Goal: Information Seeking & Learning: Learn about a topic

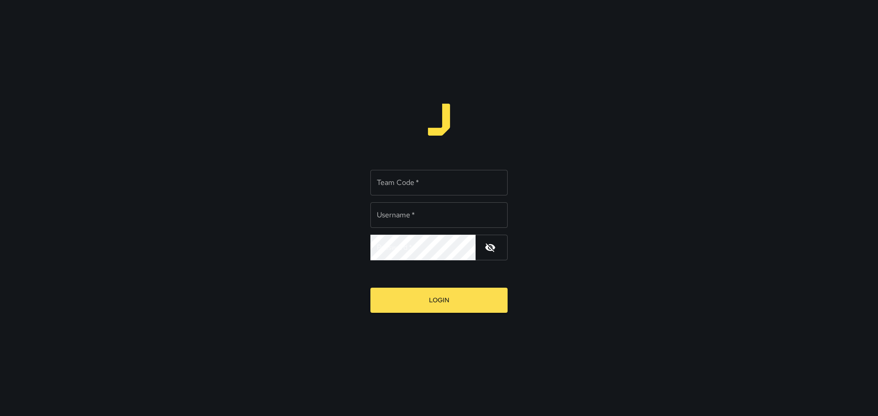
type input "*****"
click at [408, 184] on input "Team Code   *" at bounding box center [438, 183] width 137 height 26
type input "****"
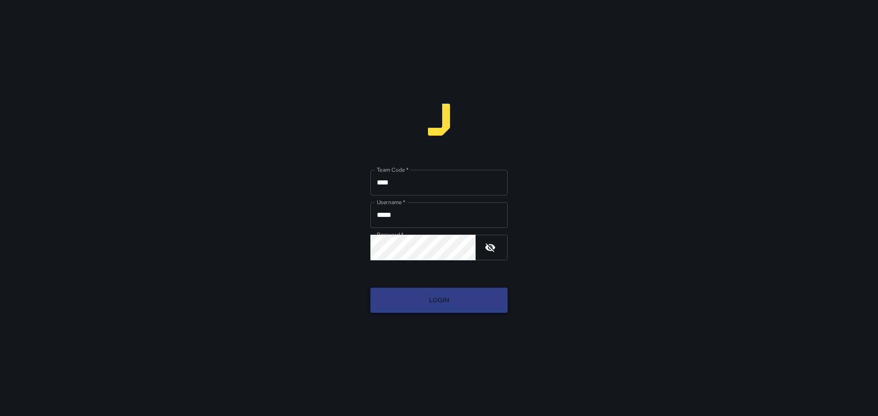
click at [458, 297] on button "Login" at bounding box center [438, 300] width 137 height 25
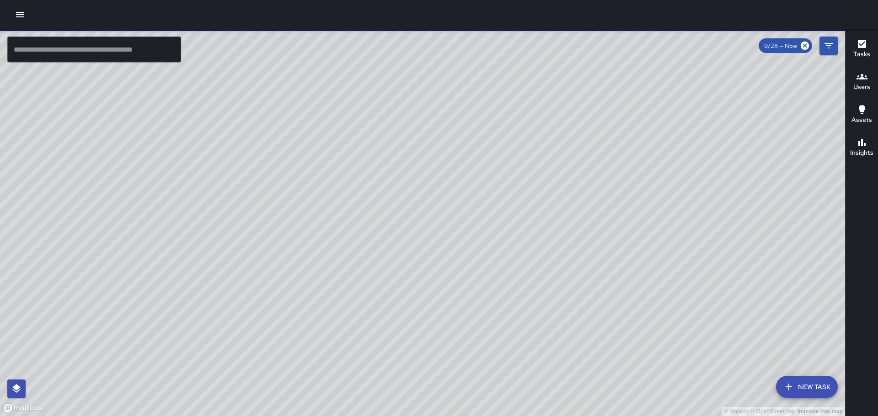
drag, startPoint x: 362, startPoint y: 239, endPoint x: 191, endPoint y: 131, distance: 202.4
click at [191, 131] on div "© Mapbox © OpenStreetMap Improve this map" at bounding box center [422, 222] width 845 height 387
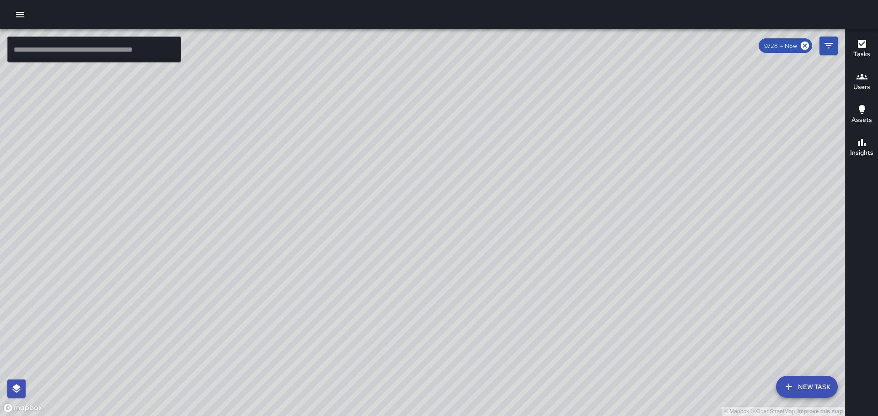
drag, startPoint x: 758, startPoint y: 278, endPoint x: 548, endPoint y: 149, distance: 246.4
click at [548, 149] on div "© Mapbox © OpenStreetMap Improve this map" at bounding box center [422, 222] width 845 height 387
drag, startPoint x: 560, startPoint y: 158, endPoint x: 529, endPoint y: 184, distance: 40.6
click at [529, 184] on div "© Mapbox © OpenStreetMap Improve this map" at bounding box center [422, 222] width 845 height 387
drag, startPoint x: 574, startPoint y: 170, endPoint x: 516, endPoint y: 239, distance: 90.4
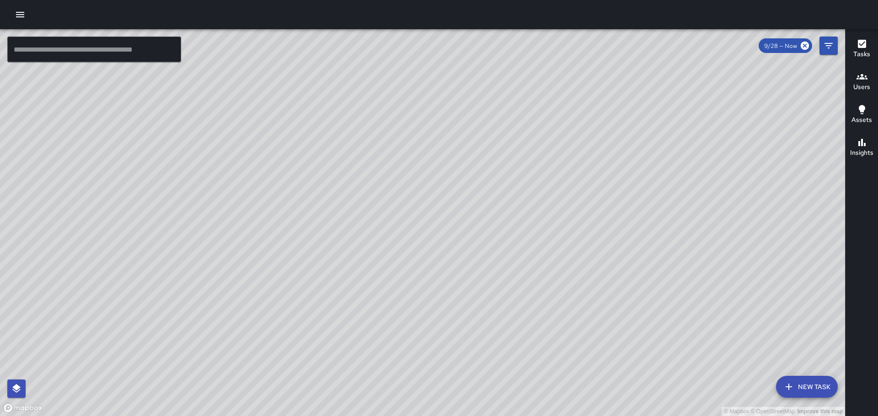
click at [516, 239] on div "© Mapbox © OpenStreetMap Improve this map" at bounding box center [422, 222] width 845 height 387
drag, startPoint x: 682, startPoint y: 124, endPoint x: 642, endPoint y: 239, distance: 122.4
click at [647, 239] on div "© Mapbox © OpenStreetMap Improve this map" at bounding box center [422, 222] width 845 height 387
click at [19, 10] on icon "button" at bounding box center [20, 14] width 11 height 11
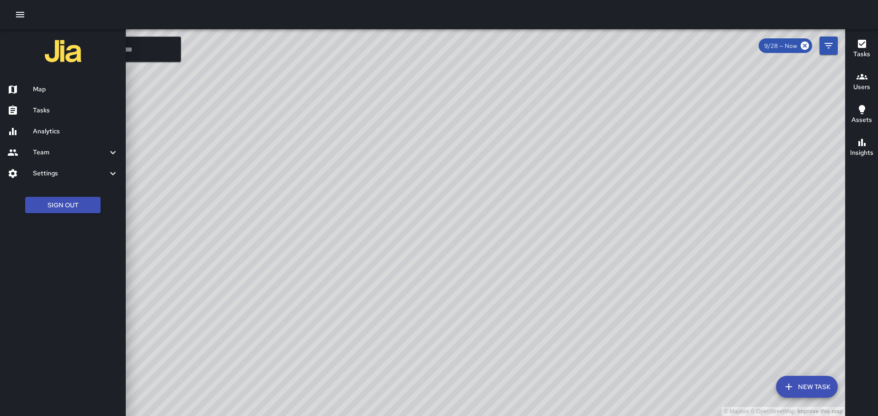
click at [52, 128] on h6 "Analytics" at bounding box center [75, 132] width 85 height 10
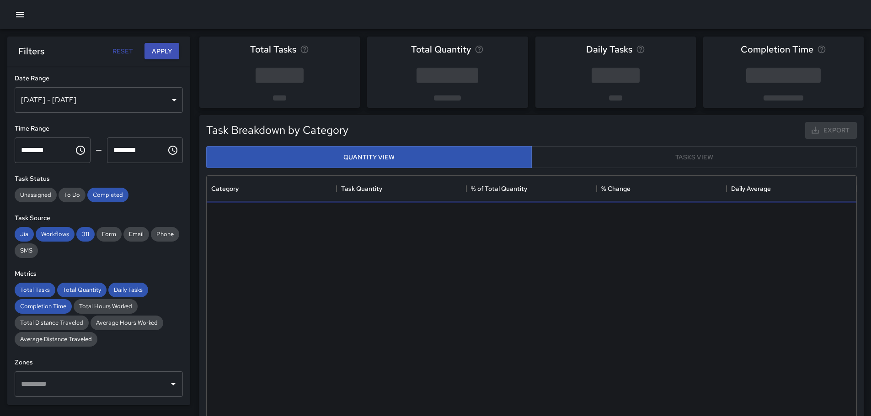
scroll to position [266, 643]
click at [164, 101] on div "[DATE] - [DATE]" at bounding box center [99, 100] width 168 height 26
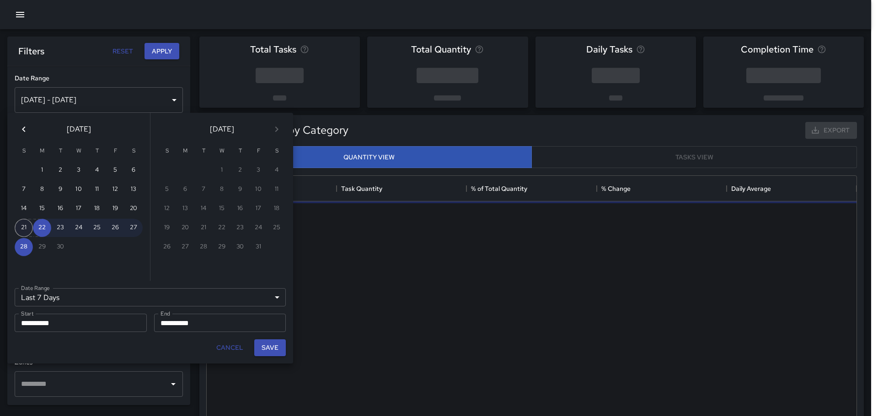
click at [25, 223] on button "21" at bounding box center [24, 228] width 18 height 18
type input "******"
type input "**********"
click at [133, 227] on button "27" at bounding box center [133, 228] width 18 height 18
type input "**********"
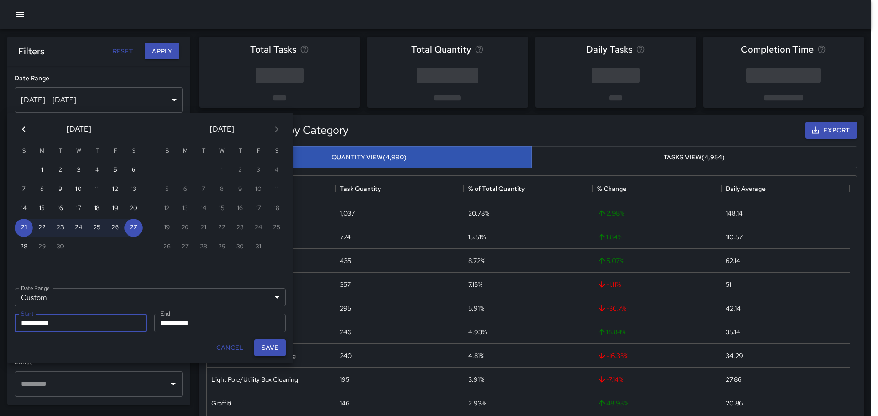
click at [275, 351] on button "Save" at bounding box center [270, 348] width 32 height 17
type input "**********"
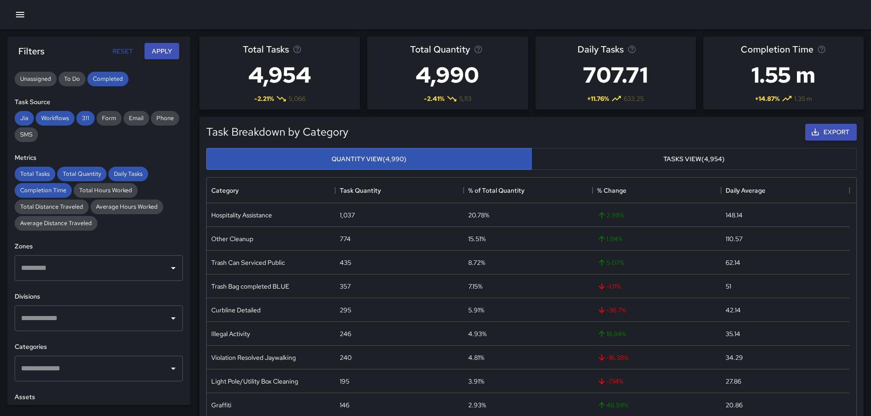
scroll to position [137, 0]
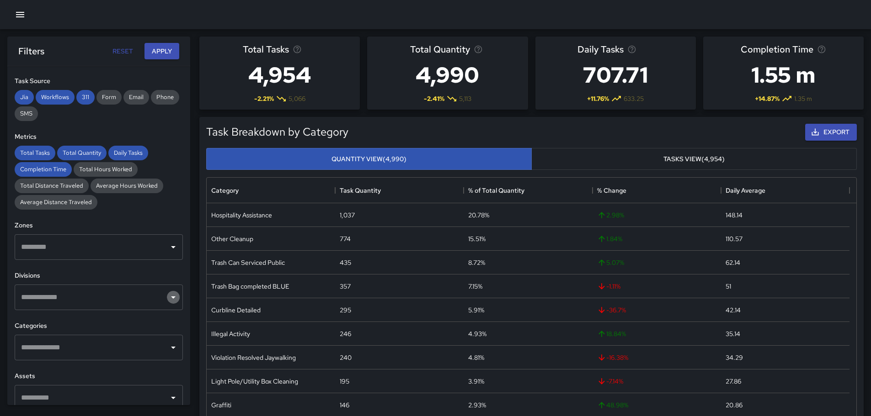
click at [168, 293] on icon "Open" at bounding box center [173, 297] width 11 height 11
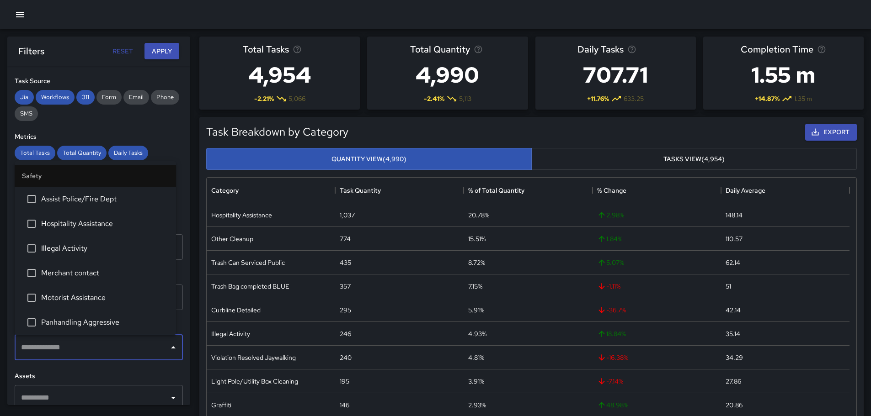
click at [80, 343] on input "text" at bounding box center [92, 347] width 146 height 17
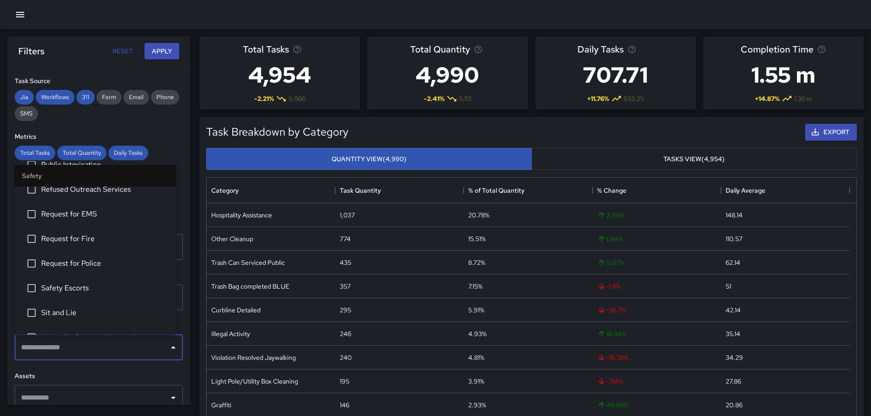
scroll to position [366, 0]
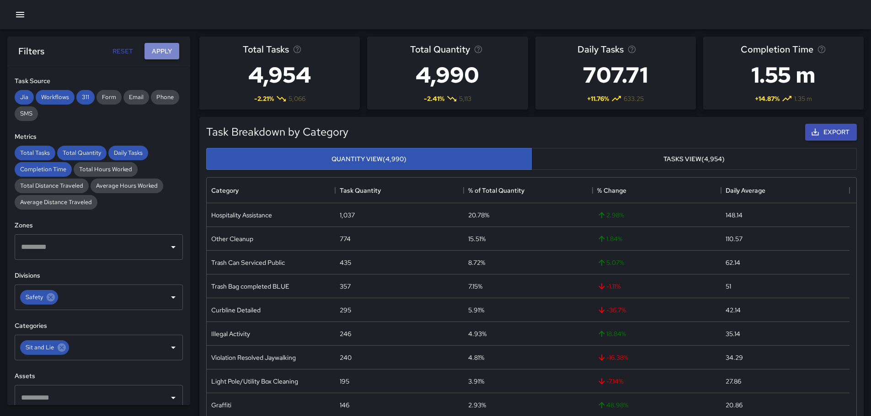
click at [165, 51] on button "Apply" at bounding box center [161, 51] width 35 height 17
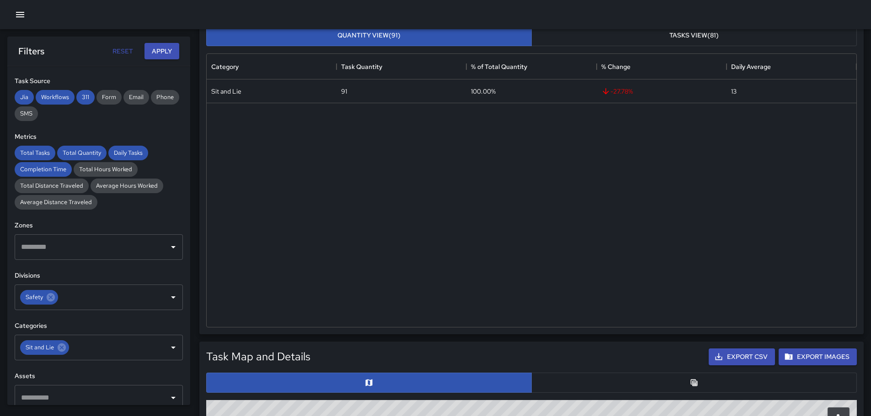
scroll to position [127, 0]
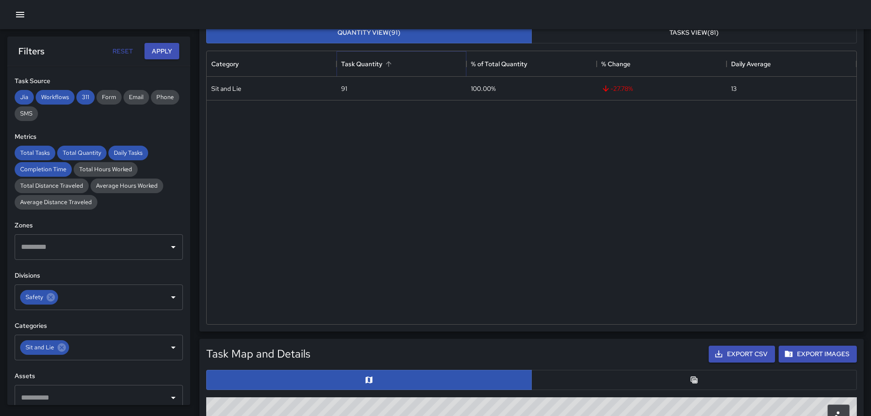
click at [388, 64] on icon "Sort" at bounding box center [388, 63] width 5 height 5
click at [243, 62] on icon "Sort" at bounding box center [245, 64] width 8 height 8
click at [245, 63] on icon "Sort" at bounding box center [245, 64] width 8 height 8
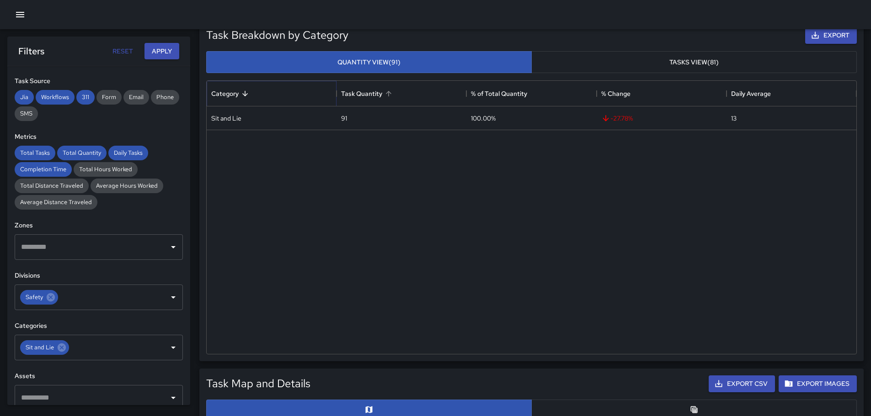
scroll to position [35, 0]
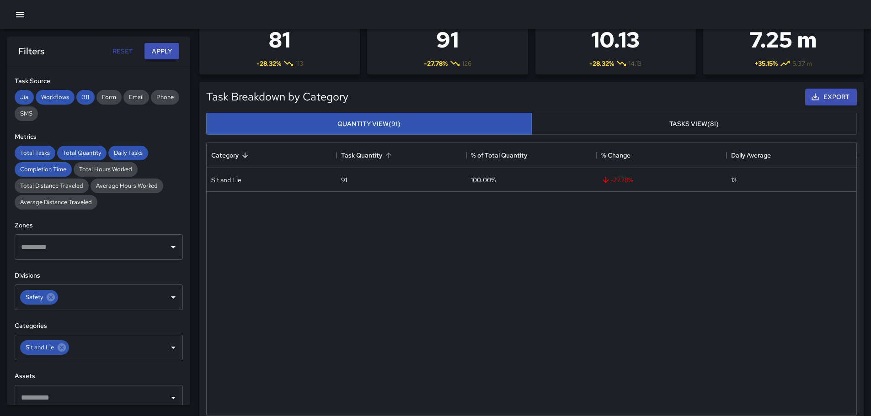
click at [598, 128] on button "Tasks View (81)" at bounding box center [693, 124] width 325 height 22
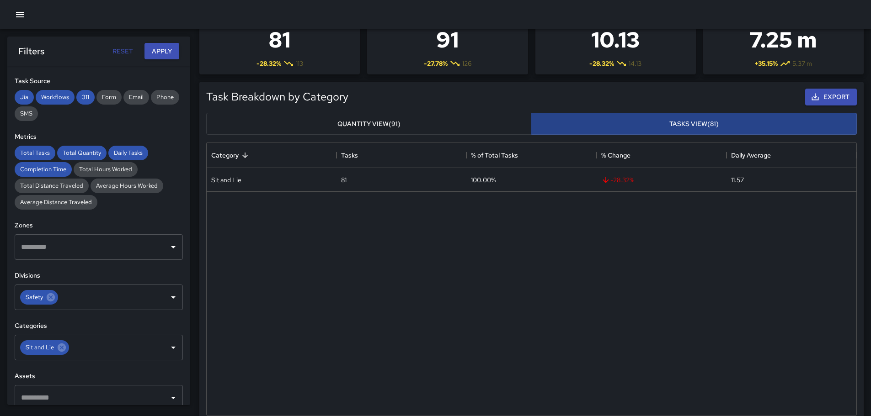
click at [664, 129] on button "Tasks View (81)" at bounding box center [693, 124] width 325 height 22
click at [663, 128] on button "Tasks View (81)" at bounding box center [693, 124] width 325 height 22
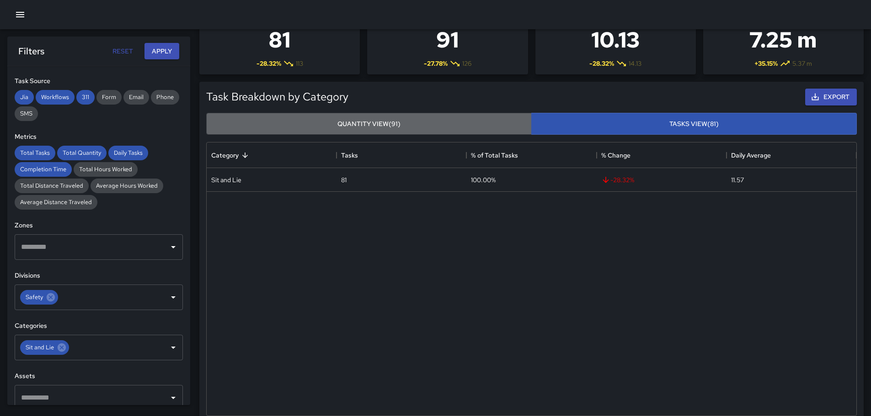
click at [456, 121] on button "Quantity View (91)" at bounding box center [368, 124] width 325 height 22
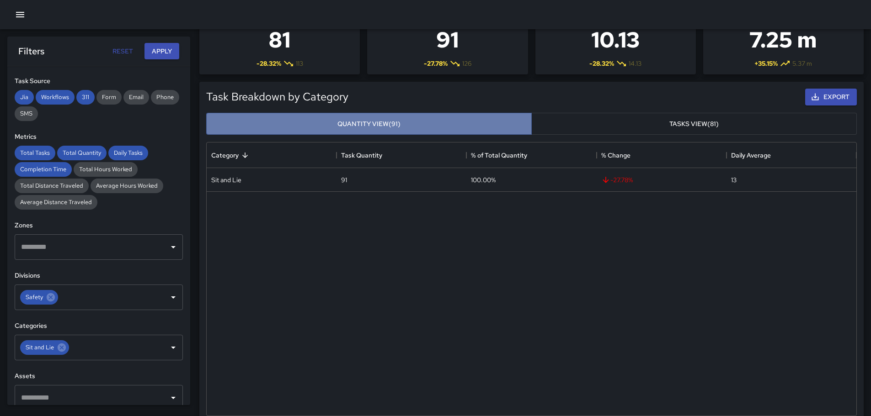
click at [456, 121] on button "Quantity View (91)" at bounding box center [368, 124] width 325 height 22
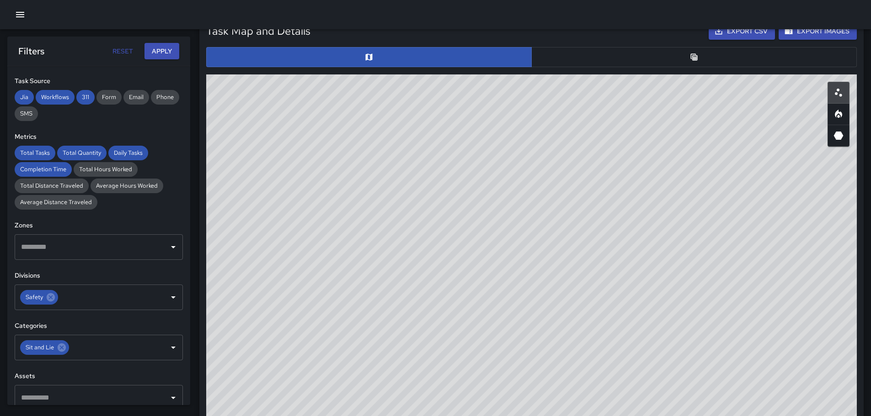
scroll to position [451, 0]
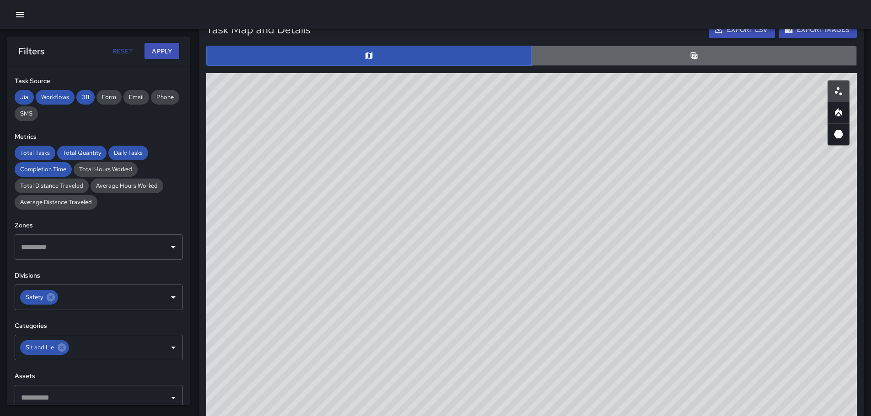
click at [689, 60] on button "button" at bounding box center [693, 56] width 325 height 20
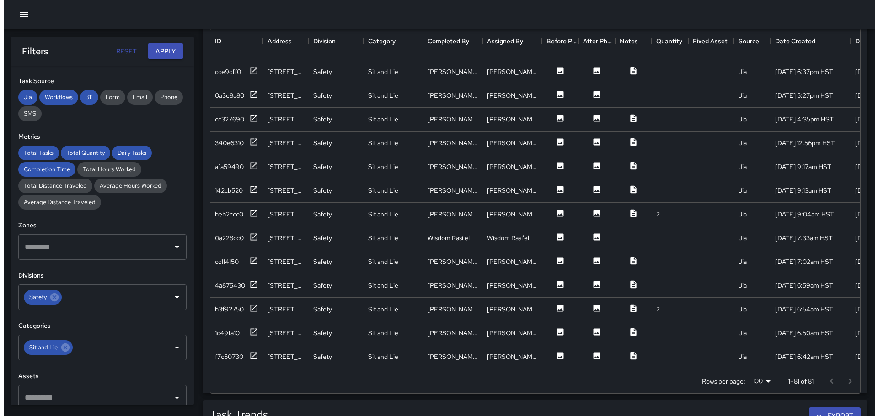
scroll to position [537, 0]
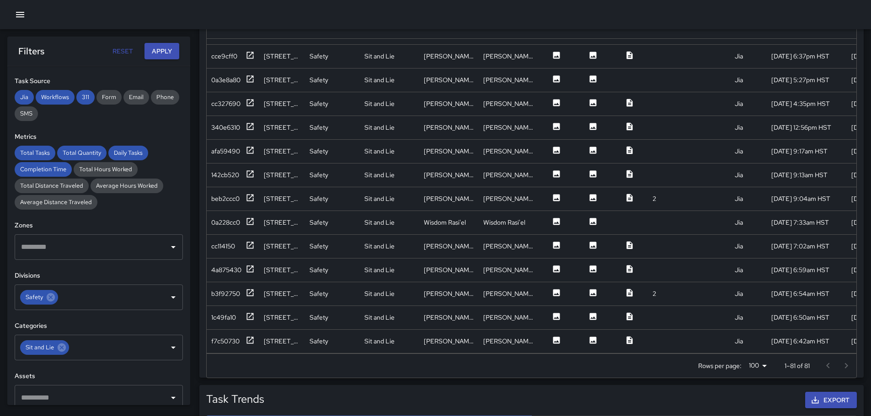
click at [21, 16] on icon "button" at bounding box center [20, 14] width 11 height 11
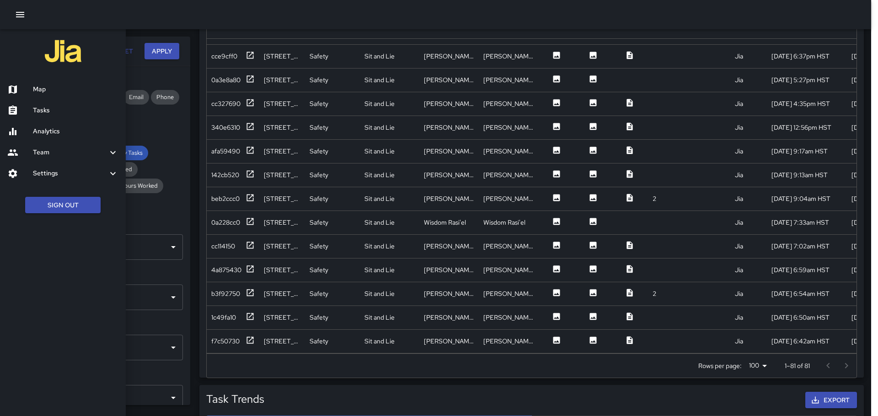
click at [32, 87] on div at bounding box center [20, 89] width 26 height 11
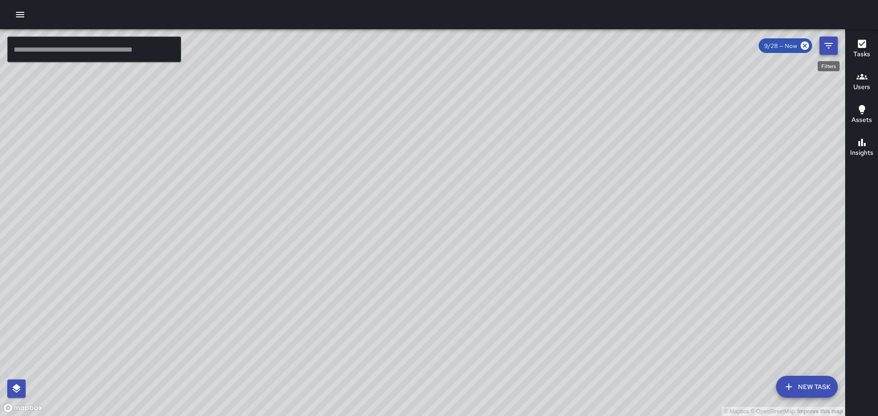
click at [834, 46] on button "Filters" at bounding box center [828, 46] width 18 height 18
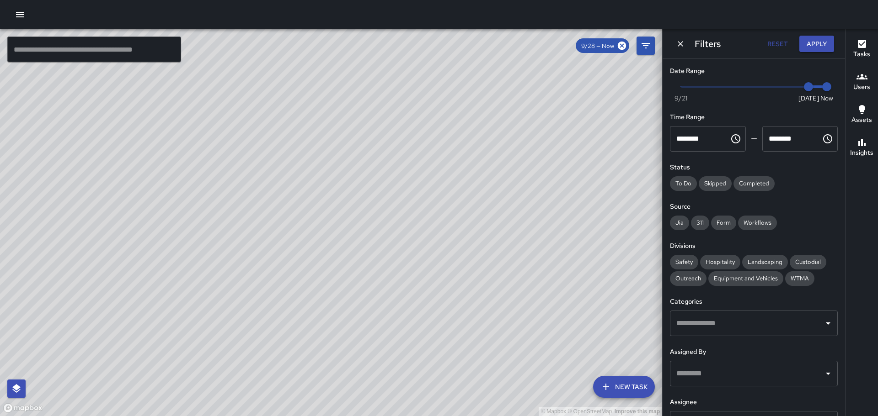
click at [680, 85] on div "Now [DATE] [DATE] 2:45 pm" at bounding box center [754, 92] width 168 height 25
type input "*"
click at [687, 87] on span "Now [DATE] [DATE] 2:45 pm" at bounding box center [754, 87] width 146 height 14
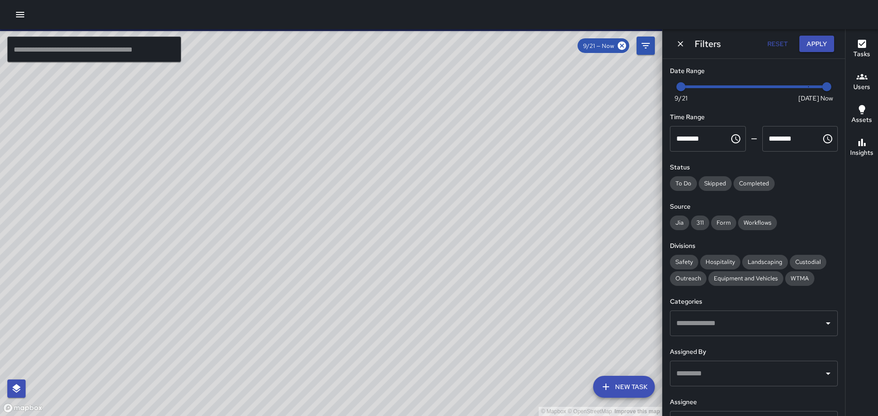
type input "*"
click at [793, 84] on span "Now [DATE] [DATE] 2:45 pm" at bounding box center [754, 87] width 146 height 14
click at [750, 180] on span "Completed" at bounding box center [753, 184] width 41 height 8
click at [669, 223] on div "Date Range Now [DATE] 9/21 9/27 Time Range ******** ​ ******** ​ Status To Do S…" at bounding box center [753, 237] width 182 height 357
drag, startPoint x: 675, startPoint y: 223, endPoint x: 681, endPoint y: 223, distance: 5.6
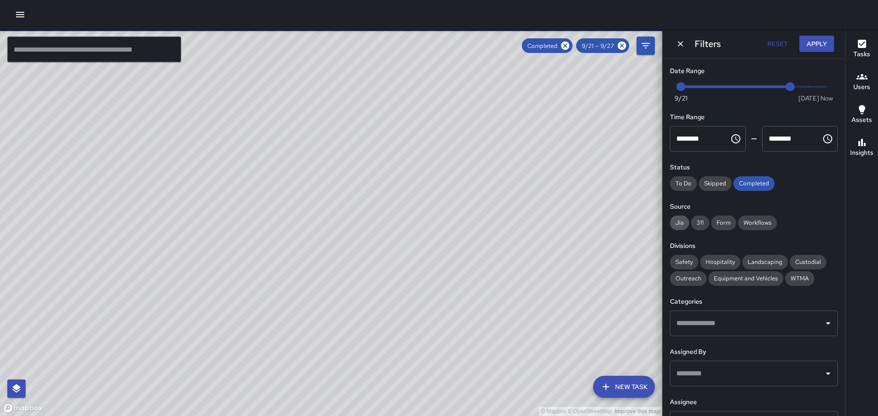
click at [676, 223] on span "Jia" at bounding box center [679, 223] width 19 height 8
click at [702, 222] on span "311" at bounding box center [700, 223] width 18 height 8
drag, startPoint x: 717, startPoint y: 222, endPoint x: 730, endPoint y: 221, distance: 13.3
click at [720, 221] on span "Form" at bounding box center [723, 223] width 25 height 8
drag, startPoint x: 748, startPoint y: 222, endPoint x: 729, endPoint y: 240, distance: 26.8
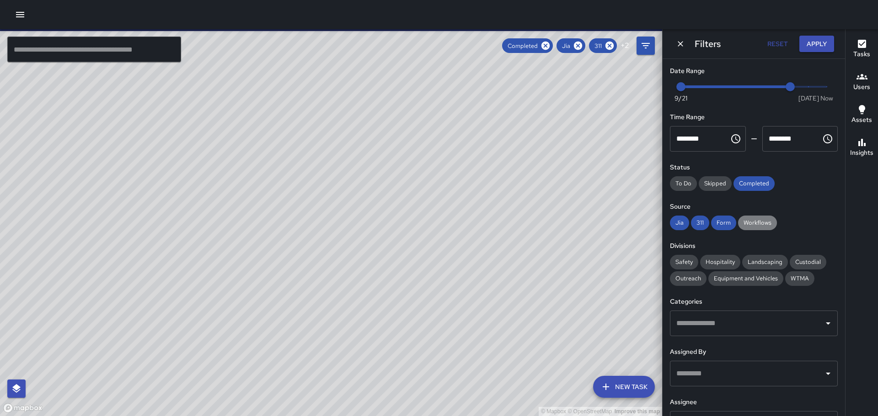
click at [748, 222] on span "Workflows" at bounding box center [757, 223] width 39 height 8
click at [685, 261] on span "Safety" at bounding box center [684, 262] width 28 height 8
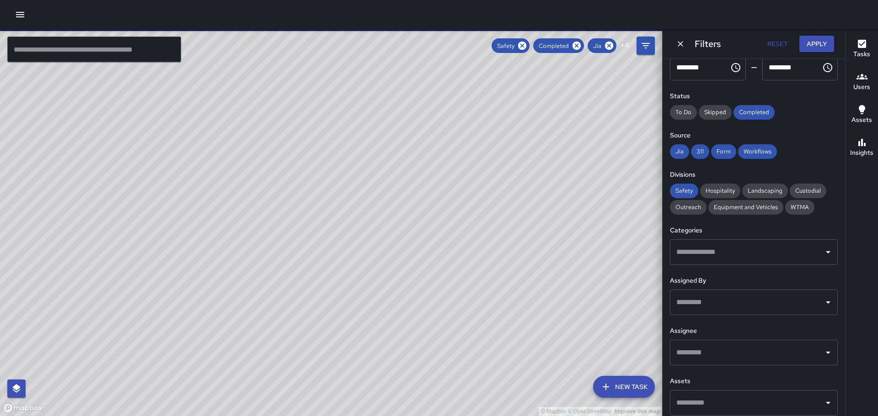
scroll to position [78, 0]
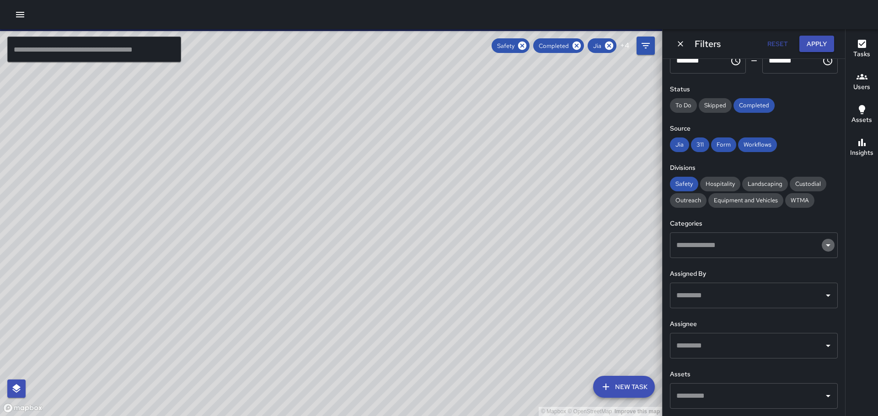
click at [823, 243] on icon "Open" at bounding box center [827, 245] width 11 height 11
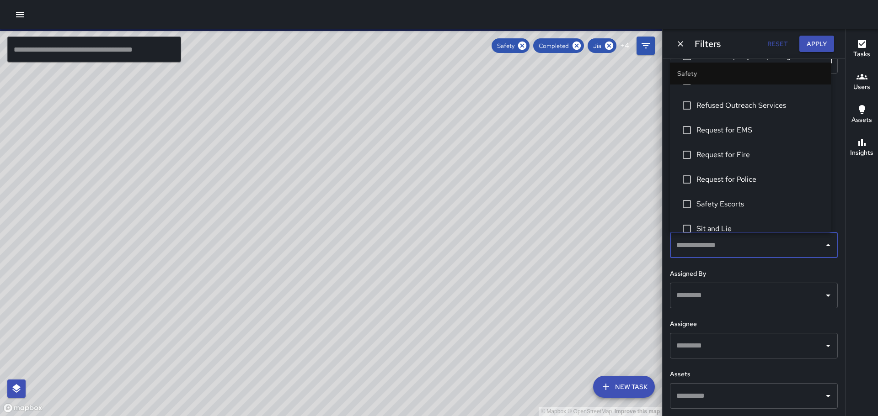
scroll to position [366, 0]
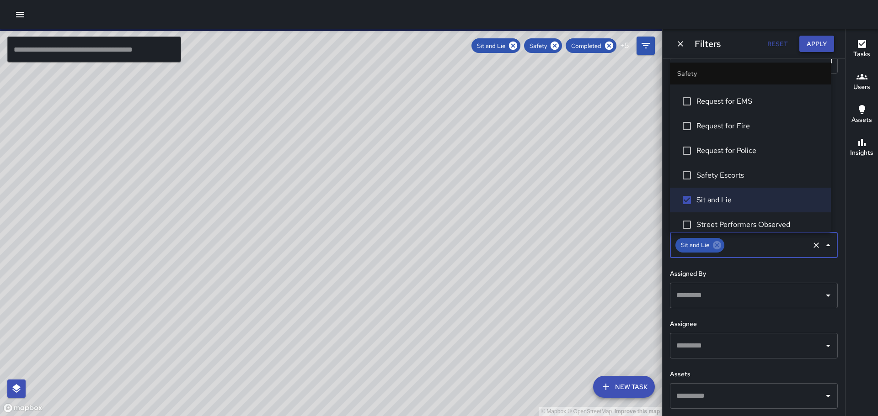
click at [820, 45] on button "Apply" at bounding box center [816, 44] width 35 height 17
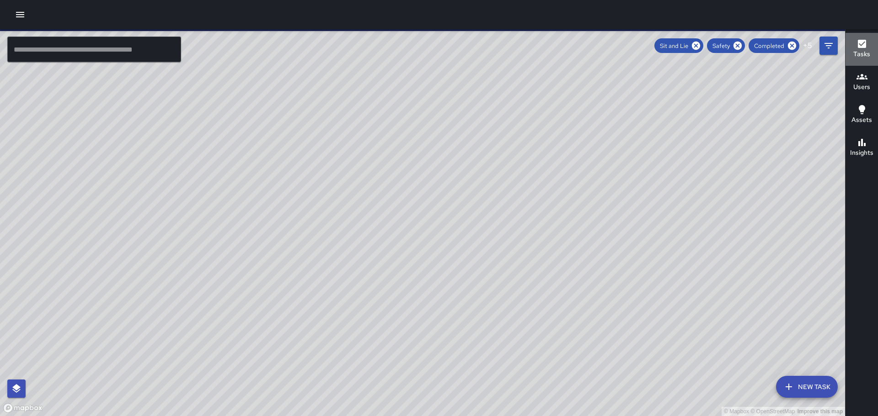
click at [862, 43] on icon "button" at bounding box center [861, 44] width 8 height 8
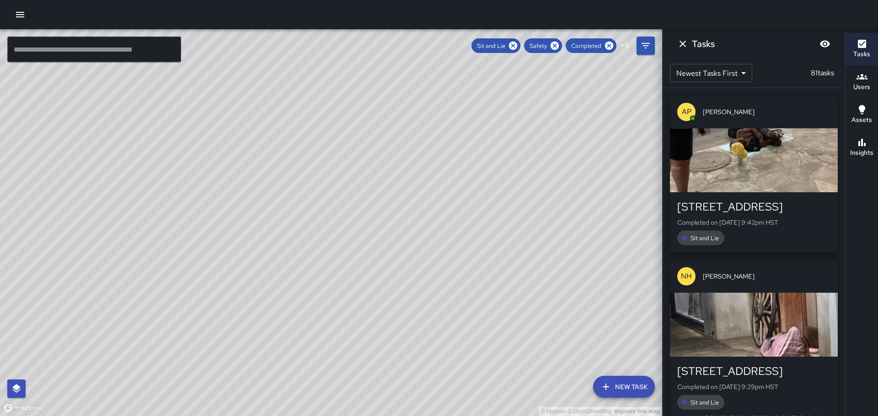
click at [734, 158] on div "button" at bounding box center [754, 160] width 168 height 64
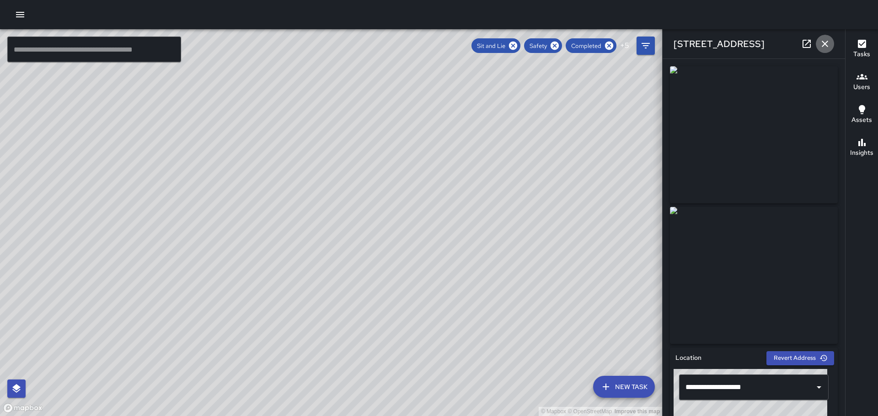
click at [823, 42] on icon "button" at bounding box center [824, 44] width 6 height 6
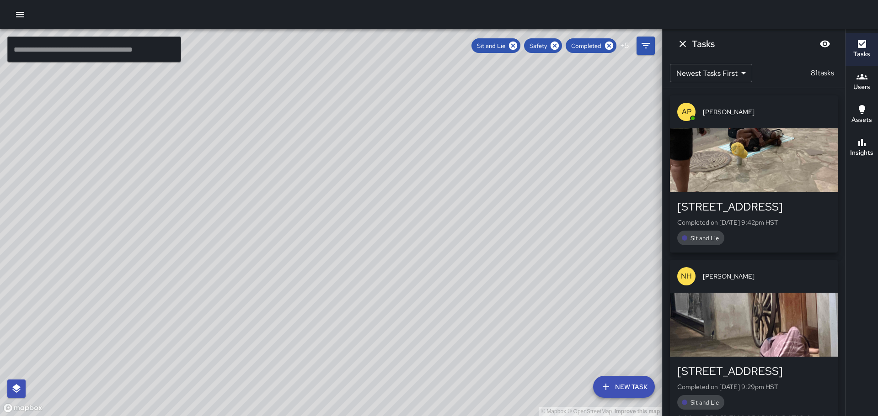
click at [732, 150] on div "button" at bounding box center [754, 160] width 168 height 64
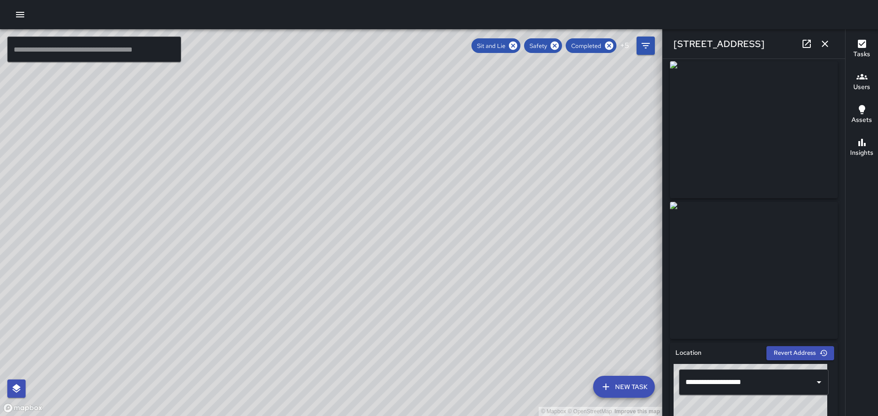
scroll to position [0, 0]
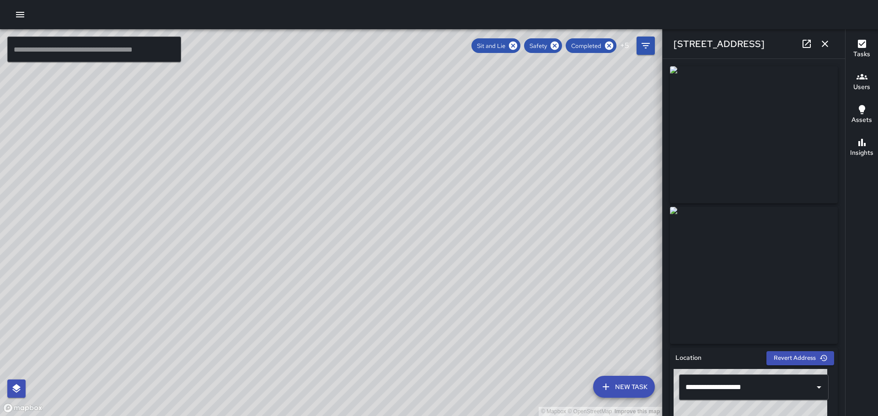
click at [823, 42] on icon "button" at bounding box center [824, 43] width 11 height 11
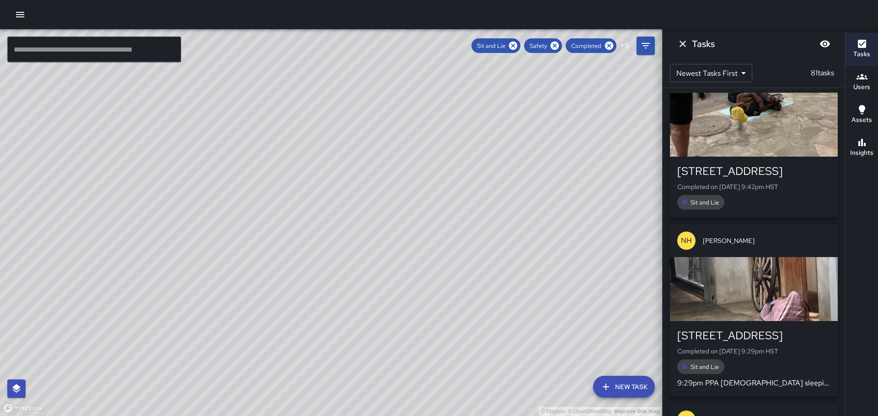
scroll to position [137, 0]
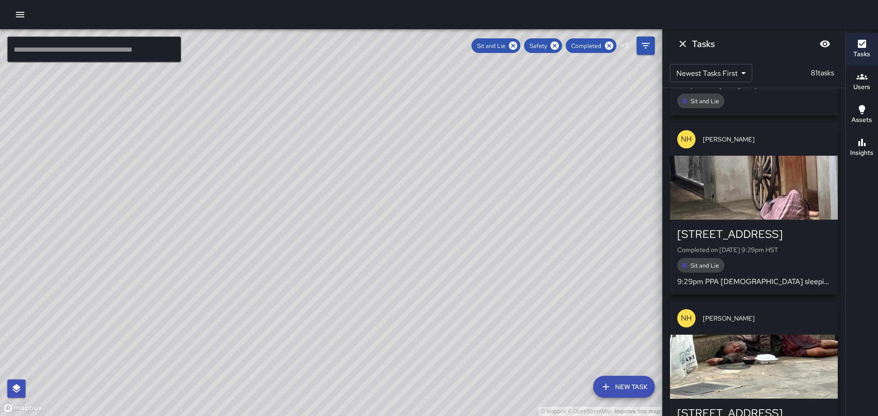
click at [768, 189] on div "button" at bounding box center [754, 188] width 168 height 64
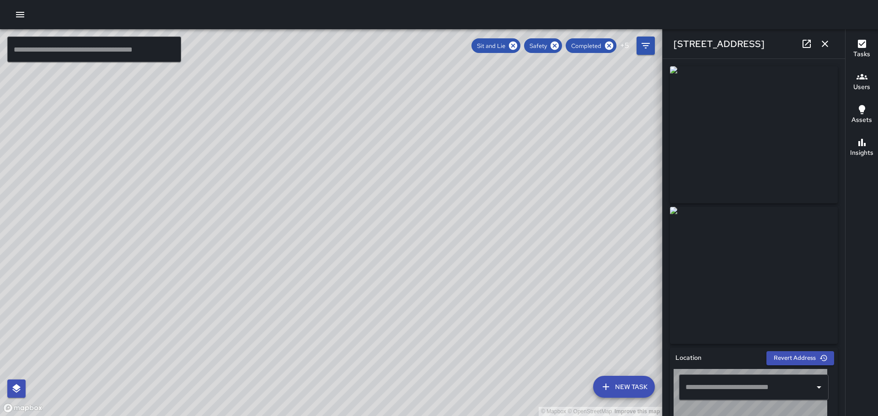
type input "**********"
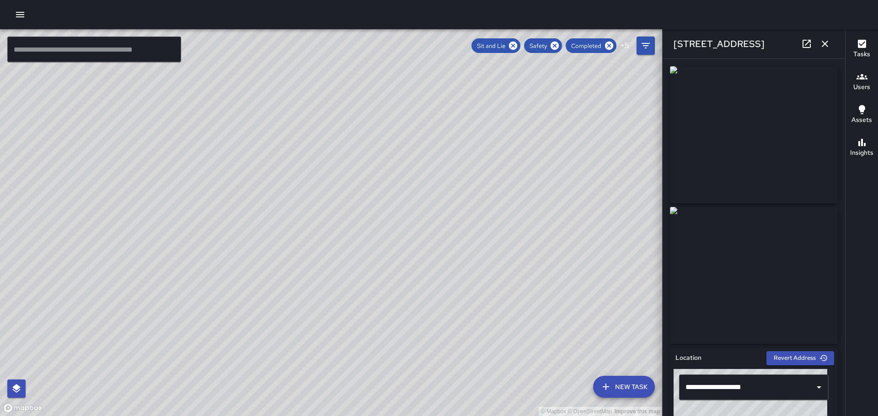
click at [824, 43] on icon "button" at bounding box center [824, 44] width 6 height 6
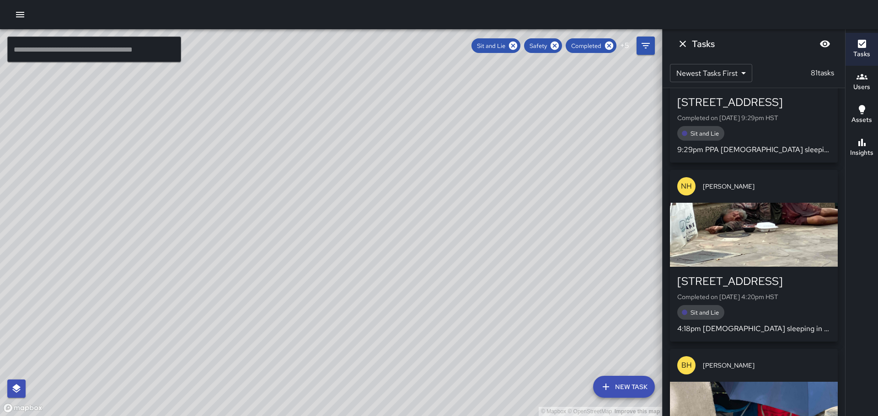
scroll to position [274, 0]
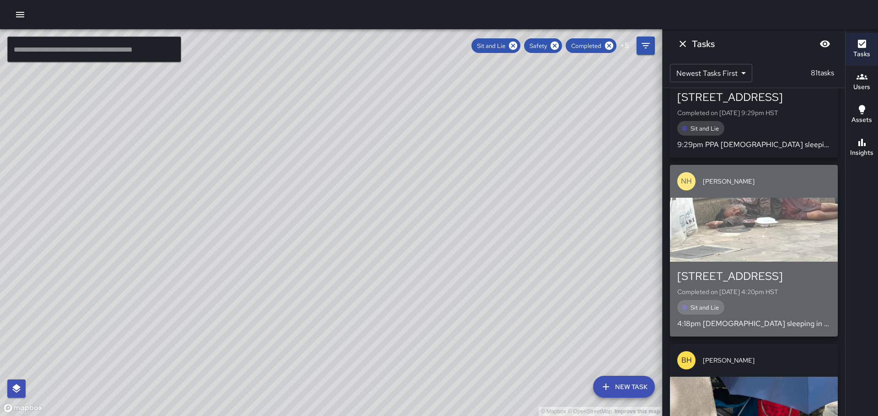
click at [787, 209] on div "button" at bounding box center [754, 230] width 168 height 64
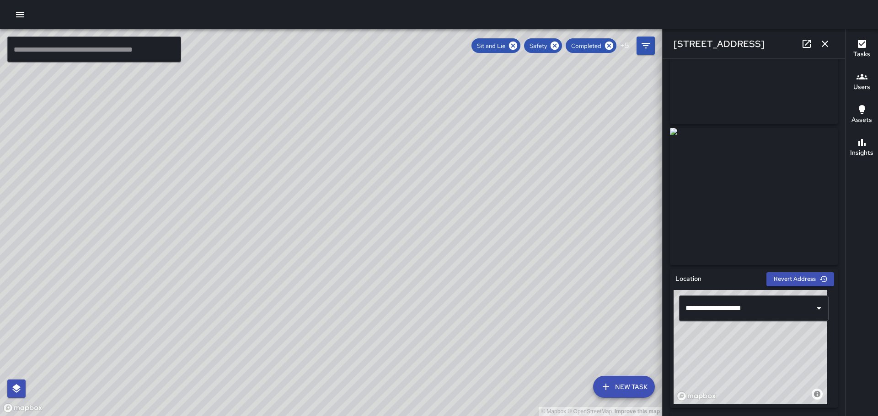
scroll to position [0, 0]
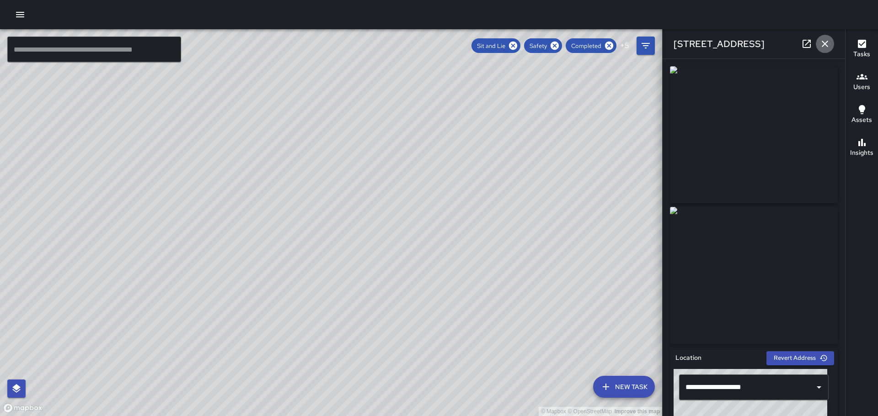
click at [825, 40] on icon "button" at bounding box center [824, 43] width 11 height 11
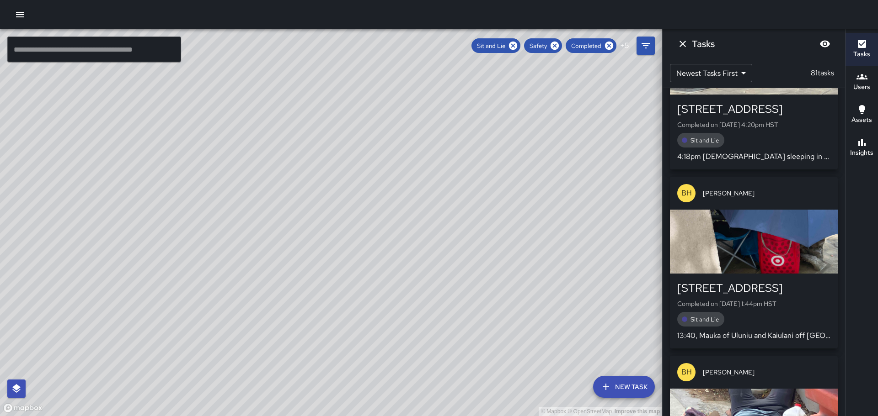
scroll to position [457, 0]
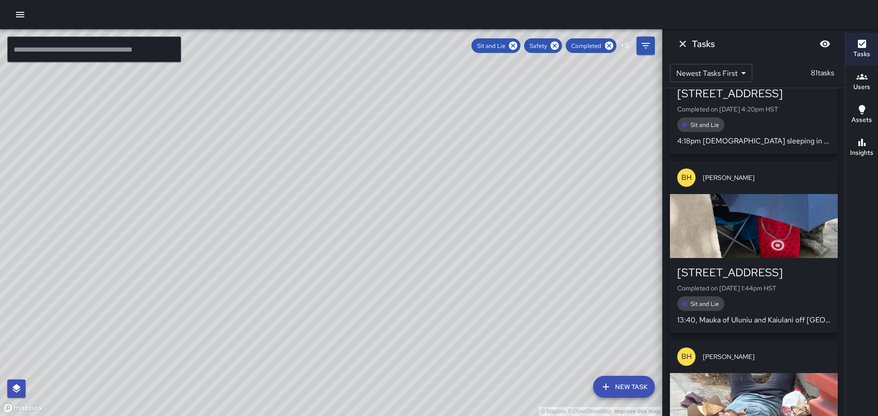
click at [766, 207] on div "button" at bounding box center [754, 226] width 168 height 64
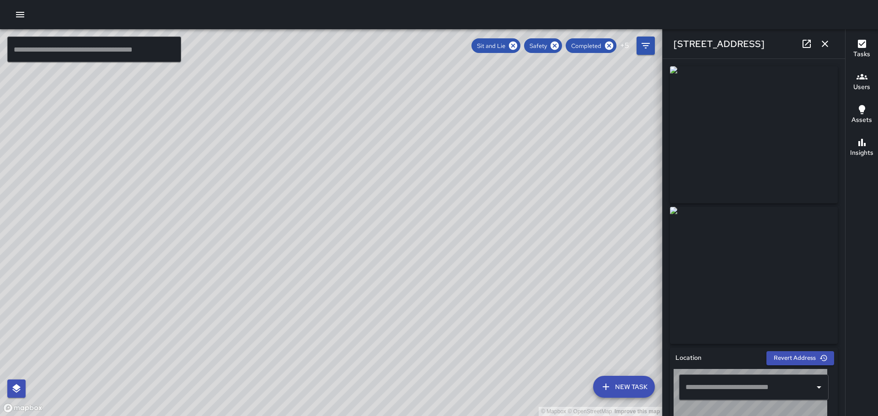
type input "**********"
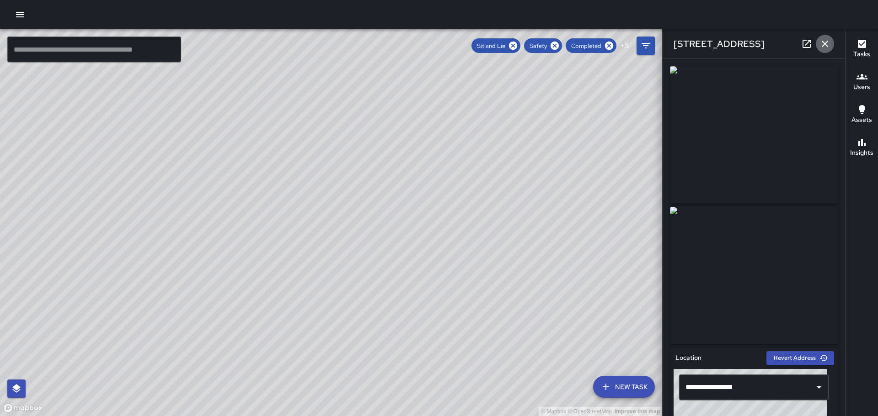
click at [829, 43] on icon "button" at bounding box center [824, 43] width 11 height 11
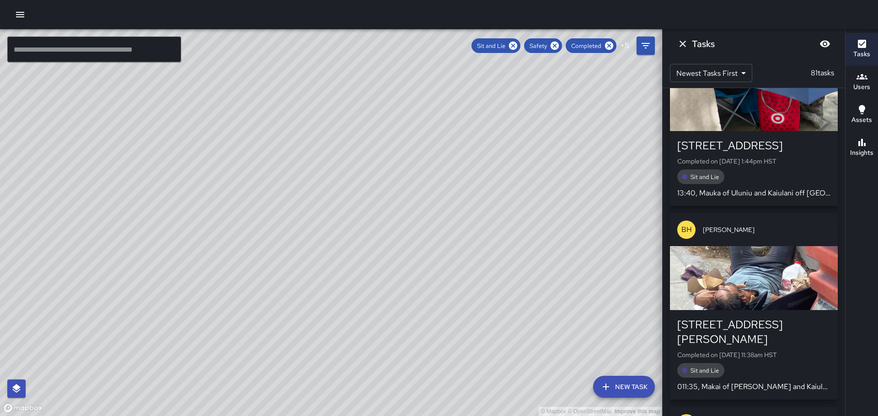
scroll to position [606, 0]
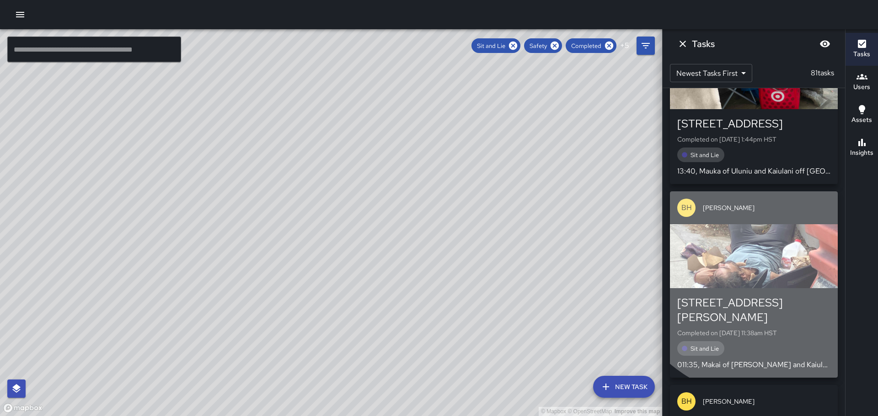
click at [765, 251] on div "button" at bounding box center [754, 256] width 168 height 64
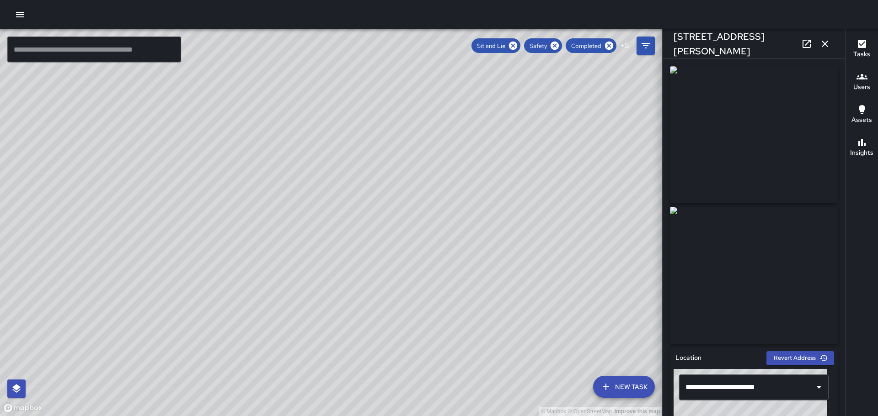
click at [821, 45] on icon "button" at bounding box center [824, 43] width 11 height 11
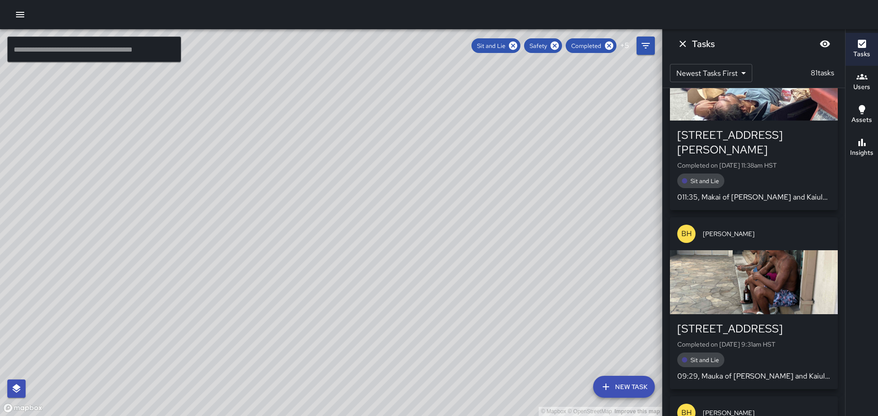
scroll to position [789, 0]
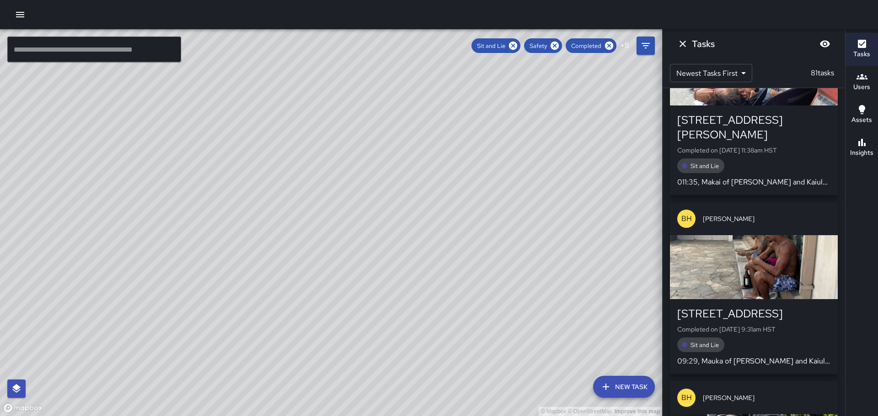
click at [761, 235] on div "button" at bounding box center [754, 267] width 168 height 64
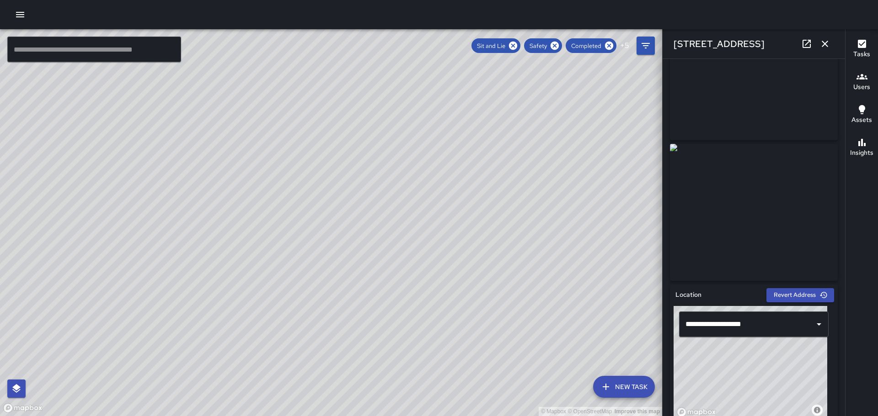
scroll to position [0, 0]
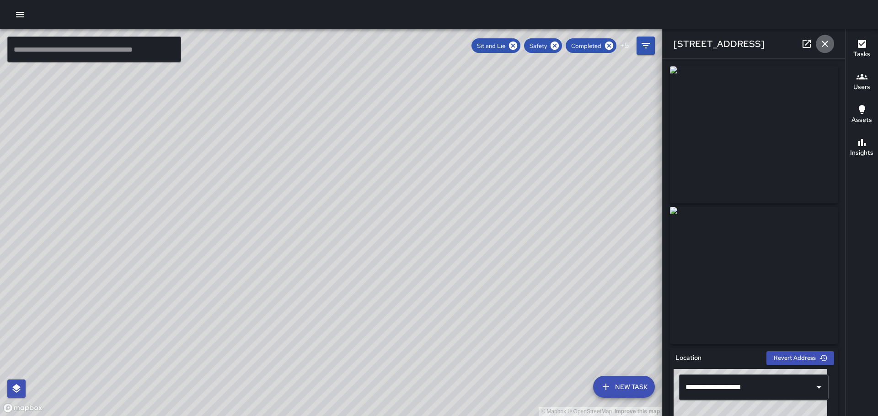
click at [826, 44] on icon "button" at bounding box center [824, 43] width 11 height 11
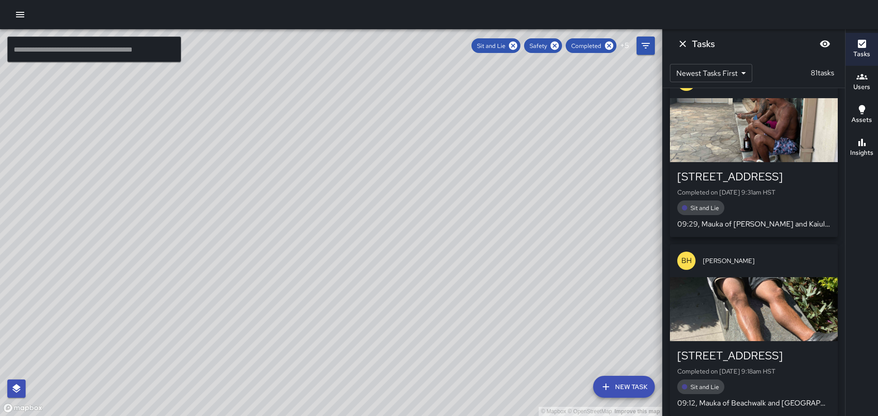
scroll to position [972, 0]
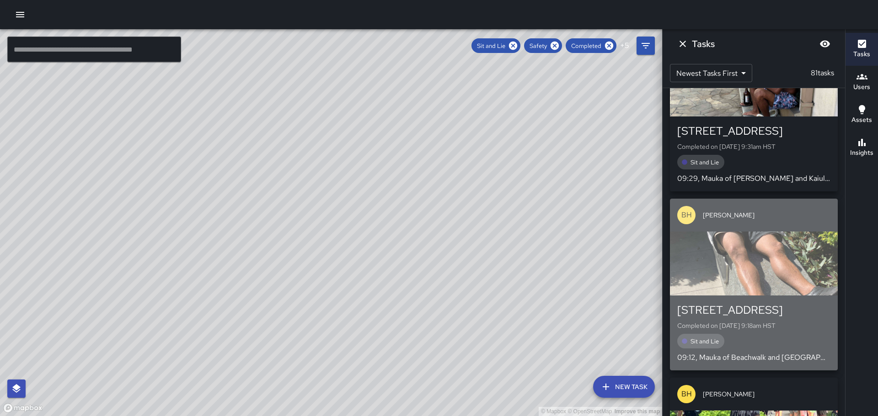
click at [766, 232] on div "button" at bounding box center [754, 264] width 168 height 64
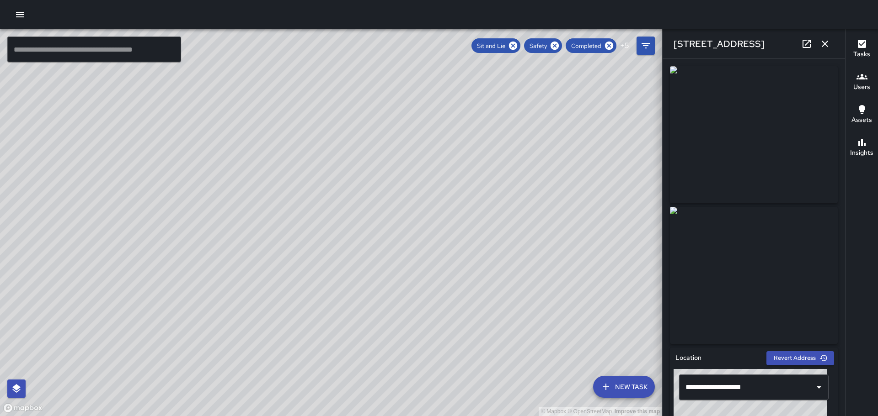
click at [821, 42] on icon "button" at bounding box center [824, 43] width 11 height 11
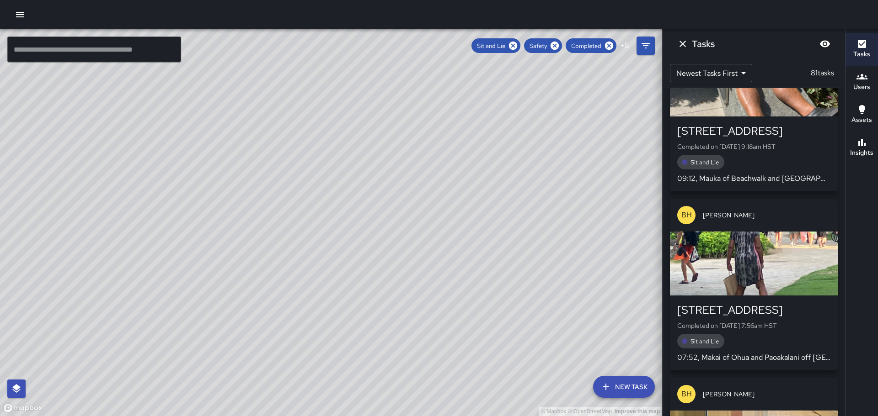
scroll to position [1154, 0]
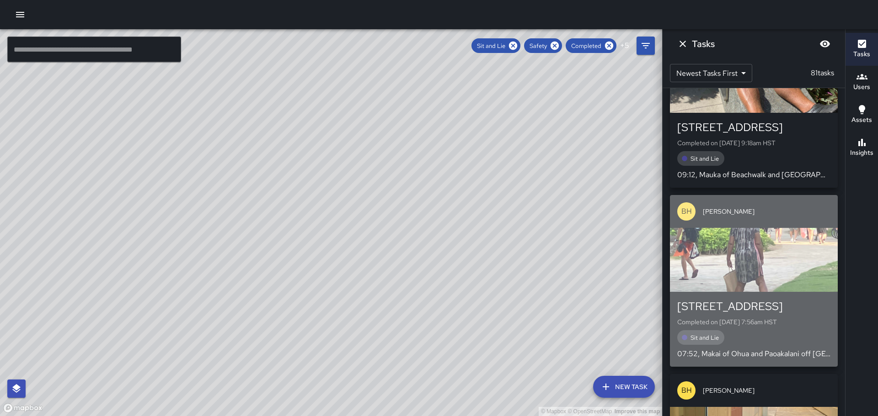
click at [754, 228] on div "button" at bounding box center [754, 260] width 168 height 64
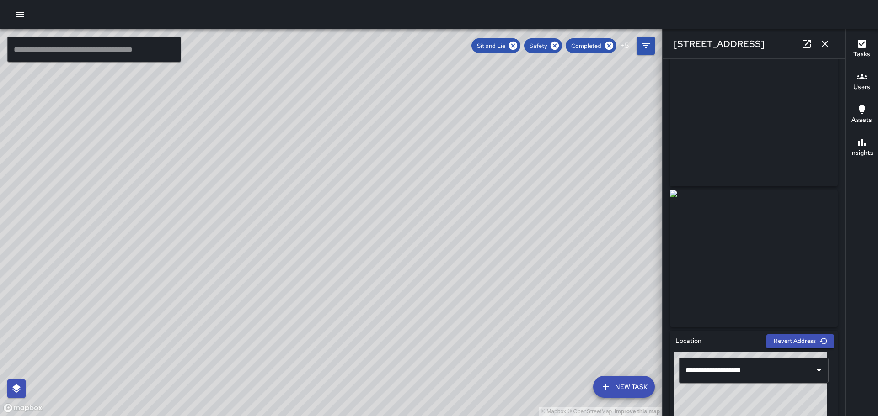
scroll to position [0, 0]
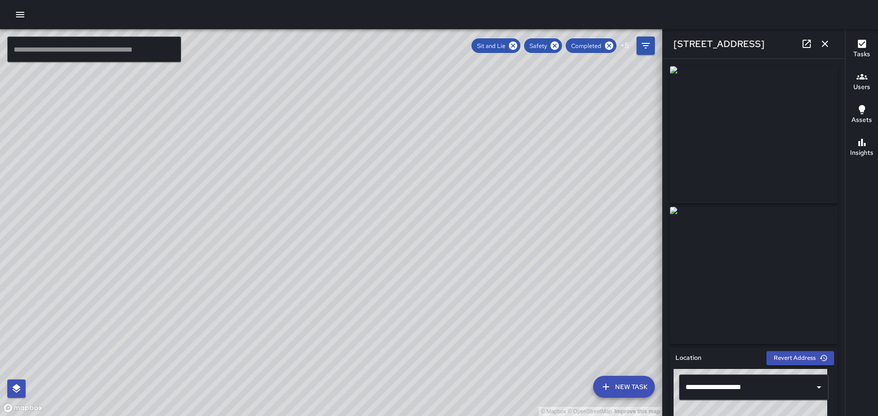
click at [829, 45] on icon "button" at bounding box center [824, 43] width 11 height 11
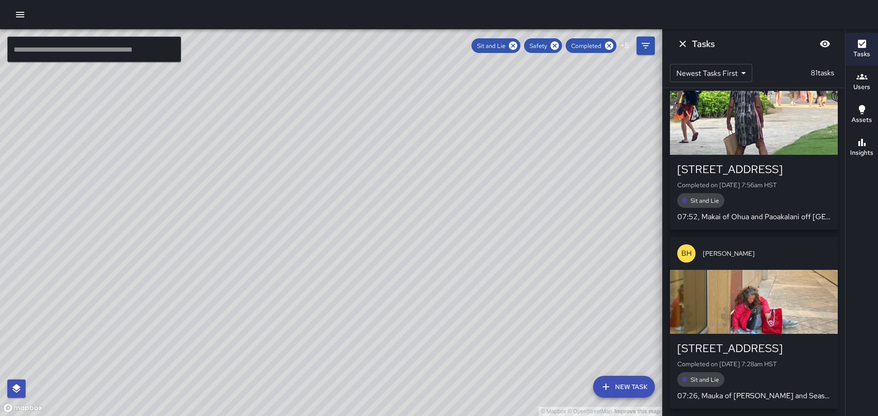
scroll to position [1337, 0]
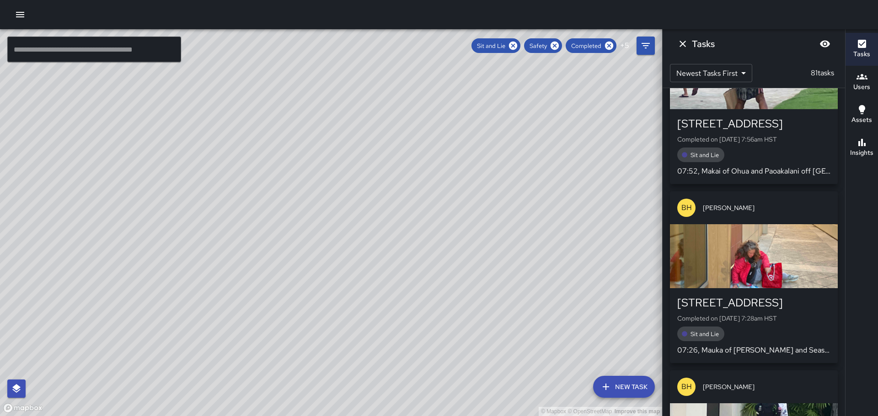
click at [772, 246] on div "button" at bounding box center [754, 256] width 168 height 64
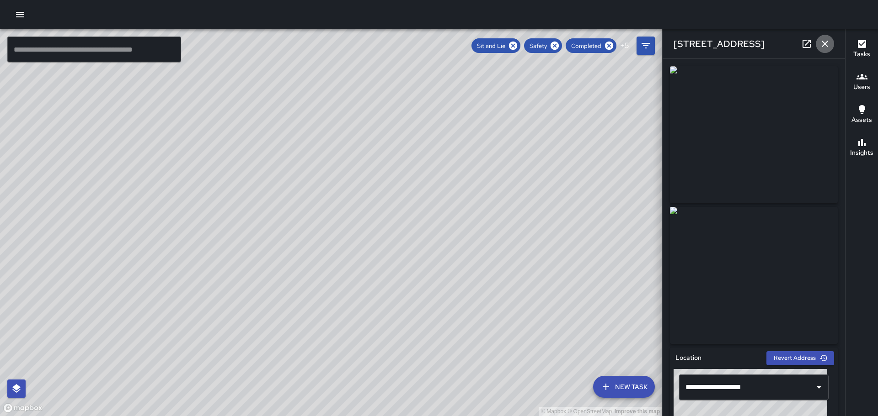
click at [827, 43] on icon "button" at bounding box center [824, 43] width 11 height 11
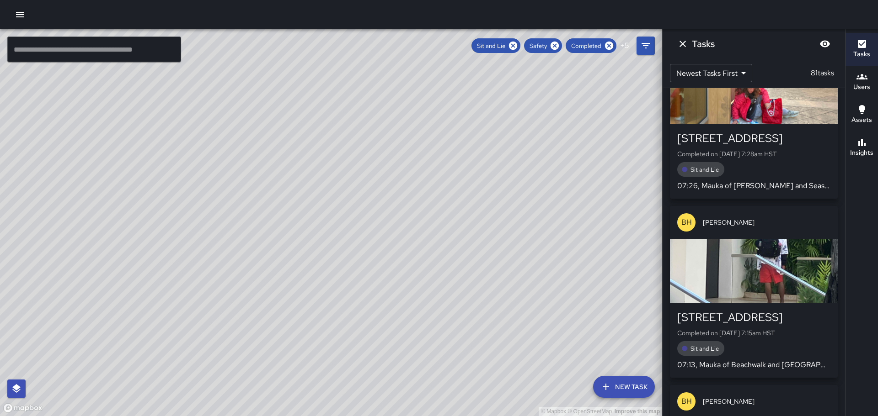
scroll to position [1548, 0]
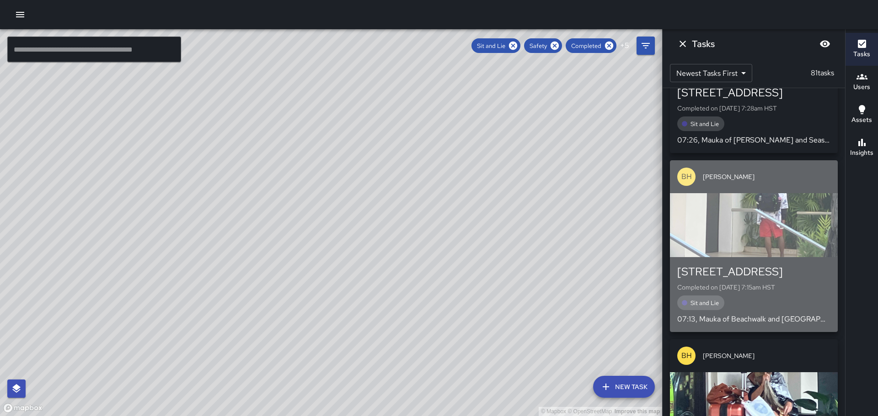
click at [765, 219] on div "button" at bounding box center [754, 225] width 168 height 64
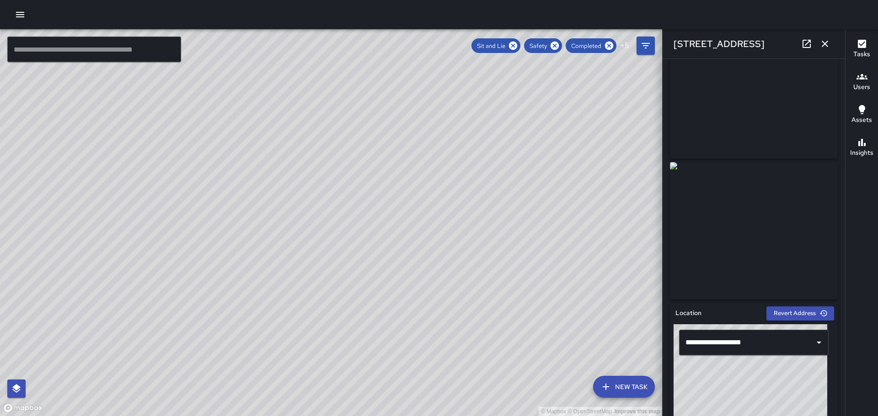
scroll to position [0, 0]
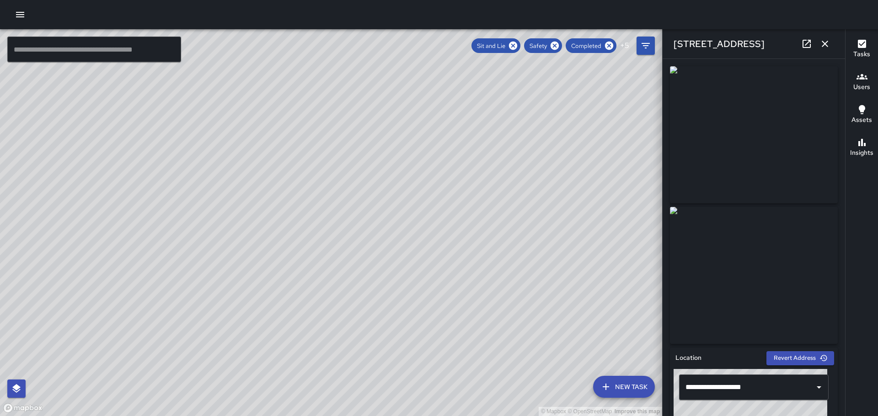
click at [829, 40] on icon "button" at bounding box center [824, 43] width 11 height 11
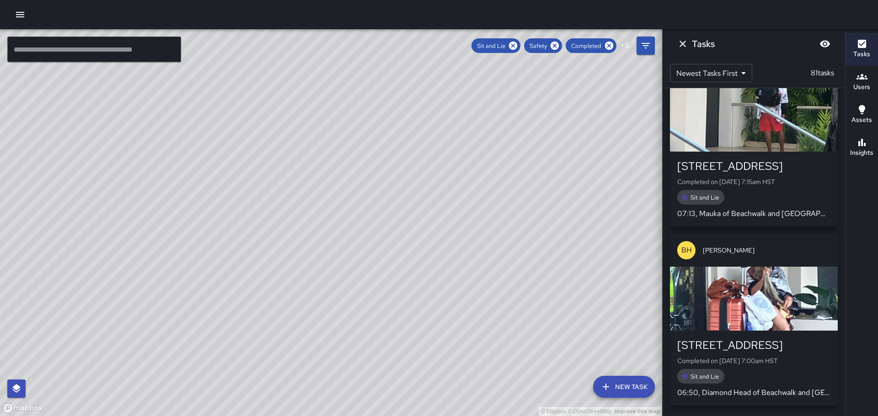
scroll to position [1641, 0]
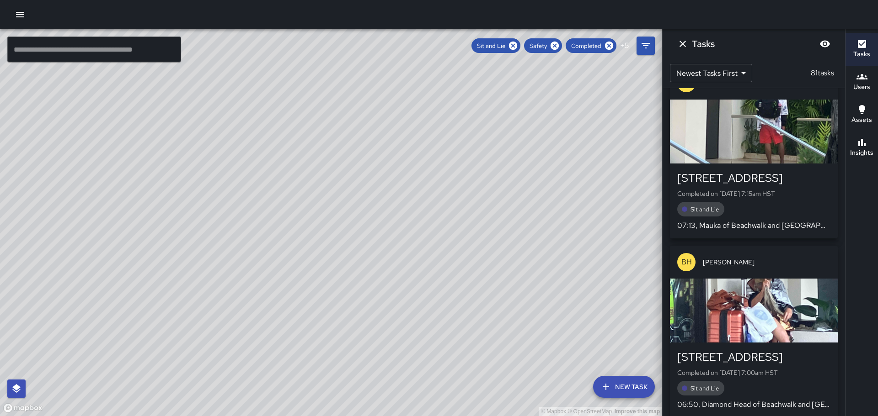
click at [760, 291] on div "button" at bounding box center [754, 311] width 168 height 64
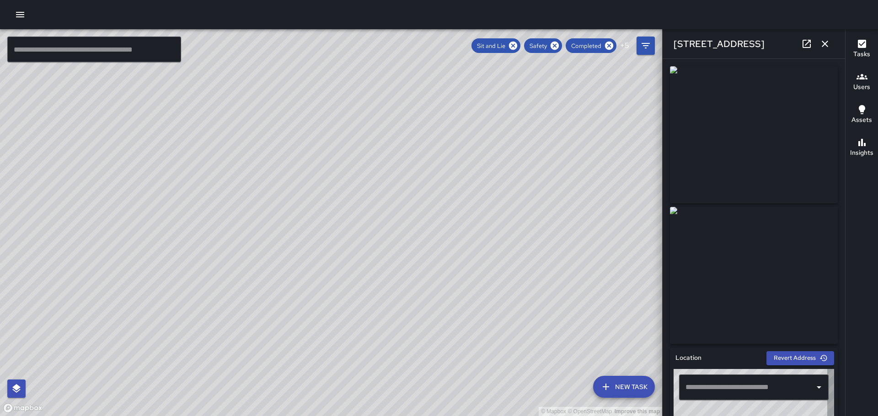
type input "**********"
click at [824, 42] on icon "button" at bounding box center [824, 43] width 11 height 11
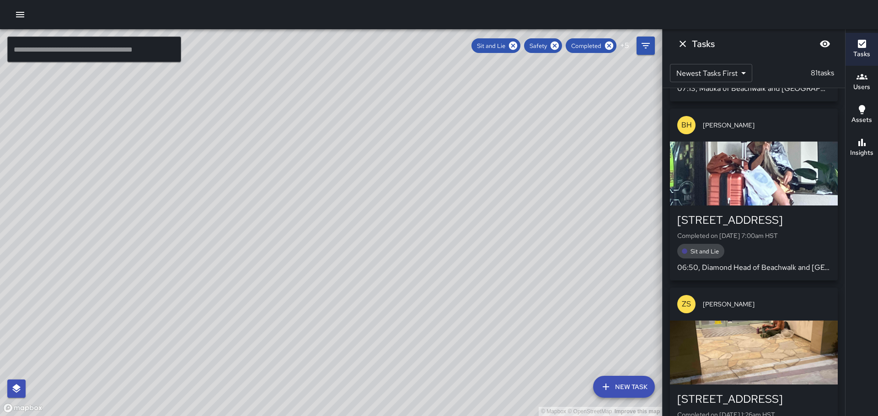
scroll to position [1824, 0]
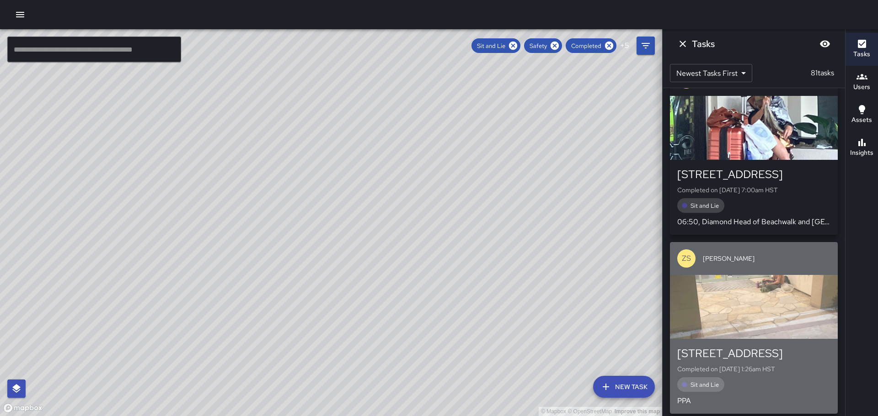
click at [755, 281] on div "button" at bounding box center [754, 307] width 168 height 64
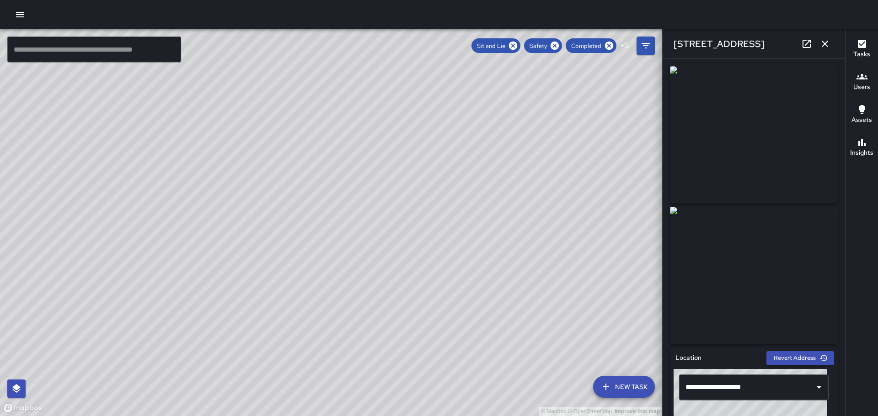
click at [825, 43] on icon "button" at bounding box center [824, 44] width 6 height 6
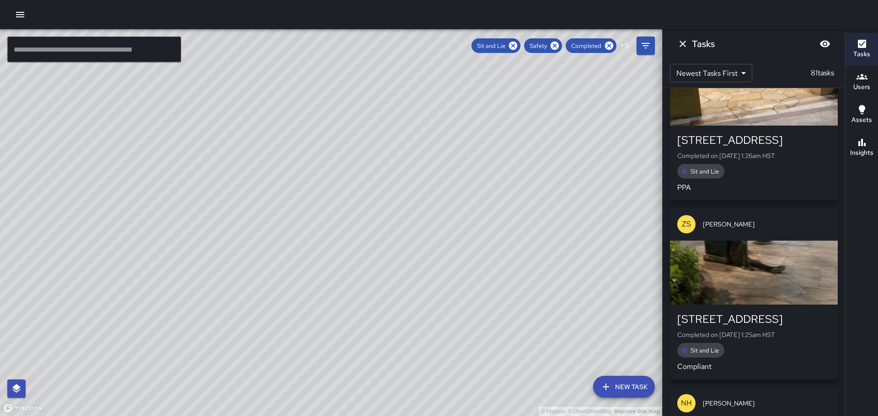
scroll to position [2053, 0]
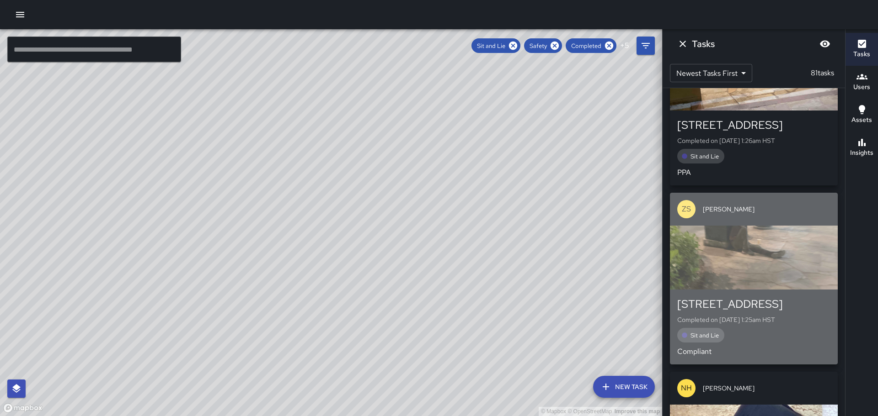
click at [762, 268] on div "button" at bounding box center [754, 258] width 168 height 64
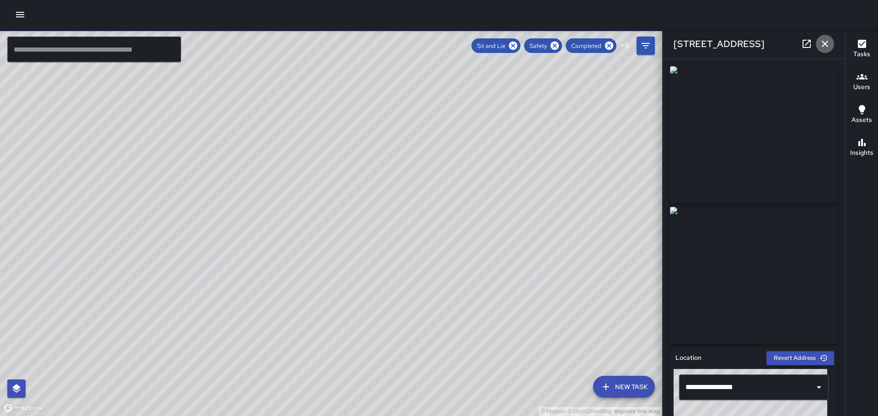
click at [824, 43] on icon "button" at bounding box center [824, 43] width 11 height 11
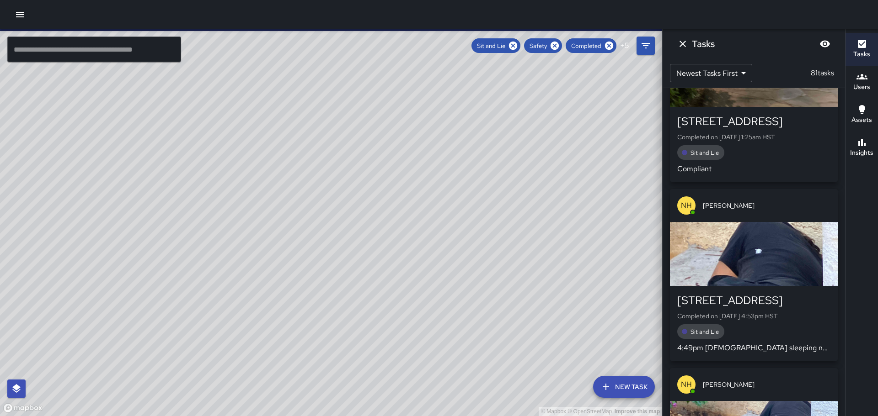
scroll to position [2281, 0]
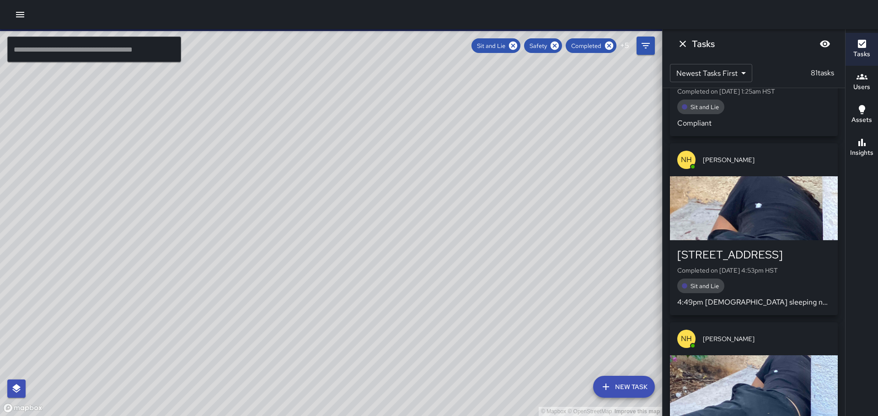
click at [786, 205] on div "button" at bounding box center [754, 208] width 168 height 64
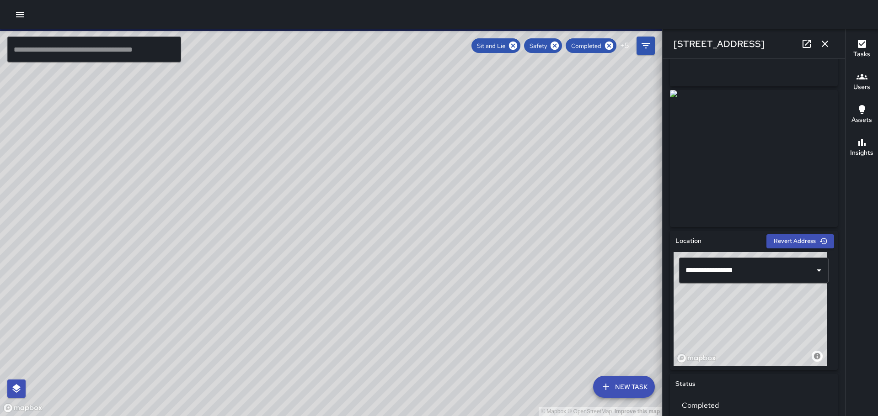
scroll to position [0, 0]
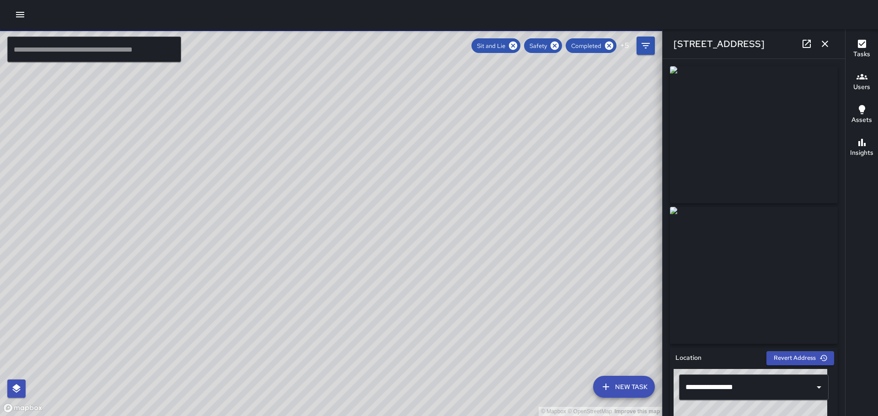
click at [822, 45] on icon "button" at bounding box center [824, 43] width 11 height 11
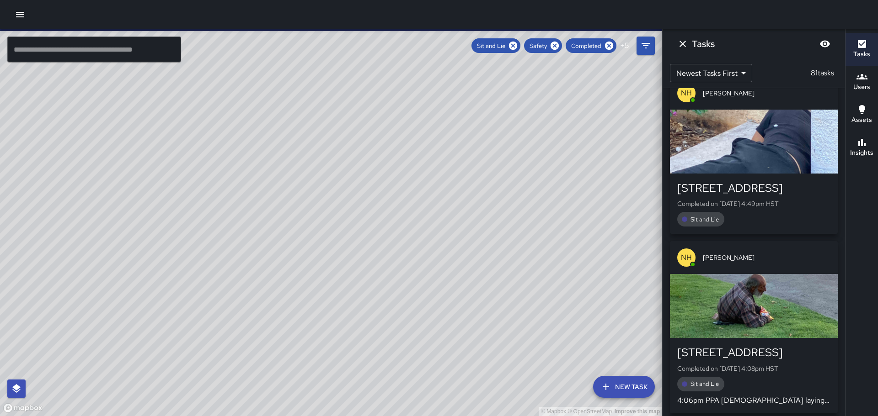
scroll to position [2555, 0]
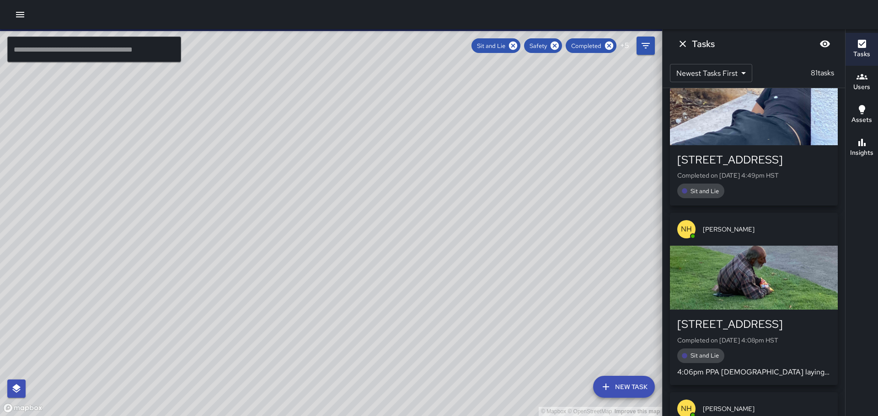
click at [778, 259] on div "button" at bounding box center [754, 278] width 168 height 64
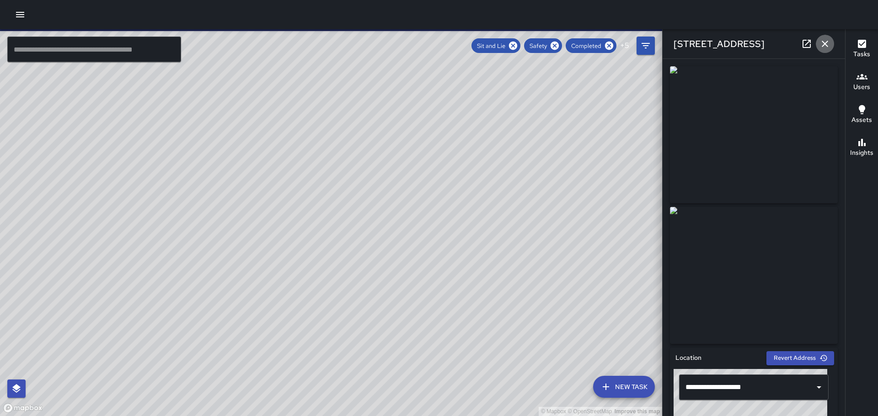
click at [828, 43] on icon "button" at bounding box center [824, 43] width 11 height 11
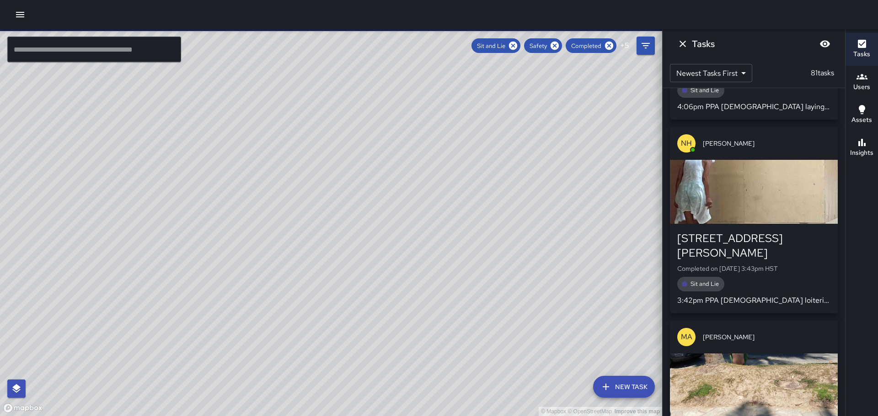
scroll to position [2829, 0]
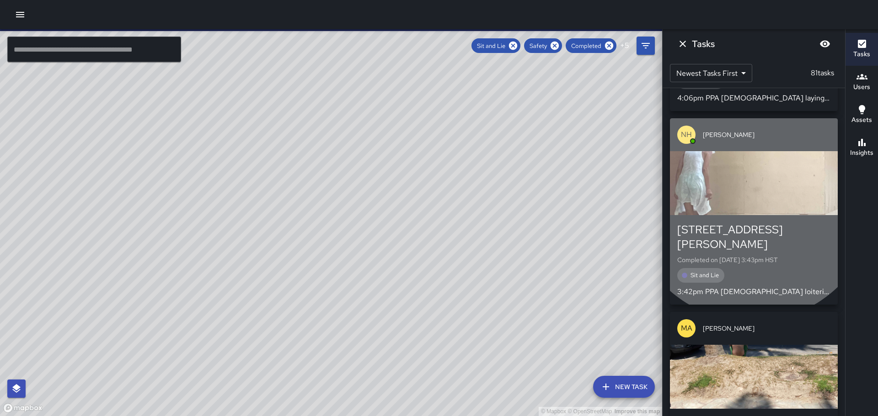
click at [751, 182] on div "button" at bounding box center [754, 183] width 168 height 64
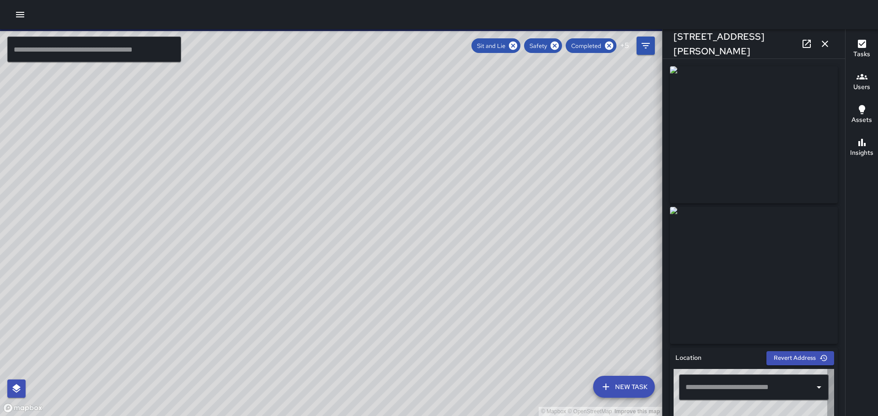
type input "**********"
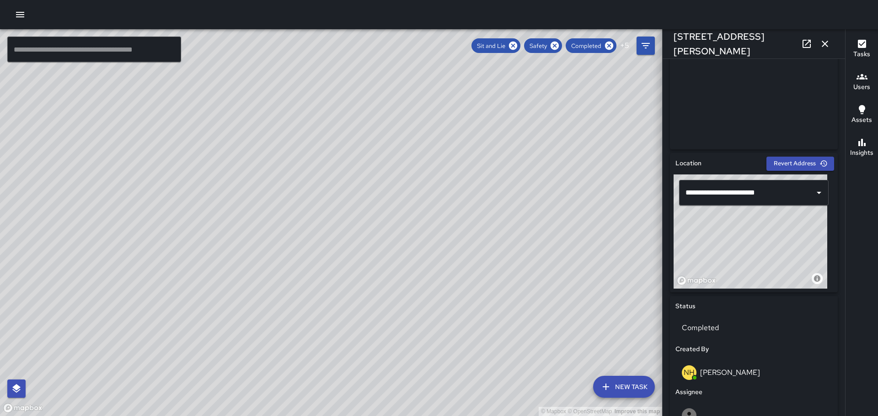
scroll to position [0, 0]
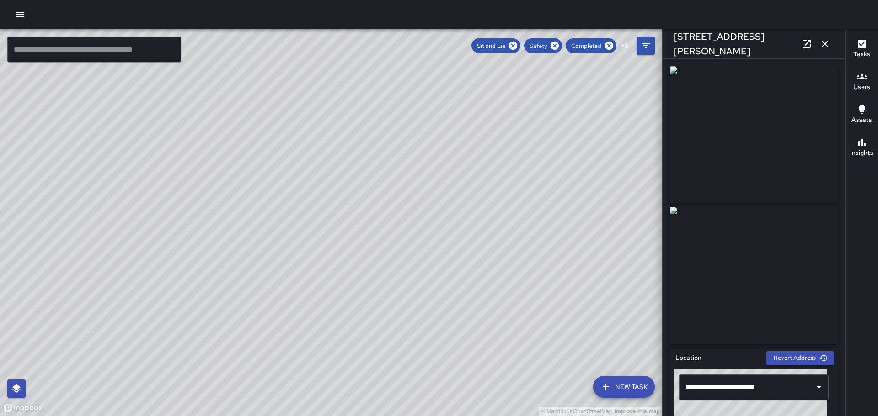
click at [830, 42] on icon "button" at bounding box center [824, 43] width 11 height 11
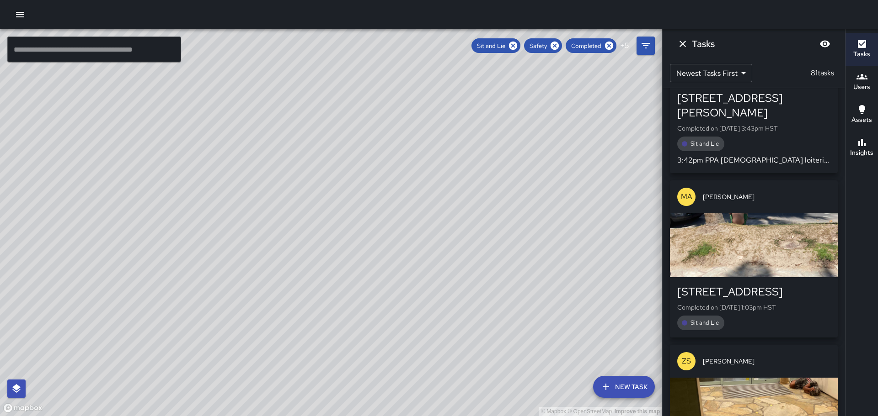
scroll to position [2967, 0]
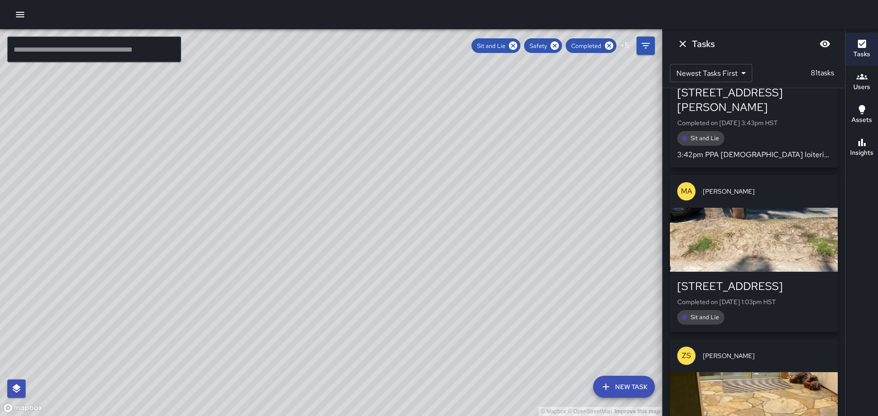
click at [778, 208] on div "button" at bounding box center [754, 240] width 168 height 64
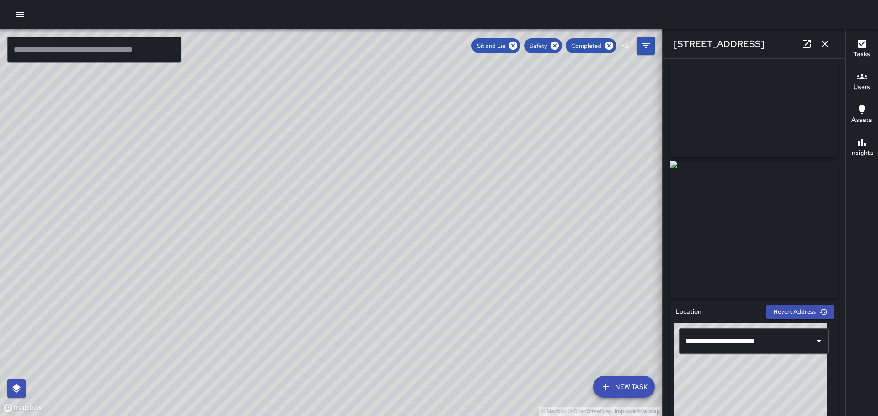
scroll to position [0, 0]
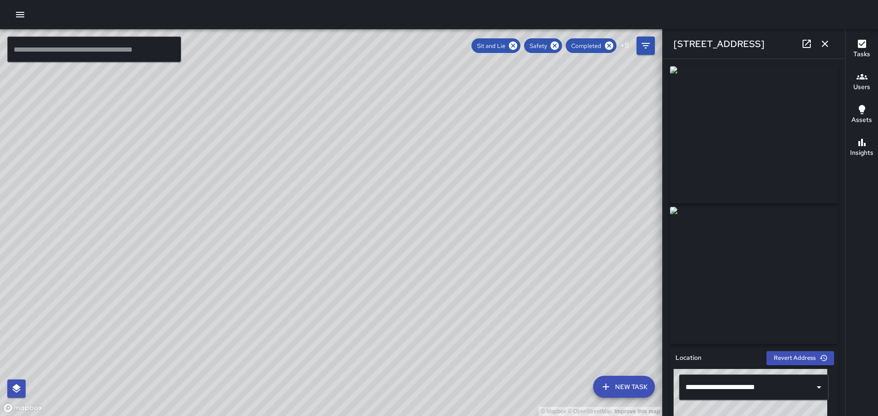
click at [828, 44] on icon "button" at bounding box center [824, 43] width 11 height 11
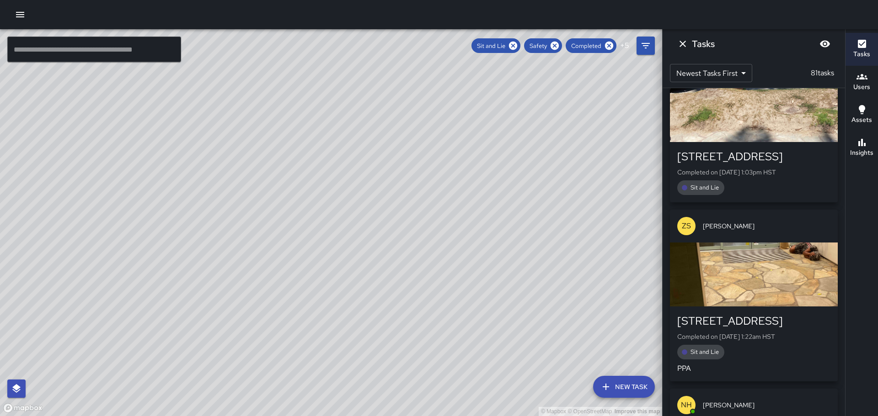
scroll to position [3104, 0]
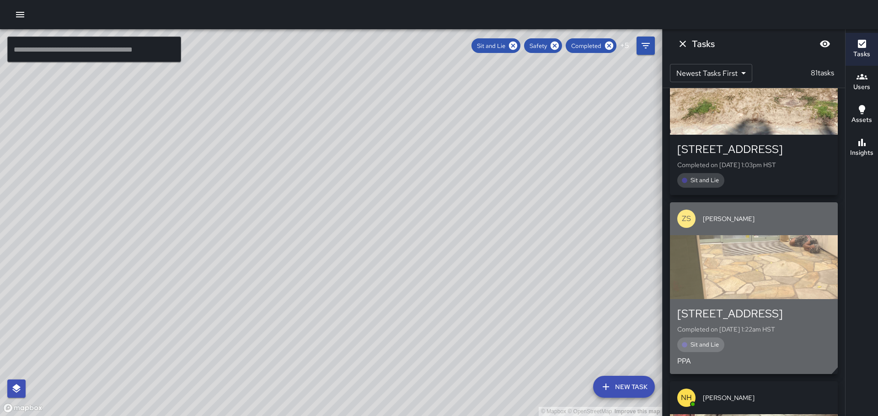
click at [738, 255] on div "button" at bounding box center [754, 267] width 168 height 64
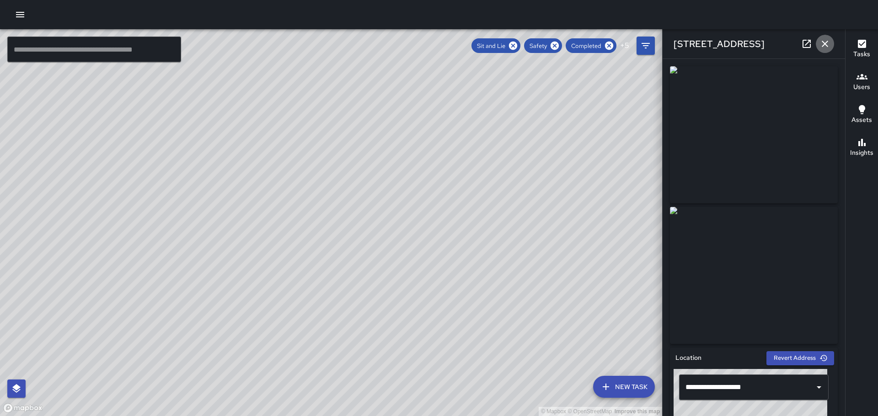
click at [824, 40] on icon "button" at bounding box center [824, 43] width 11 height 11
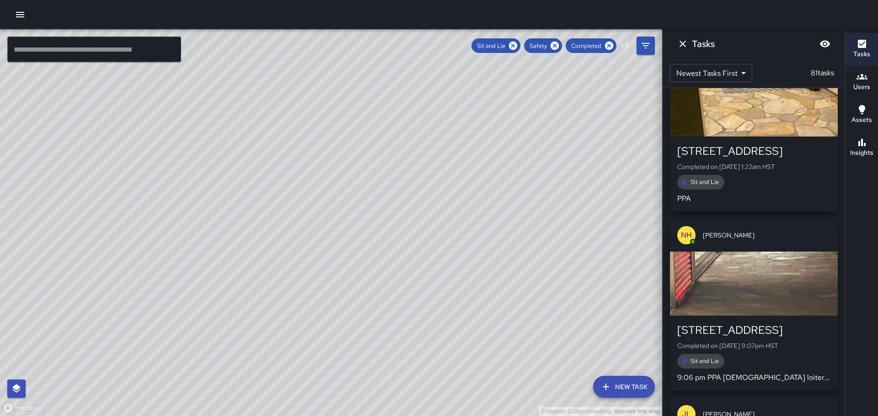
scroll to position [3287, 0]
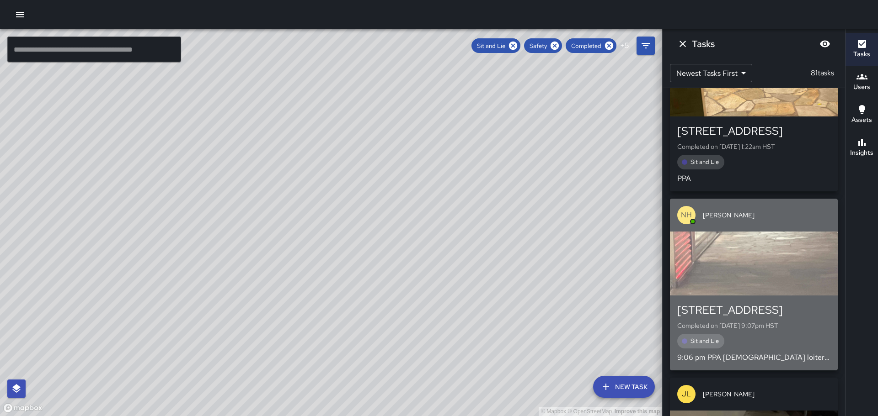
click at [761, 252] on div "button" at bounding box center [754, 264] width 168 height 64
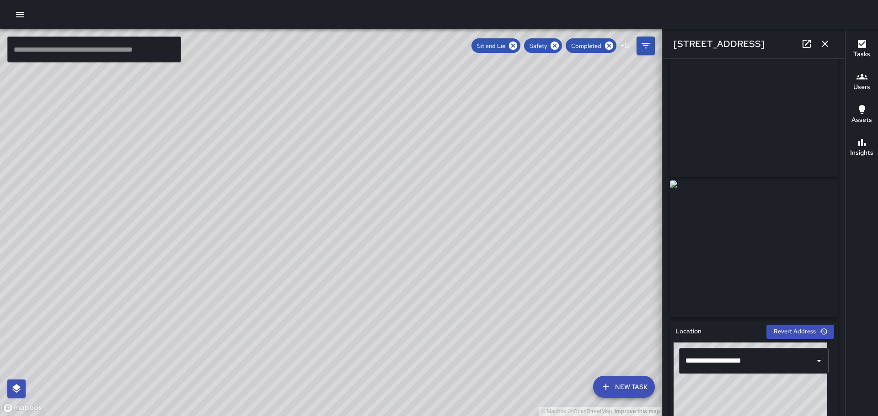
scroll to position [0, 0]
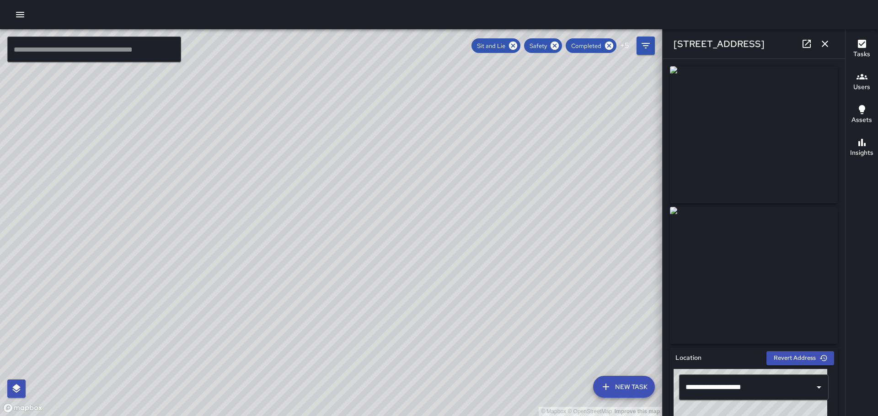
click at [828, 41] on icon "button" at bounding box center [824, 43] width 11 height 11
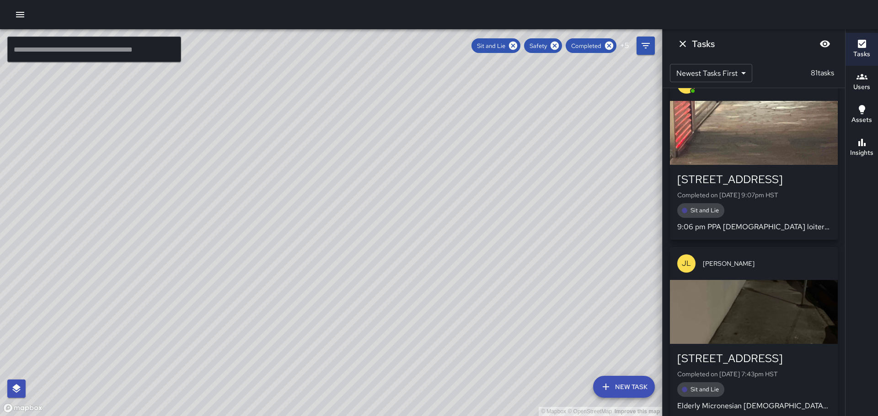
scroll to position [3469, 0]
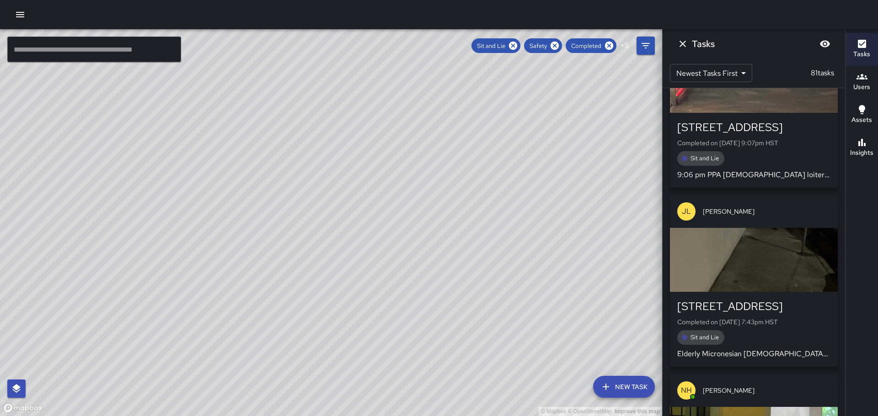
click at [779, 251] on div "button" at bounding box center [754, 260] width 168 height 64
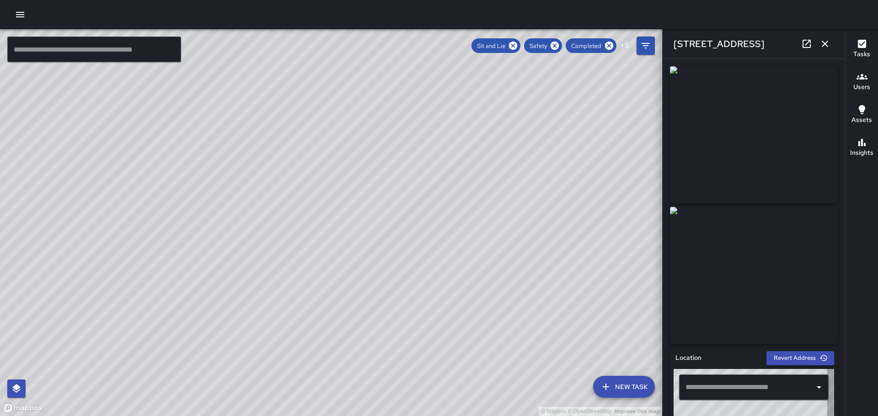
type input "**********"
click at [821, 39] on icon "button" at bounding box center [824, 43] width 11 height 11
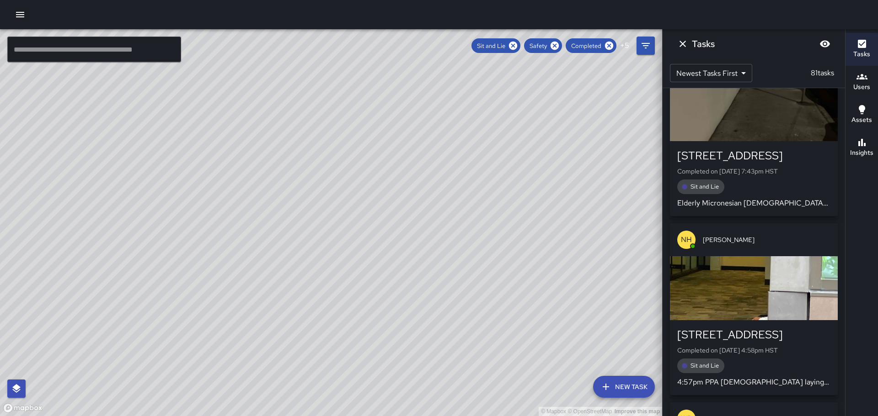
scroll to position [3652, 0]
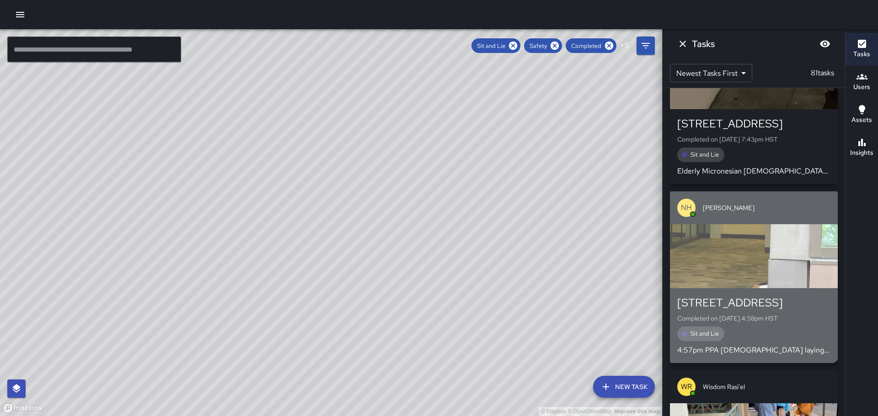
click at [751, 224] on div "button" at bounding box center [754, 256] width 168 height 64
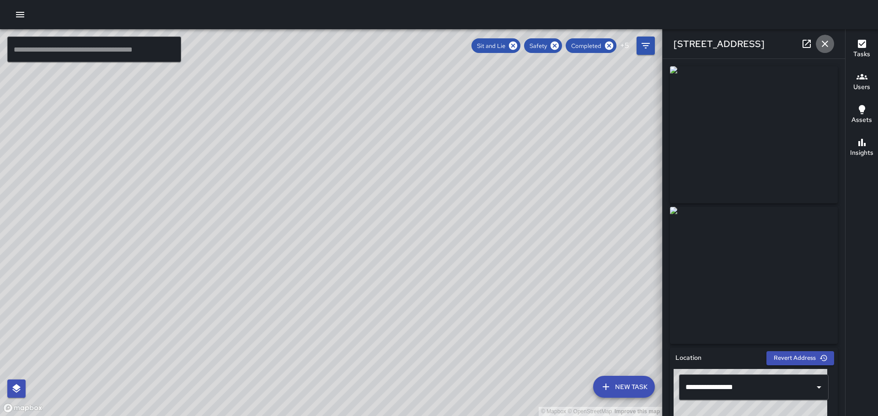
click at [824, 41] on icon "button" at bounding box center [824, 43] width 11 height 11
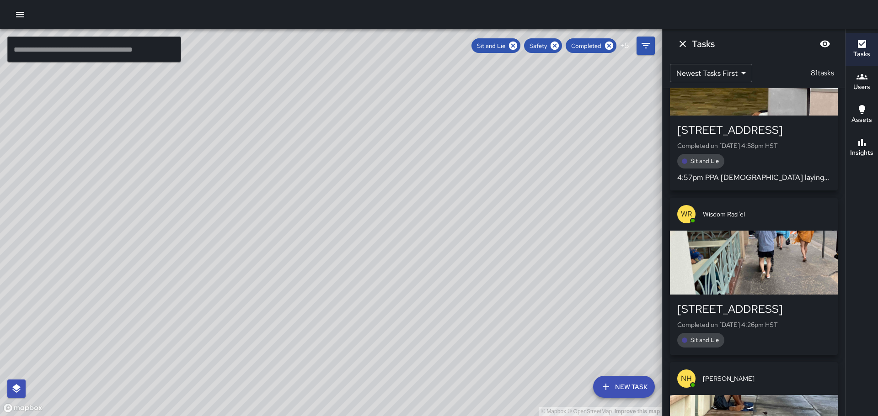
scroll to position [3835, 0]
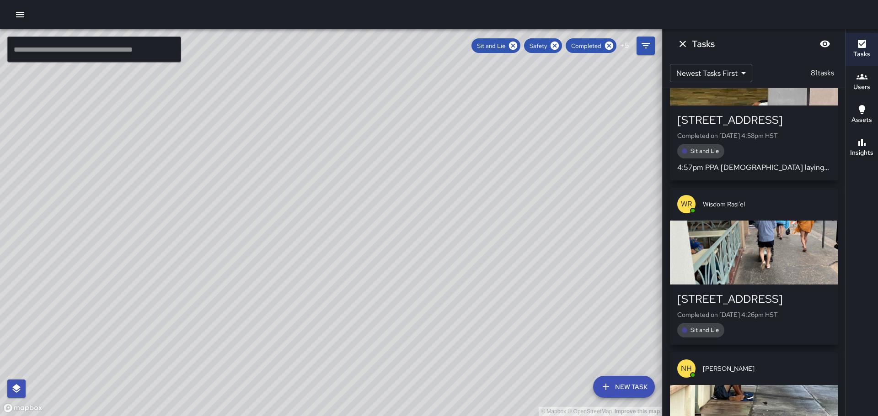
click at [758, 232] on div "button" at bounding box center [754, 253] width 168 height 64
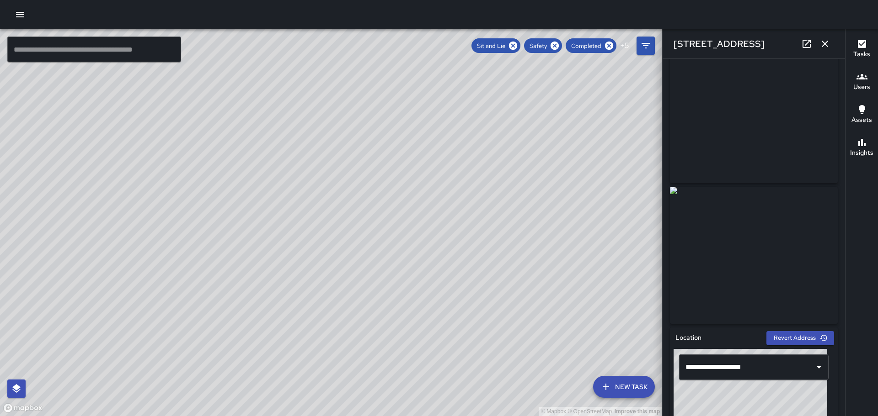
scroll to position [0, 0]
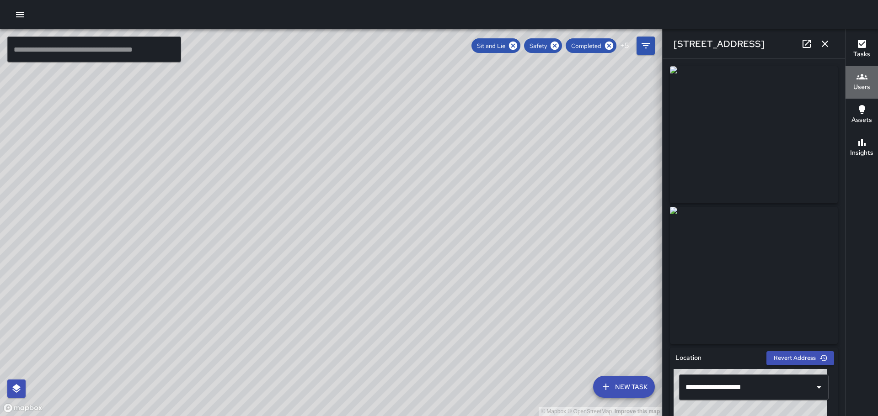
click at [848, 86] on button "Users" at bounding box center [861, 82] width 32 height 33
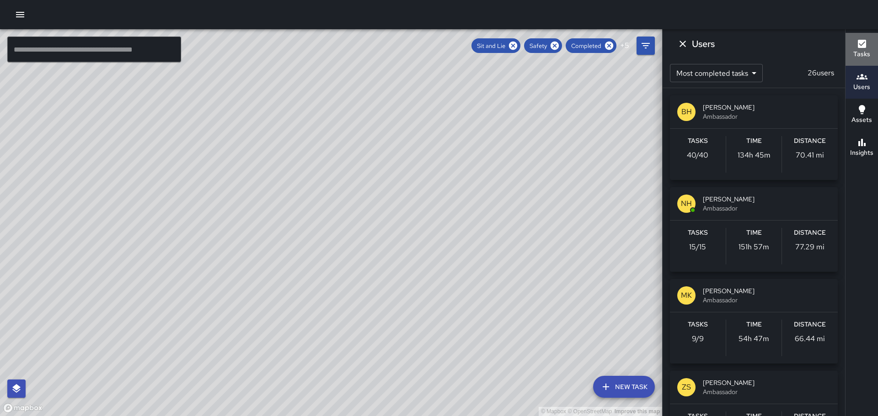
click at [863, 44] on icon "button" at bounding box center [861, 44] width 8 height 8
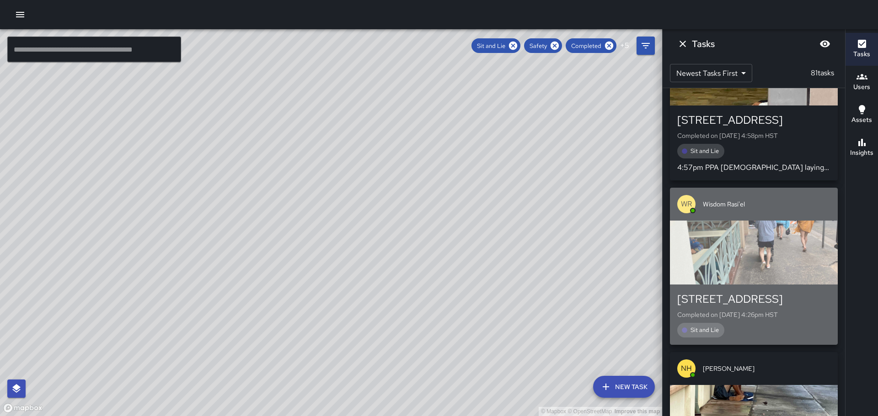
click at [758, 221] on div "button" at bounding box center [754, 253] width 168 height 64
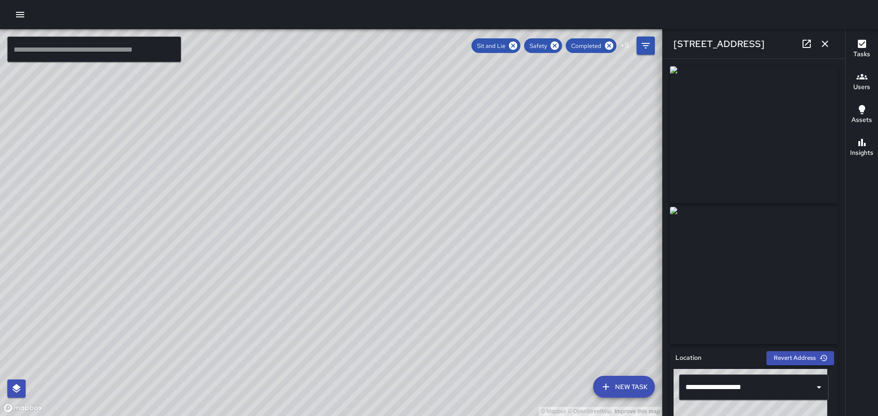
click at [823, 38] on button "button" at bounding box center [824, 44] width 18 height 18
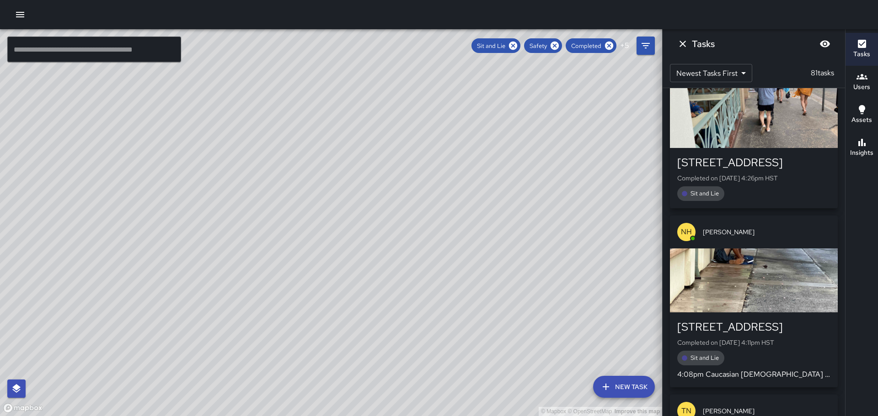
scroll to position [3972, 0]
click at [747, 248] on div "button" at bounding box center [754, 280] width 168 height 64
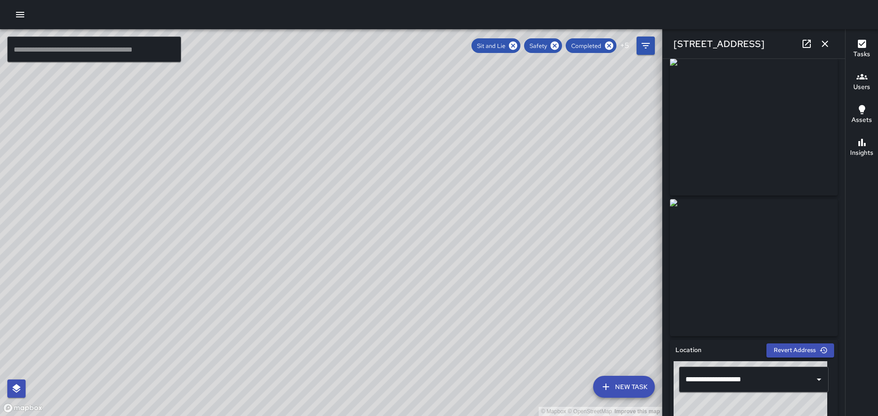
scroll to position [0, 0]
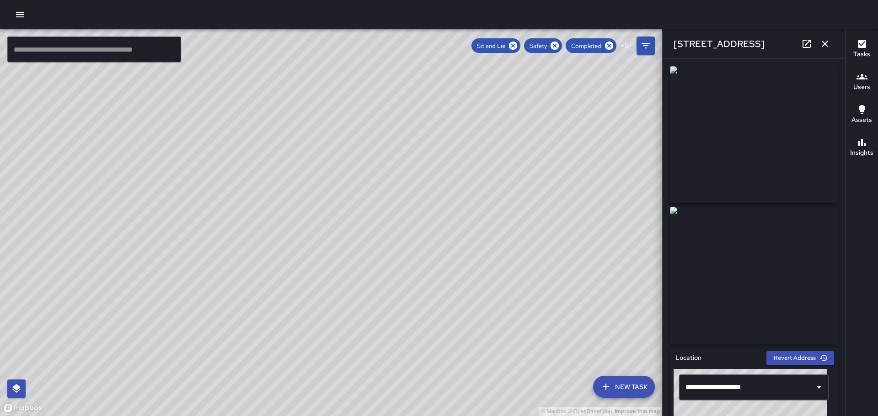
click at [822, 41] on icon "button" at bounding box center [824, 43] width 11 height 11
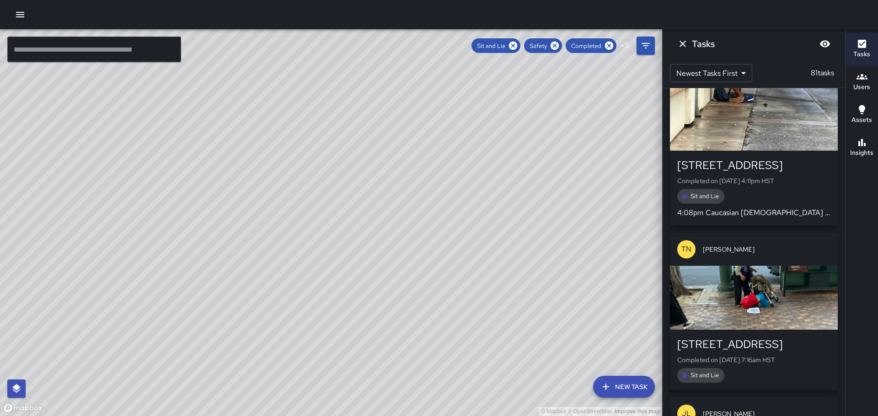
scroll to position [4155, 0]
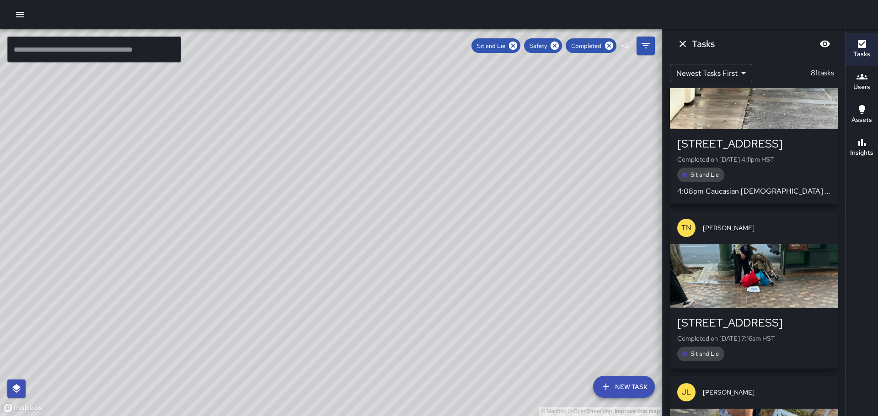
click at [775, 253] on div "button" at bounding box center [754, 277] width 168 height 64
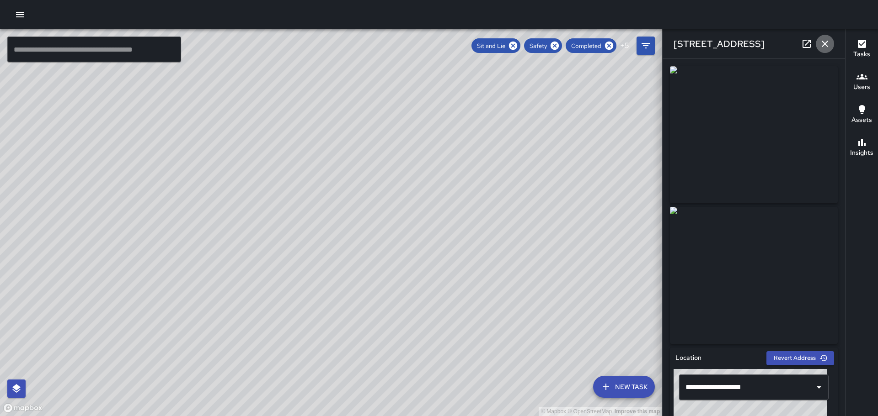
click at [824, 44] on icon "button" at bounding box center [824, 44] width 6 height 6
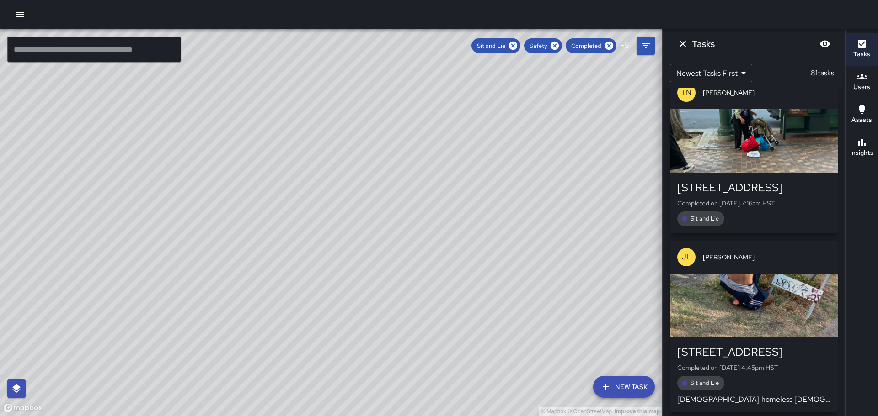
scroll to position [4338, 0]
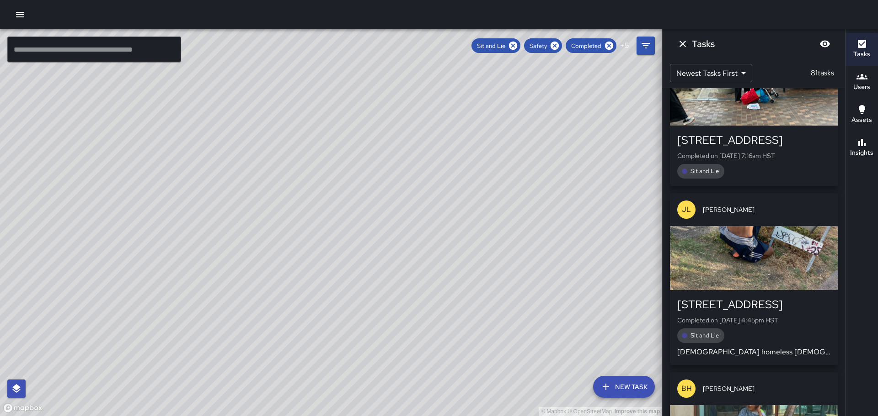
click at [749, 226] on div "button" at bounding box center [754, 258] width 168 height 64
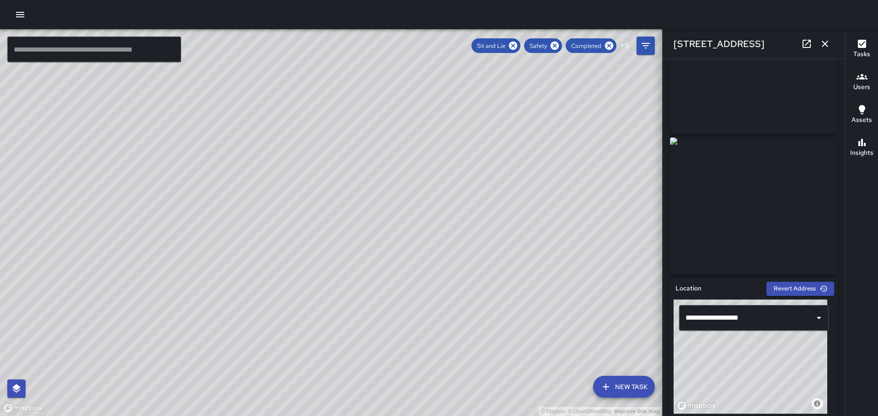
scroll to position [0, 0]
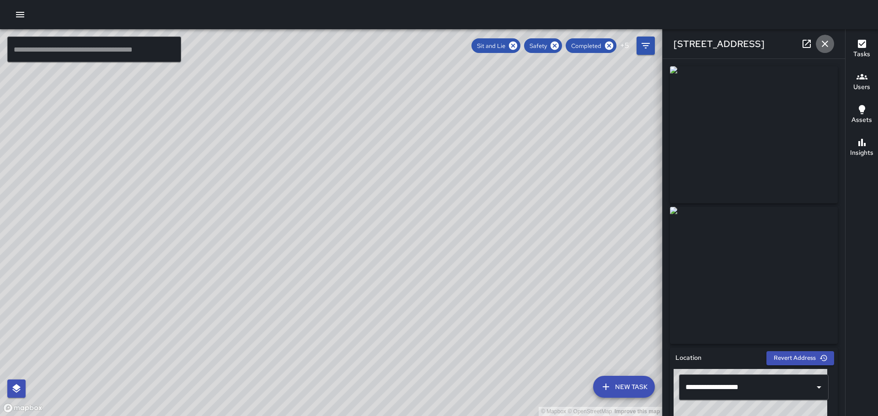
click at [822, 42] on icon "button" at bounding box center [824, 44] width 6 height 6
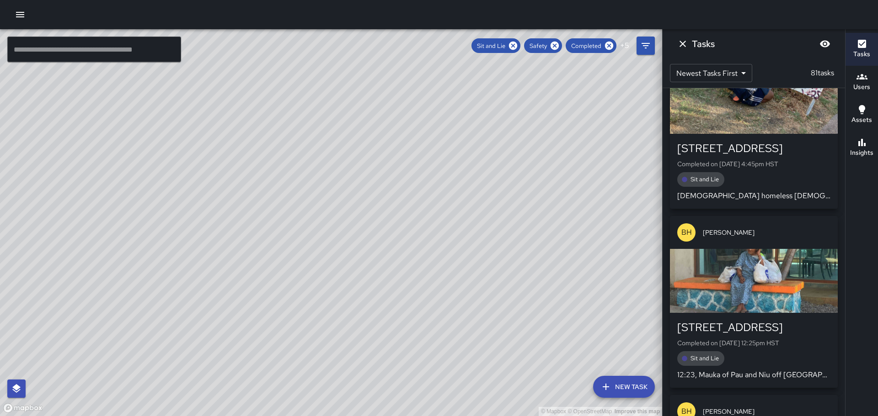
scroll to position [4521, 0]
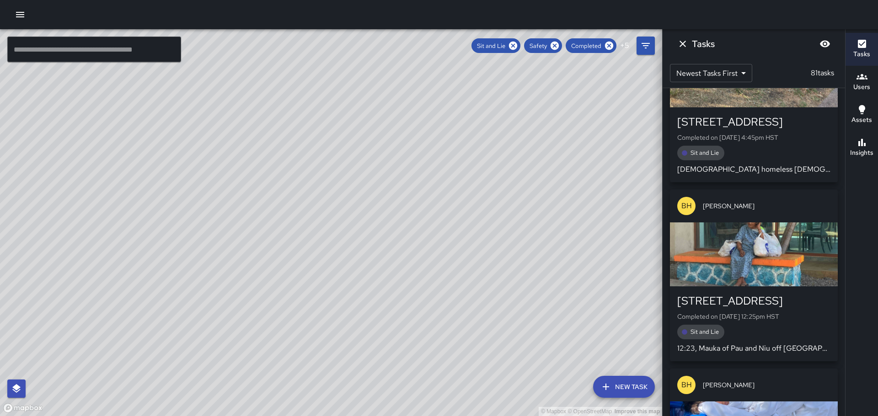
click at [752, 233] on div "button" at bounding box center [754, 255] width 168 height 64
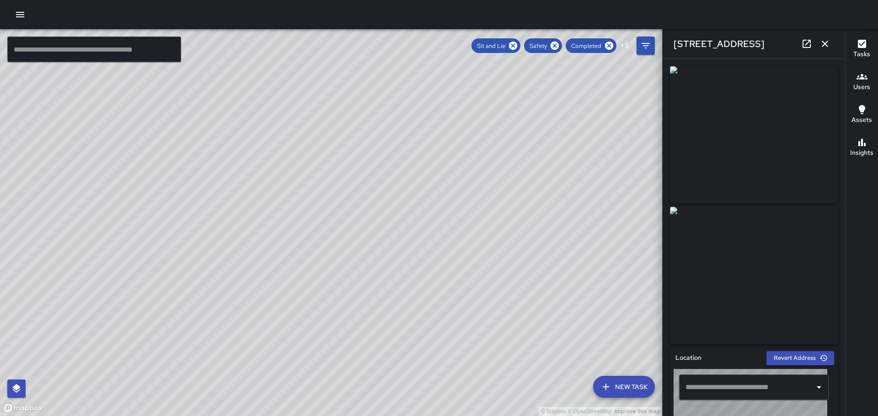
type input "**********"
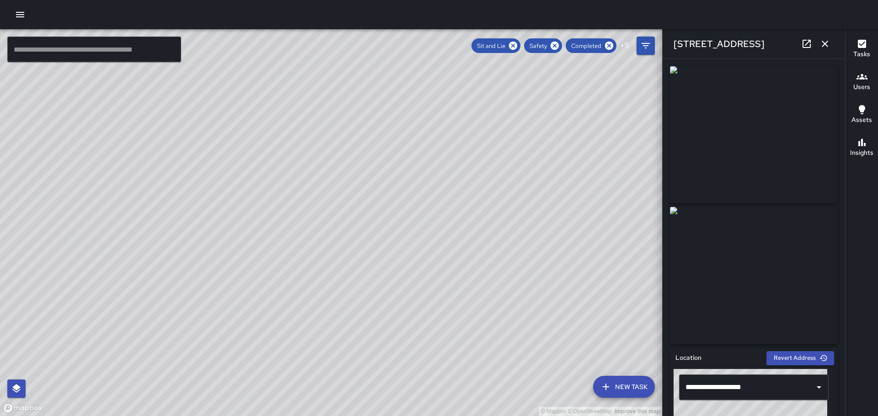
click at [825, 43] on icon "button" at bounding box center [824, 44] width 6 height 6
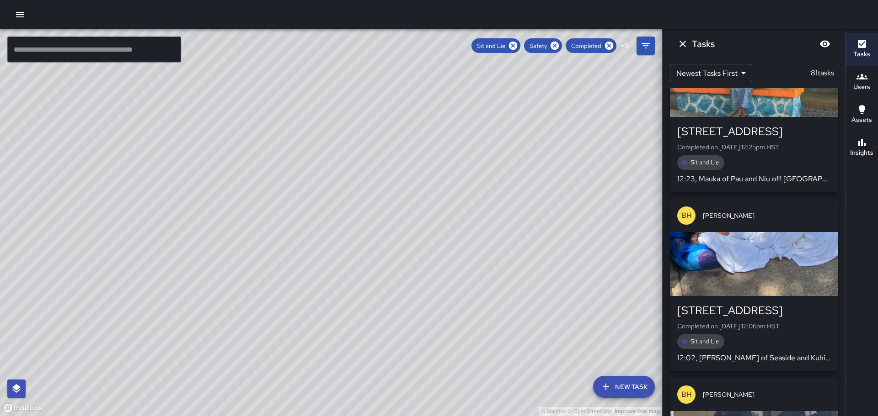
scroll to position [4703, 0]
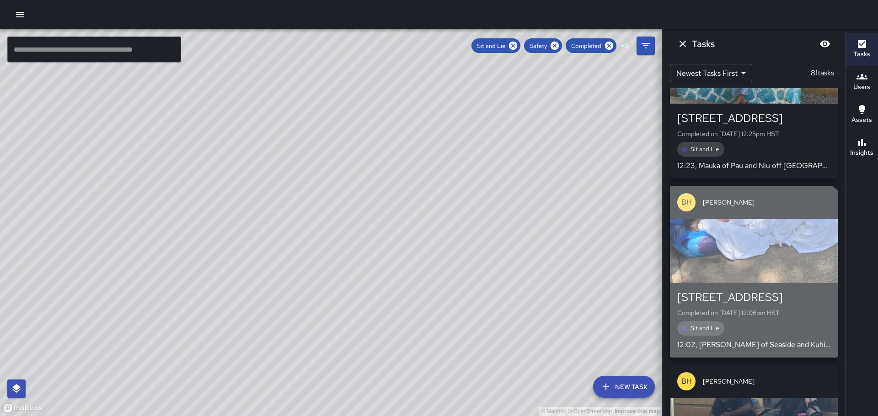
click at [748, 283] on div "[STREET_ADDRESS] Completed on [DATE] 12:06pm HST Sit and Lie 12:02, Ewa of Seas…" at bounding box center [754, 320] width 168 height 75
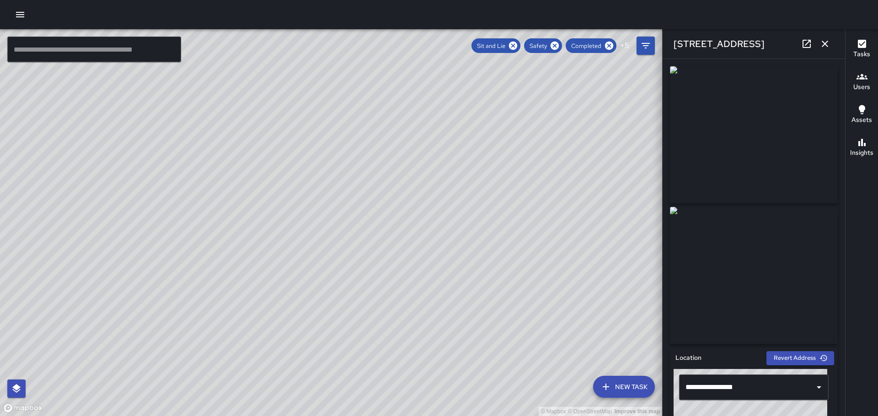
drag, startPoint x: 846, startPoint y: 167, endPoint x: 815, endPoint y: 159, distance: 31.6
click at [851, 201] on div "Tasks Users Assets Insights" at bounding box center [861, 222] width 33 height 387
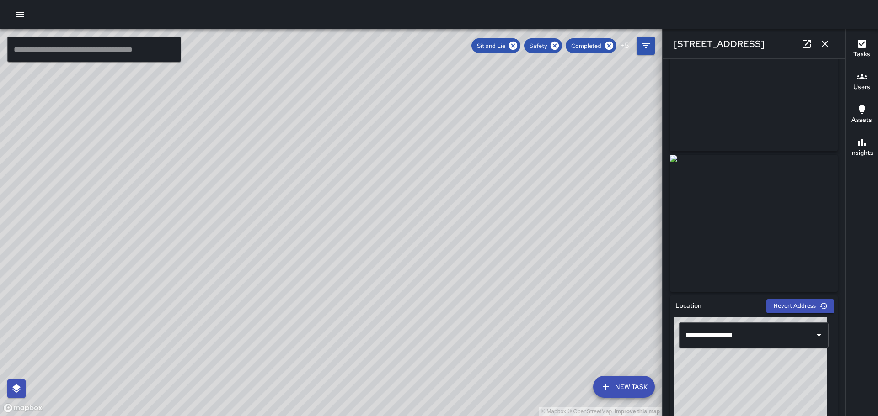
scroll to position [0, 0]
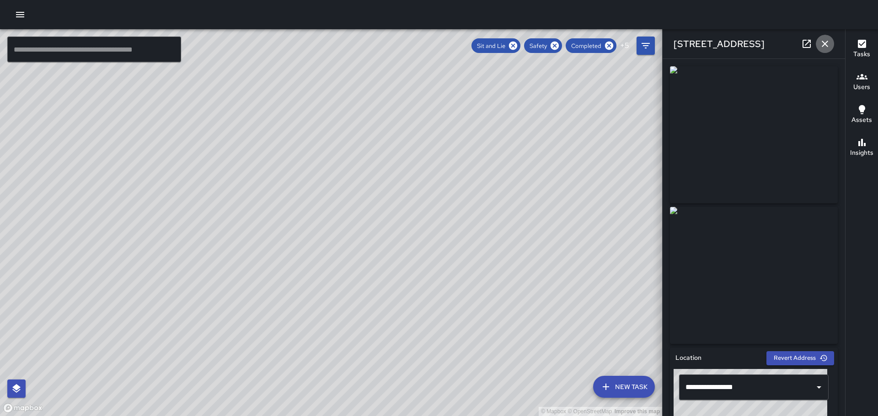
click at [822, 43] on icon "button" at bounding box center [824, 43] width 11 height 11
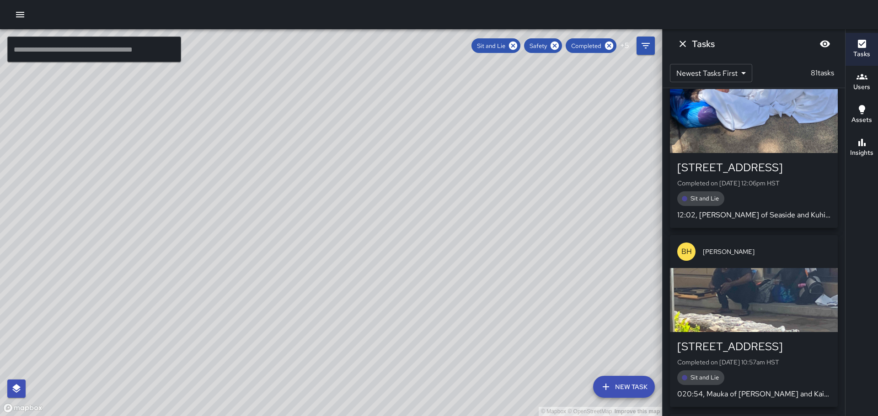
scroll to position [4840, 0]
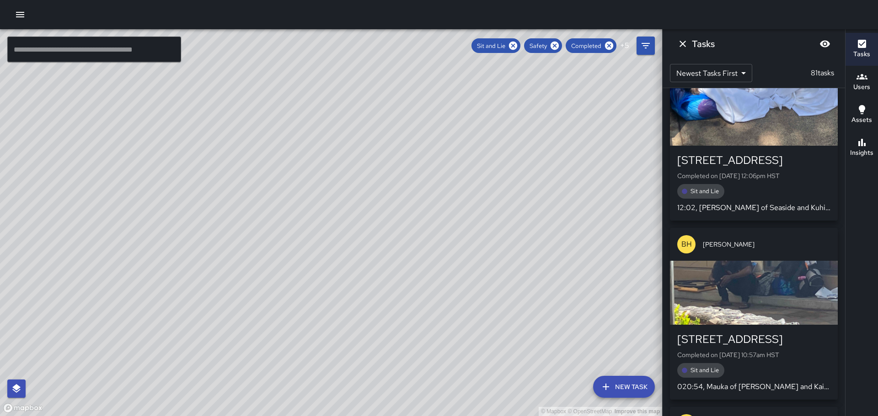
drag, startPoint x: 745, startPoint y: 273, endPoint x: 754, endPoint y: 253, distance: 22.1
click at [746, 271] on div "button" at bounding box center [754, 293] width 168 height 64
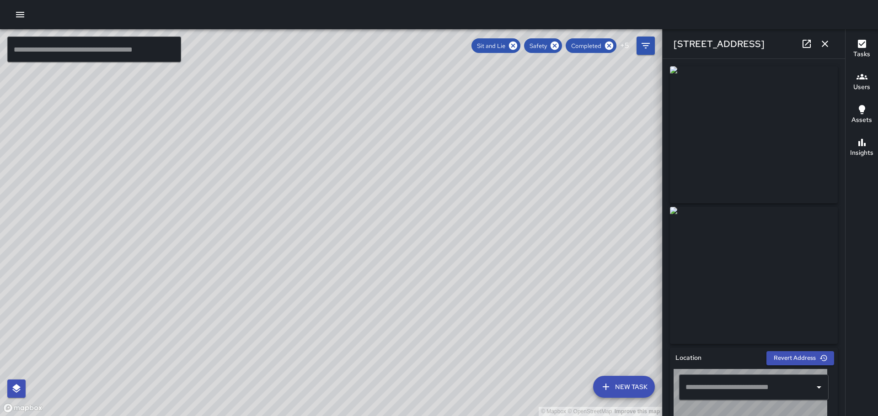
type input "**********"
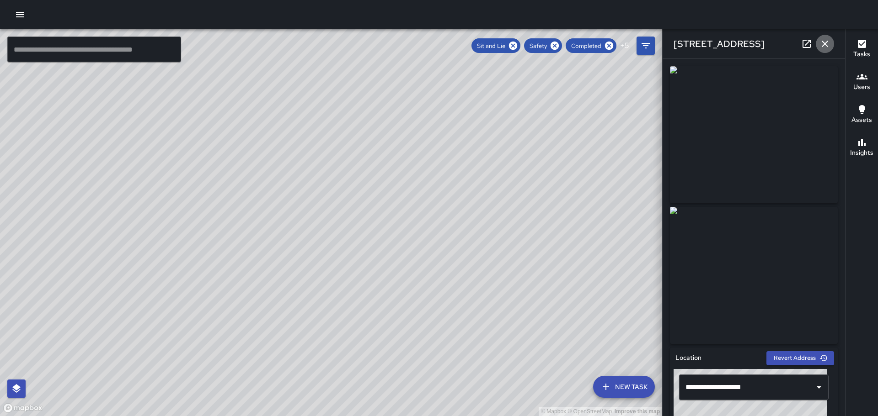
click at [825, 41] on icon "button" at bounding box center [824, 43] width 11 height 11
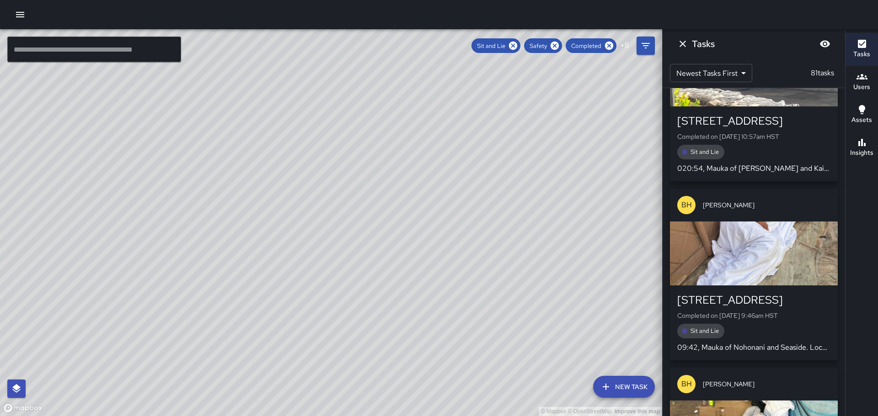
scroll to position [5069, 0]
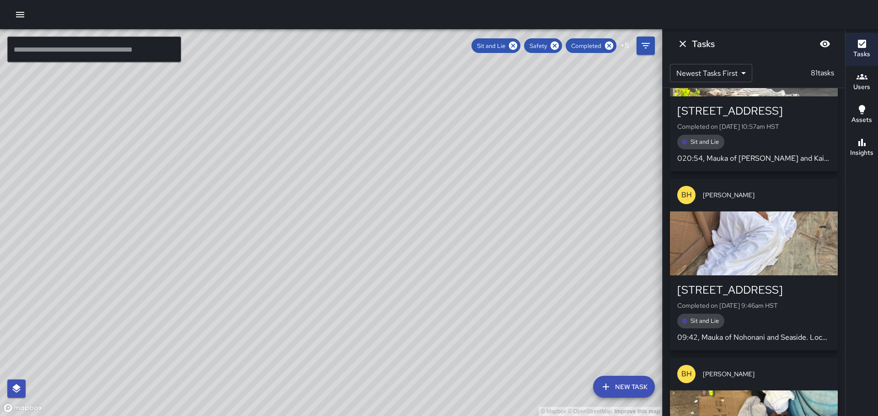
click at [726, 212] on div "button" at bounding box center [754, 244] width 168 height 64
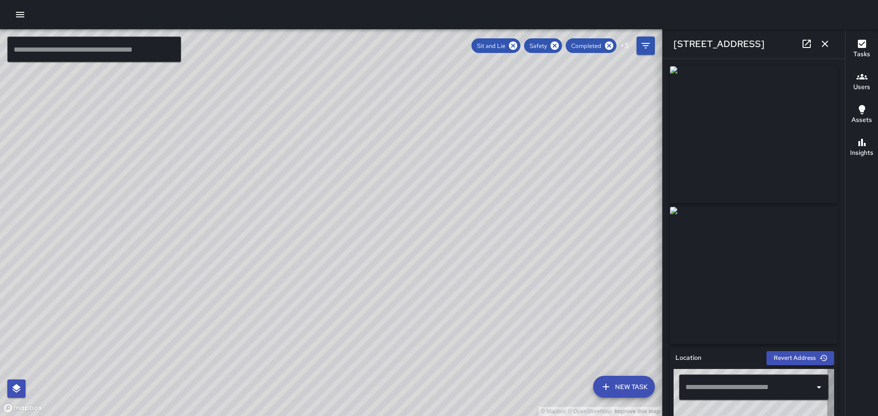
type input "**********"
click at [827, 41] on icon "button" at bounding box center [824, 43] width 11 height 11
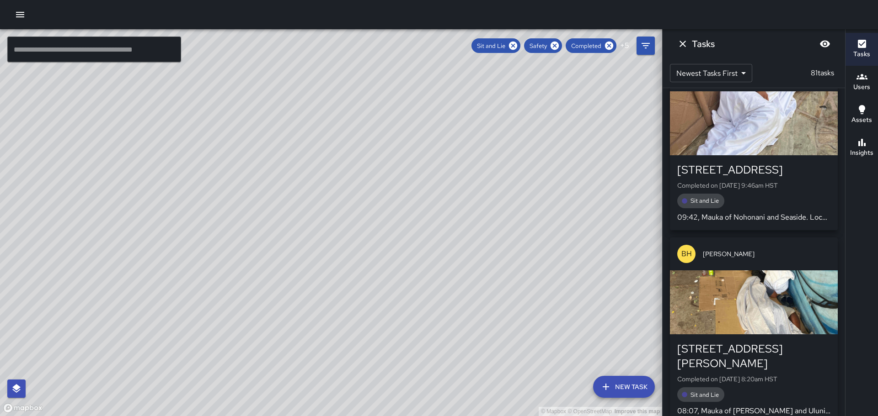
scroll to position [5206, 0]
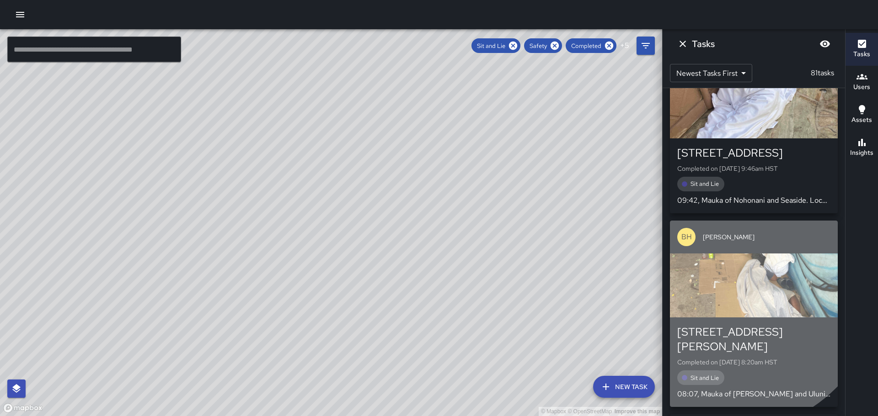
drag, startPoint x: 728, startPoint y: 251, endPoint x: 733, endPoint y: 247, distance: 6.5
click at [729, 254] on div "button" at bounding box center [754, 286] width 168 height 64
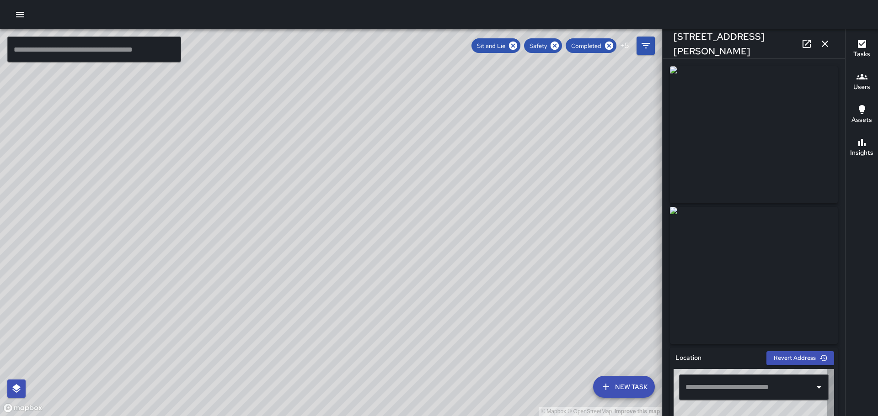
type input "**********"
click at [819, 44] on icon "button" at bounding box center [824, 43] width 11 height 11
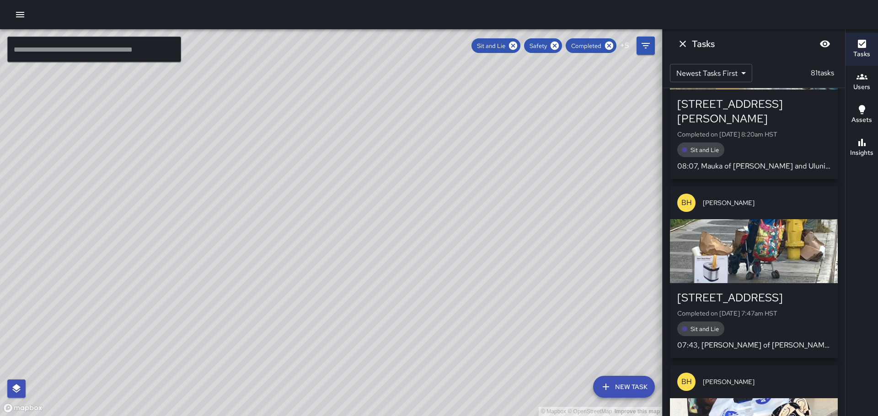
scroll to position [5435, 0]
click at [765, 219] on div "button" at bounding box center [754, 251] width 168 height 64
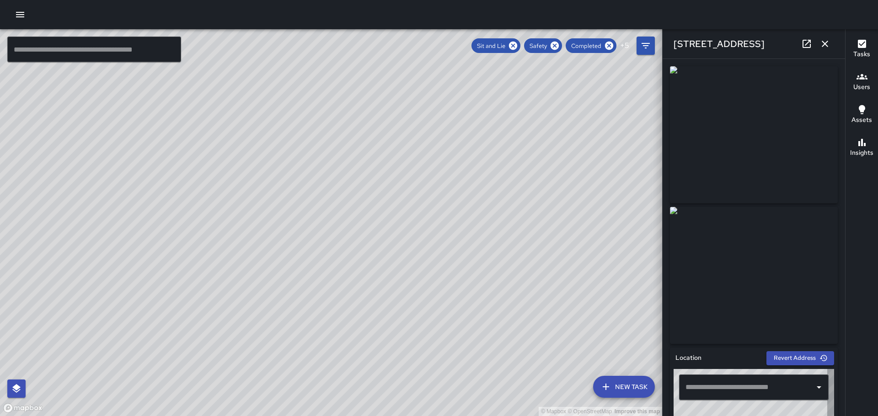
type input "**********"
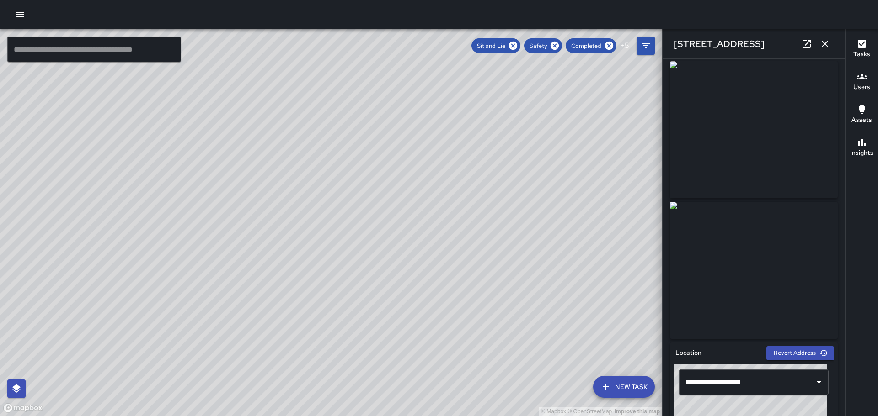
scroll to position [0, 0]
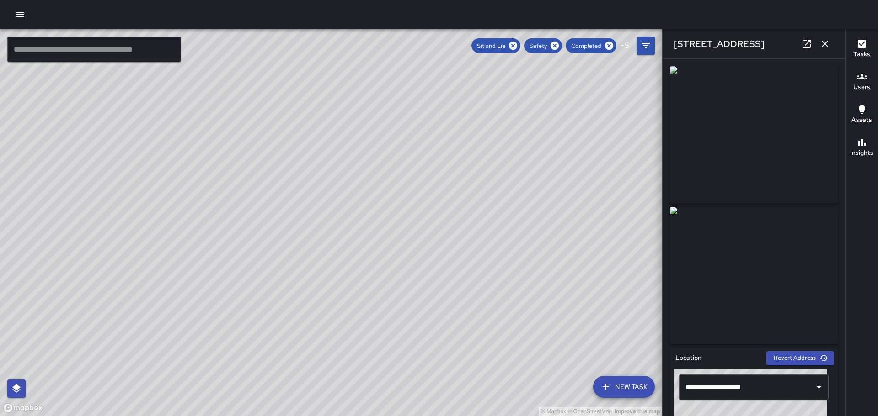
drag, startPoint x: 822, startPoint y: 43, endPoint x: 821, endPoint y: 52, distance: 8.7
click at [822, 44] on icon "button" at bounding box center [824, 43] width 11 height 11
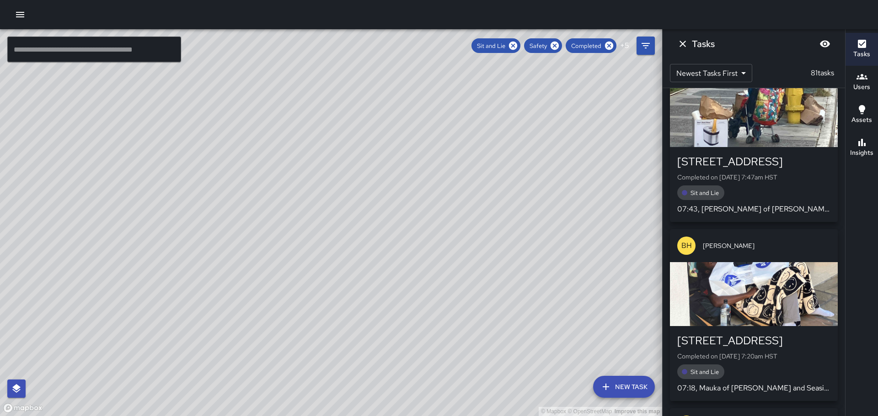
scroll to position [5572, 0]
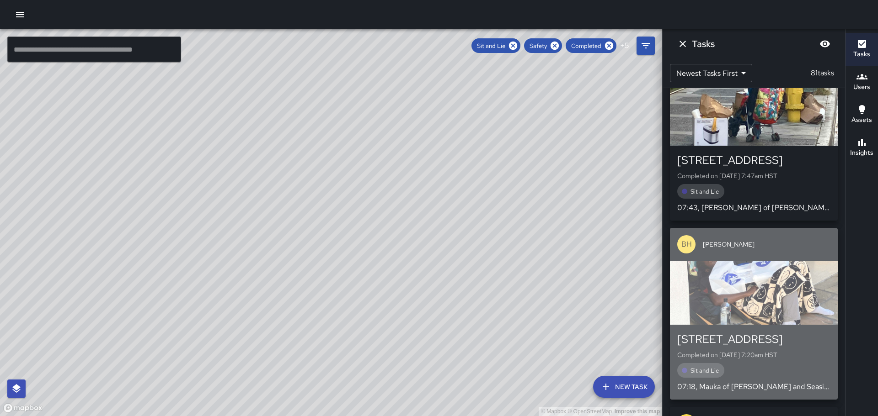
click at [775, 265] on div "button" at bounding box center [754, 293] width 168 height 64
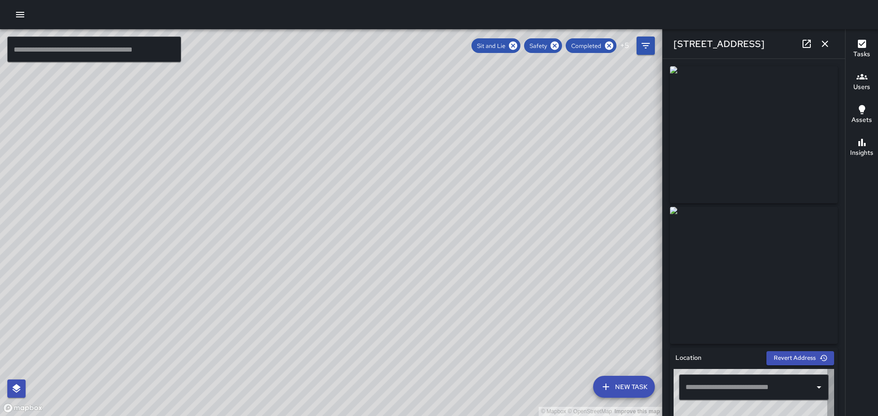
type input "**********"
click at [826, 43] on icon "button" at bounding box center [824, 44] width 6 height 6
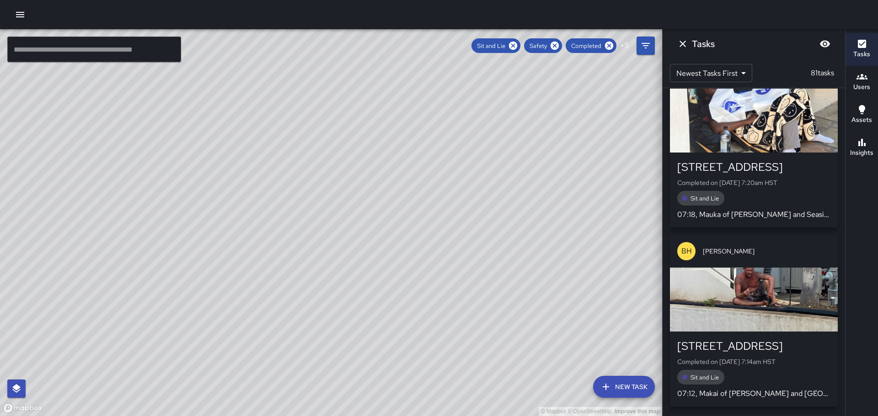
scroll to position [5754, 0]
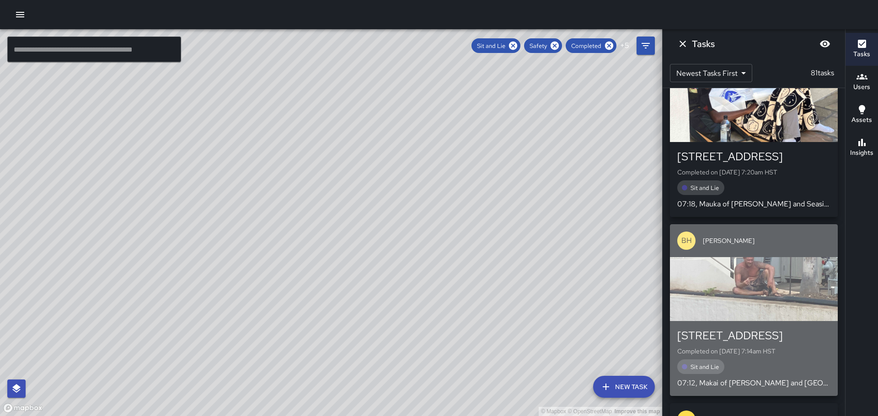
click at [767, 257] on div "button" at bounding box center [754, 289] width 168 height 64
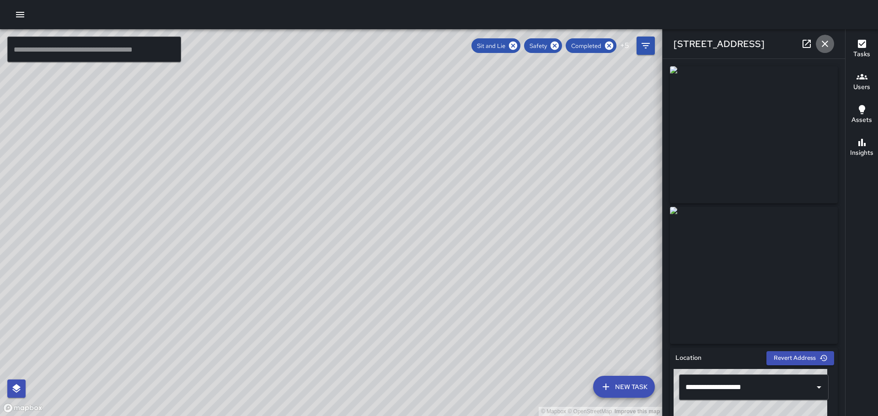
click at [828, 40] on icon "button" at bounding box center [824, 43] width 11 height 11
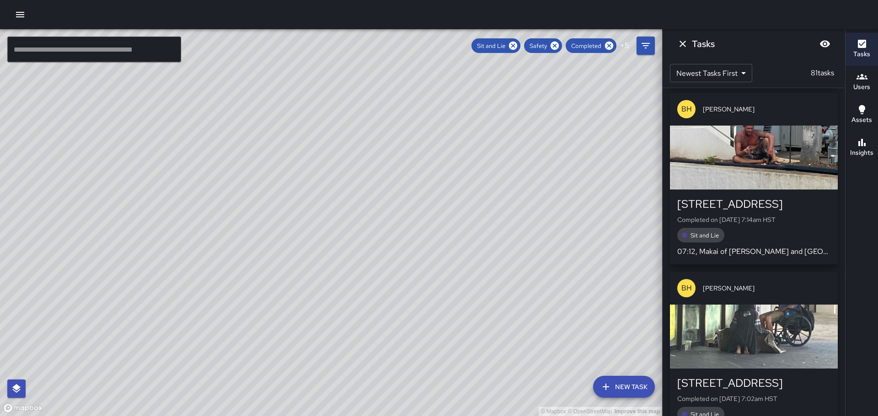
scroll to position [5983, 0]
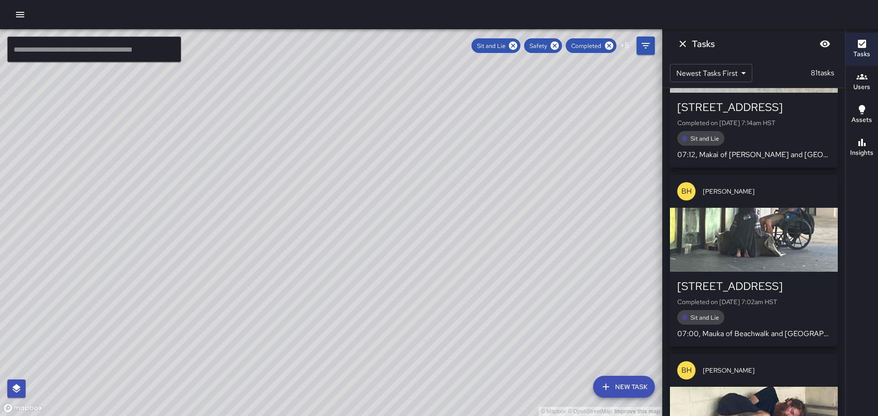
click at [776, 208] on div "button" at bounding box center [754, 240] width 168 height 64
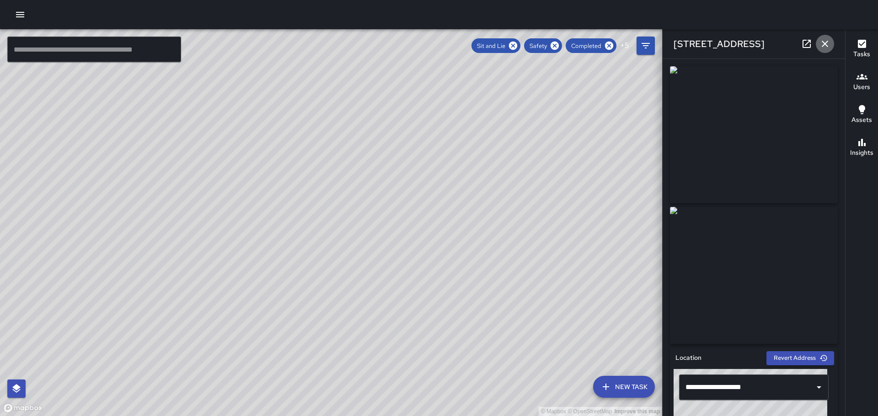
click at [825, 38] on icon "button" at bounding box center [824, 43] width 11 height 11
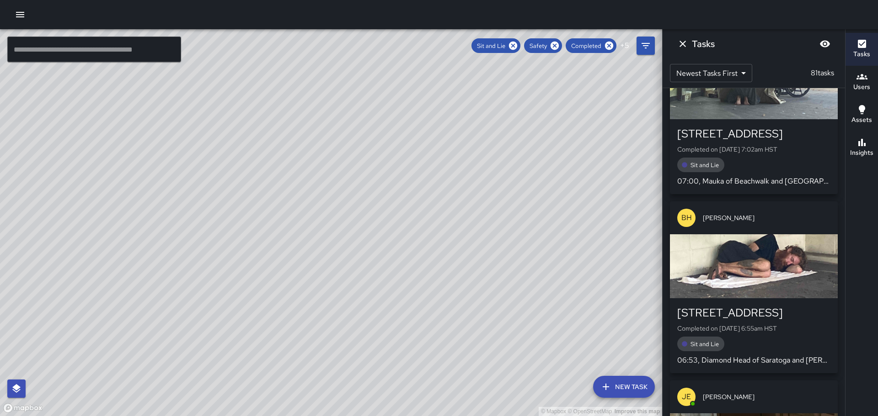
scroll to position [6166, 0]
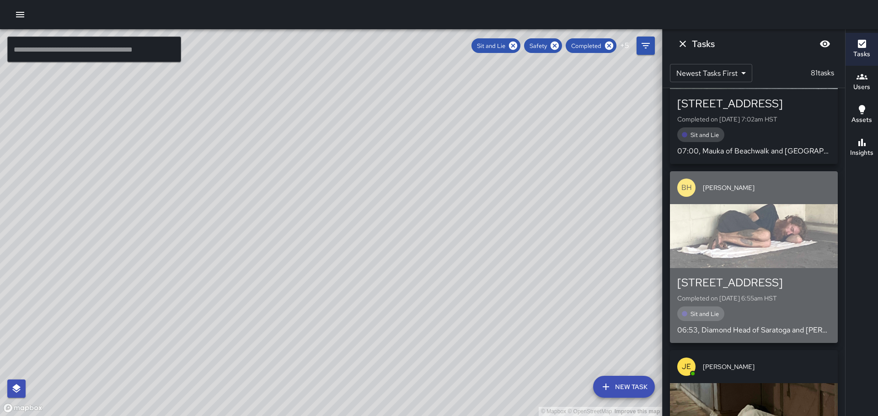
click at [765, 204] on div "button" at bounding box center [754, 236] width 168 height 64
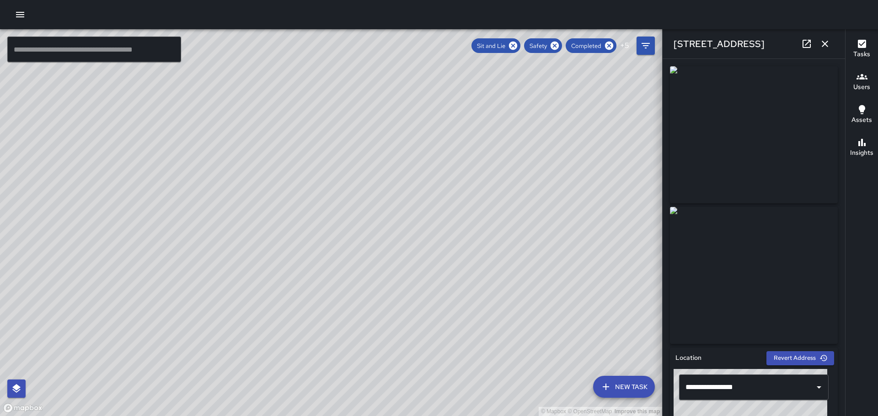
click at [825, 41] on icon "button" at bounding box center [824, 43] width 11 height 11
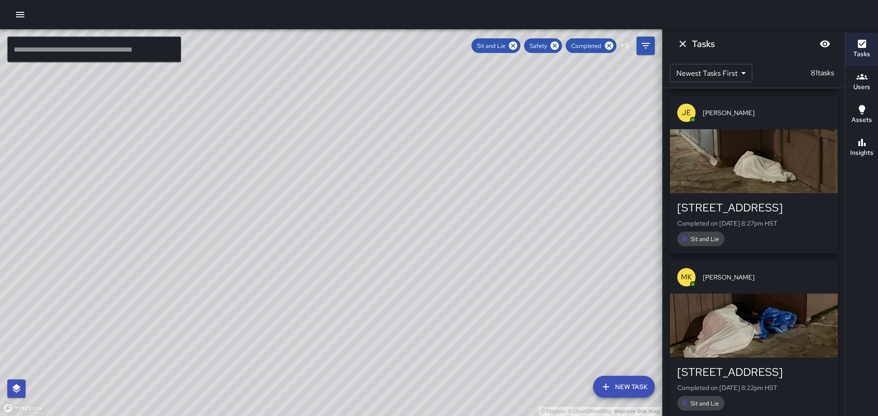
scroll to position [6440, 0]
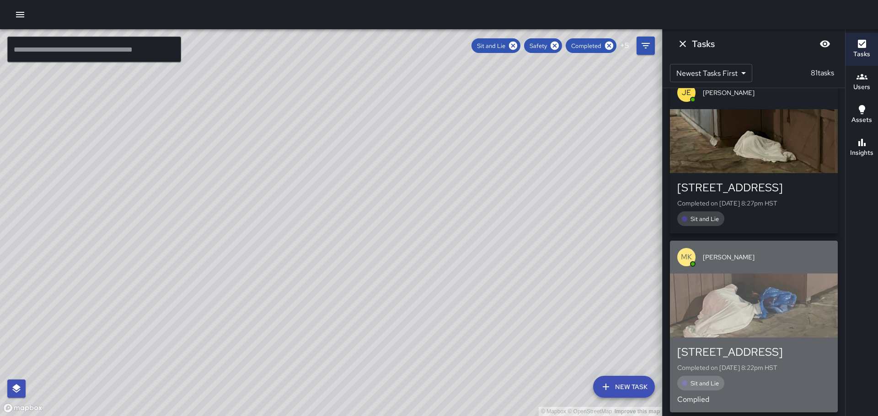
click at [759, 274] on div "button" at bounding box center [754, 306] width 168 height 64
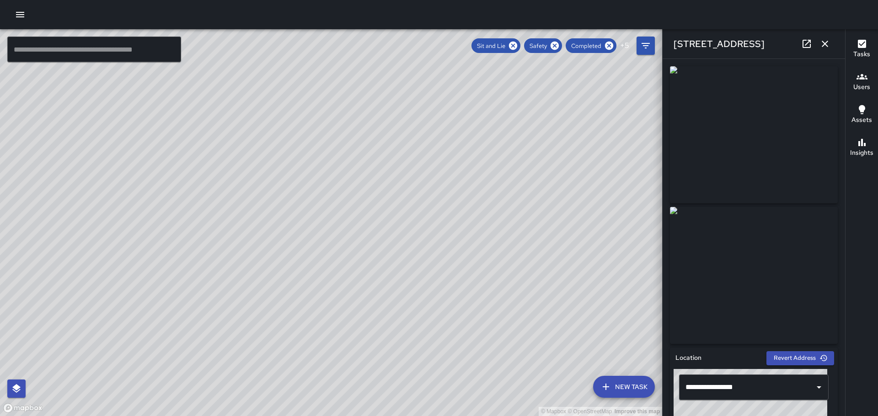
drag, startPoint x: 823, startPoint y: 41, endPoint x: 819, endPoint y: 63, distance: 22.3
click at [823, 44] on icon "button" at bounding box center [824, 43] width 11 height 11
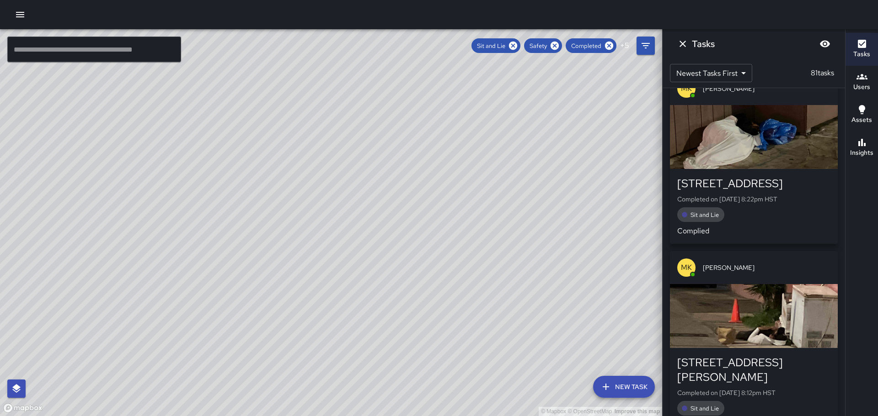
scroll to position [6623, 0]
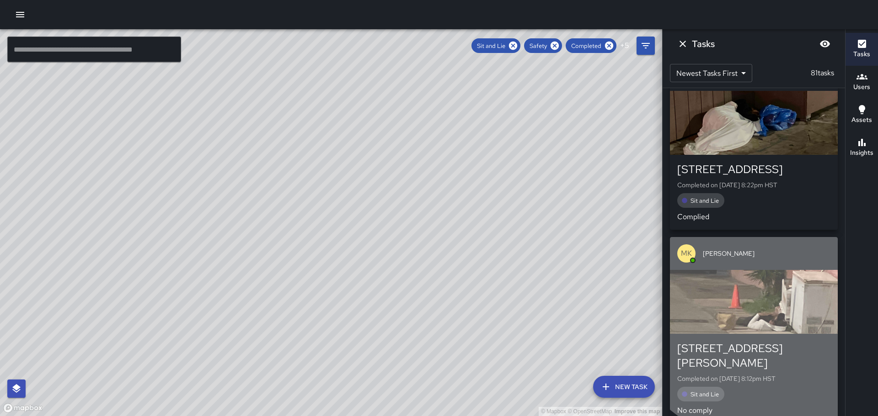
click at [767, 270] on div "button" at bounding box center [754, 302] width 168 height 64
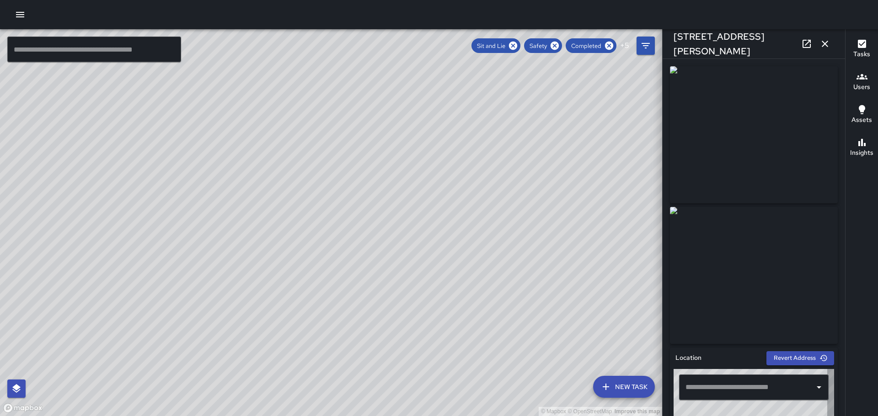
type input "**********"
click at [825, 44] on icon "button" at bounding box center [824, 43] width 11 height 11
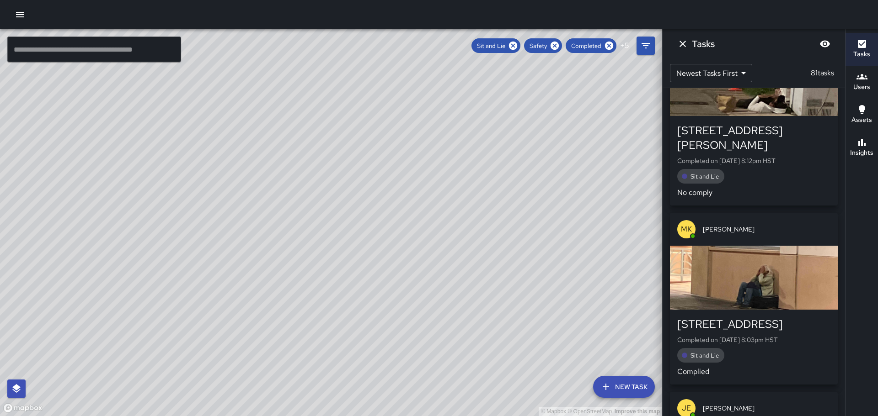
scroll to position [6851, 0]
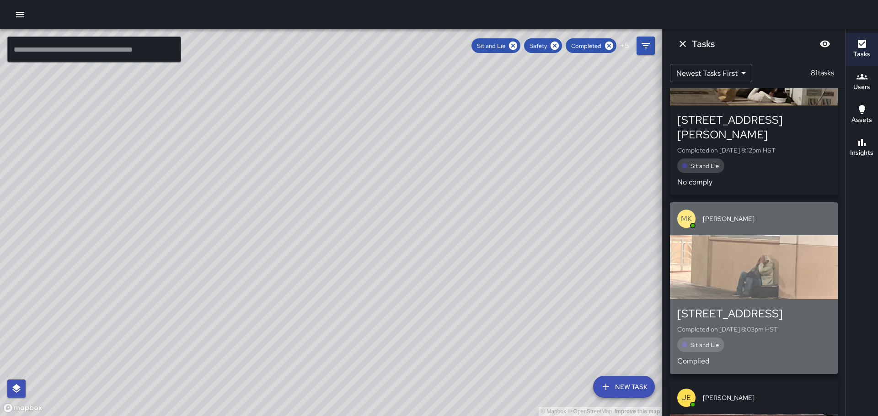
click at [770, 235] on div "button" at bounding box center [754, 267] width 168 height 64
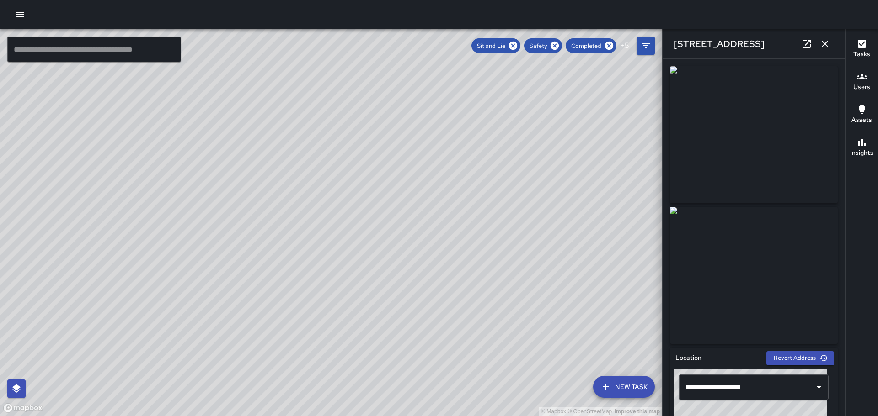
click at [822, 42] on icon "button" at bounding box center [824, 44] width 6 height 6
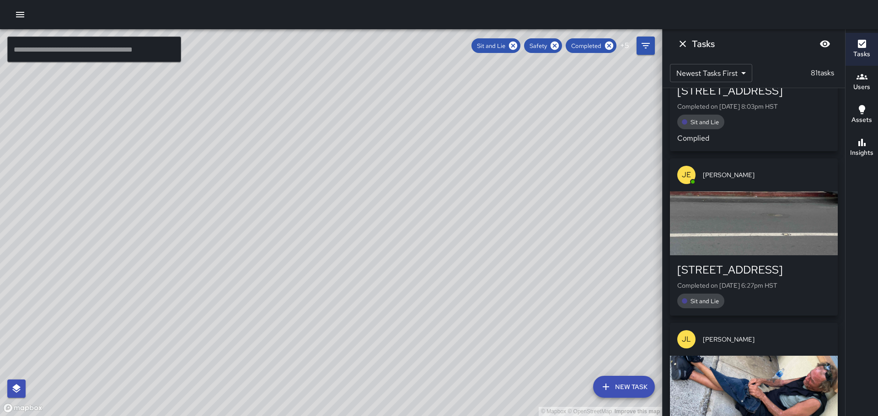
scroll to position [7080, 0]
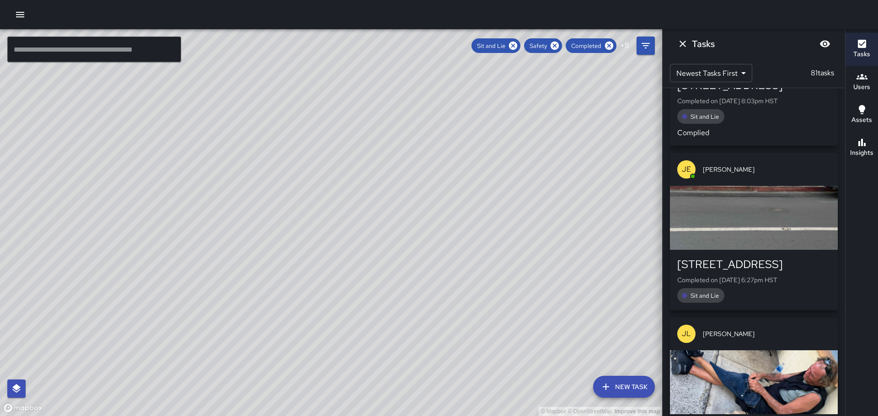
click at [753, 186] on div "button" at bounding box center [754, 218] width 168 height 64
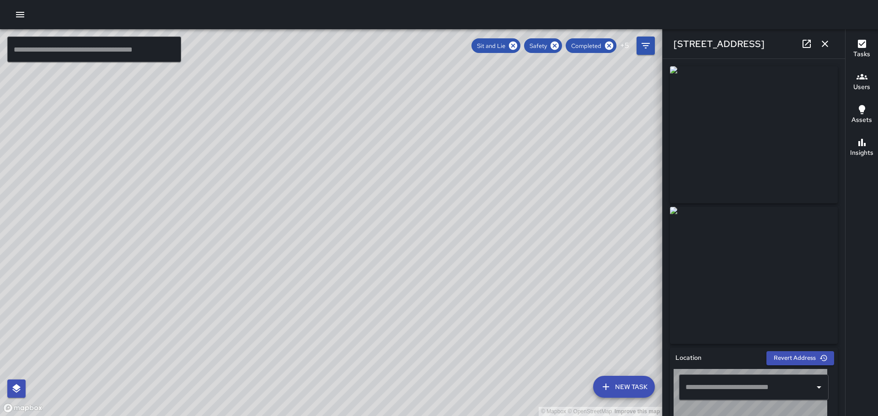
type input "**********"
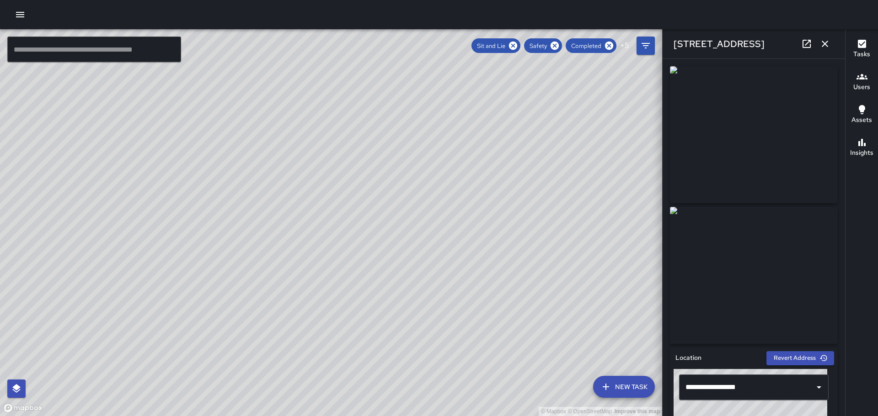
click at [827, 44] on icon "button" at bounding box center [824, 43] width 11 height 11
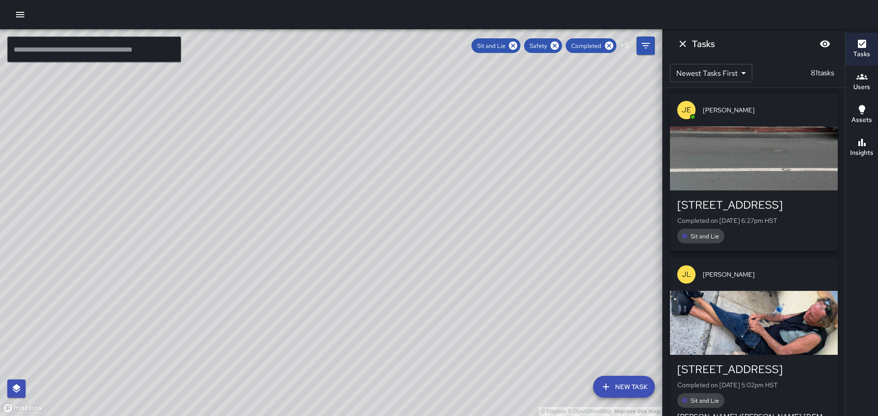
scroll to position [7217, 0]
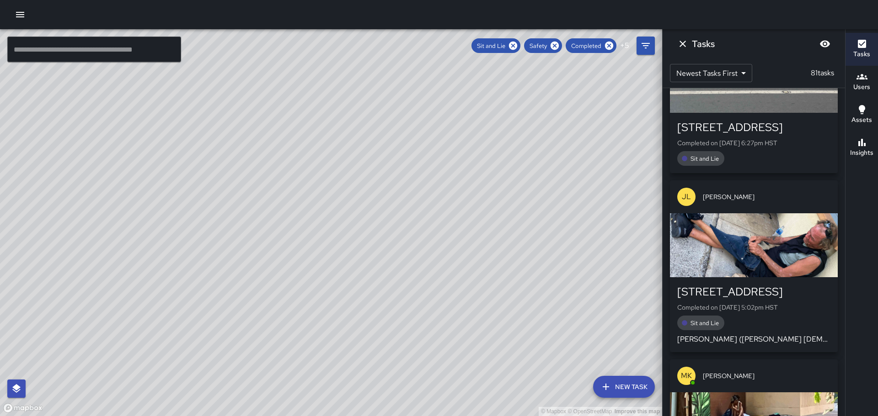
click at [771, 213] on div "button" at bounding box center [754, 245] width 168 height 64
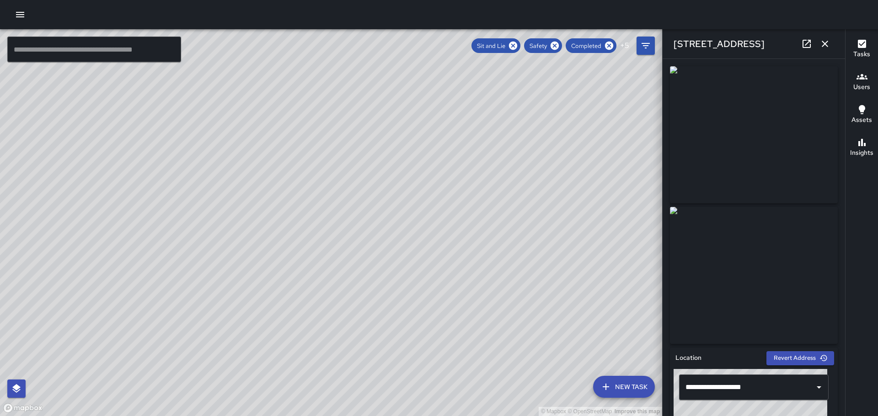
click at [821, 41] on icon "button" at bounding box center [824, 43] width 11 height 11
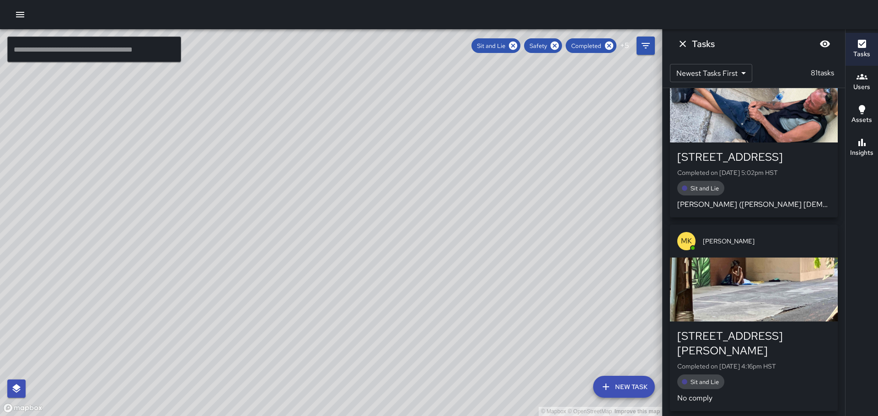
scroll to position [7354, 0]
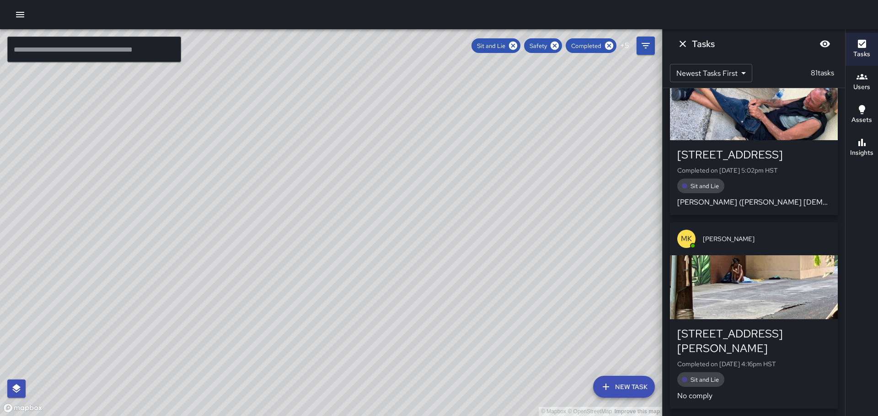
click at [747, 255] on div "button" at bounding box center [754, 287] width 168 height 64
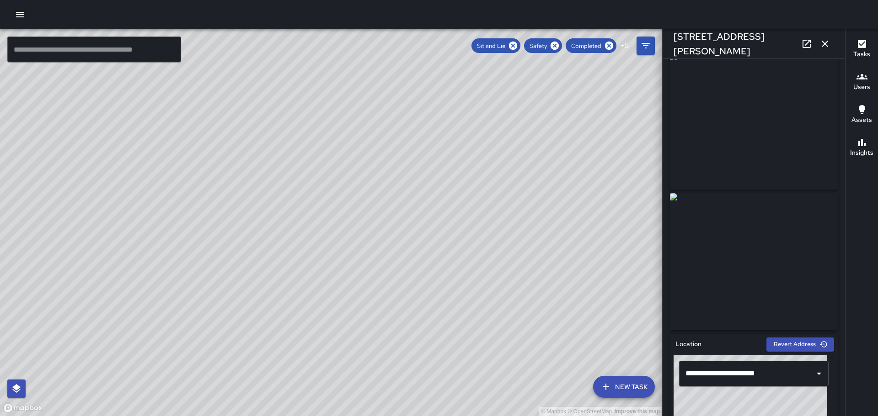
scroll to position [0, 0]
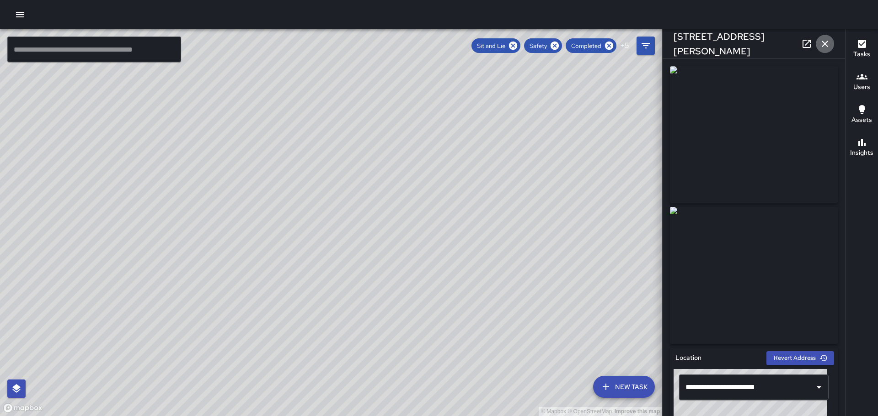
click at [824, 43] on icon "button" at bounding box center [824, 43] width 11 height 11
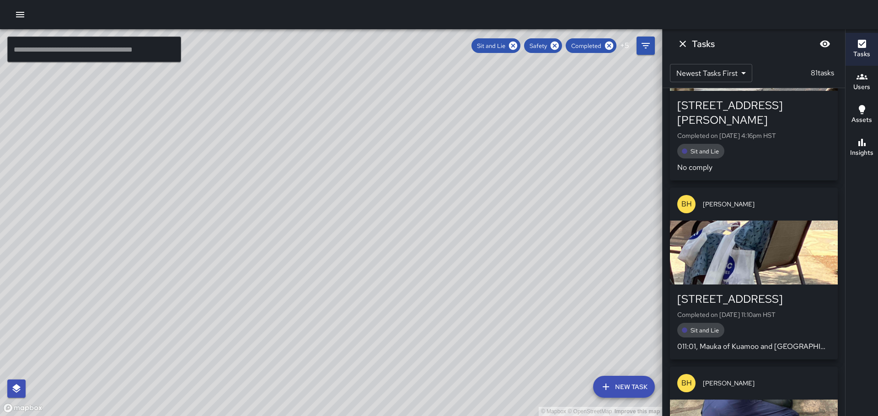
scroll to position [7537, 0]
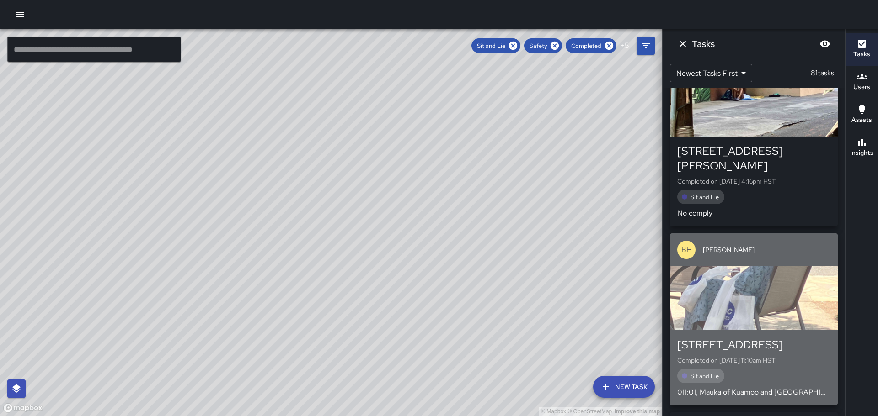
click at [770, 266] on div "button" at bounding box center [754, 298] width 168 height 64
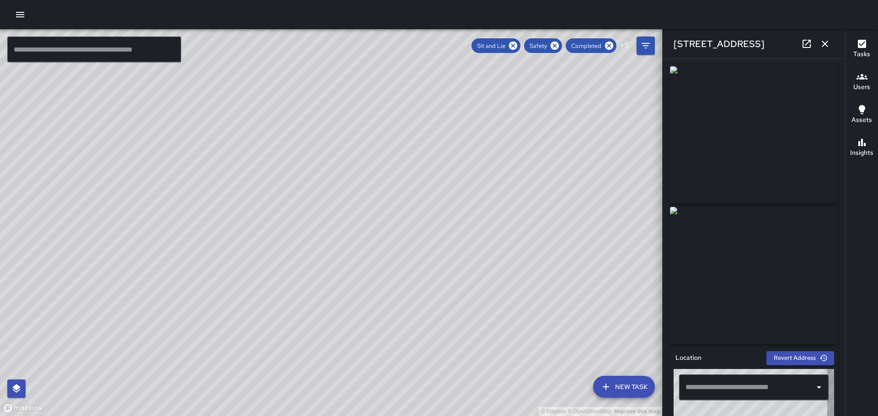
type input "**********"
click at [826, 43] on icon "button" at bounding box center [824, 43] width 11 height 11
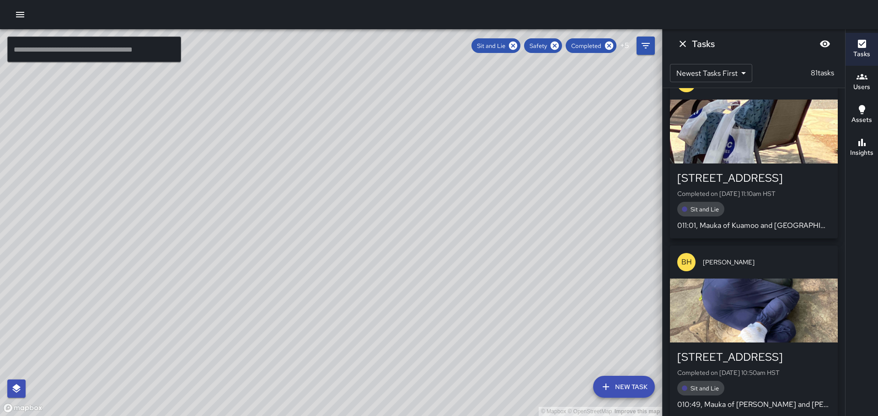
scroll to position [7720, 0]
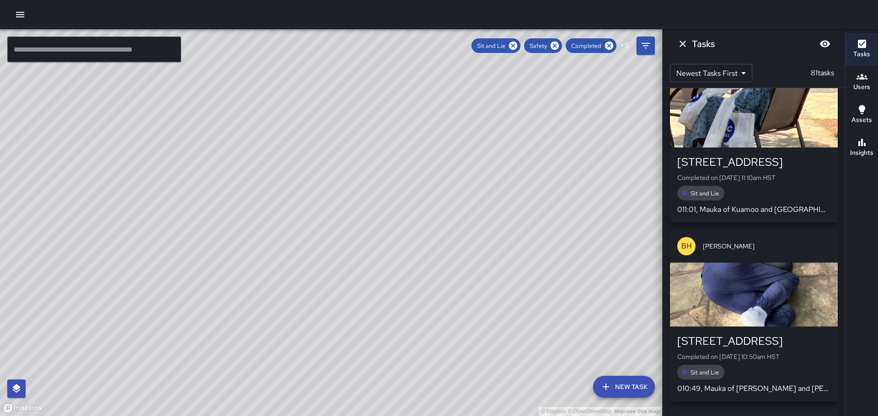
click at [753, 263] on div "button" at bounding box center [754, 295] width 168 height 64
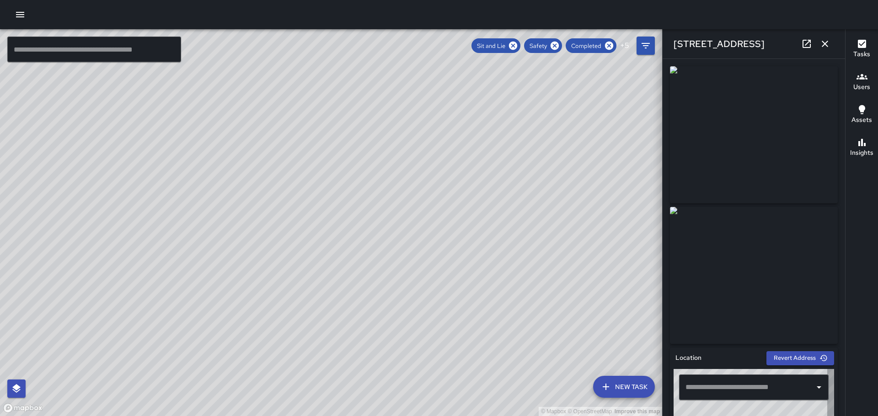
type input "**********"
click at [824, 41] on icon "button" at bounding box center [824, 43] width 11 height 11
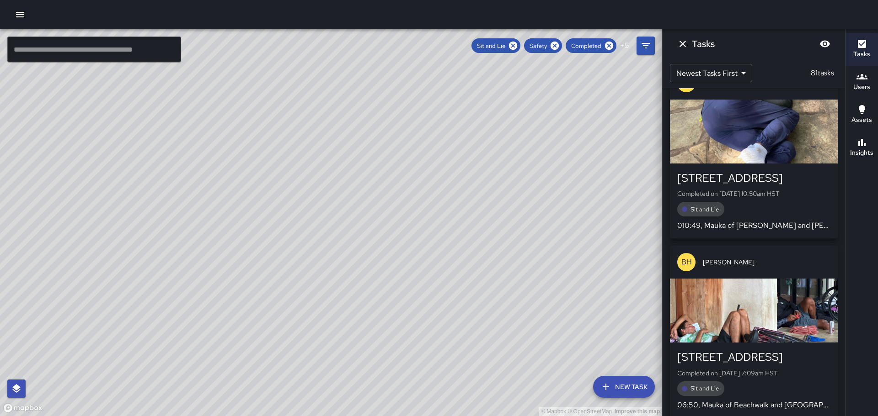
scroll to position [7903, 0]
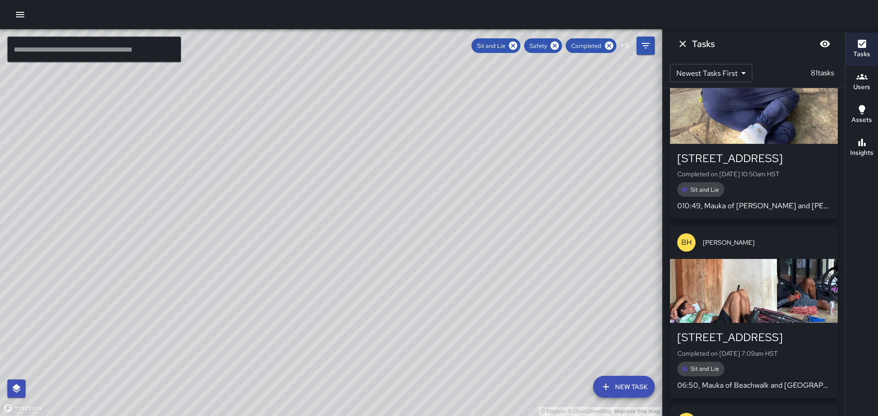
click at [757, 259] on div "button" at bounding box center [754, 291] width 168 height 64
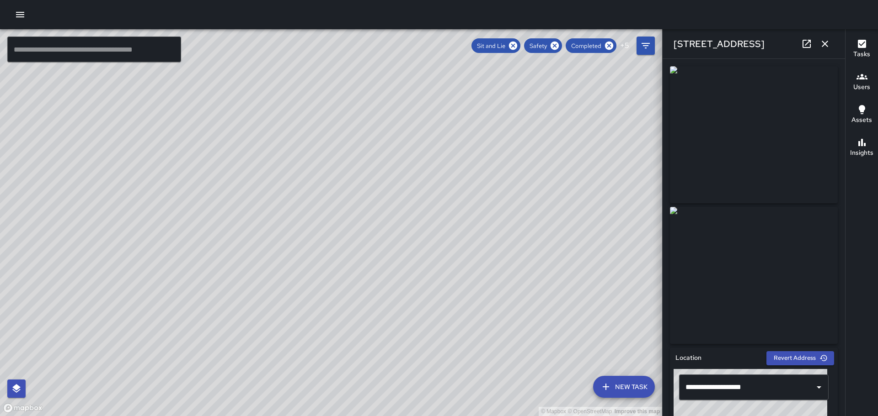
click at [824, 43] on icon "button" at bounding box center [824, 43] width 11 height 11
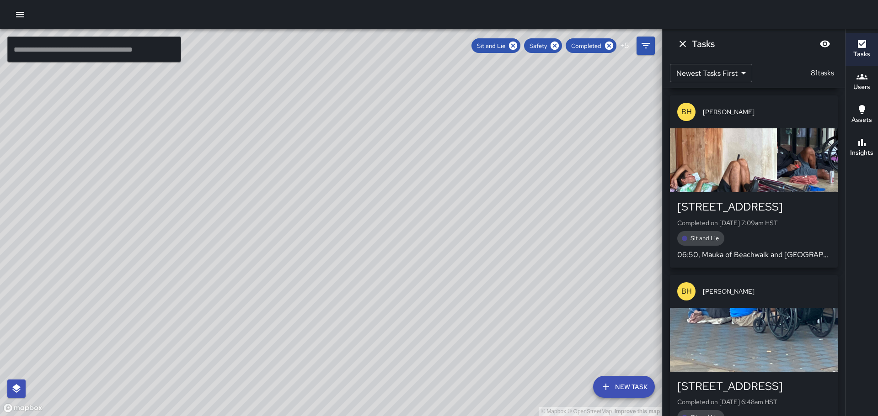
scroll to position [8085, 0]
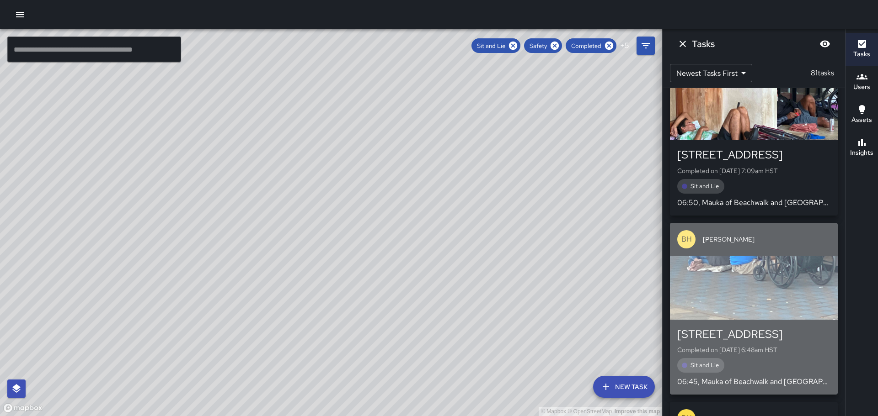
click at [758, 256] on div "button" at bounding box center [754, 288] width 168 height 64
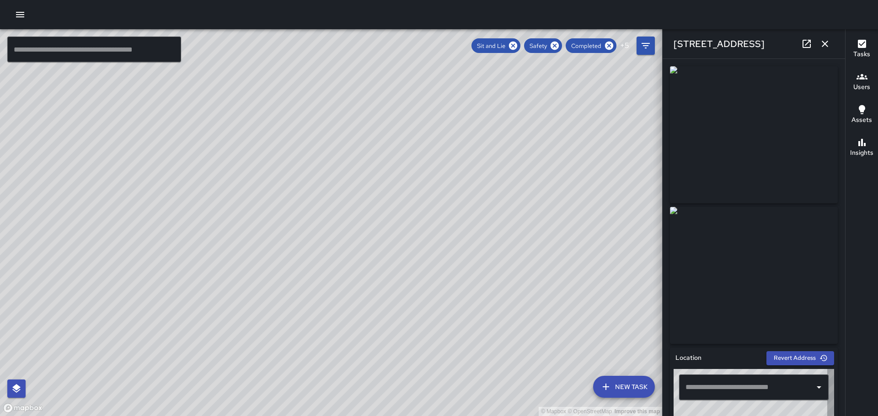
type input "**********"
drag, startPoint x: 826, startPoint y: 41, endPoint x: 829, endPoint y: 47, distance: 6.5
click at [828, 45] on icon "button" at bounding box center [824, 43] width 11 height 11
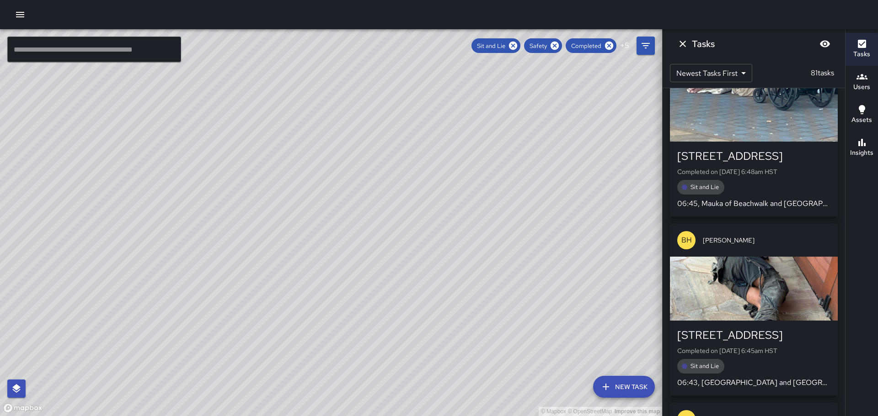
scroll to position [8268, 0]
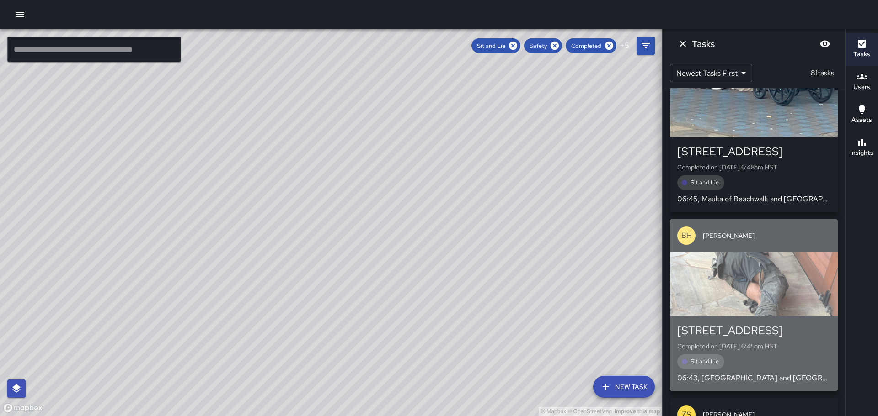
click at [766, 252] on div "button" at bounding box center [754, 284] width 168 height 64
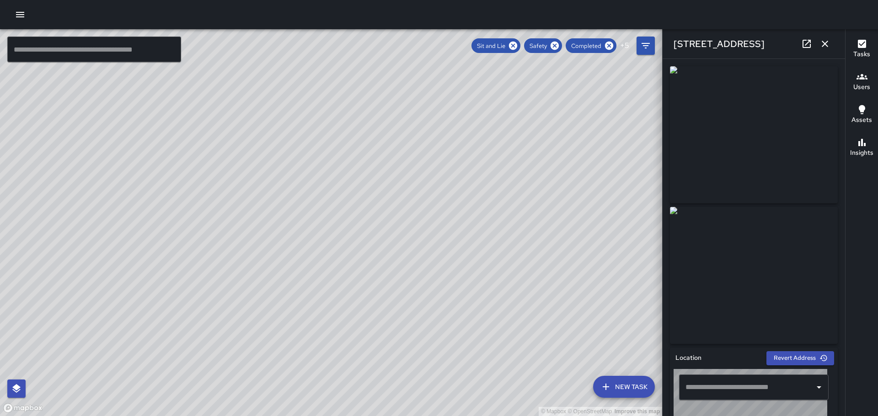
type input "**********"
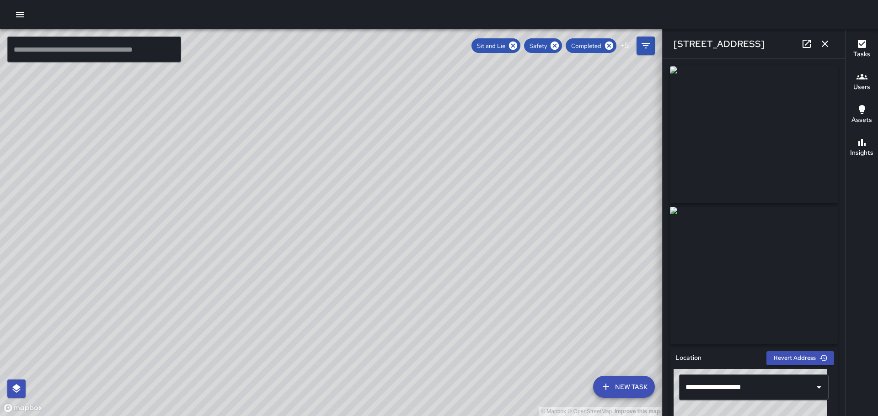
drag, startPoint x: 823, startPoint y: 42, endPoint x: 819, endPoint y: 44, distance: 4.7
click at [823, 43] on icon "button" at bounding box center [824, 43] width 11 height 11
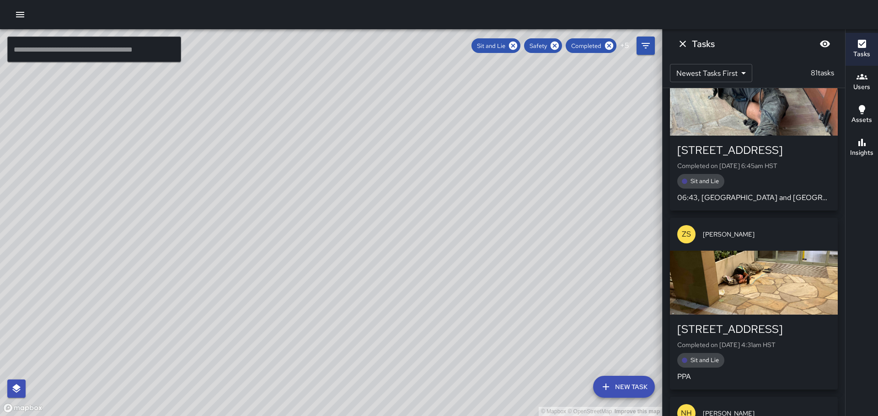
scroll to position [8451, 0]
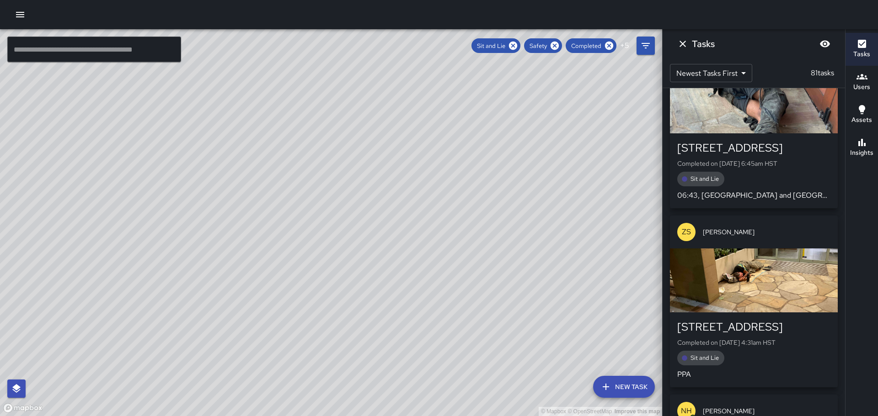
click at [762, 249] on div "button" at bounding box center [754, 281] width 168 height 64
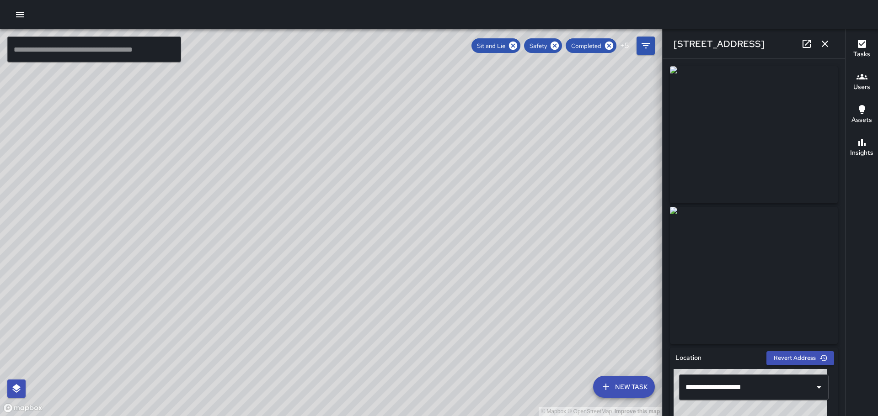
click at [826, 43] on icon "button" at bounding box center [824, 43] width 11 height 11
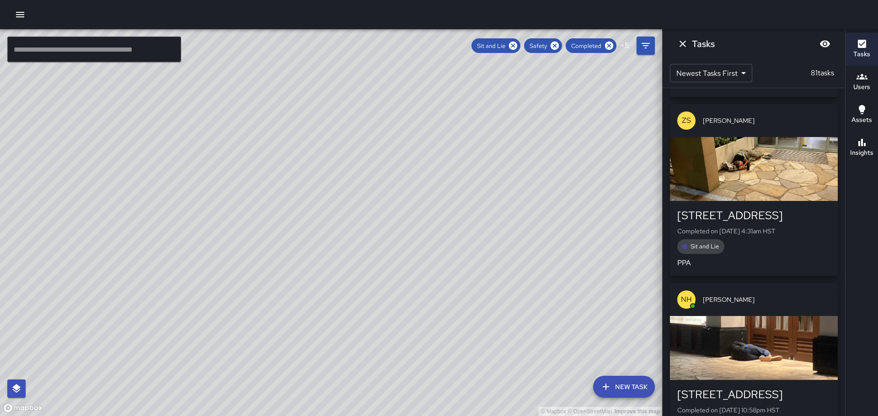
scroll to position [8588, 0]
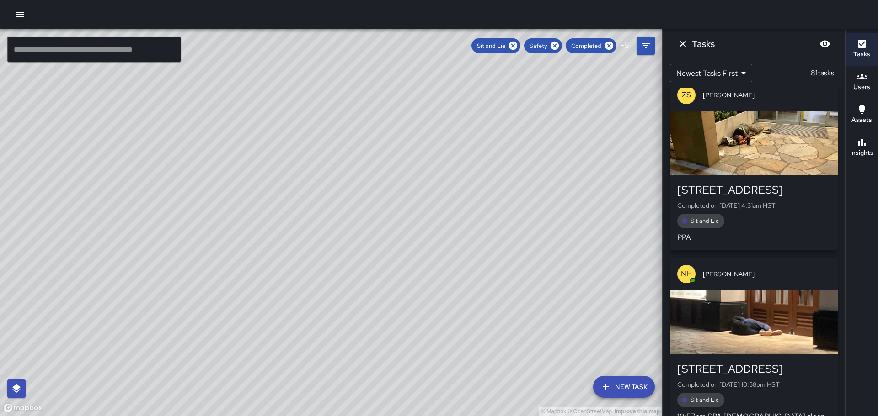
click at [768, 291] on div "button" at bounding box center [754, 323] width 168 height 64
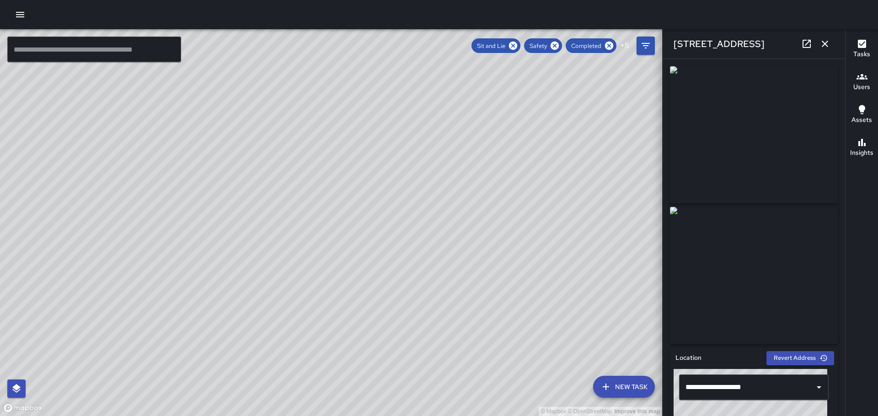
click at [828, 43] on icon "button" at bounding box center [824, 43] width 11 height 11
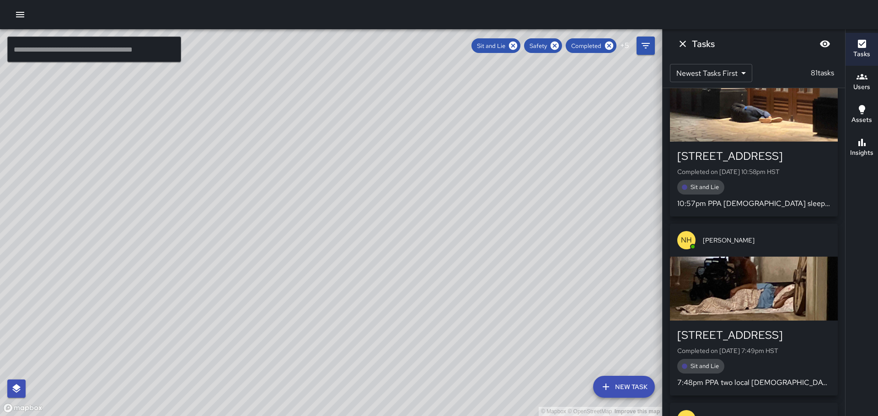
scroll to position [8817, 0]
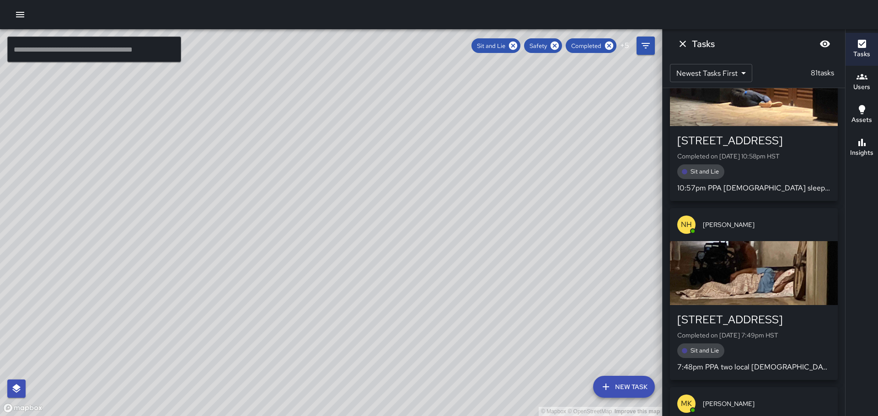
click at [767, 241] on div "button" at bounding box center [754, 273] width 168 height 64
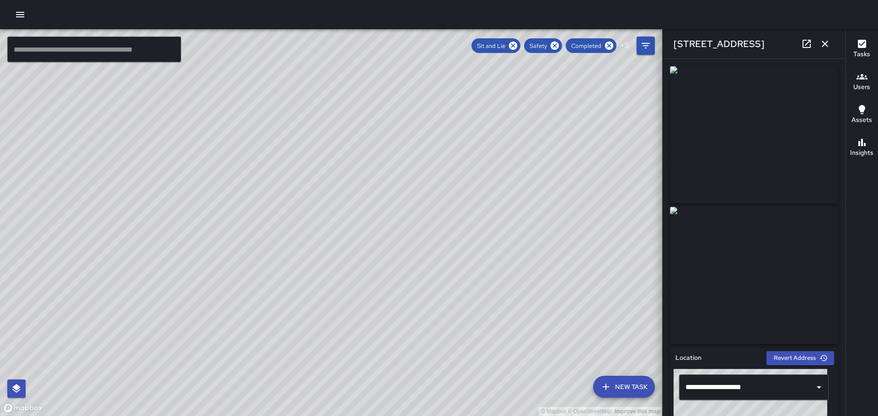
click at [825, 46] on icon "button" at bounding box center [824, 43] width 11 height 11
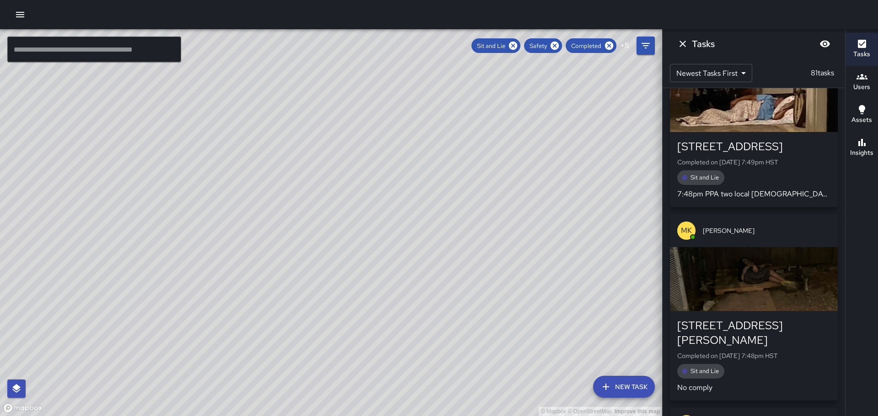
scroll to position [8999, 0]
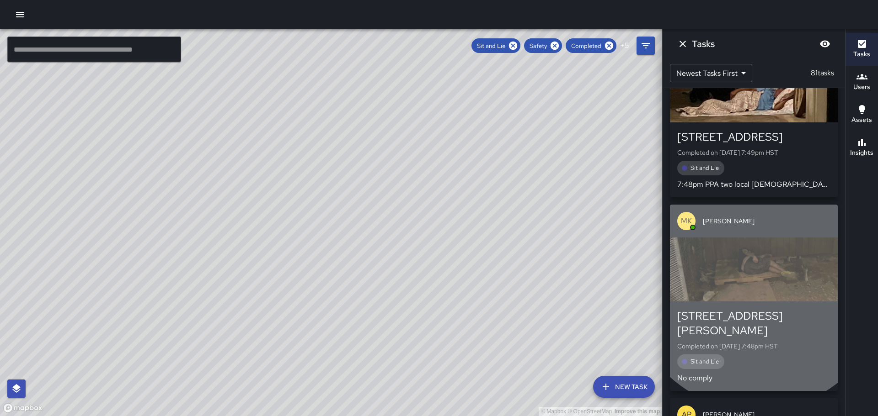
click at [757, 238] on div "button" at bounding box center [754, 270] width 168 height 64
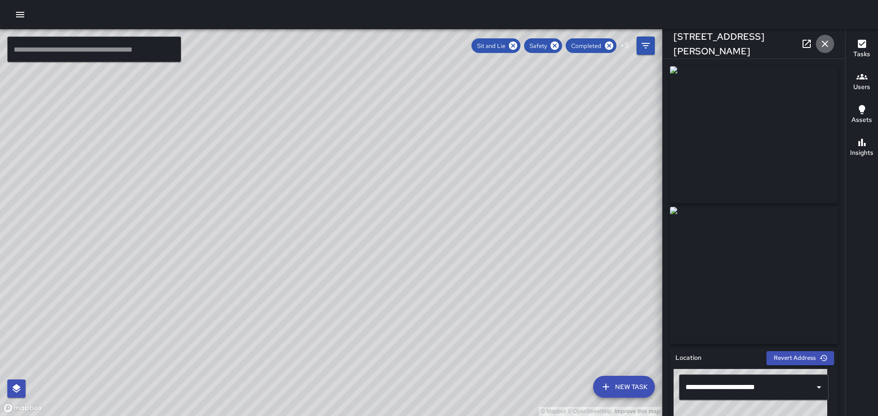
click at [826, 43] on icon "button" at bounding box center [824, 43] width 11 height 11
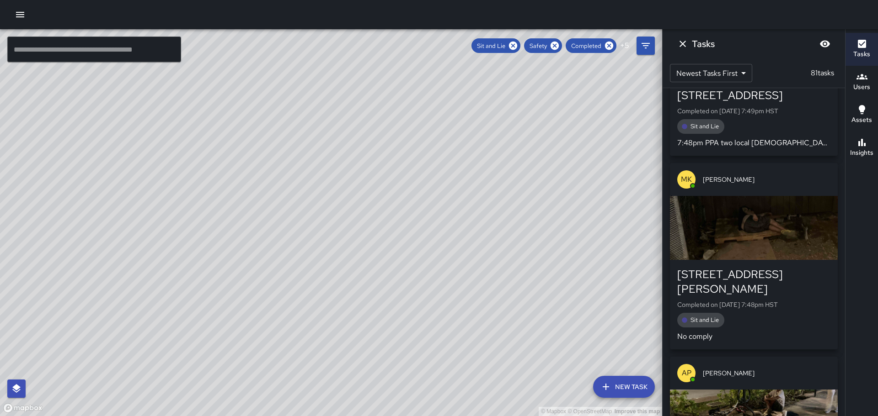
scroll to position [9137, 0]
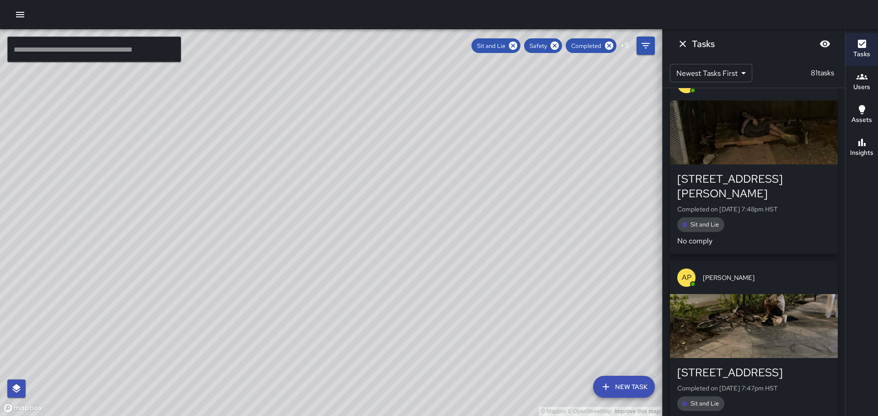
click at [763, 294] on div "button" at bounding box center [754, 326] width 168 height 64
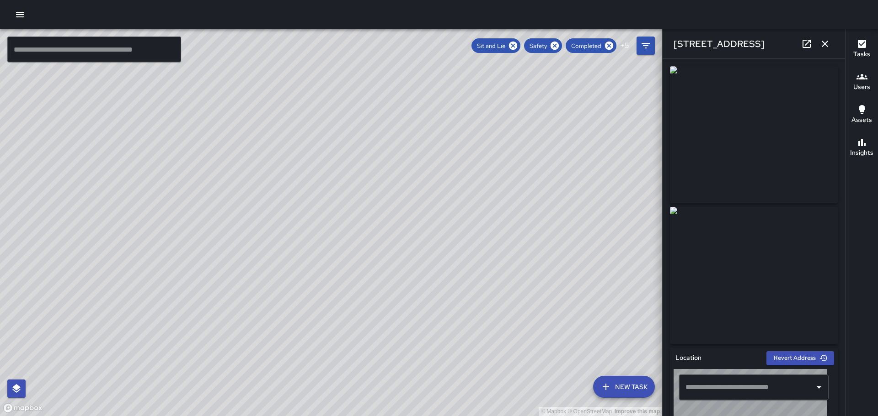
type input "**********"
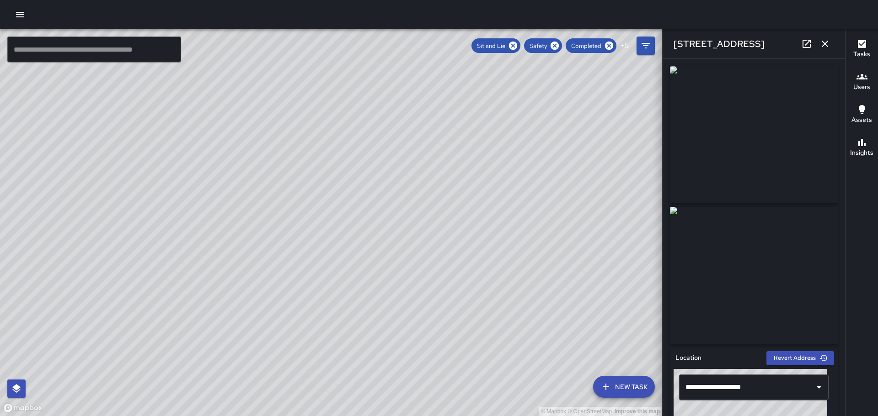
drag, startPoint x: 822, startPoint y: 41, endPoint x: 816, endPoint y: 45, distance: 7.2
click at [822, 41] on icon "button" at bounding box center [824, 44] width 6 height 6
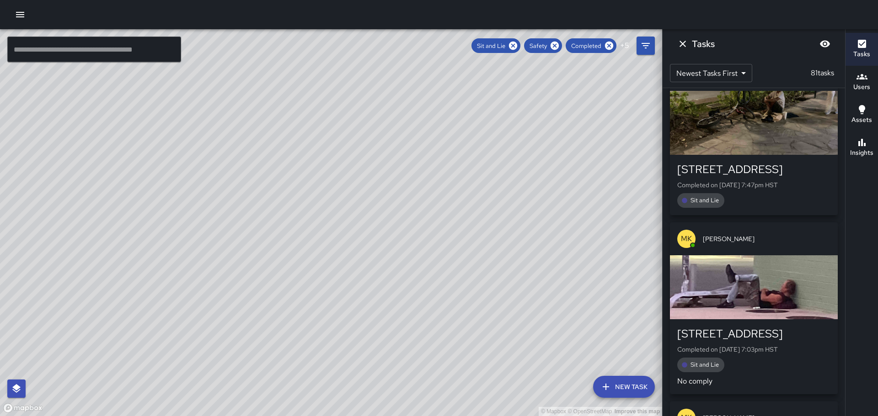
scroll to position [9365, 0]
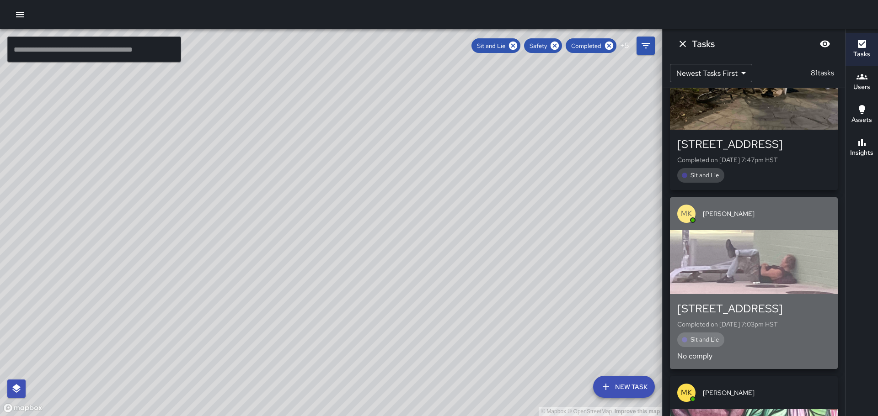
click at [760, 230] on div "button" at bounding box center [754, 262] width 168 height 64
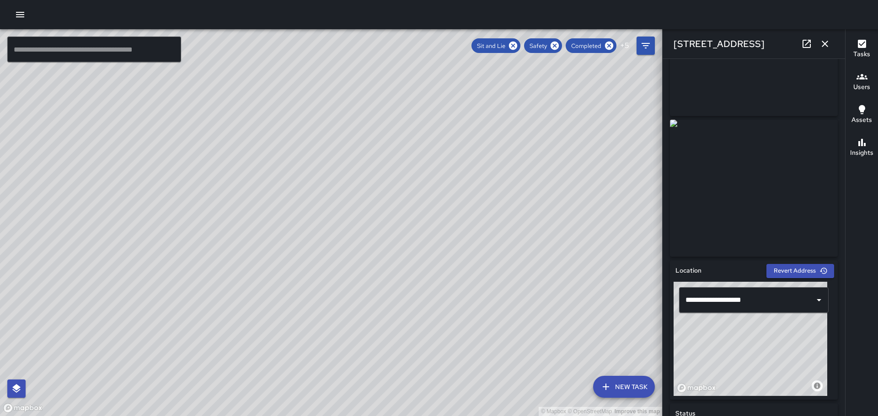
scroll to position [2, 0]
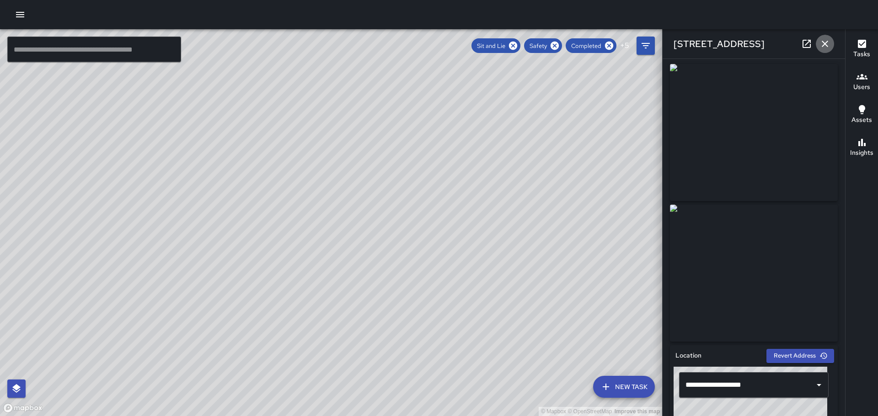
click at [827, 45] on icon "button" at bounding box center [824, 43] width 11 height 11
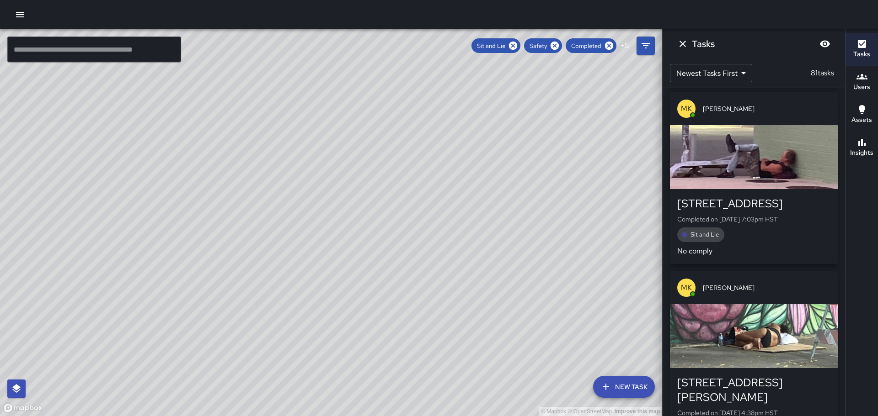
scroll to position [9502, 0]
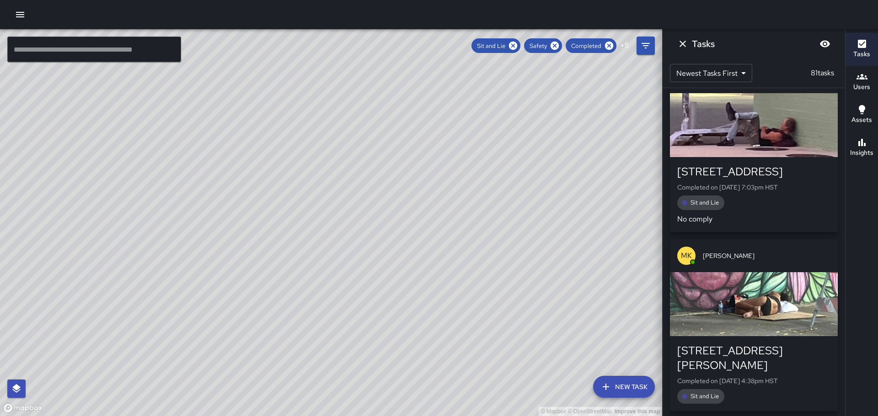
click at [776, 272] on div "button" at bounding box center [754, 304] width 168 height 64
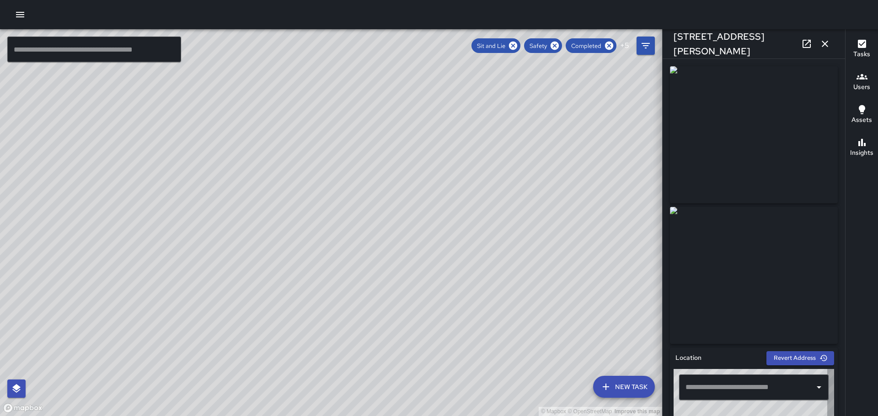
type input "**********"
click at [828, 43] on icon "button" at bounding box center [824, 43] width 11 height 11
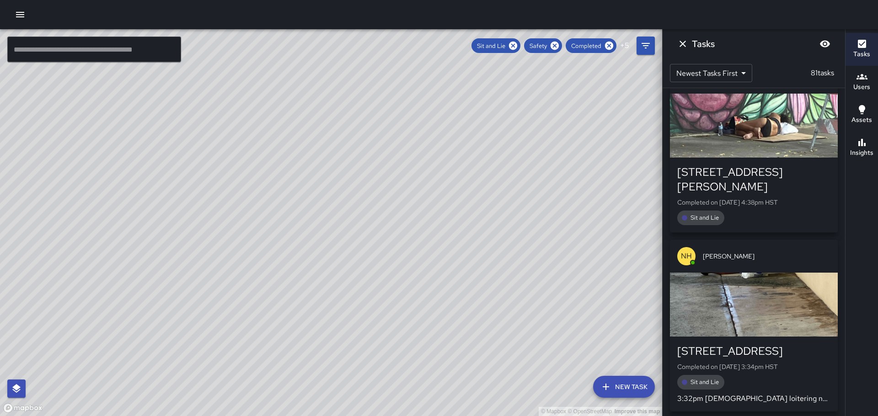
scroll to position [9685, 0]
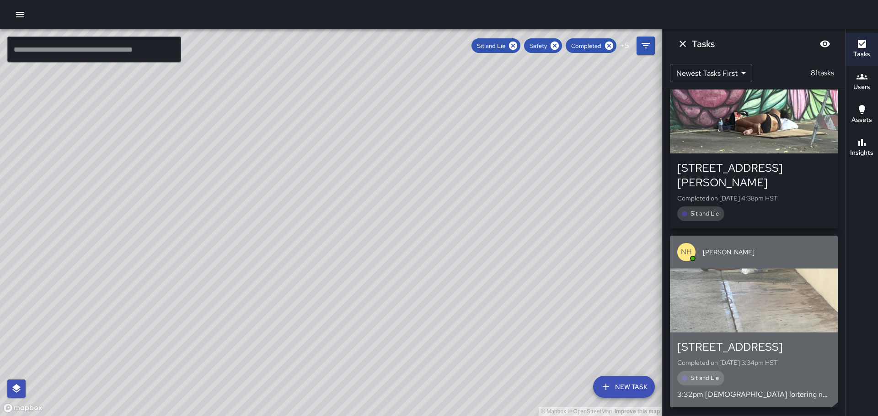
click at [749, 269] on div "button" at bounding box center [754, 301] width 168 height 64
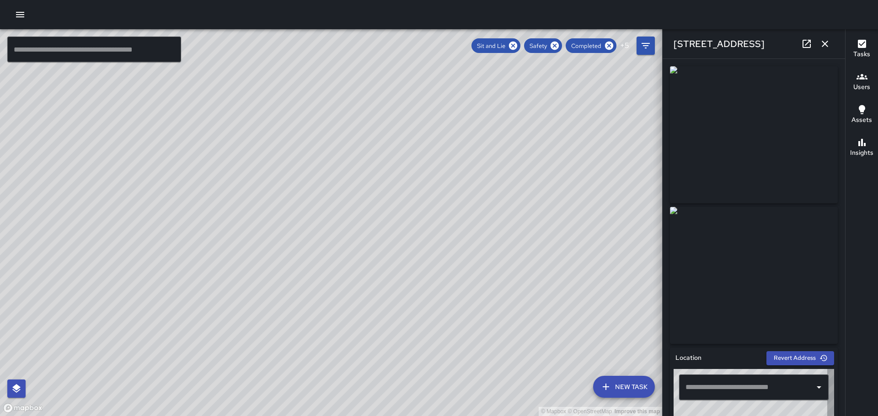
type input "**********"
click at [824, 44] on icon "button" at bounding box center [824, 44] width 6 height 6
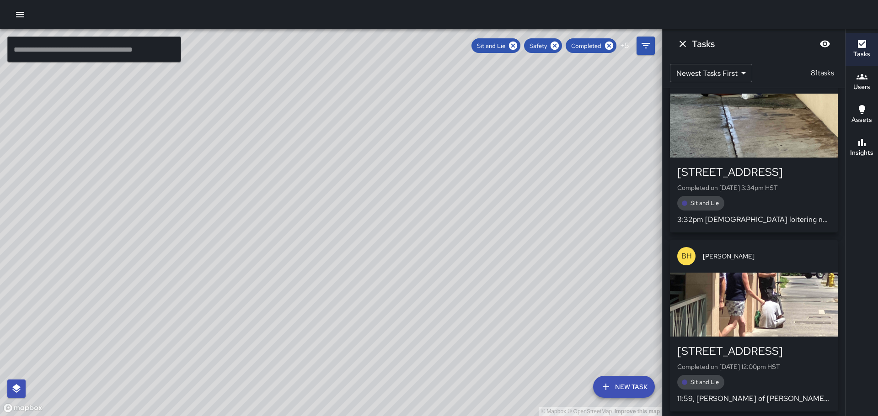
scroll to position [9868, 0]
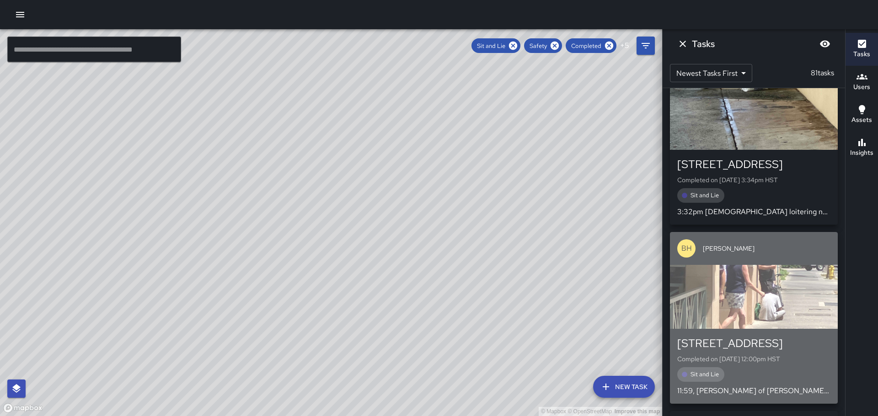
click at [757, 265] on div "button" at bounding box center [754, 297] width 168 height 64
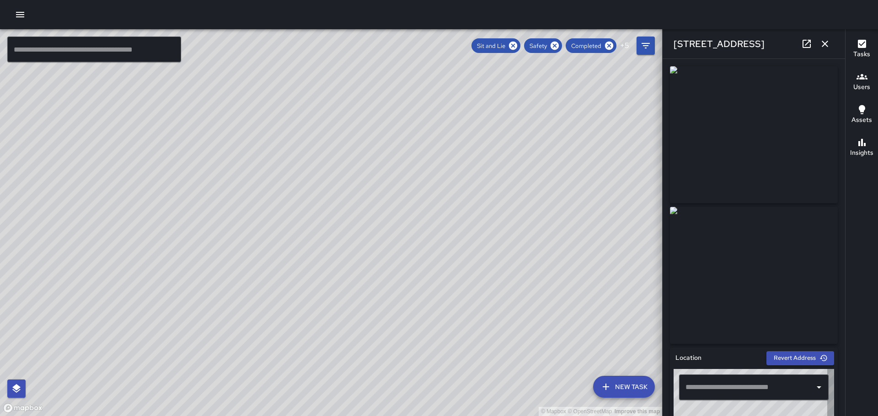
type input "**********"
click at [823, 45] on icon "button" at bounding box center [824, 44] width 6 height 6
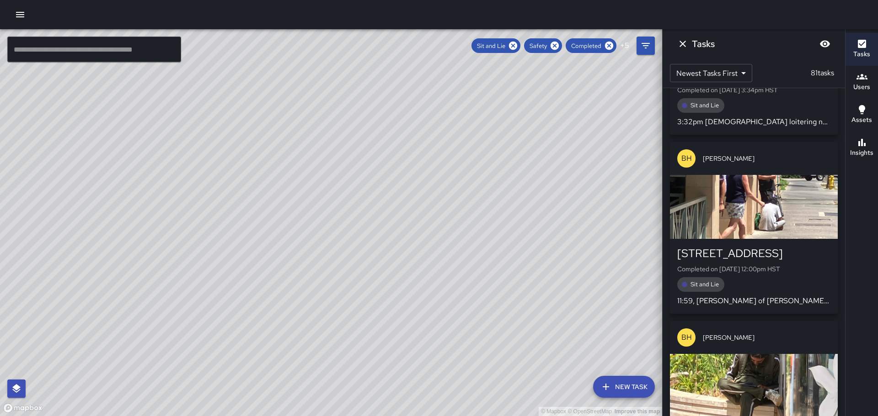
scroll to position [10005, 0]
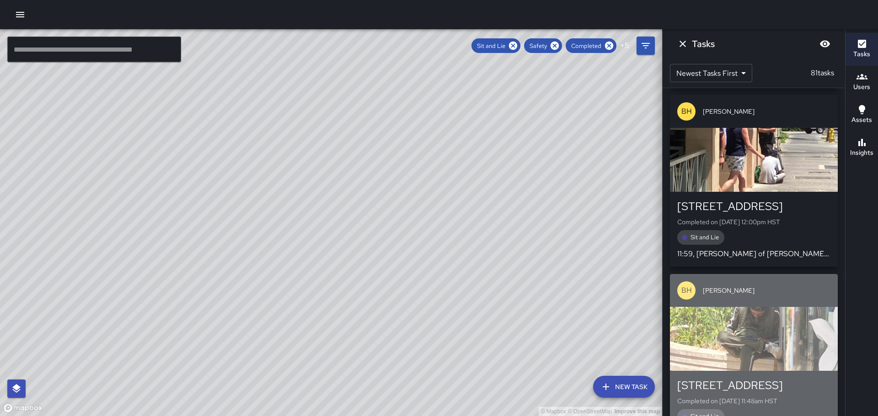
click at [775, 378] on div "[STREET_ADDRESS]" at bounding box center [753, 385] width 153 height 15
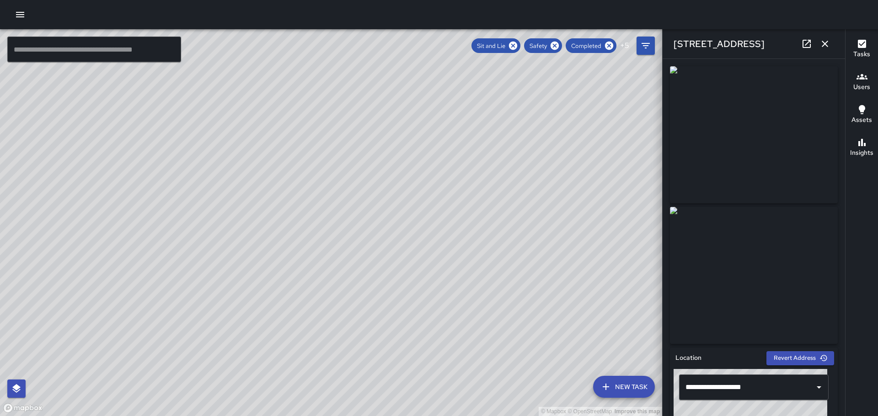
click at [822, 41] on icon "button" at bounding box center [824, 43] width 11 height 11
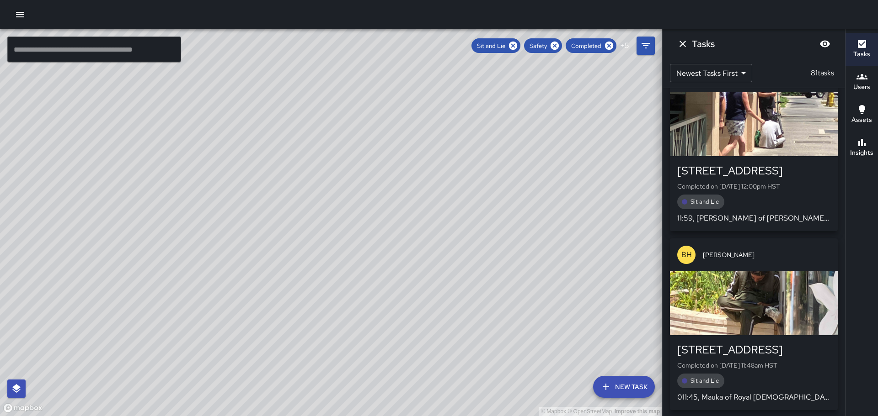
scroll to position [10142, 0]
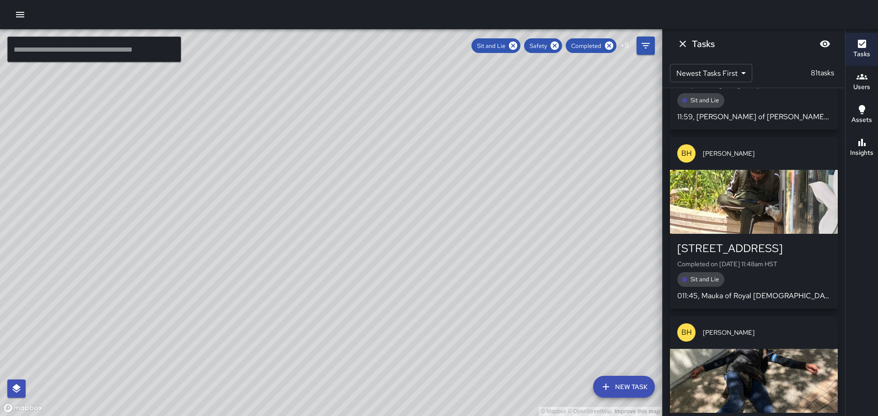
click at [760, 349] on div "button" at bounding box center [754, 381] width 168 height 64
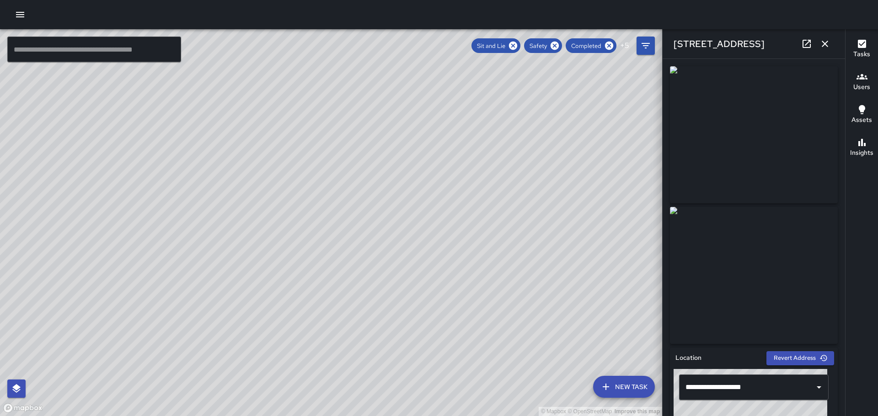
click at [828, 44] on icon "button" at bounding box center [824, 43] width 11 height 11
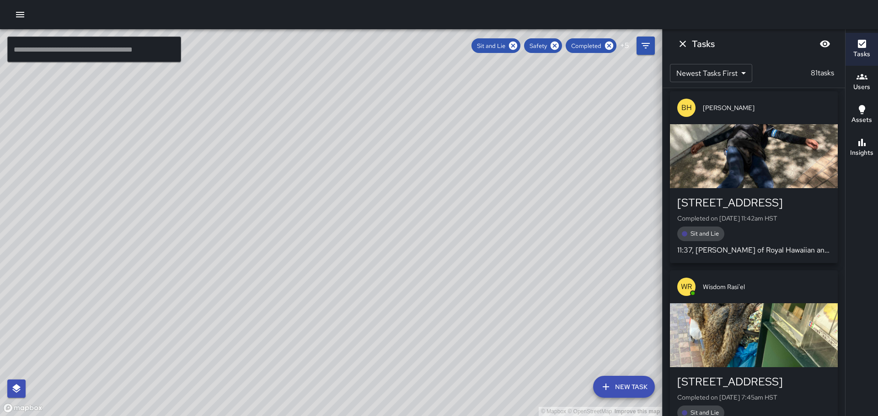
scroll to position [10371, 0]
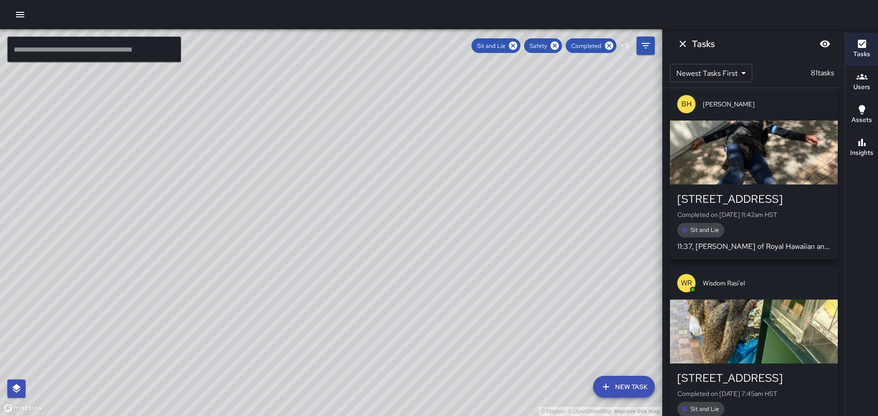
click at [762, 300] on div "button" at bounding box center [754, 332] width 168 height 64
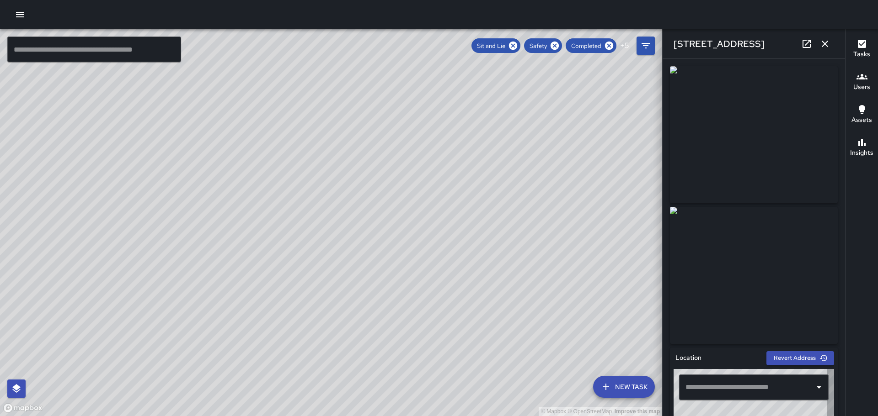
type input "**********"
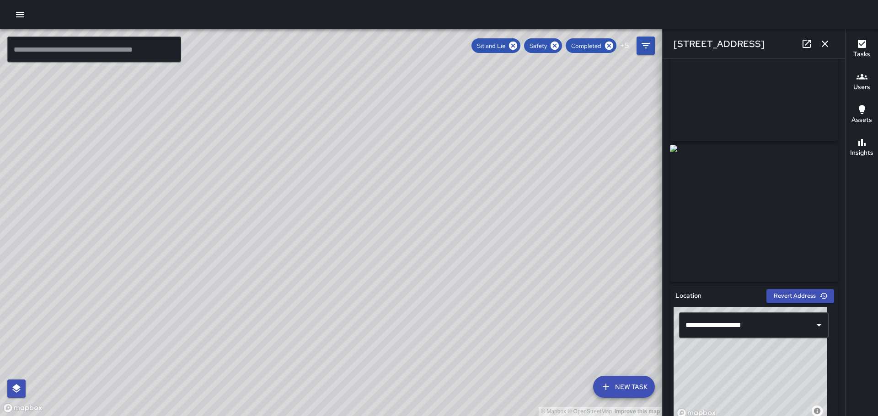
scroll to position [0, 0]
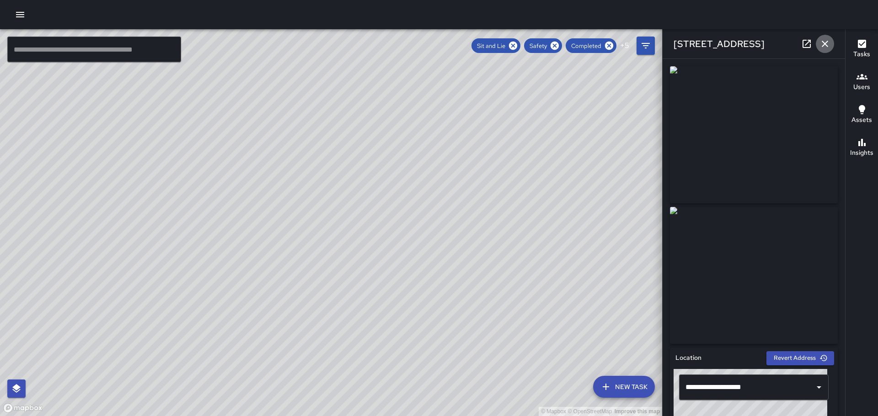
click at [825, 40] on icon "button" at bounding box center [824, 43] width 11 height 11
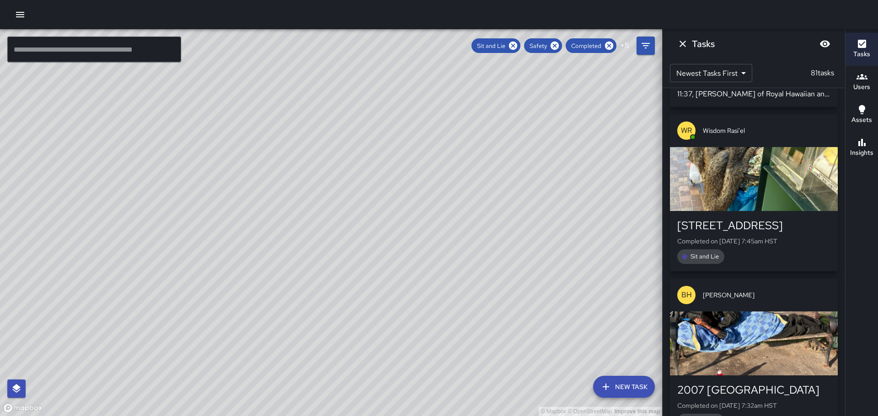
scroll to position [10553, 0]
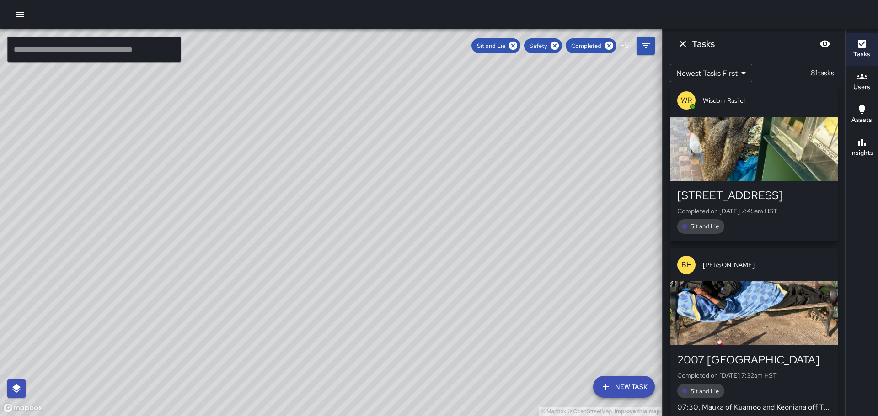
click at [748, 282] on div "button" at bounding box center [754, 314] width 168 height 64
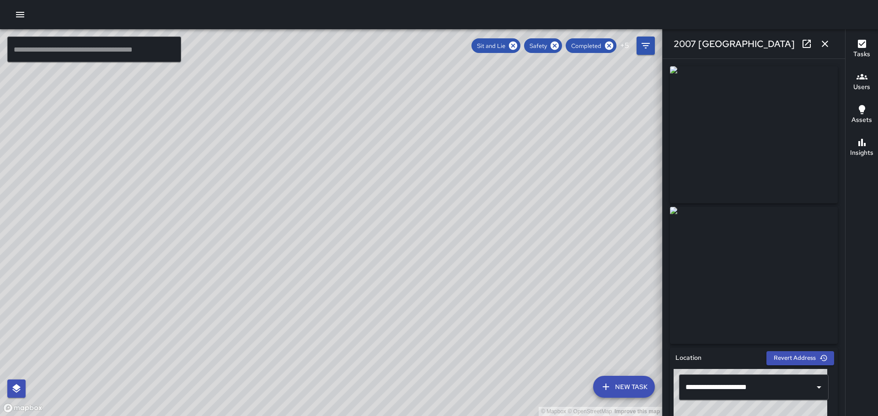
click at [821, 41] on icon "button" at bounding box center [824, 43] width 11 height 11
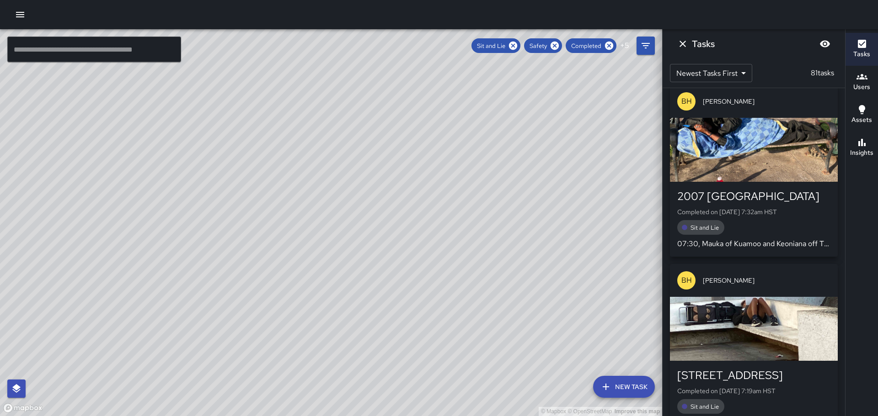
scroll to position [10736, 0]
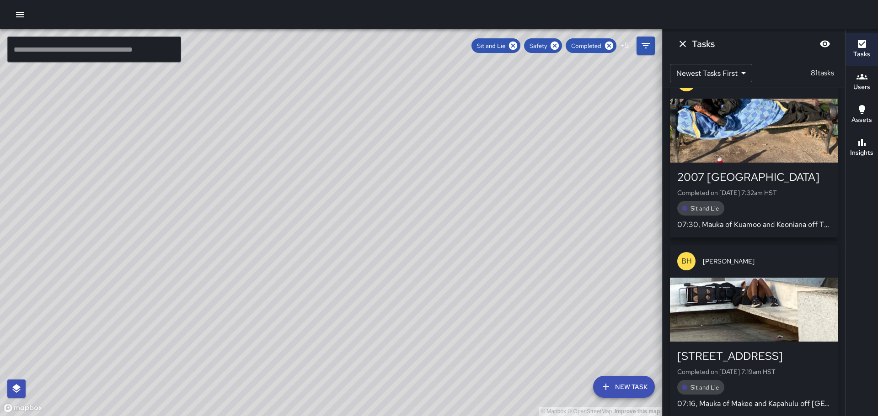
click at [768, 278] on div "button" at bounding box center [754, 310] width 168 height 64
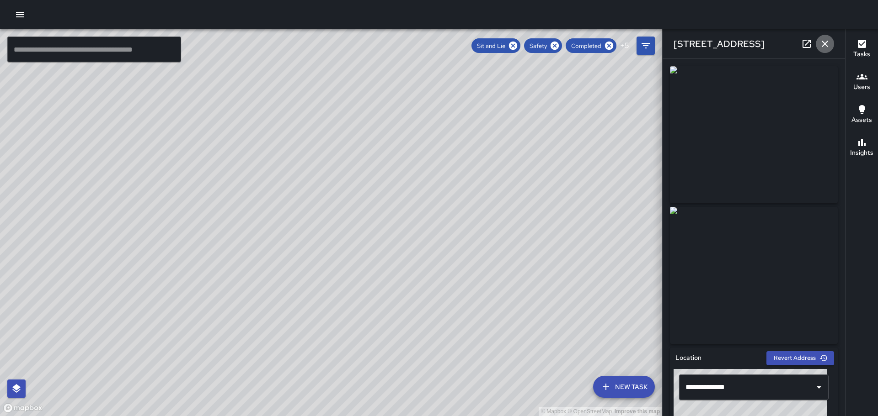
click at [826, 41] on icon "button" at bounding box center [824, 43] width 11 height 11
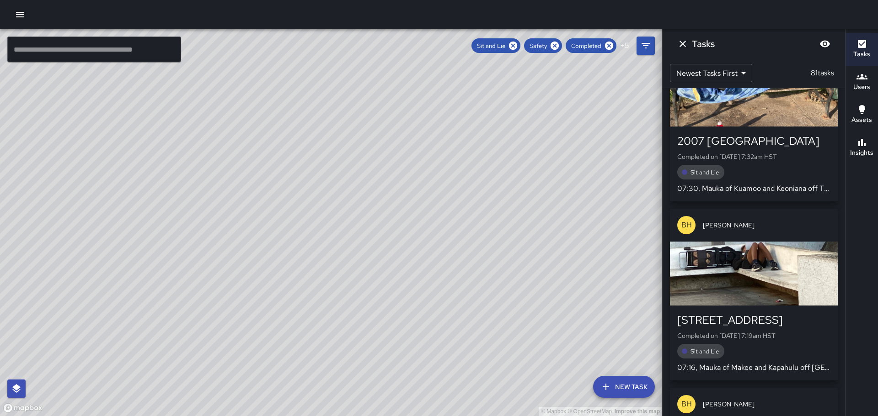
scroll to position [10919, 0]
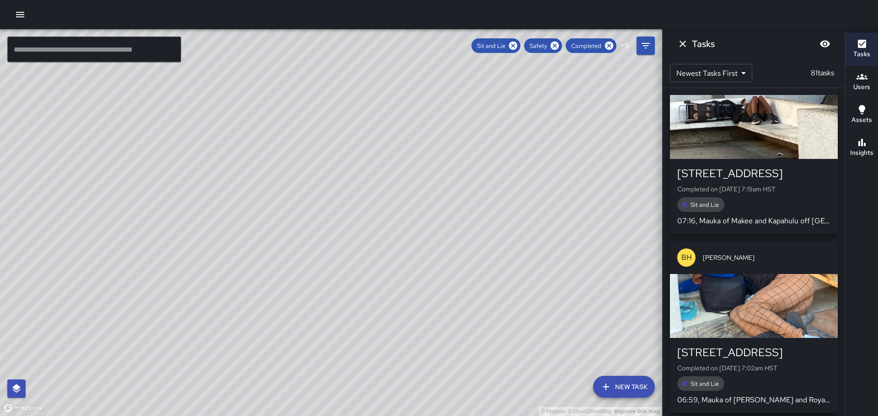
click at [785, 274] on div "button" at bounding box center [754, 306] width 168 height 64
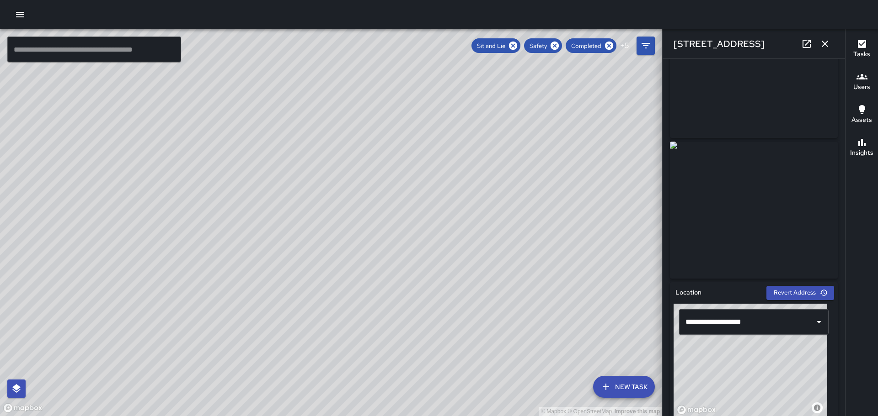
scroll to position [16, 0]
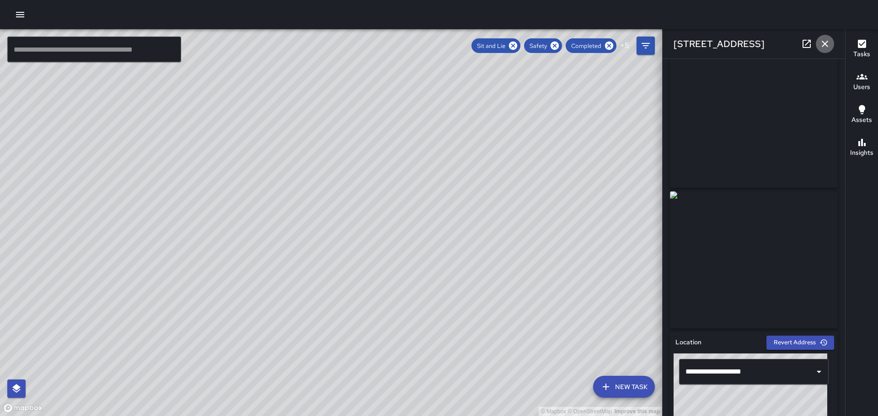
click at [823, 42] on icon "button" at bounding box center [824, 44] width 6 height 6
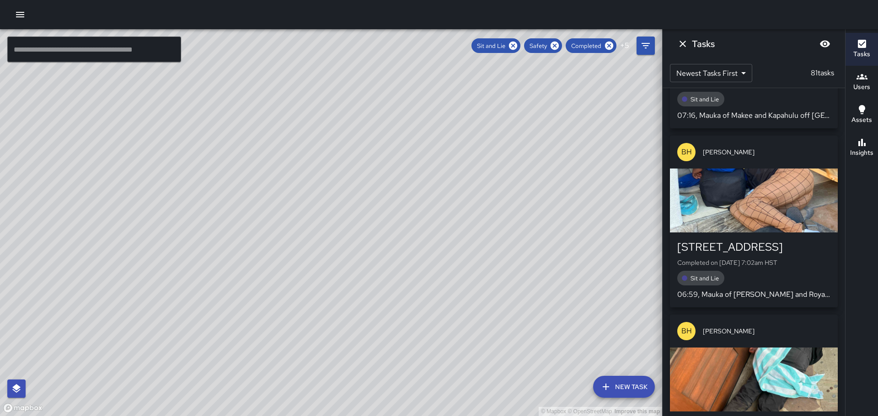
scroll to position [11056, 0]
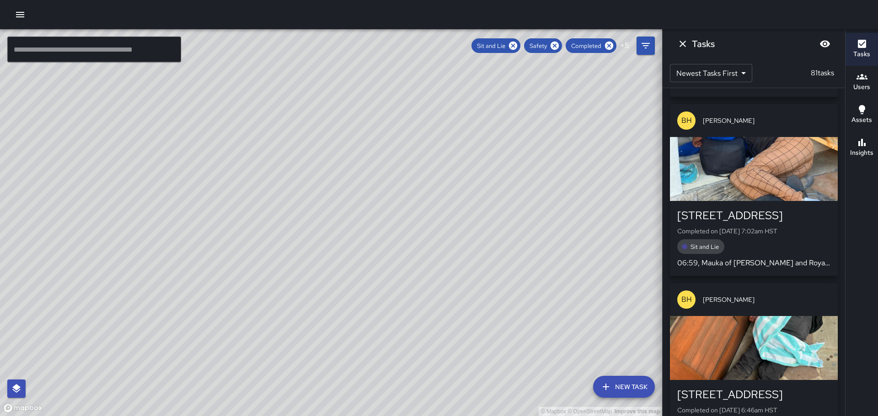
click at [742, 316] on div "button" at bounding box center [754, 348] width 168 height 64
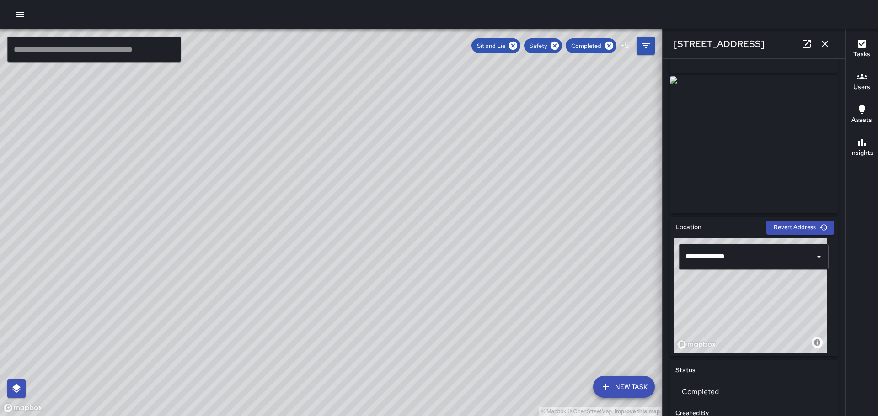
scroll to position [0, 0]
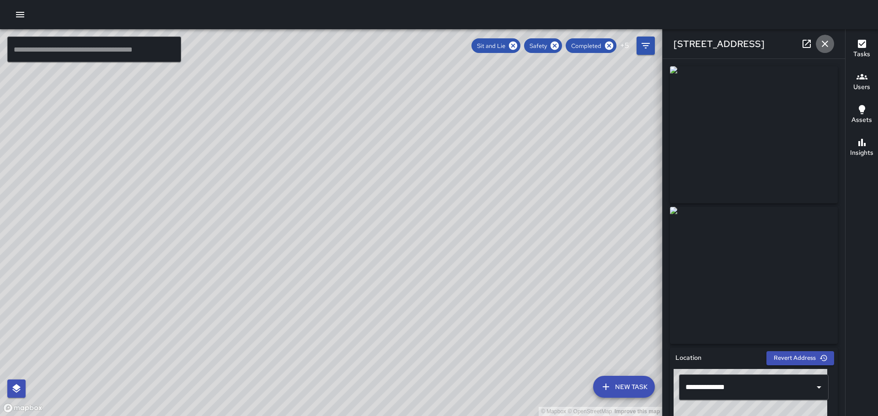
click at [825, 45] on icon "button" at bounding box center [824, 43] width 11 height 11
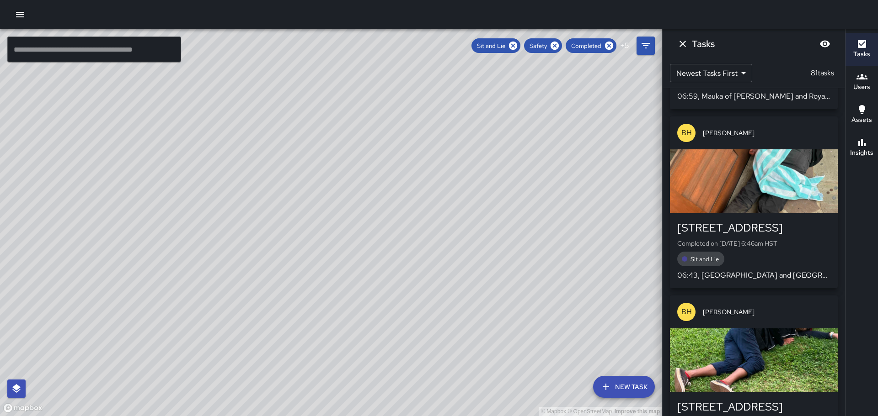
scroll to position [11239, 0]
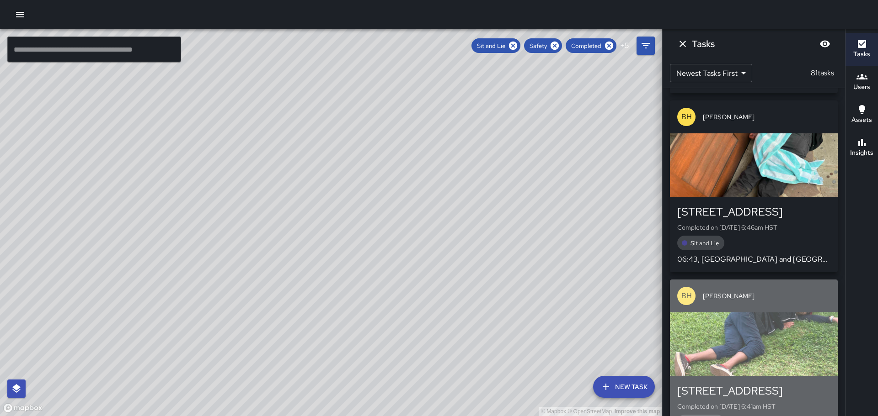
click at [740, 313] on div "button" at bounding box center [754, 345] width 168 height 64
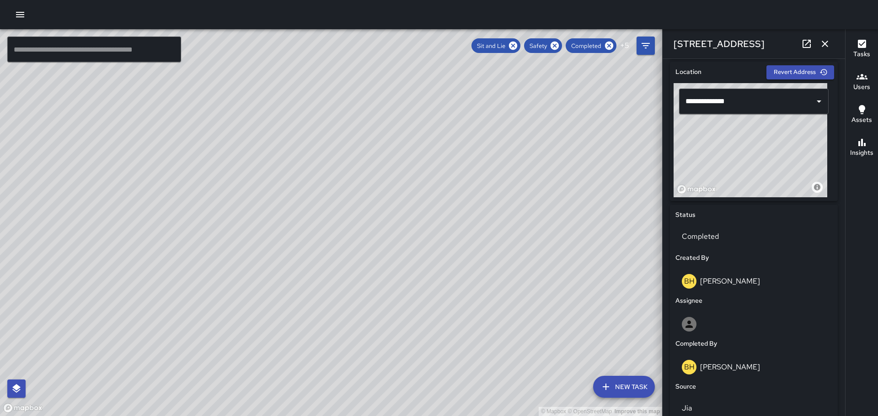
scroll to position [0, 0]
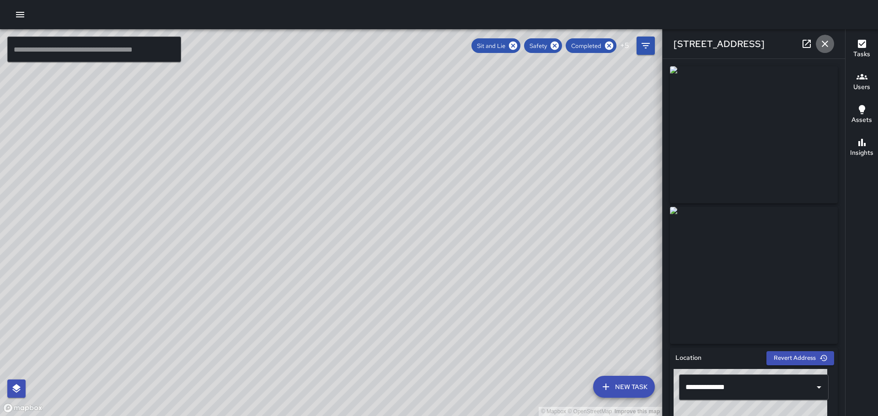
click at [824, 42] on icon "button" at bounding box center [824, 43] width 11 height 11
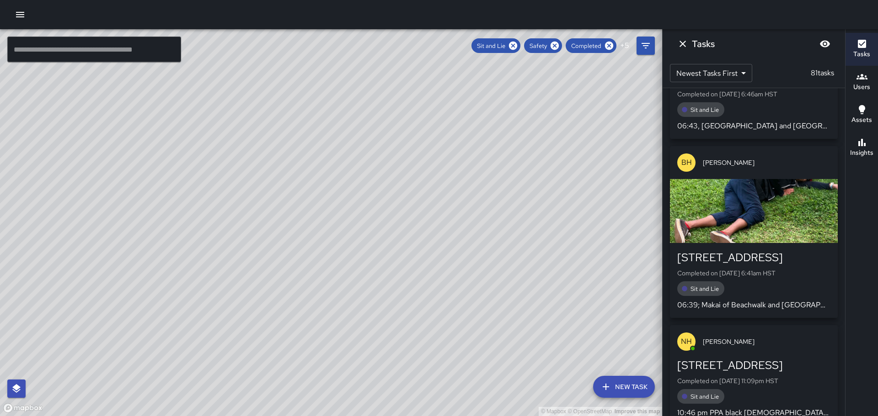
scroll to position [11376, 0]
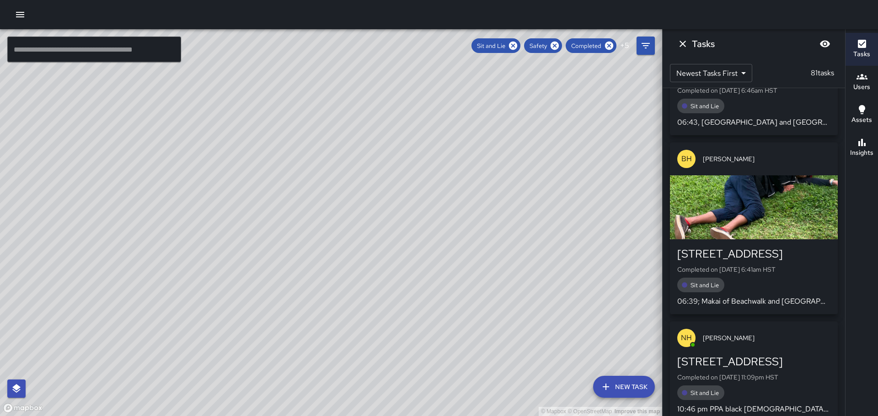
click at [742, 355] on div "[STREET_ADDRESS]" at bounding box center [753, 362] width 153 height 15
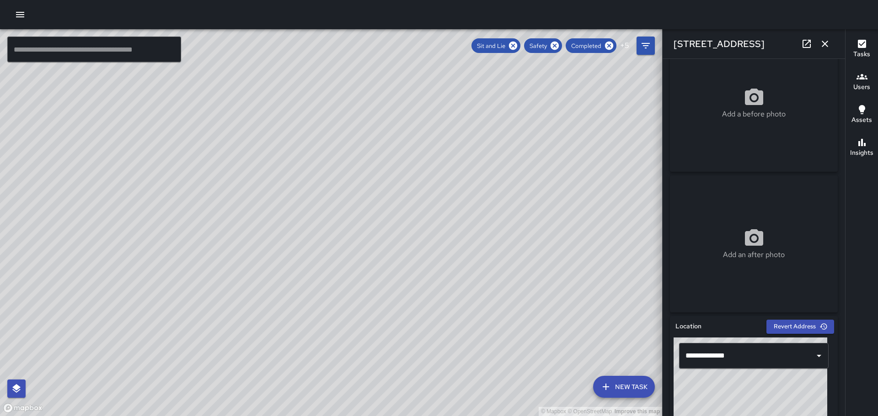
scroll to position [21, 0]
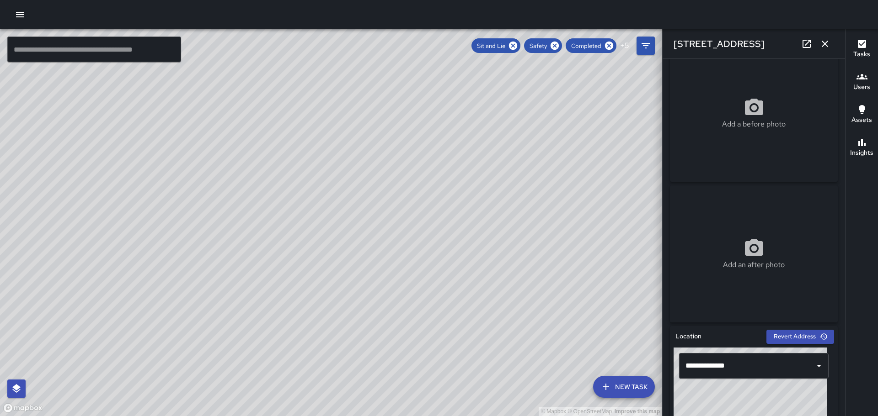
click at [824, 41] on icon "button" at bounding box center [824, 43] width 11 height 11
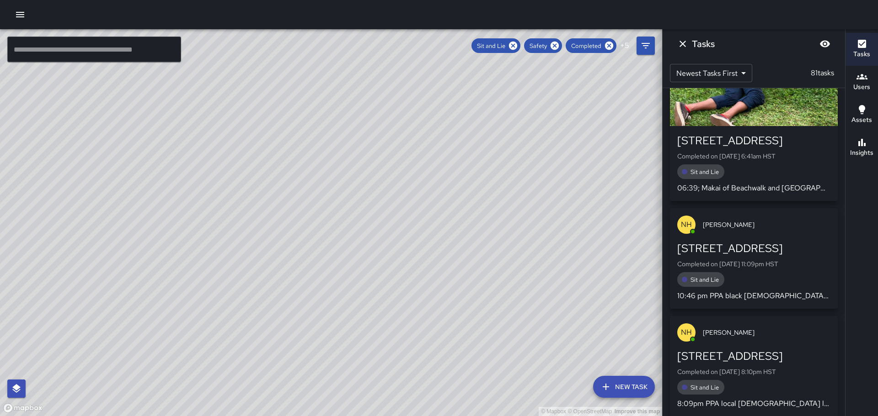
scroll to position [11513, 0]
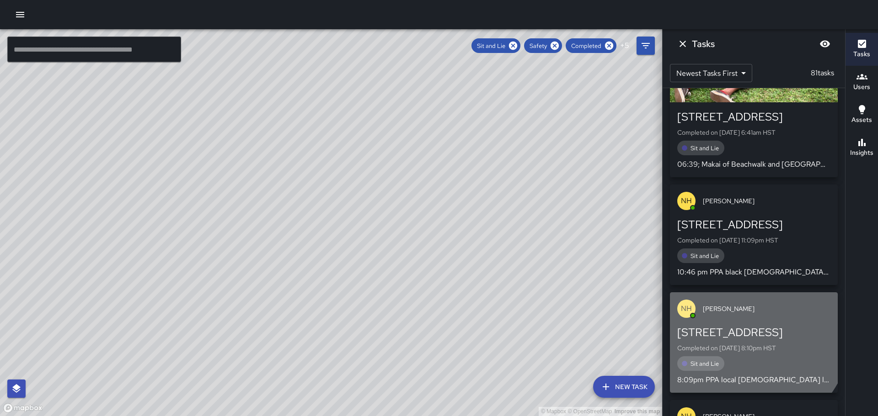
click at [748, 325] on div "[STREET_ADDRESS]" at bounding box center [753, 332] width 153 height 15
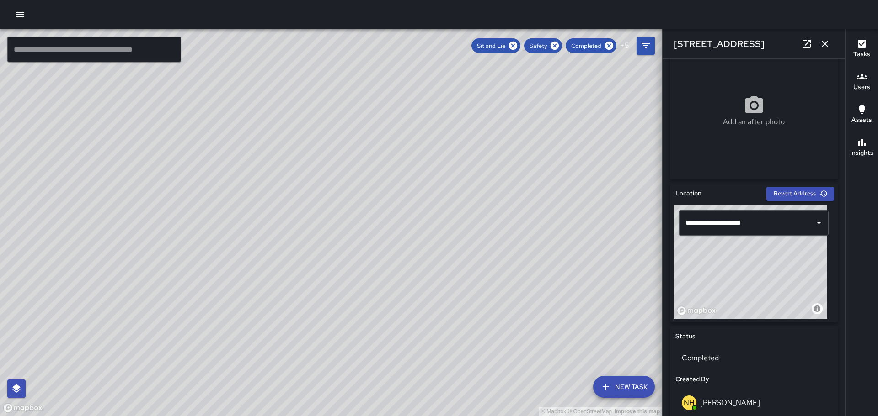
scroll to position [0, 0]
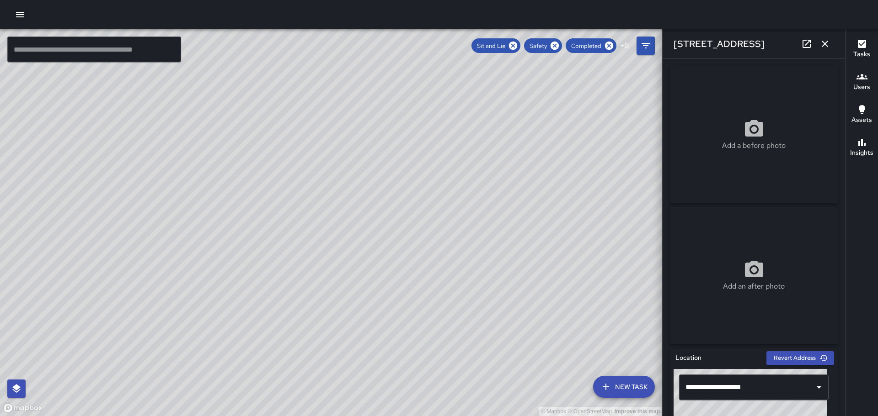
click at [822, 42] on icon "button" at bounding box center [824, 43] width 11 height 11
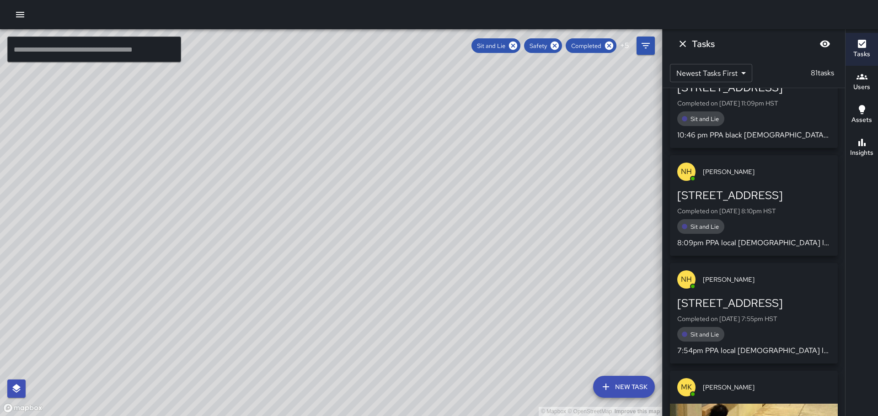
scroll to position [11696, 0]
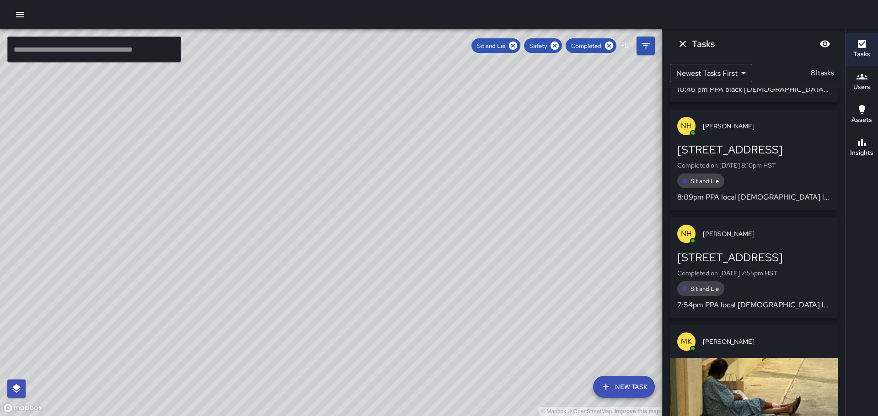
click at [734, 358] on div "button" at bounding box center [754, 390] width 168 height 64
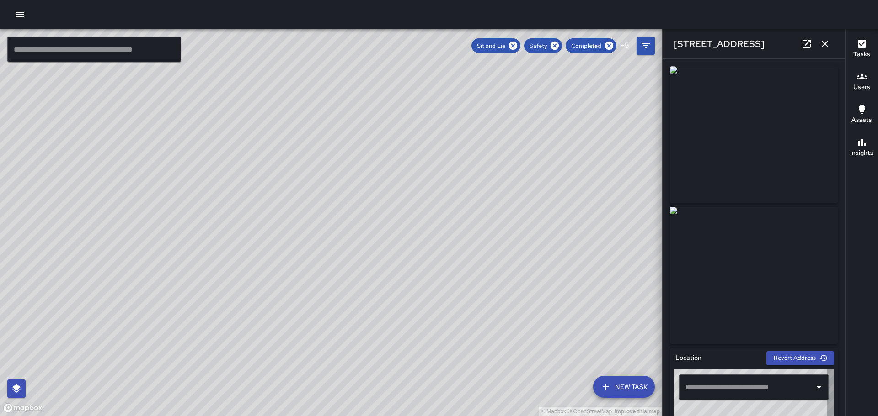
type input "**********"
click at [827, 43] on icon "button" at bounding box center [824, 43] width 11 height 11
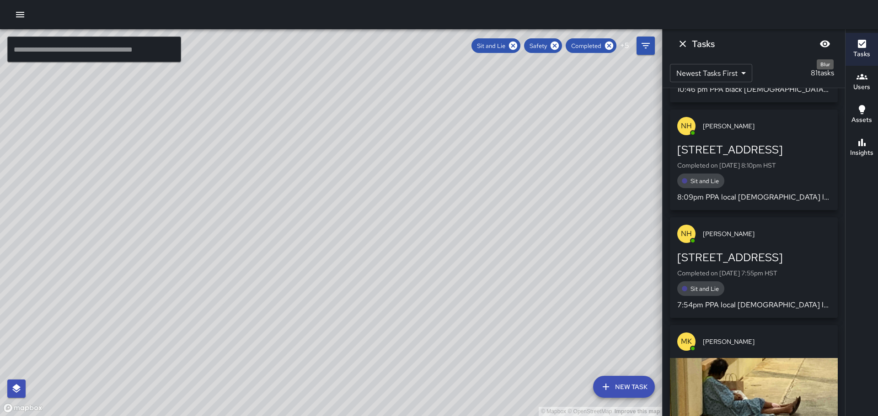
drag, startPoint x: 827, startPoint y: 43, endPoint x: 512, endPoint y: 180, distance: 343.1
click at [512, 180] on div "© Mapbox © OpenStreetMap Improve this map" at bounding box center [331, 222] width 662 height 387
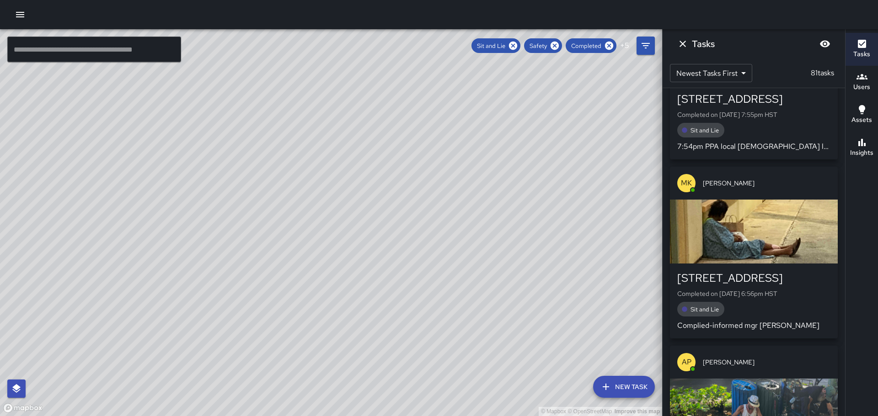
scroll to position [11879, 0]
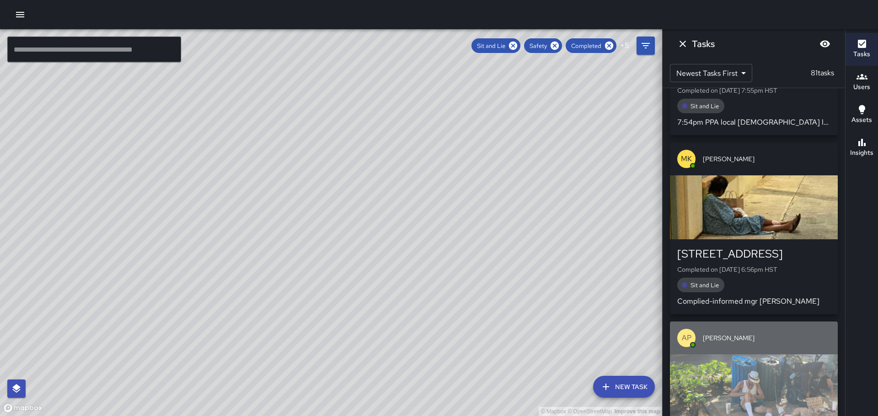
click at [740, 355] on div "button" at bounding box center [754, 387] width 168 height 64
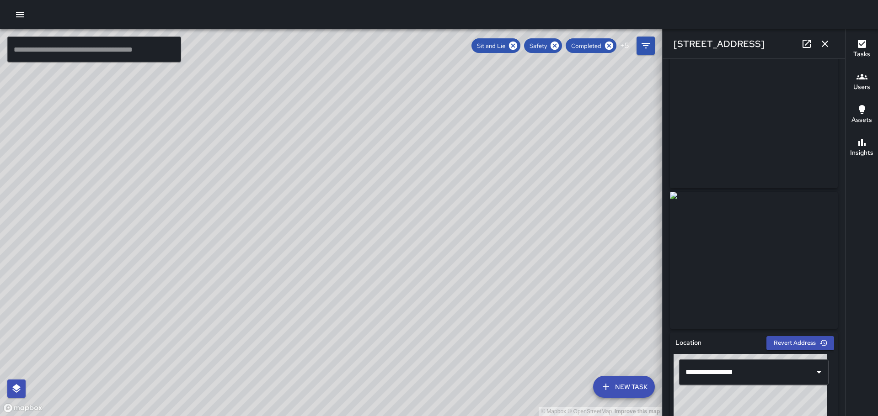
scroll to position [0, 0]
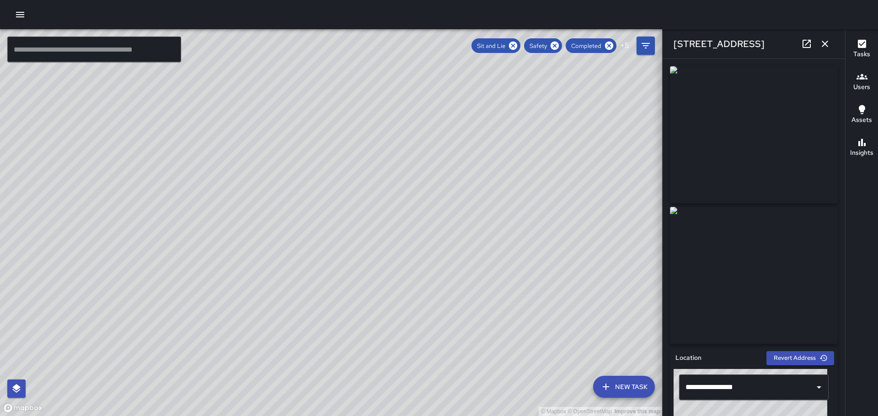
click at [828, 38] on icon "button" at bounding box center [824, 43] width 11 height 11
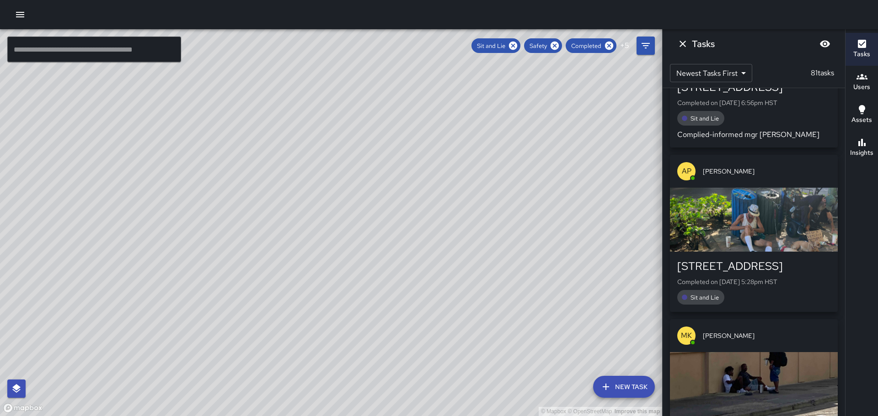
scroll to position [12062, 0]
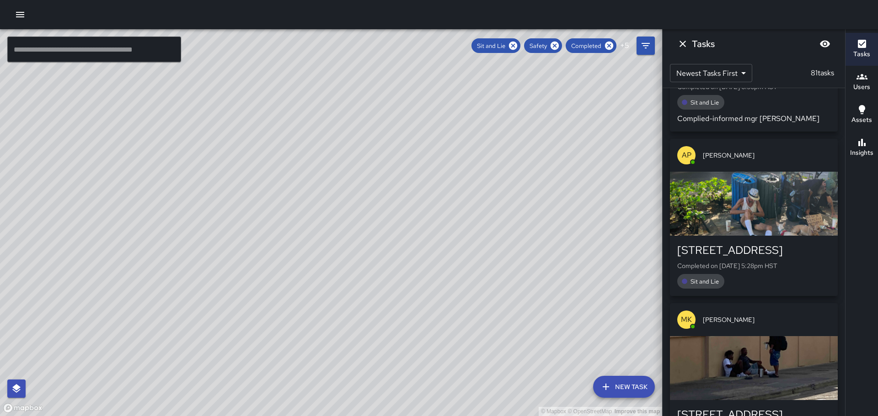
click at [763, 336] on div "button" at bounding box center [754, 368] width 168 height 64
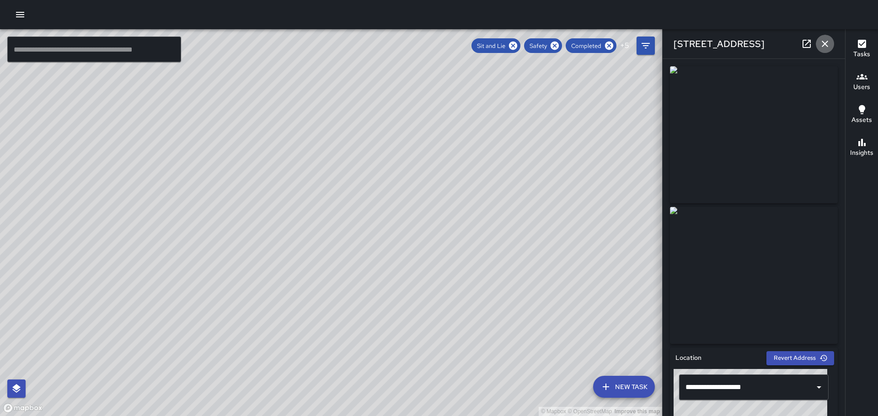
click at [823, 42] on icon "button" at bounding box center [824, 44] width 6 height 6
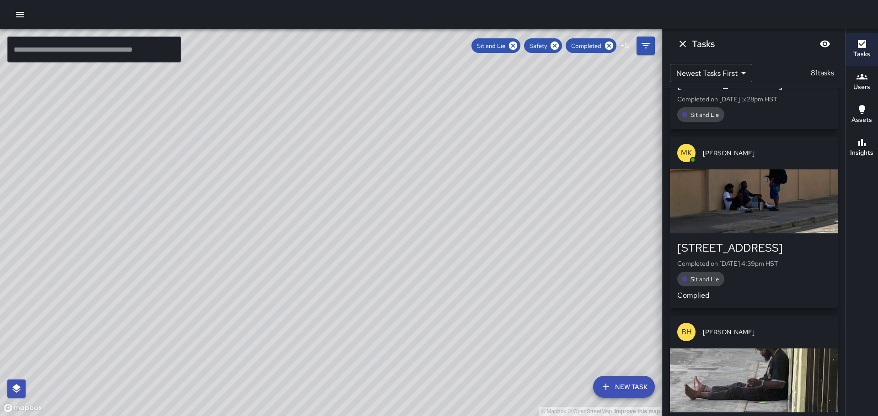
scroll to position [12244, 0]
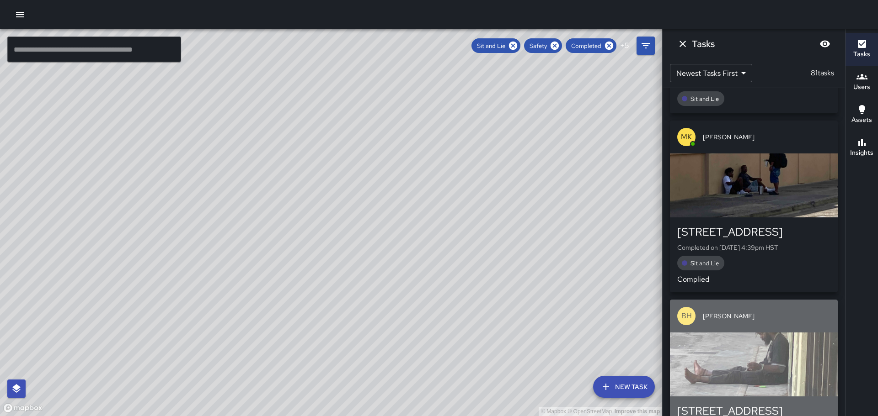
click at [765, 333] on div "button" at bounding box center [754, 365] width 168 height 64
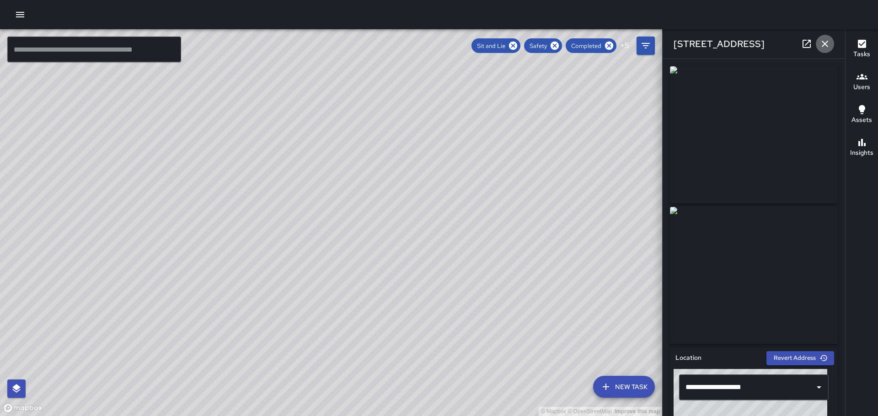
click at [829, 43] on icon "button" at bounding box center [824, 43] width 11 height 11
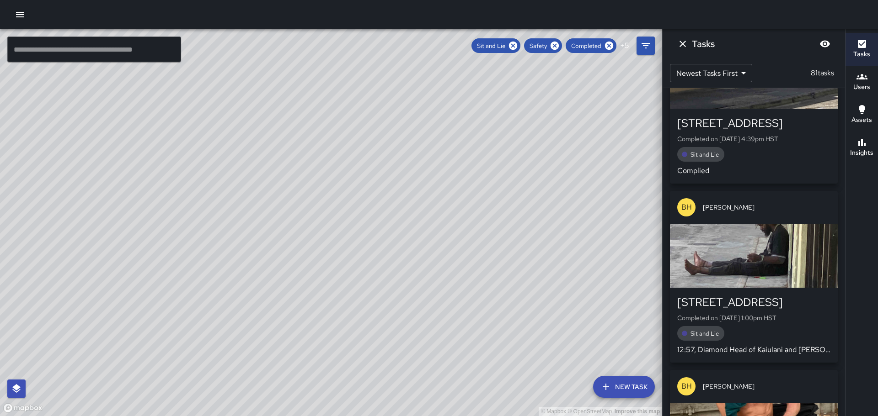
scroll to position [12473, 0]
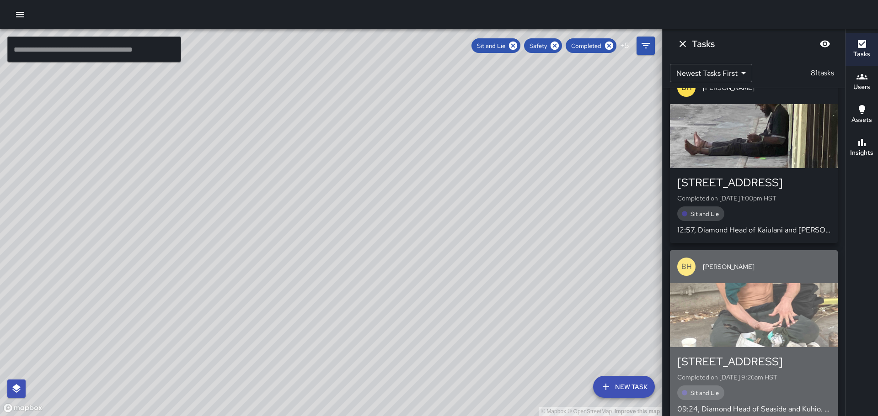
click at [781, 283] on div "button" at bounding box center [754, 315] width 168 height 64
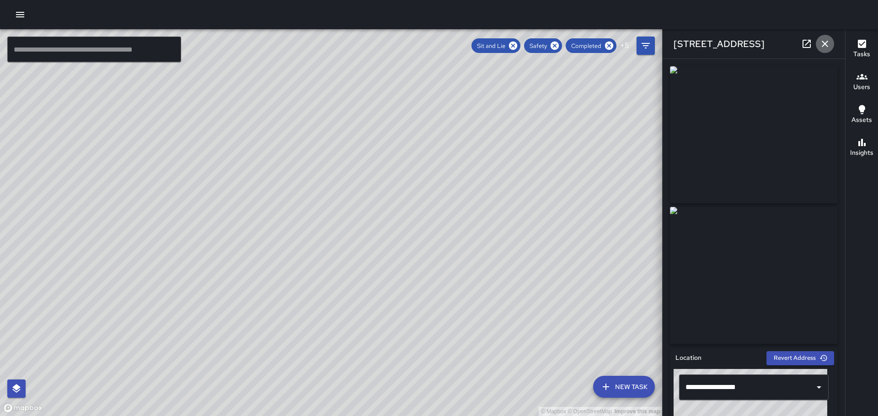
click at [829, 39] on icon "button" at bounding box center [824, 43] width 11 height 11
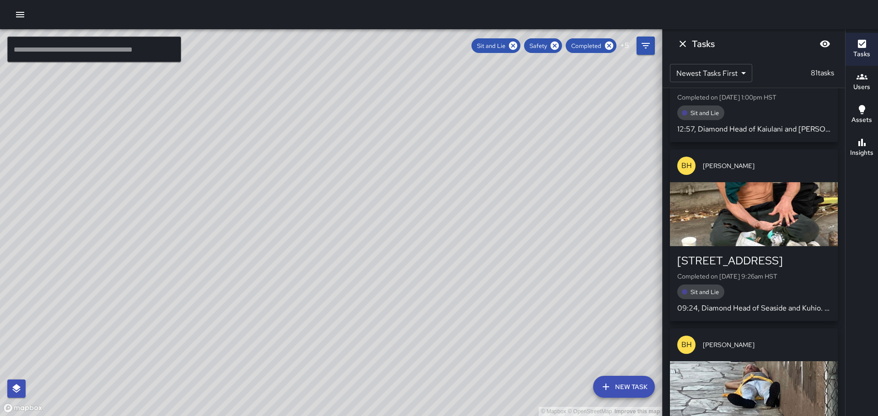
scroll to position [12610, 0]
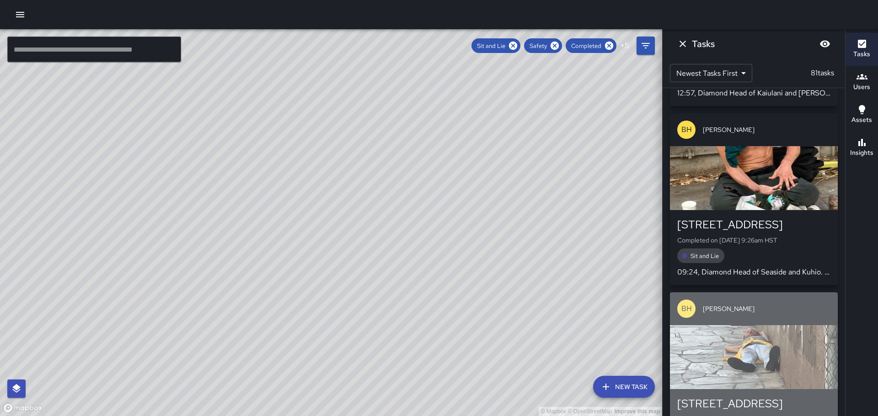
click at [756, 325] on div "button" at bounding box center [754, 357] width 168 height 64
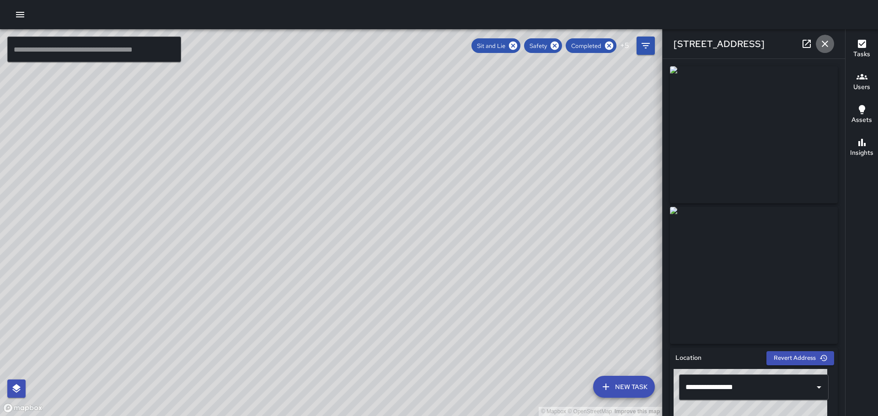
click at [824, 42] on icon "button" at bounding box center [824, 43] width 11 height 11
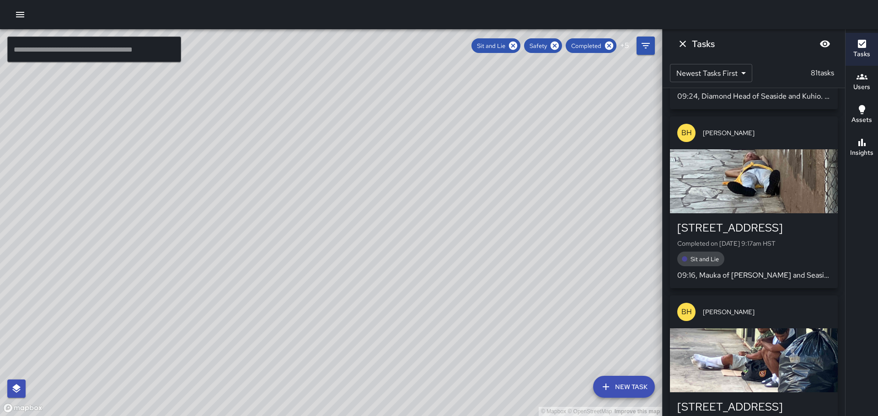
scroll to position [12793, 0]
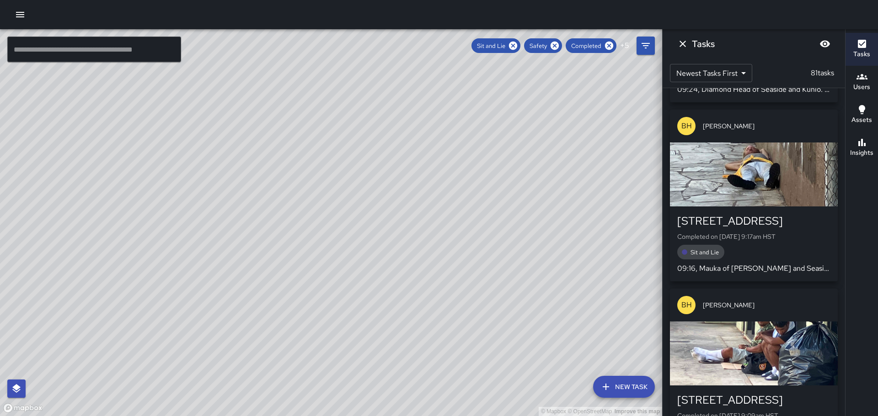
click at [759, 322] on div "button" at bounding box center [754, 354] width 168 height 64
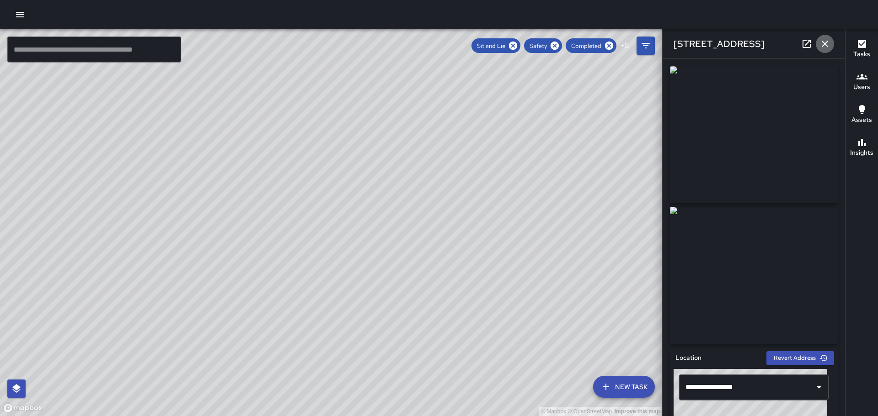
click at [824, 42] on icon "button" at bounding box center [824, 43] width 11 height 11
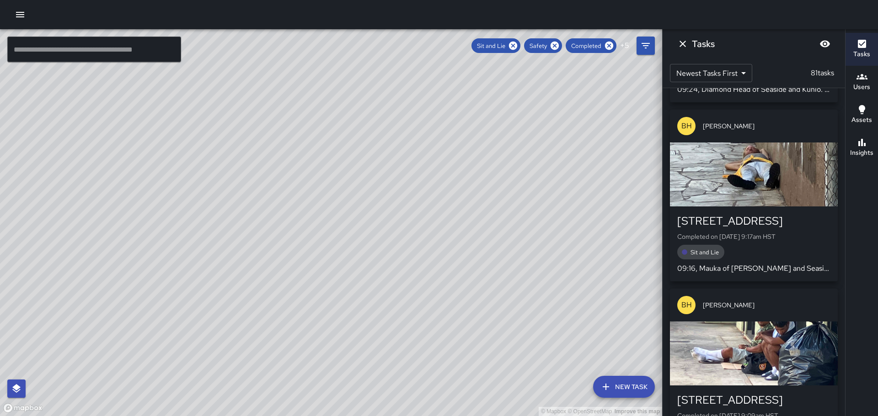
scroll to position [12930, 0]
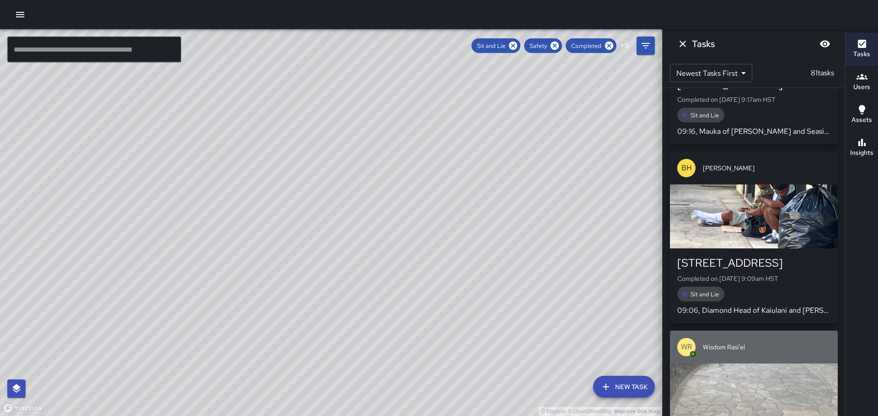
click at [740, 364] on div "button" at bounding box center [754, 396] width 168 height 64
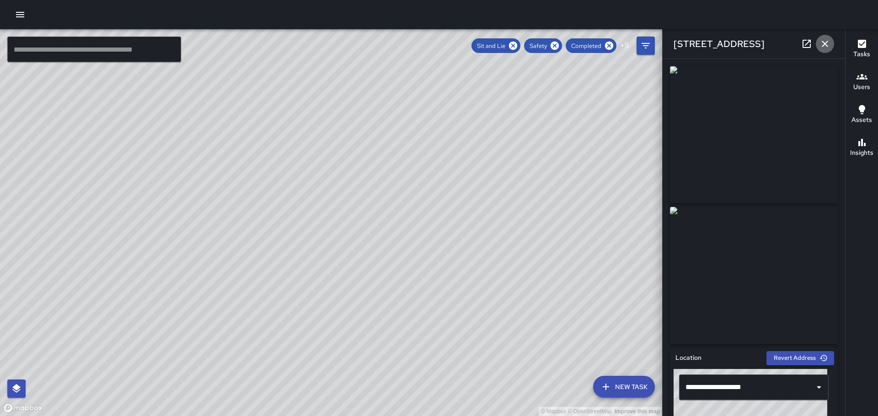
click at [826, 43] on icon "button" at bounding box center [824, 43] width 11 height 11
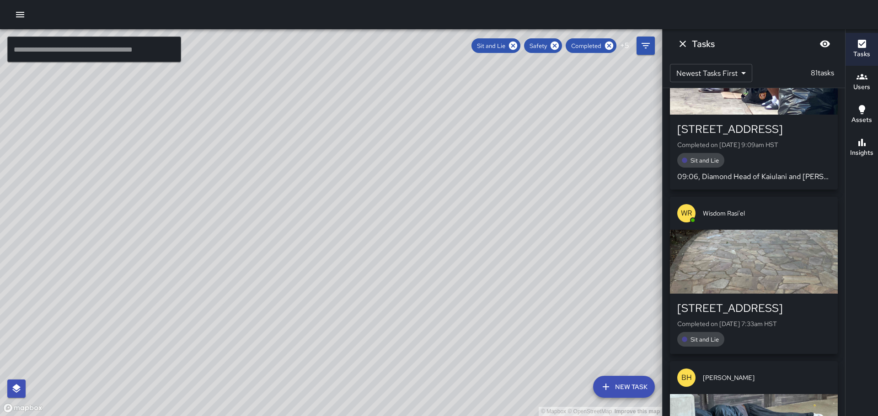
scroll to position [13113, 0]
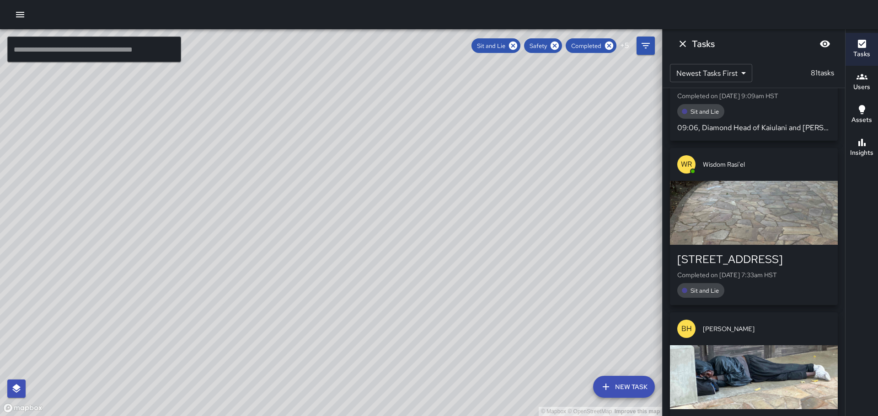
click at [777, 346] on div "button" at bounding box center [754, 378] width 168 height 64
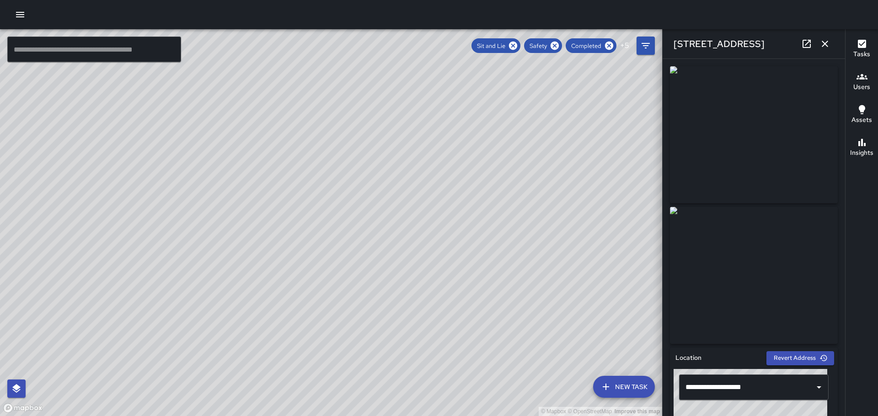
drag, startPoint x: 825, startPoint y: 41, endPoint x: 832, endPoint y: 45, distance: 7.8
click at [825, 41] on icon "button" at bounding box center [824, 43] width 11 height 11
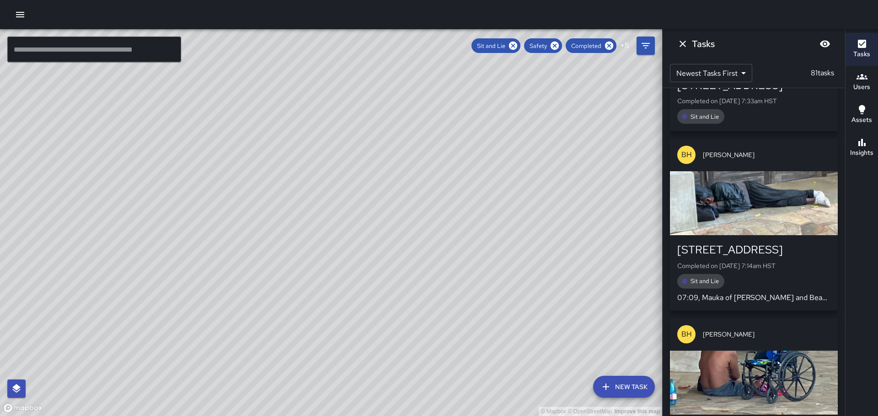
scroll to position [13296, 0]
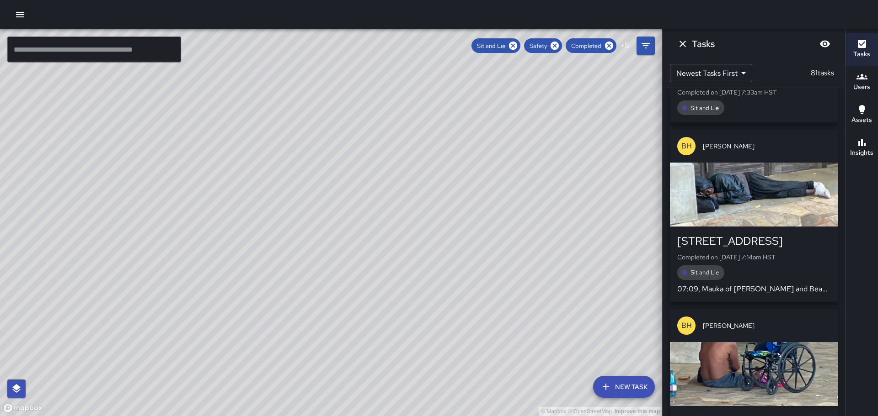
click at [764, 342] on div "button" at bounding box center [754, 374] width 168 height 64
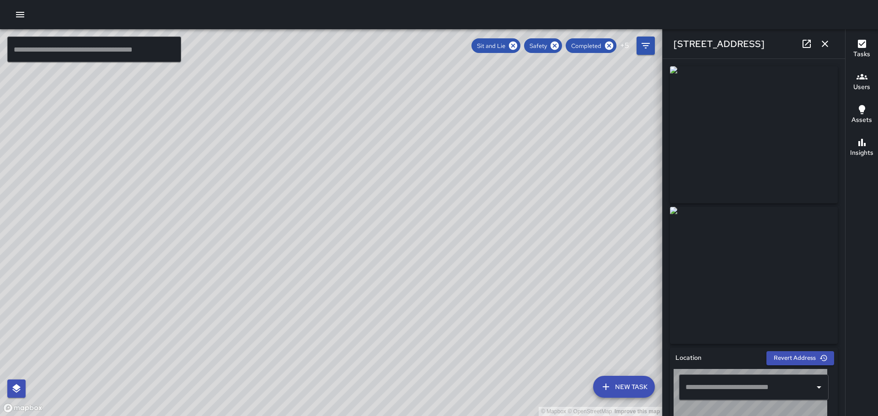
type input "**********"
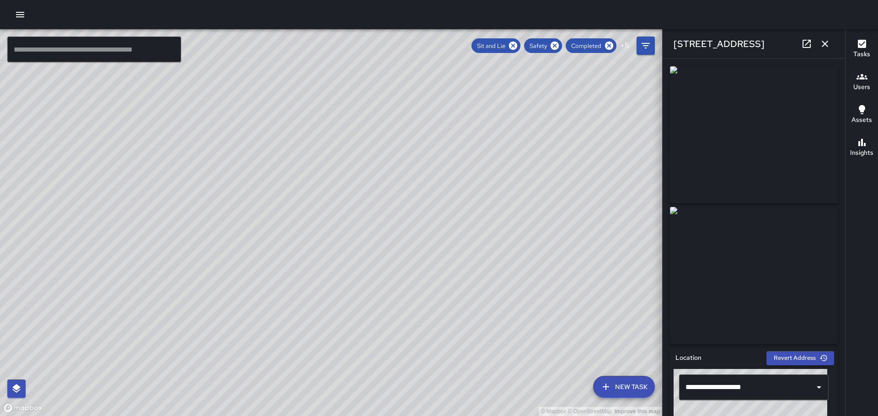
click at [825, 41] on icon "button" at bounding box center [824, 43] width 11 height 11
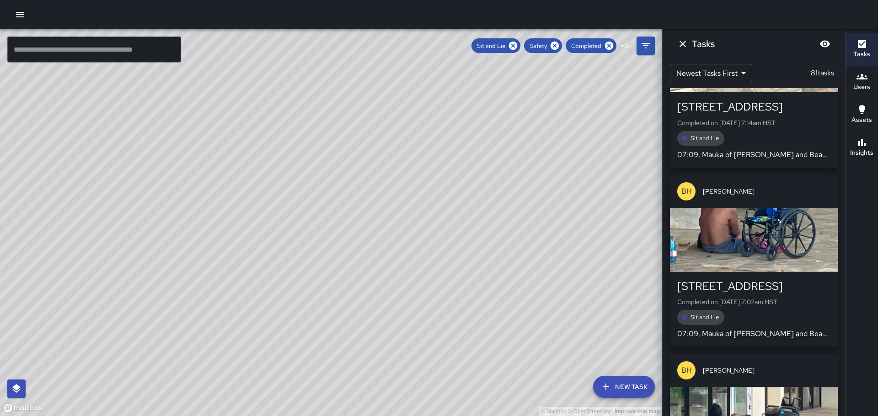
scroll to position [13524, 0]
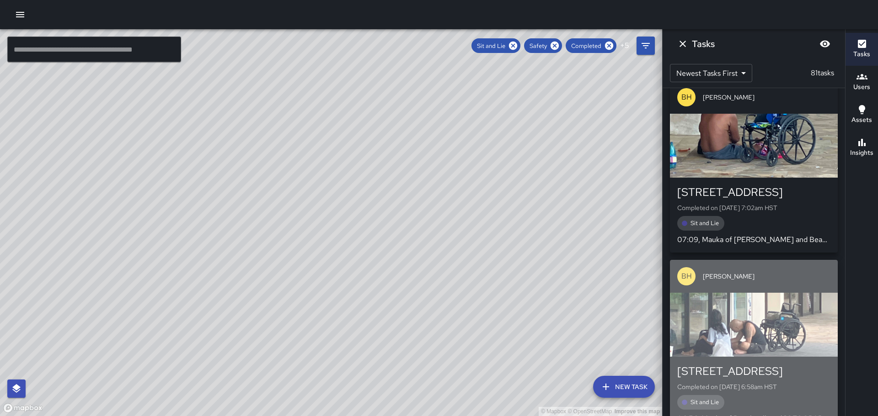
click at [754, 293] on div "button" at bounding box center [754, 325] width 168 height 64
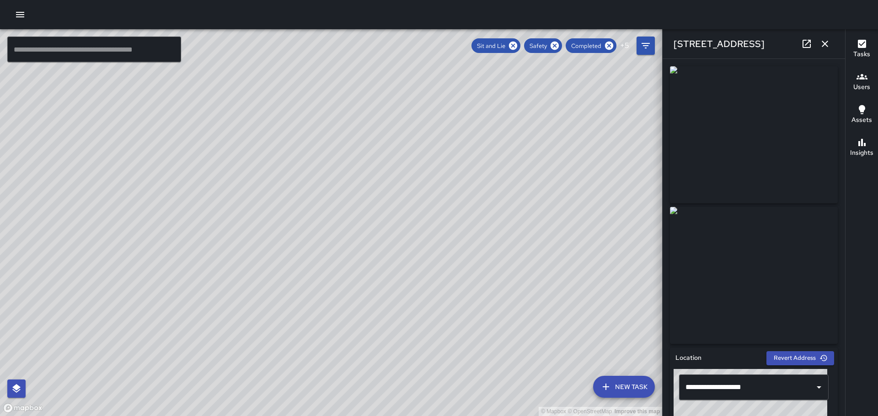
click at [826, 42] on icon "button" at bounding box center [824, 44] width 6 height 6
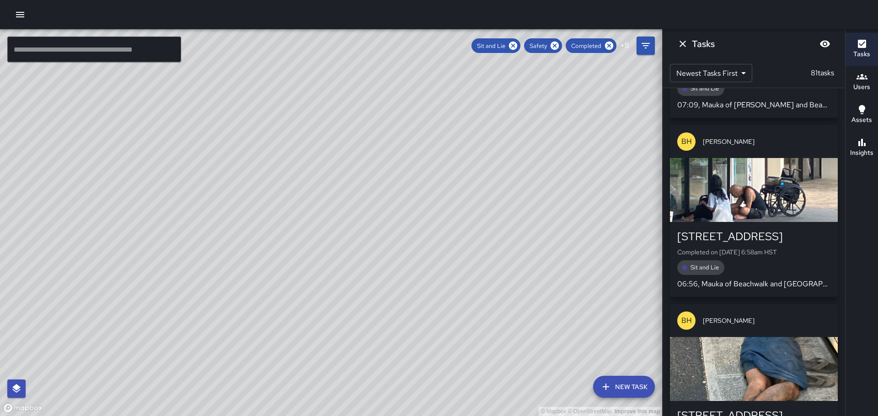
scroll to position [13661, 0]
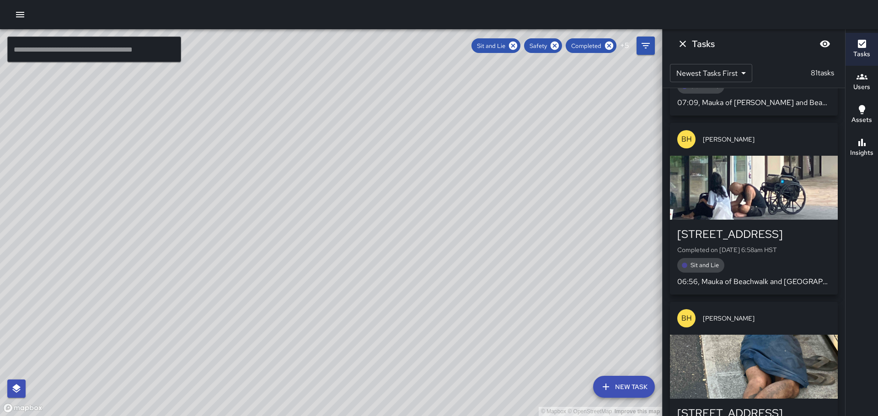
click at [751, 335] on div "button" at bounding box center [754, 367] width 168 height 64
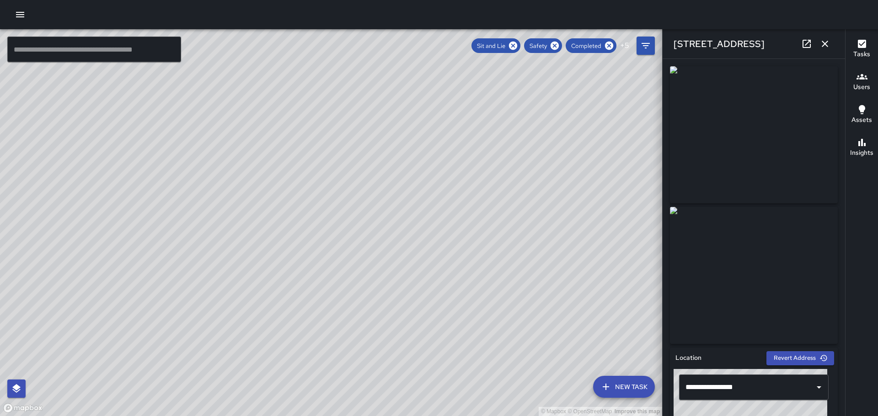
click at [826, 42] on icon "button" at bounding box center [824, 44] width 6 height 6
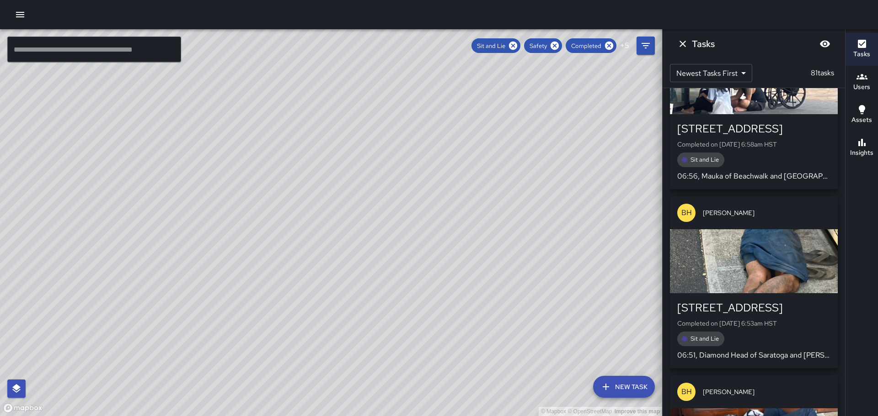
scroll to position [13798, 0]
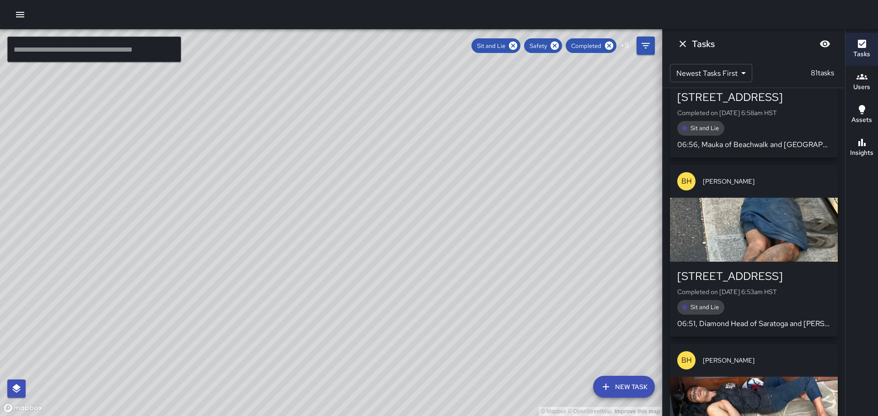
click at [750, 377] on div "button" at bounding box center [754, 409] width 168 height 64
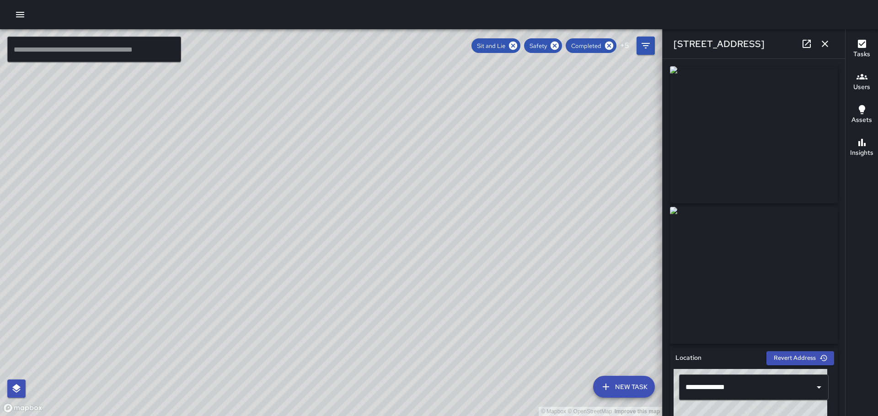
click at [824, 44] on icon "button" at bounding box center [824, 44] width 6 height 6
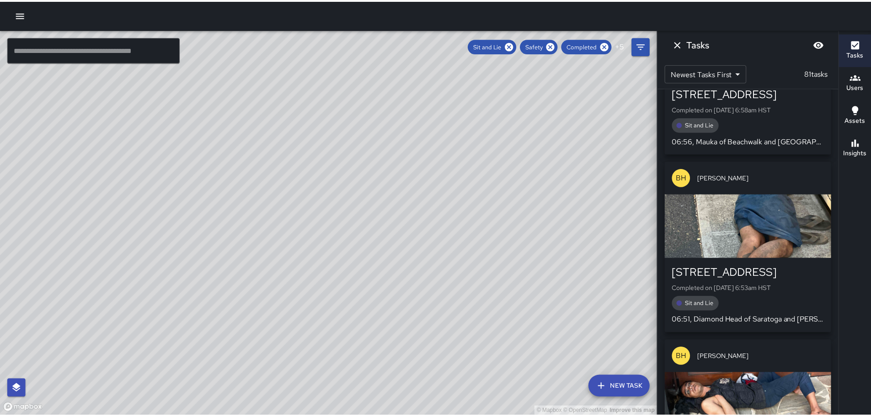
scroll to position [13803, 0]
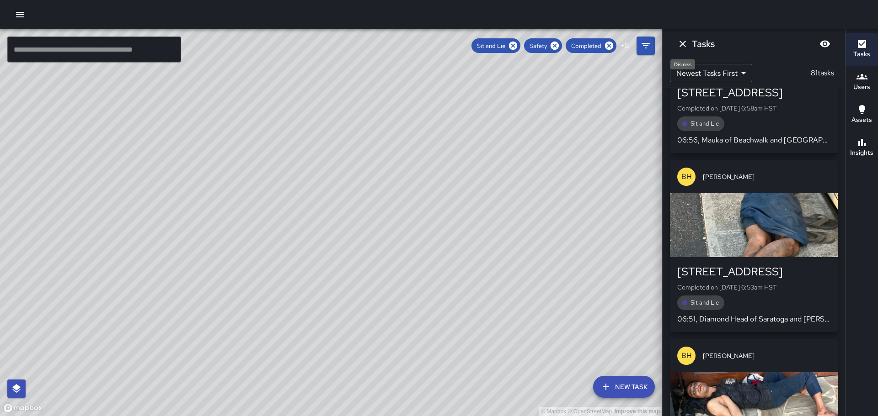
click at [682, 41] on icon "Dismiss" at bounding box center [682, 43] width 11 height 11
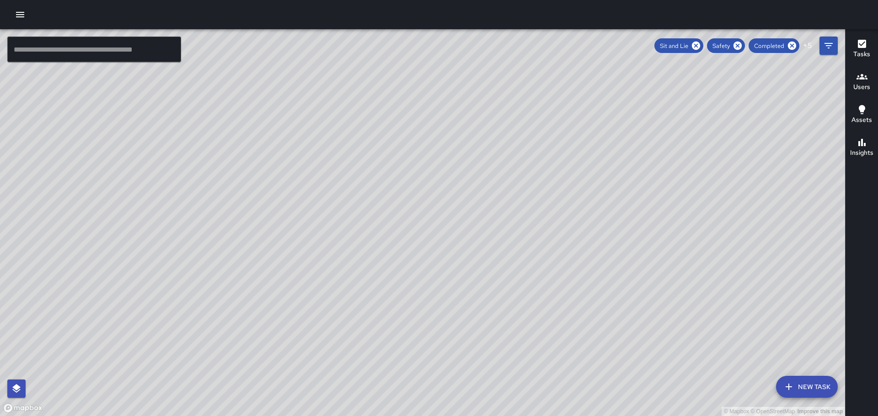
click at [862, 142] on icon "button" at bounding box center [861, 142] width 7 height 7
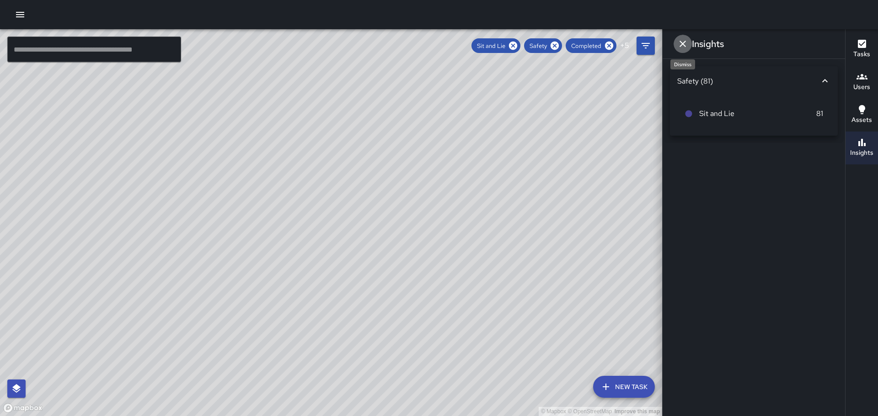
click at [681, 45] on icon "Dismiss" at bounding box center [682, 44] width 6 height 6
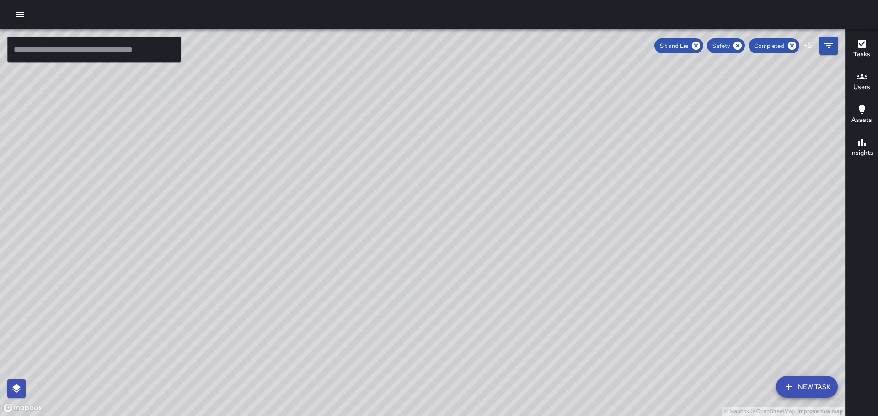
click at [20, 14] on icon "button" at bounding box center [20, 14] width 11 height 11
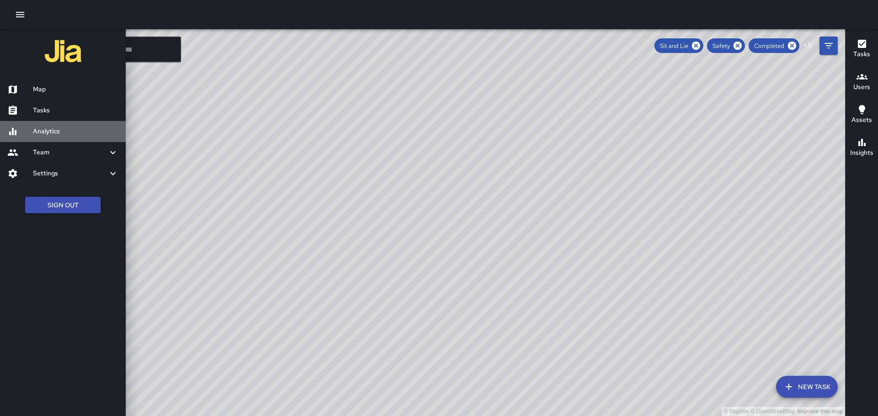
click at [51, 132] on h6 "Analytics" at bounding box center [75, 132] width 85 height 10
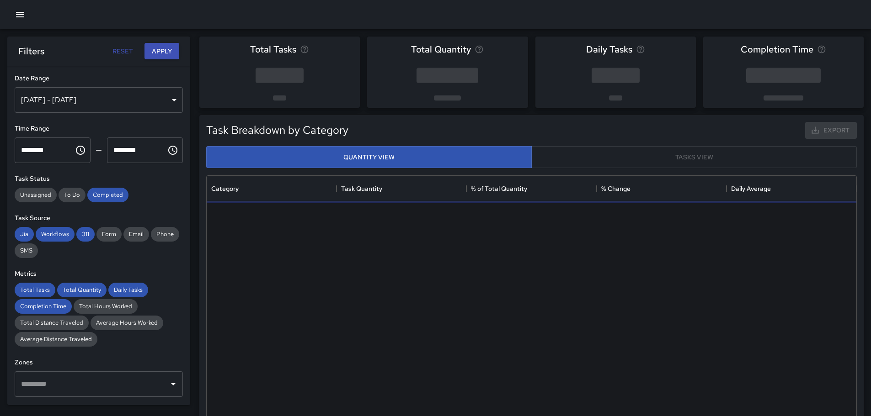
scroll to position [266, 643]
click at [169, 101] on div "[DATE] - [DATE]" at bounding box center [99, 100] width 168 height 26
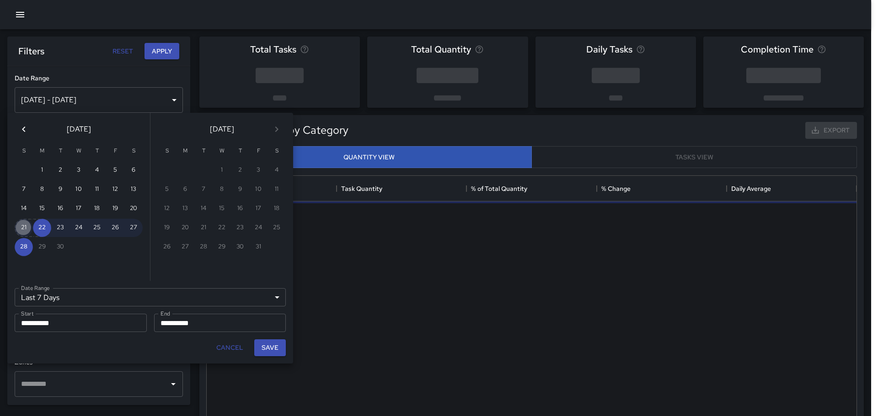
drag, startPoint x: 24, startPoint y: 226, endPoint x: 88, endPoint y: 233, distance: 64.8
click at [27, 226] on button "21" at bounding box center [24, 228] width 18 height 18
type input "******"
type input "**********"
click at [134, 226] on button "27" at bounding box center [133, 228] width 18 height 18
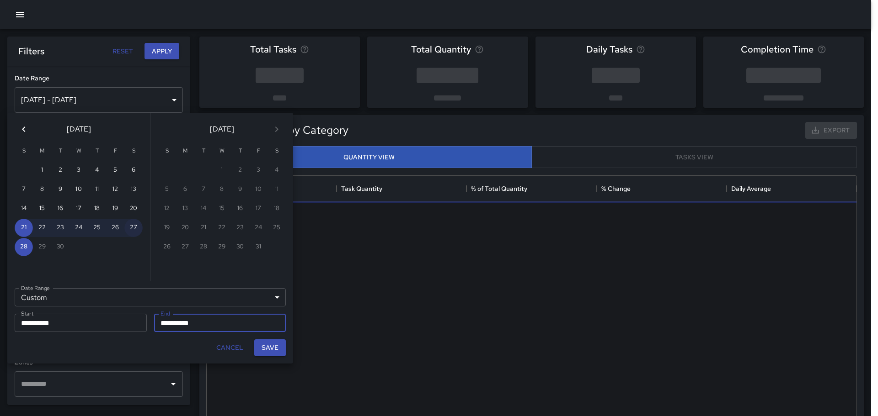
type input "**********"
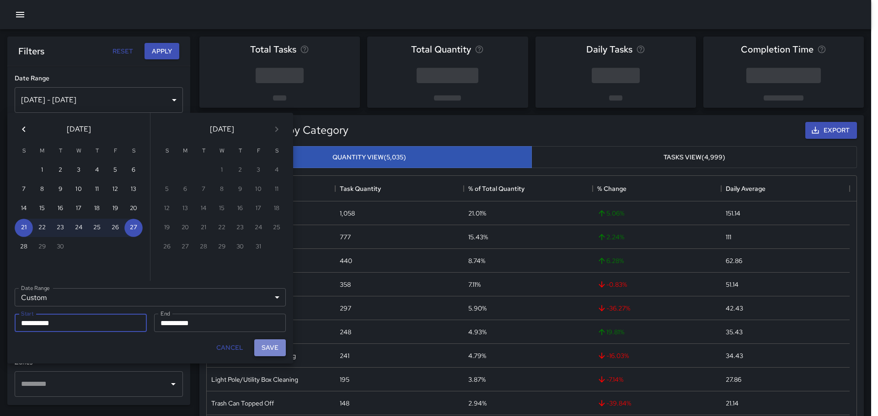
click at [275, 354] on button "Save" at bounding box center [270, 348] width 32 height 17
type input "**********"
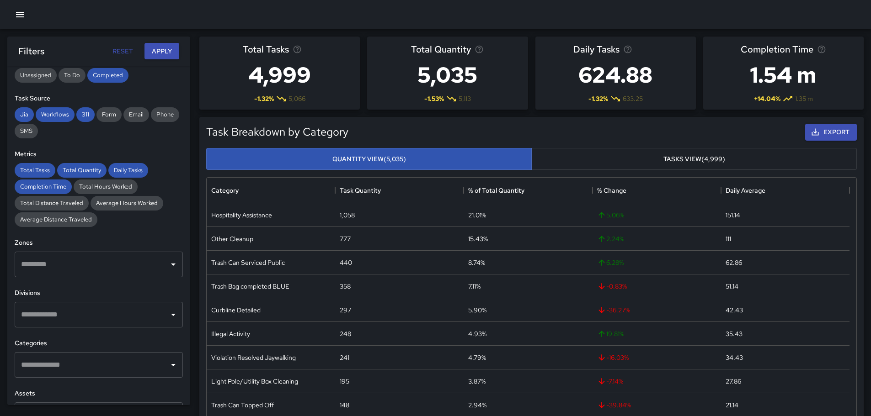
scroll to position [137, 0]
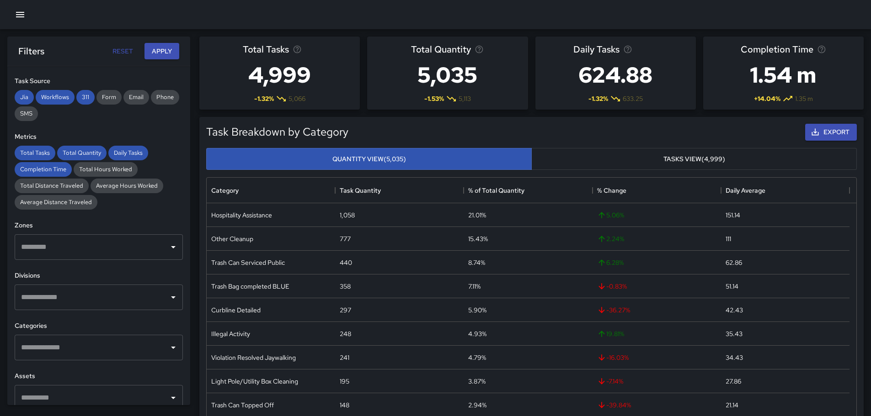
click at [168, 300] on icon "Open" at bounding box center [173, 297] width 11 height 11
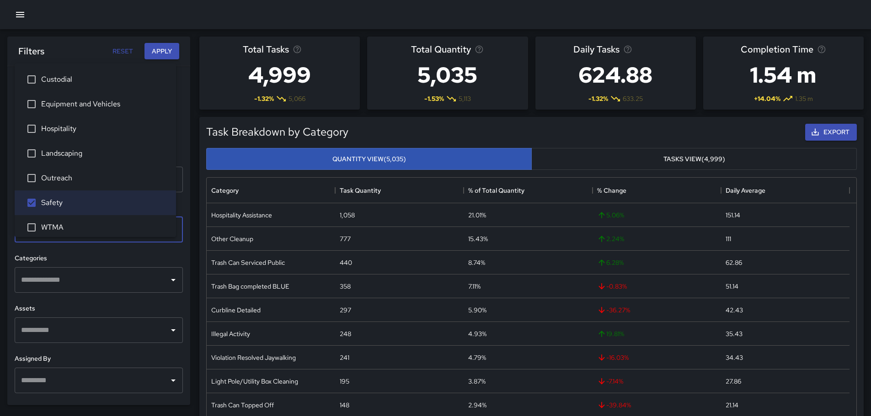
scroll to position [229, 0]
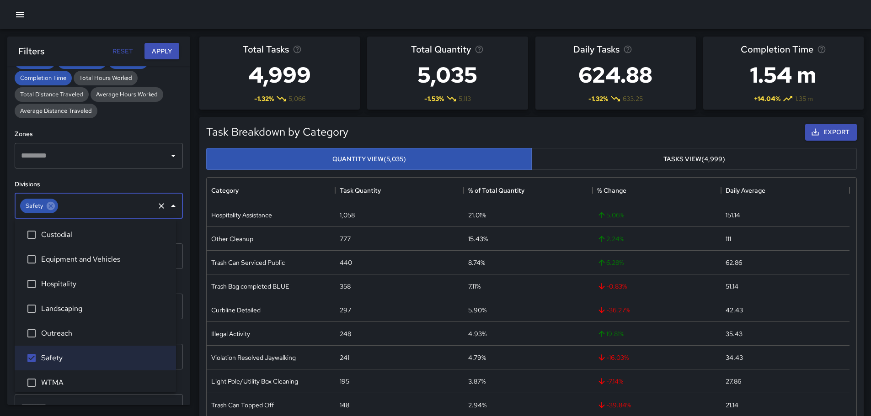
click at [171, 205] on icon "Close" at bounding box center [173, 206] width 5 height 2
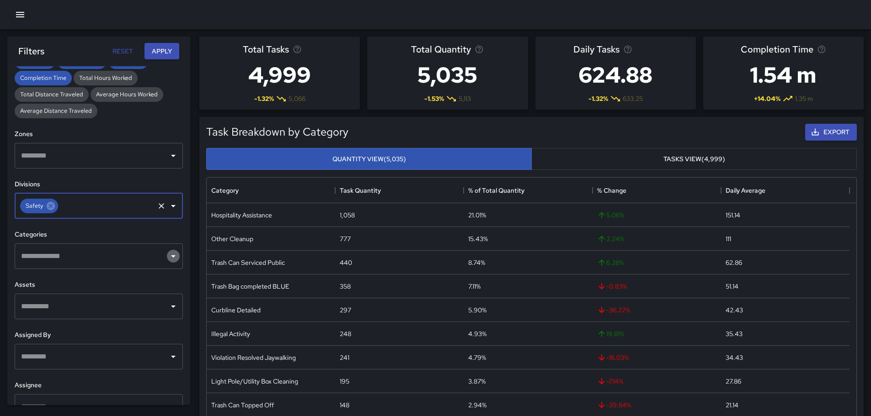
click at [168, 256] on icon "Open" at bounding box center [173, 256] width 11 height 11
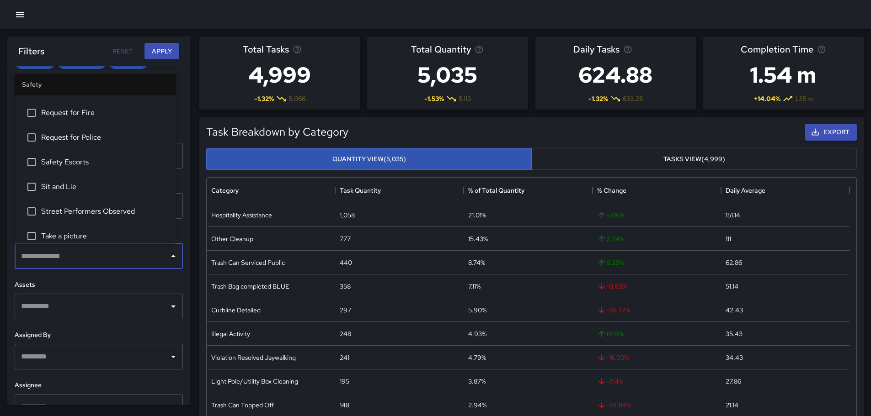
scroll to position [411, 0]
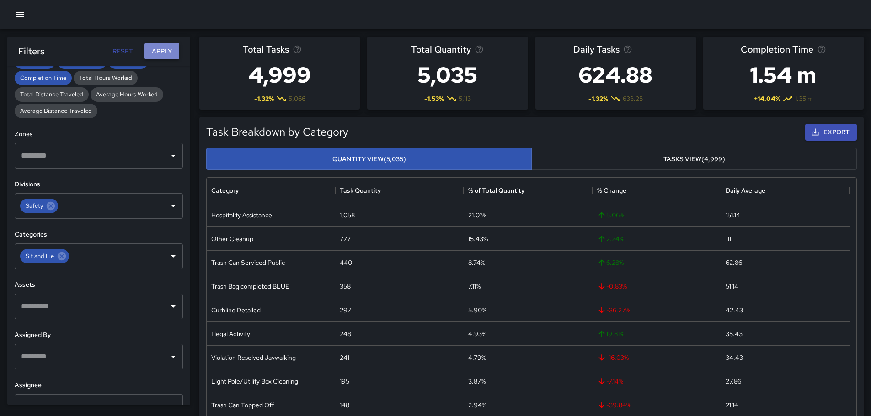
click at [165, 49] on button "Apply" at bounding box center [161, 51] width 35 height 17
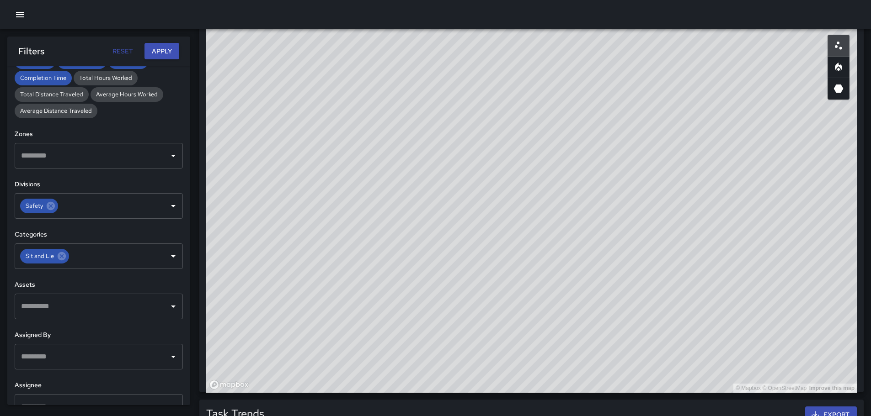
scroll to position [452, 0]
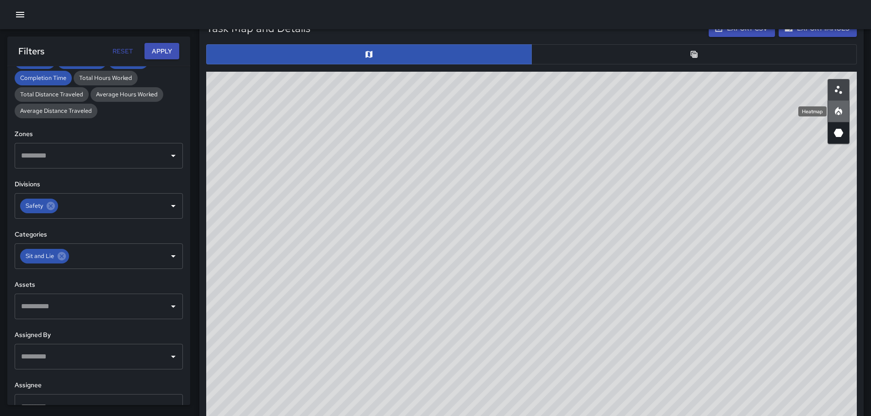
click at [834, 110] on icon "Heatmap" at bounding box center [838, 111] width 11 height 11
drag, startPoint x: 792, startPoint y: 165, endPoint x: 678, endPoint y: 165, distance: 113.8
click at [678, 165] on div "© Mapbox © OpenStreetMap Improve this map" at bounding box center [531, 255] width 650 height 366
drag, startPoint x: 677, startPoint y: 222, endPoint x: 654, endPoint y: 159, distance: 66.9
click at [654, 163] on div "© Mapbox © OpenStreetMap Improve this map" at bounding box center [531, 255] width 650 height 366
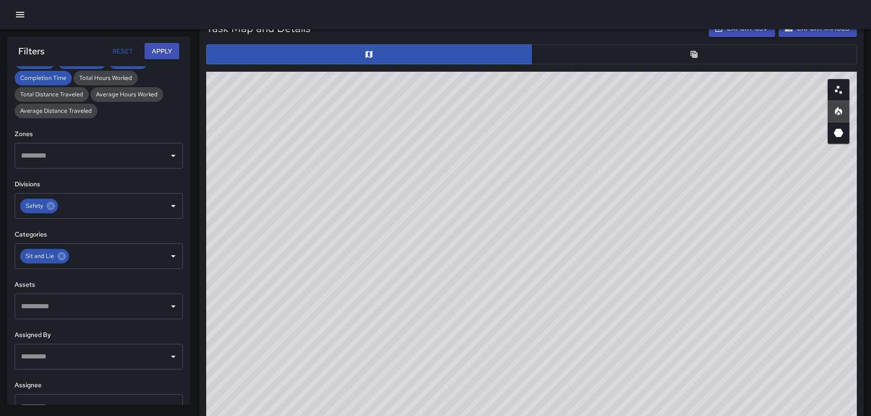
drag, startPoint x: 416, startPoint y: 222, endPoint x: 688, endPoint y: 120, distance: 290.2
click at [688, 116] on div "© Mapbox © OpenStreetMap Improve this map" at bounding box center [531, 255] width 650 height 366
drag, startPoint x: 517, startPoint y: 202, endPoint x: 634, endPoint y: 214, distance: 117.6
click at [660, 234] on div "© Mapbox © OpenStreetMap Improve this map" at bounding box center [531, 255] width 650 height 366
drag, startPoint x: 516, startPoint y: 210, endPoint x: 612, endPoint y: 246, distance: 102.8
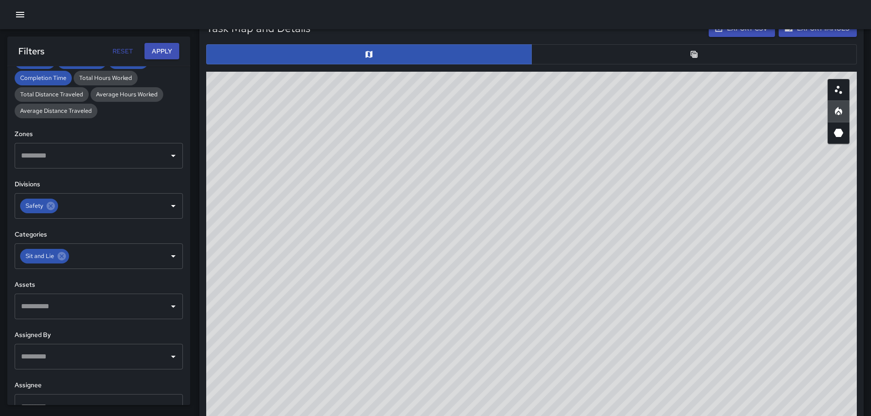
click at [617, 263] on div "© Mapbox © OpenStreetMap Improve this map" at bounding box center [531, 255] width 650 height 366
drag, startPoint x: 564, startPoint y: 221, endPoint x: 503, endPoint y: 170, distance: 79.8
click at [537, 185] on div "© Mapbox © OpenStreetMap Improve this map" at bounding box center [531, 255] width 650 height 366
drag, startPoint x: 672, startPoint y: 230, endPoint x: 624, endPoint y: 202, distance: 55.7
click at [625, 202] on div "© Mapbox © OpenStreetMap Improve this map" at bounding box center [531, 255] width 650 height 366
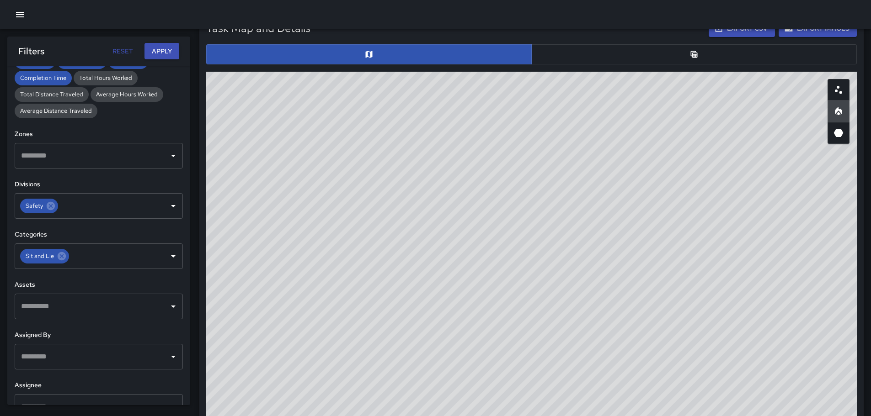
drag, startPoint x: 753, startPoint y: 341, endPoint x: 651, endPoint y: 309, distance: 106.8
click at [680, 314] on div "© Mapbox © OpenStreetMap Improve this map" at bounding box center [531, 255] width 650 height 366
drag, startPoint x: 510, startPoint y: 282, endPoint x: 553, endPoint y: 269, distance: 44.4
click at [553, 269] on div "© Mapbox © OpenStreetMap Improve this map" at bounding box center [531, 255] width 650 height 366
drag, startPoint x: 481, startPoint y: 188, endPoint x: 542, endPoint y: 313, distance: 139.0
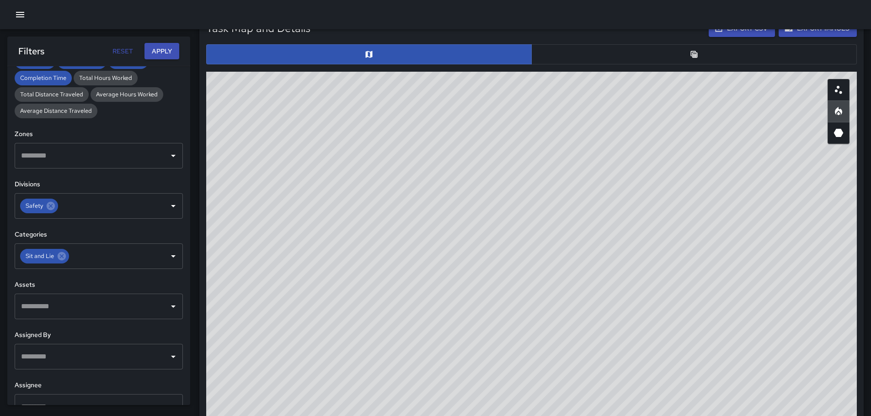
click at [535, 326] on div "© Mapbox © OpenStreetMap Improve this map" at bounding box center [531, 255] width 650 height 366
drag, startPoint x: 516, startPoint y: 246, endPoint x: 532, endPoint y: 321, distance: 76.4
click at [532, 321] on div "© Mapbox © OpenStreetMap Improve this map" at bounding box center [531, 255] width 650 height 366
drag, startPoint x: 512, startPoint y: 312, endPoint x: 552, endPoint y: 350, distance: 55.3
click at [552, 350] on div "© Mapbox © OpenStreetMap Improve this map" at bounding box center [531, 255] width 650 height 366
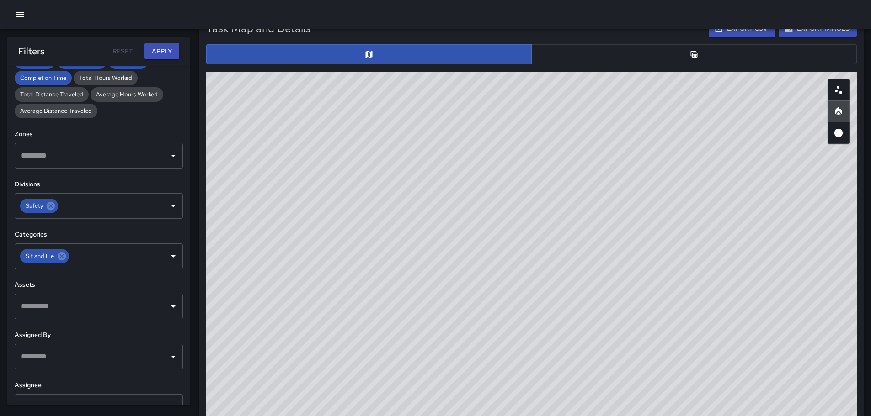
drag, startPoint x: 495, startPoint y: 347, endPoint x: 568, endPoint y: 299, distance: 87.8
click at [556, 308] on div "© Mapbox © OpenStreetMap Improve this map" at bounding box center [531, 255] width 650 height 366
click at [638, 287] on div "© Mapbox © OpenStreetMap Improve this map" at bounding box center [531, 255] width 650 height 366
click at [833, 133] on icon "3D Heatmap" at bounding box center [838, 133] width 11 height 11
drag, startPoint x: 388, startPoint y: 226, endPoint x: 533, endPoint y: 219, distance: 145.5
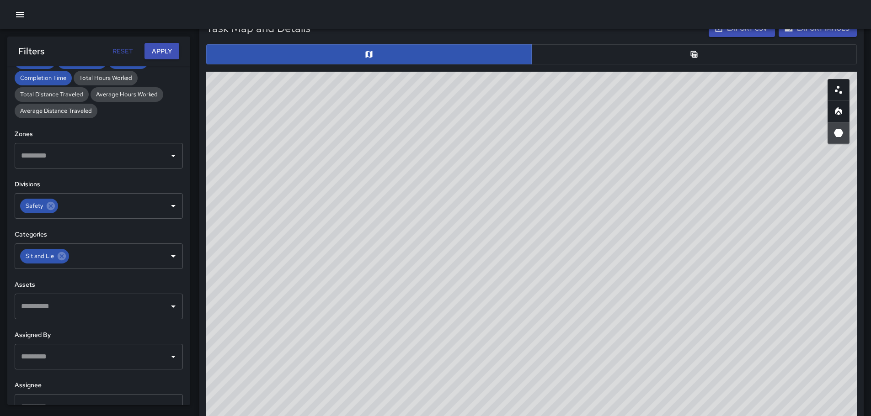
click at [522, 215] on div "© Mapbox © OpenStreetMap Improve this map" at bounding box center [531, 255] width 650 height 366
drag, startPoint x: 453, startPoint y: 249, endPoint x: 563, endPoint y: 263, distance: 110.1
click at [563, 263] on div "© Mapbox © OpenStreetMap Improve this map" at bounding box center [531, 255] width 650 height 366
drag, startPoint x: 581, startPoint y: 300, endPoint x: 550, endPoint y: 253, distance: 56.0
click at [548, 257] on div "© Mapbox © OpenStreetMap Improve this map" at bounding box center [531, 255] width 650 height 366
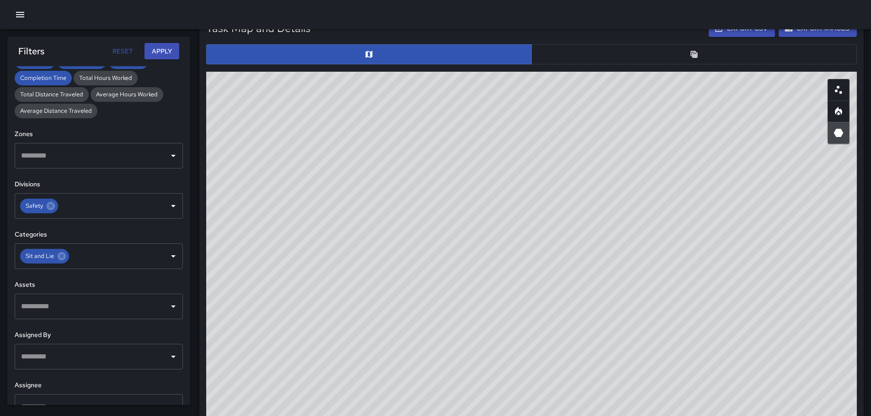
drag, startPoint x: 705, startPoint y: 267, endPoint x: 605, endPoint y: 239, distance: 104.0
click at [605, 239] on div "© Mapbox © OpenStreetMap Improve this map" at bounding box center [531, 255] width 650 height 366
drag, startPoint x: 794, startPoint y: 342, endPoint x: 705, endPoint y: 282, distance: 107.6
click at [705, 282] on div "© Mapbox © OpenStreetMap Improve this map" at bounding box center [531, 255] width 650 height 366
drag, startPoint x: 644, startPoint y: 329, endPoint x: 644, endPoint y: 324, distance: 5.6
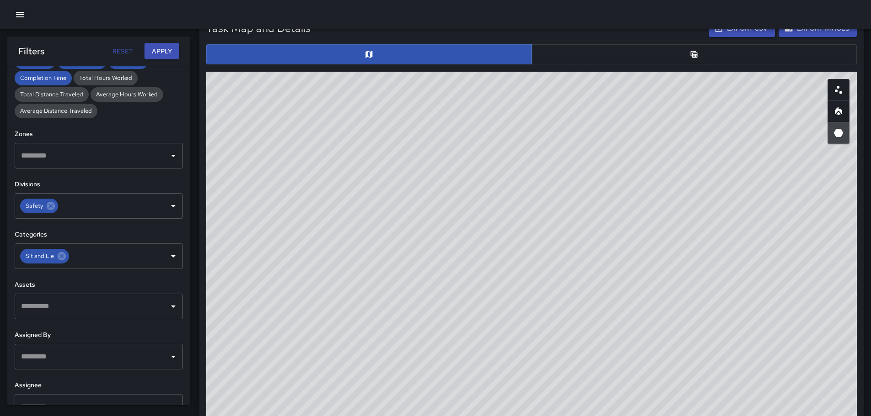
click at [644, 328] on div "© Mapbox © OpenStreetMap Improve this map" at bounding box center [531, 255] width 650 height 366
drag, startPoint x: 514, startPoint y: 281, endPoint x: 564, endPoint y: 245, distance: 62.0
click at [560, 250] on div "© Mapbox © OpenStreetMap Improve this map" at bounding box center [531, 255] width 650 height 366
drag, startPoint x: 445, startPoint y: 285, endPoint x: 686, endPoint y: 297, distance: 241.6
click at [684, 297] on div "© Mapbox © OpenStreetMap Improve this map" at bounding box center [531, 255] width 650 height 366
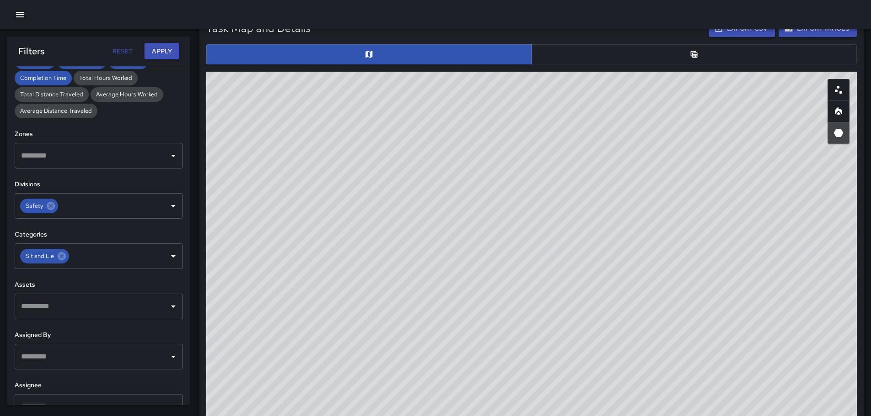
drag, startPoint x: 712, startPoint y: 193, endPoint x: 668, endPoint y: 307, distance: 121.4
click at [668, 306] on div "© Mapbox © OpenStreetMap Improve this map" at bounding box center [531, 255] width 650 height 366
click at [842, 110] on icon "Heatmap" at bounding box center [838, 111] width 11 height 11
drag, startPoint x: 636, startPoint y: 98, endPoint x: 708, endPoint y: 126, distance: 77.2
click at [708, 126] on div "© Mapbox © OpenStreetMap Improve this map" at bounding box center [531, 255] width 650 height 366
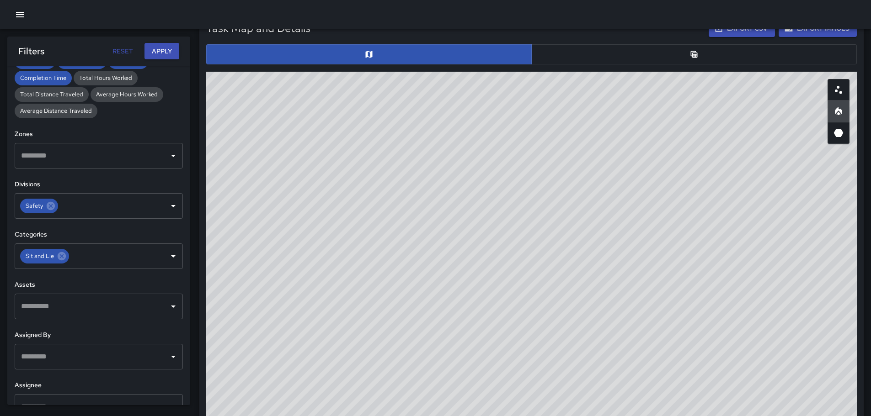
drag, startPoint x: 591, startPoint y: 138, endPoint x: 661, endPoint y: 278, distance: 156.8
click at [672, 286] on div "© Mapbox © OpenStreetMap Improve this map" at bounding box center [531, 255] width 650 height 366
drag, startPoint x: 403, startPoint y: 188, endPoint x: 550, endPoint y: 295, distance: 182.3
click at [548, 303] on div "© Mapbox © OpenStreetMap Improve this map" at bounding box center [531, 255] width 650 height 366
drag, startPoint x: 431, startPoint y: 321, endPoint x: 498, endPoint y: 149, distance: 185.2
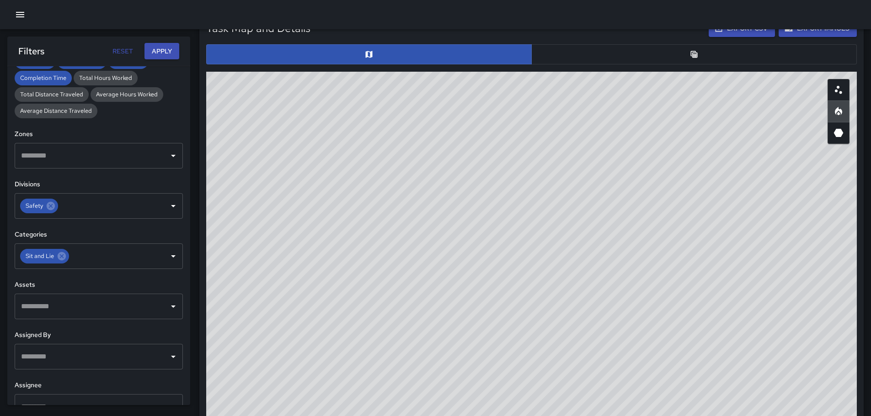
click at [496, 149] on div "© Mapbox © OpenStreetMap Improve this map" at bounding box center [531, 255] width 650 height 366
drag, startPoint x: 479, startPoint y: 199, endPoint x: 534, endPoint y: 208, distance: 55.6
click at [529, 208] on div "© Mapbox © OpenStreetMap Improve this map" at bounding box center [531, 255] width 650 height 366
drag, startPoint x: 422, startPoint y: 275, endPoint x: 626, endPoint y: 253, distance: 205.0
click at [625, 253] on div "© Mapbox © OpenStreetMap Improve this map" at bounding box center [531, 255] width 650 height 366
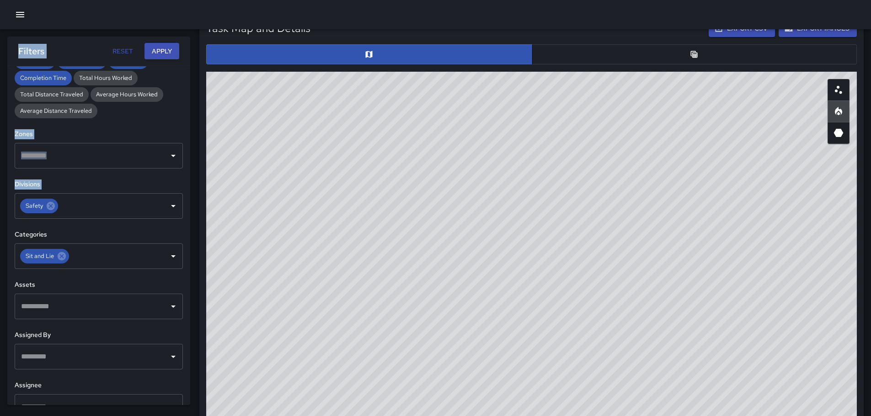
drag, startPoint x: 190, startPoint y: 201, endPoint x: 526, endPoint y: 243, distance: 339.0
click at [535, 244] on body "**********" at bounding box center [435, 193] width 871 height 1291
drag, startPoint x: 384, startPoint y: 233, endPoint x: 706, endPoint y: 232, distance: 321.8
click at [706, 232] on div "© Mapbox © OpenStreetMap Improve this map" at bounding box center [531, 255] width 650 height 366
drag, startPoint x: 626, startPoint y: 218, endPoint x: 412, endPoint y: 43, distance: 276.4
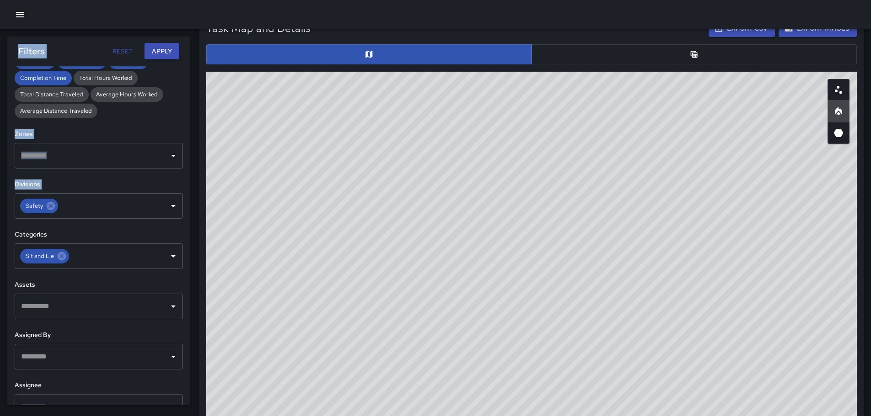
click at [397, 36] on div "Task Map and Details Export CSV Export Images ID Address Division fc490f70 [STR…" at bounding box center [531, 224] width 658 height 417
drag, startPoint x: 600, startPoint y: 165, endPoint x: 329, endPoint y: -7, distance: 321.4
click at [329, 0] on html "**********" at bounding box center [435, 193] width 871 height 1291
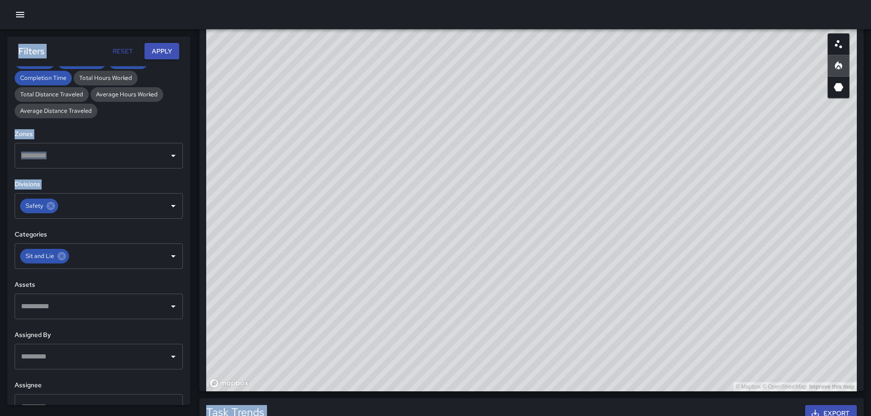
scroll to position [481, 0]
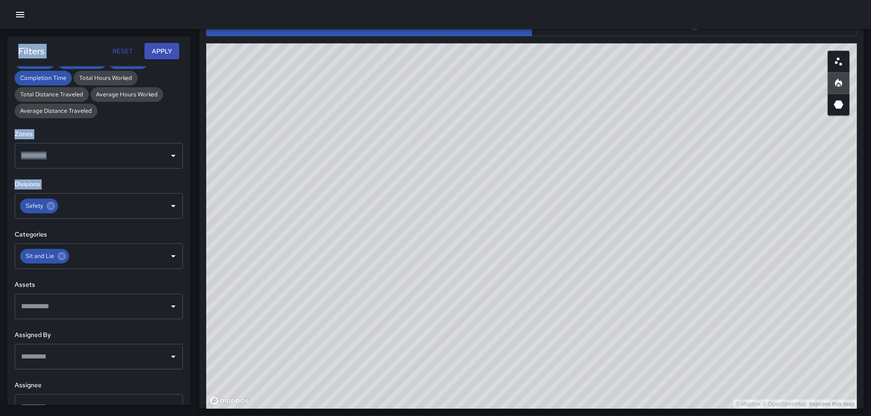
drag, startPoint x: 773, startPoint y: 184, endPoint x: 546, endPoint y: 95, distance: 244.6
click at [548, 90] on div "© Mapbox © OpenStreetMap Improve this map" at bounding box center [531, 226] width 650 height 366
drag, startPoint x: 647, startPoint y: 242, endPoint x: 724, endPoint y: 370, distance: 149.1
click at [726, 380] on div "© Mapbox © OpenStreetMap Improve this map" at bounding box center [531, 226] width 650 height 366
drag, startPoint x: 567, startPoint y: 117, endPoint x: 646, endPoint y: 162, distance: 91.5
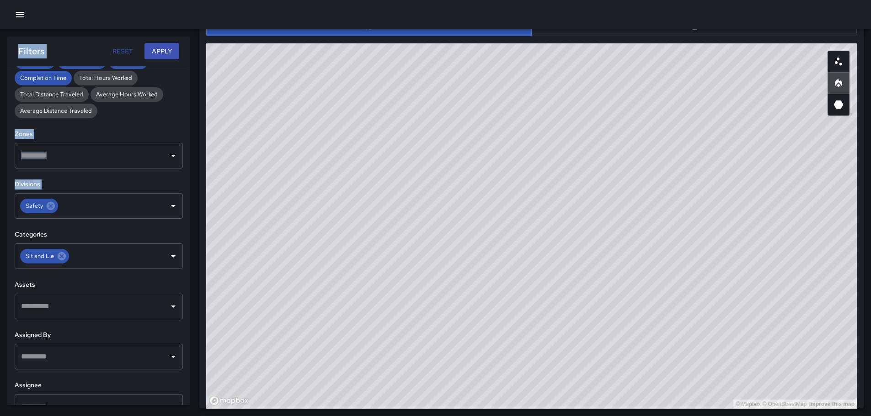
click at [646, 162] on div "© Mapbox © OpenStreetMap Improve this map" at bounding box center [531, 226] width 650 height 366
drag, startPoint x: 606, startPoint y: 166, endPoint x: 727, endPoint y: 265, distance: 155.5
click at [765, 282] on div "© Mapbox © OpenStreetMap Improve this map" at bounding box center [531, 226] width 650 height 366
drag, startPoint x: 778, startPoint y: 260, endPoint x: 750, endPoint y: 242, distance: 33.0
click at [750, 242] on div "© Mapbox © OpenStreetMap Improve this map" at bounding box center [531, 226] width 650 height 366
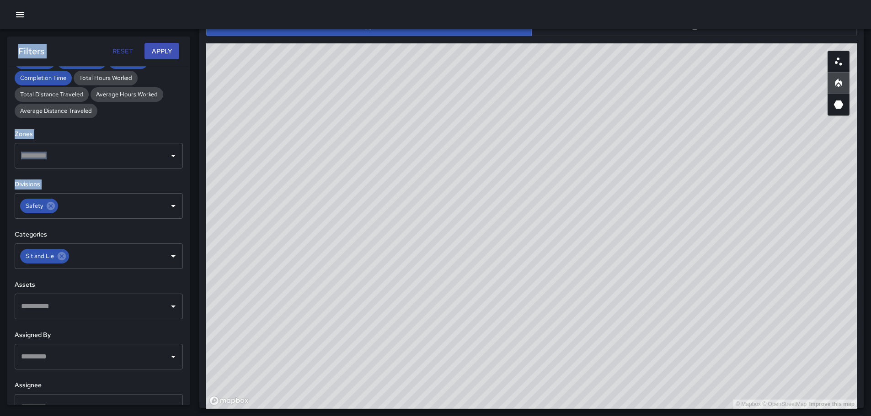
drag, startPoint x: 689, startPoint y: 237, endPoint x: 654, endPoint y: 193, distance: 56.3
click at [654, 193] on div "© Mapbox © OpenStreetMap Improve this map" at bounding box center [531, 226] width 650 height 366
drag, startPoint x: 582, startPoint y: 233, endPoint x: 651, endPoint y: 203, distance: 75.0
click at [647, 202] on div "© Mapbox © OpenStreetMap Improve this map" at bounding box center [531, 226] width 650 height 366
drag, startPoint x: 555, startPoint y: 158, endPoint x: 580, endPoint y: 180, distance: 33.3
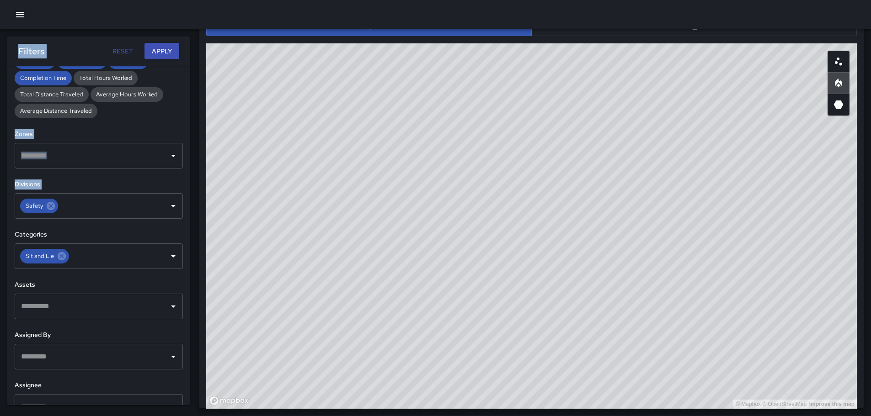
click at [607, 263] on div "© Mapbox © OpenStreetMap Improve this map" at bounding box center [531, 226] width 650 height 366
drag, startPoint x: 569, startPoint y: 176, endPoint x: 633, endPoint y: 293, distance: 133.6
click at [676, 348] on div "© Mapbox © OpenStreetMap Improve this map" at bounding box center [531, 226] width 650 height 366
drag, startPoint x: 408, startPoint y: 157, endPoint x: 633, endPoint y: 288, distance: 260.5
click at [633, 289] on div "© Mapbox © OpenStreetMap Improve this map" at bounding box center [531, 226] width 650 height 366
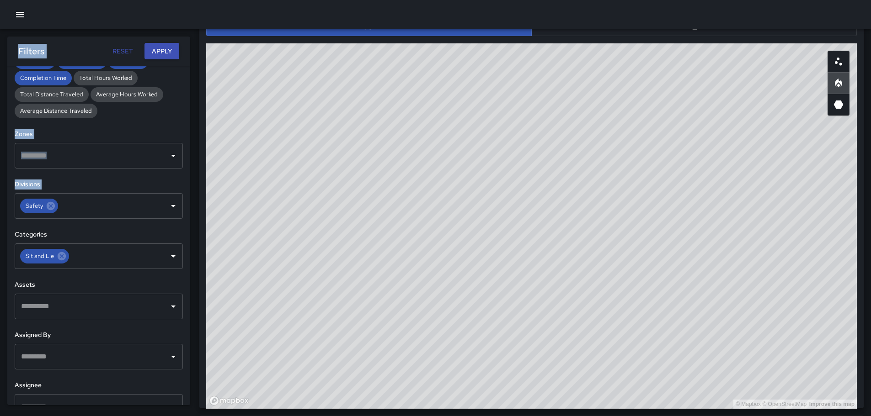
drag, startPoint x: 471, startPoint y: 254, endPoint x: 612, endPoint y: 293, distance: 145.9
click at [612, 292] on div "© Mapbox © OpenStreetMap Improve this map" at bounding box center [531, 226] width 650 height 366
drag, startPoint x: 460, startPoint y: 294, endPoint x: 591, endPoint y: 230, distance: 145.9
click at [588, 232] on div "© Mapbox © OpenStreetMap Improve this map" at bounding box center [531, 226] width 650 height 366
drag, startPoint x: 664, startPoint y: 202, endPoint x: 615, endPoint y: 202, distance: 48.4
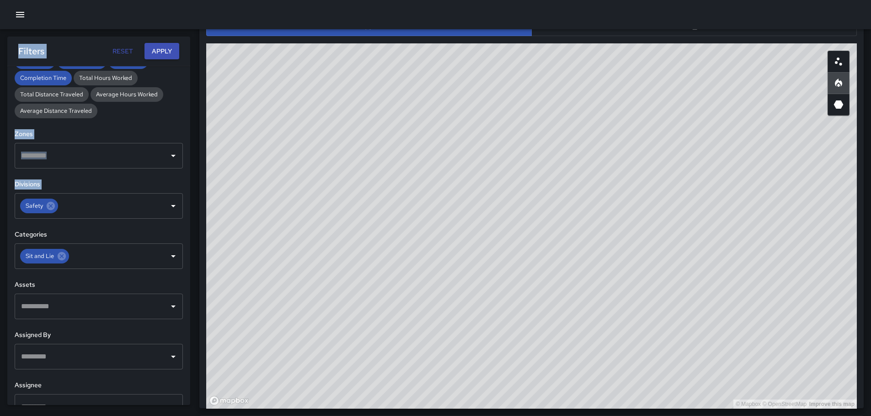
click at [616, 202] on div "© Mapbox © OpenStreetMap Improve this map" at bounding box center [531, 226] width 650 height 366
click at [21, 13] on icon "button" at bounding box center [20, 14] width 11 height 11
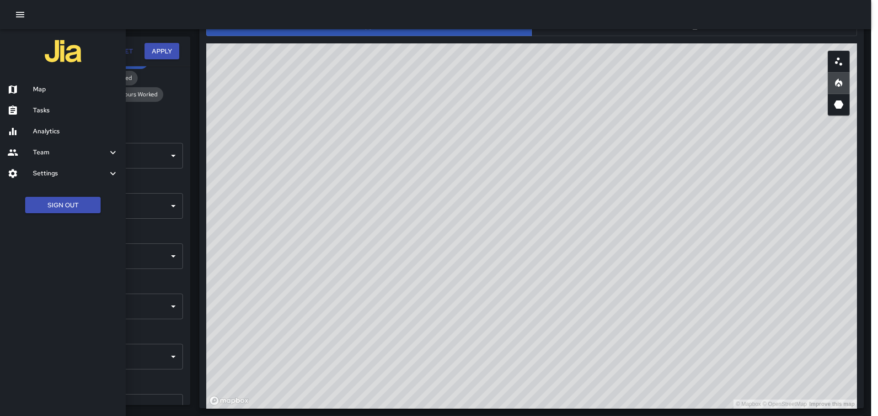
click at [45, 89] on h6 "Map" at bounding box center [75, 90] width 85 height 10
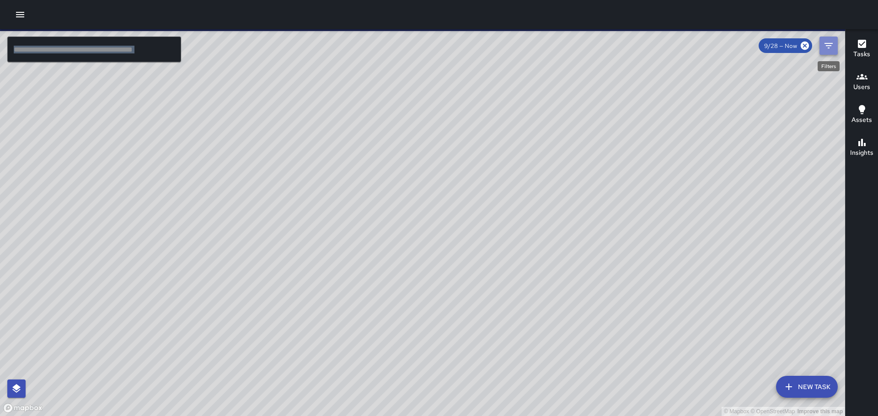
click at [830, 51] on button "Filters" at bounding box center [828, 46] width 18 height 18
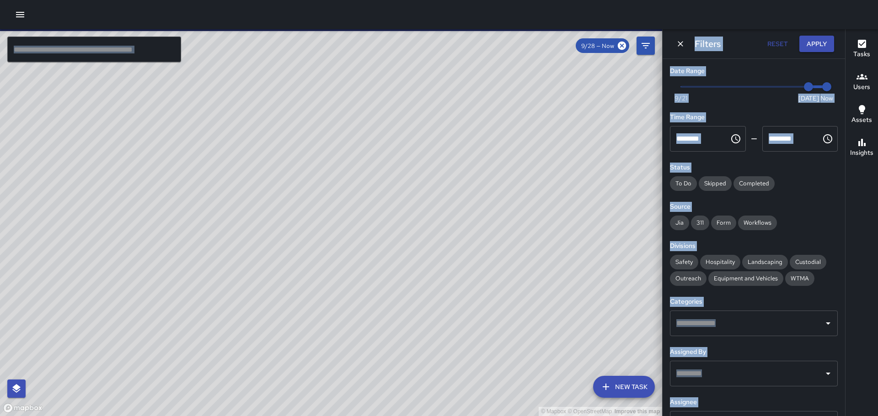
click at [606, 126] on div "© Mapbox © OpenStreetMap Improve this map" at bounding box center [331, 222] width 662 height 387
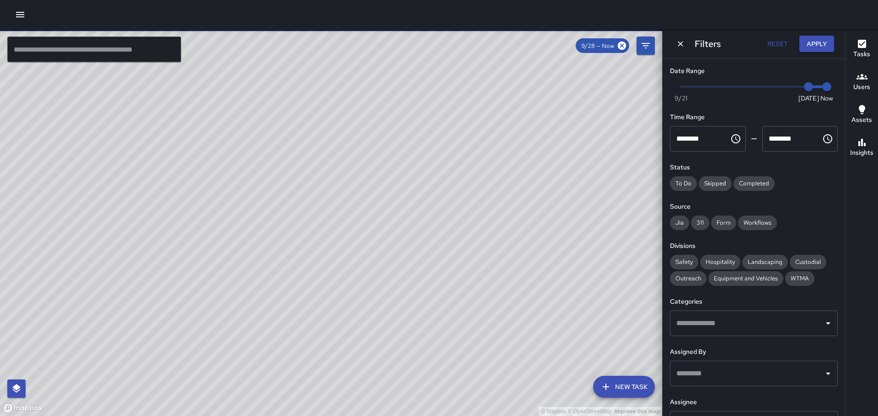
click at [682, 17] on div at bounding box center [439, 14] width 878 height 29
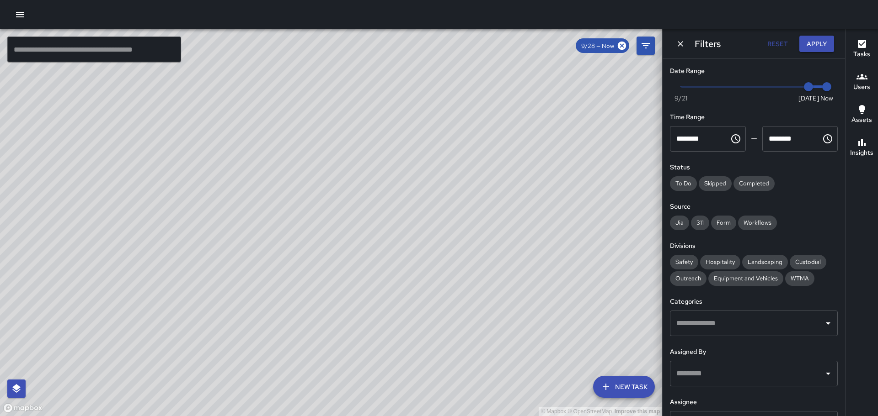
click at [677, 87] on div "Now [DATE] [DATE] 3:30 pm" at bounding box center [754, 92] width 168 height 25
type input "*"
click at [683, 88] on span "Now [DATE] [DATE] 3:30 pm" at bounding box center [754, 87] width 146 height 14
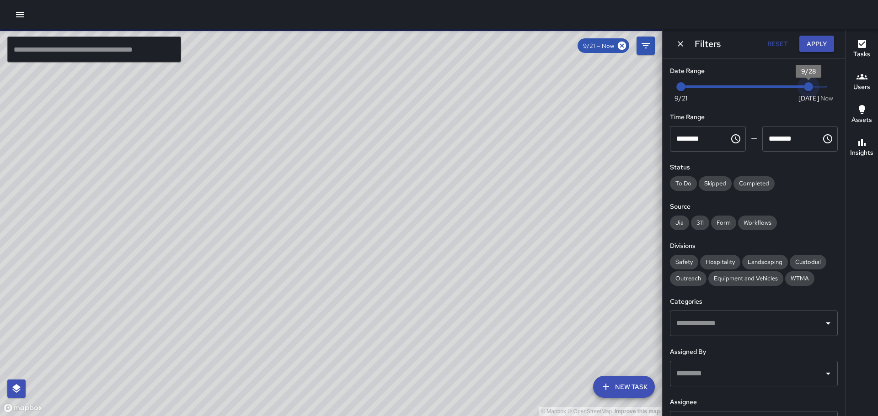
click at [801, 85] on span "Now [DATE] 9/21 9/28" at bounding box center [754, 87] width 146 height 14
type input "*"
click at [785, 86] on span "Now [DATE] 9/21 9/27" at bounding box center [754, 87] width 146 height 14
click at [750, 178] on div "Completed" at bounding box center [753, 183] width 41 height 15
click at [679, 223] on span "Jia" at bounding box center [679, 223] width 19 height 8
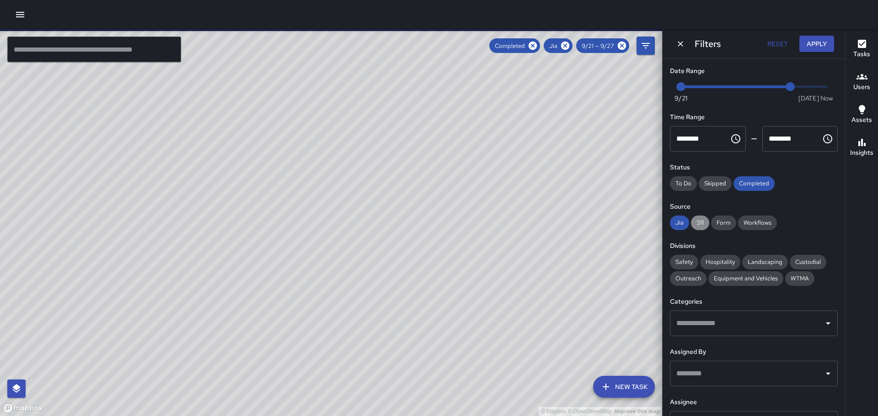
click at [699, 220] on span "311" at bounding box center [700, 223] width 18 height 8
drag, startPoint x: 718, startPoint y: 219, endPoint x: 755, endPoint y: 219, distance: 36.1
click at [721, 218] on div "Form" at bounding box center [723, 223] width 25 height 15
click at [761, 220] on span "Workflows" at bounding box center [757, 223] width 39 height 8
drag, startPoint x: 684, startPoint y: 260, endPoint x: 695, endPoint y: 259, distance: 11.1
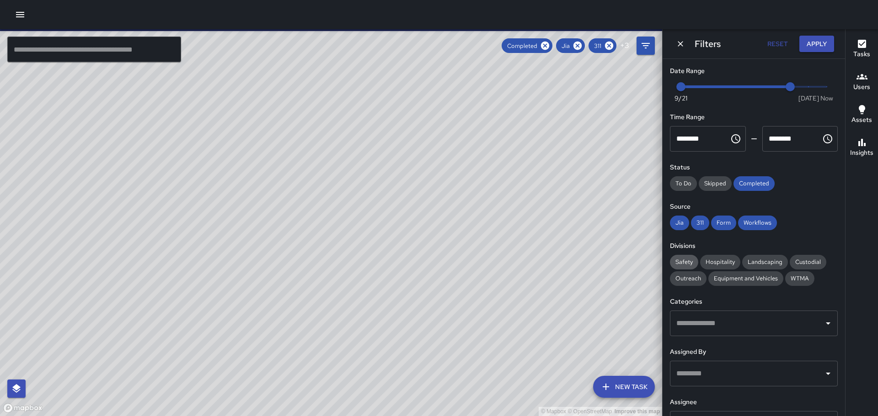
click at [685, 260] on span "Safety" at bounding box center [684, 262] width 28 height 8
click at [828, 324] on div "​" at bounding box center [754, 324] width 168 height 26
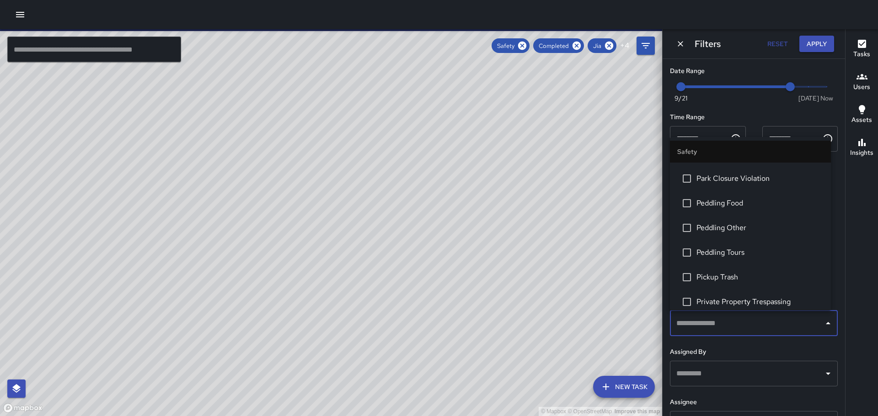
scroll to position [183, 0]
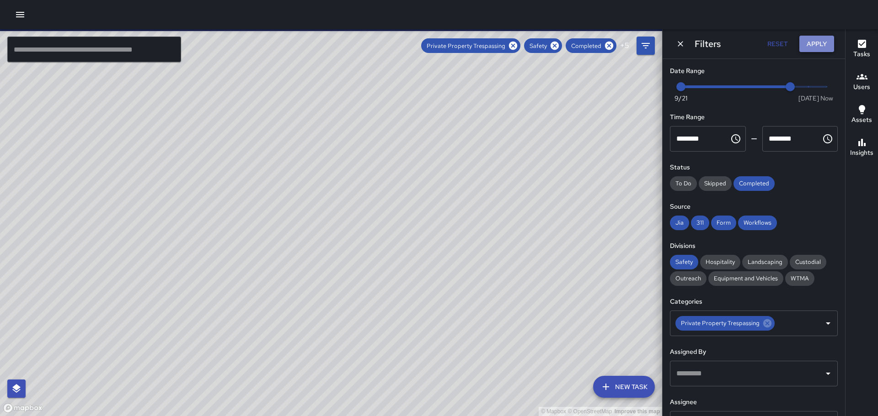
click at [812, 45] on button "Apply" at bounding box center [816, 44] width 35 height 17
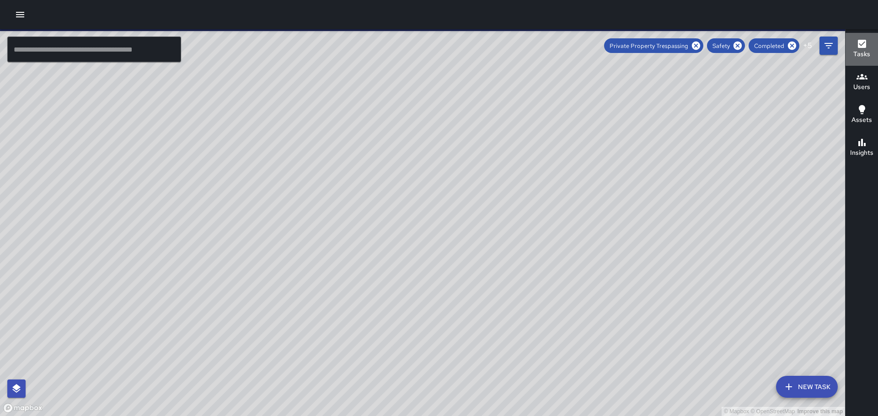
click at [863, 43] on icon "button" at bounding box center [861, 43] width 11 height 11
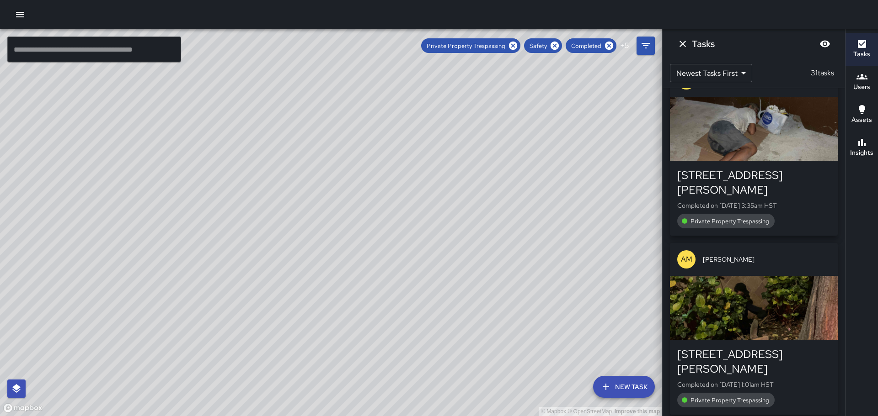
scroll to position [0, 0]
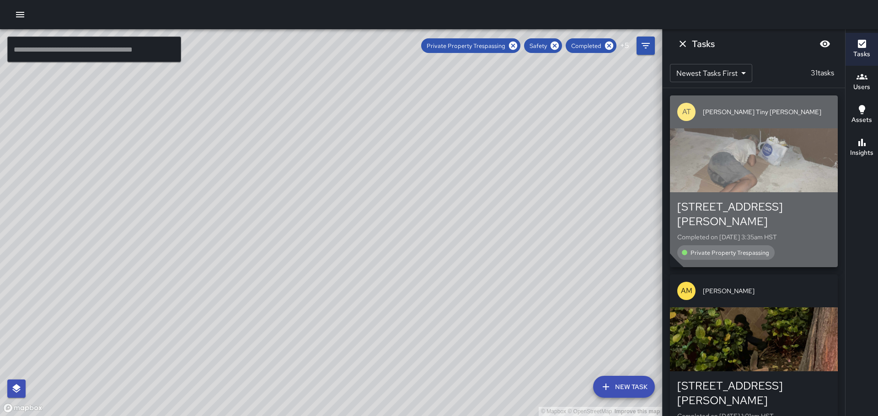
click at [768, 170] on div "button" at bounding box center [754, 160] width 168 height 64
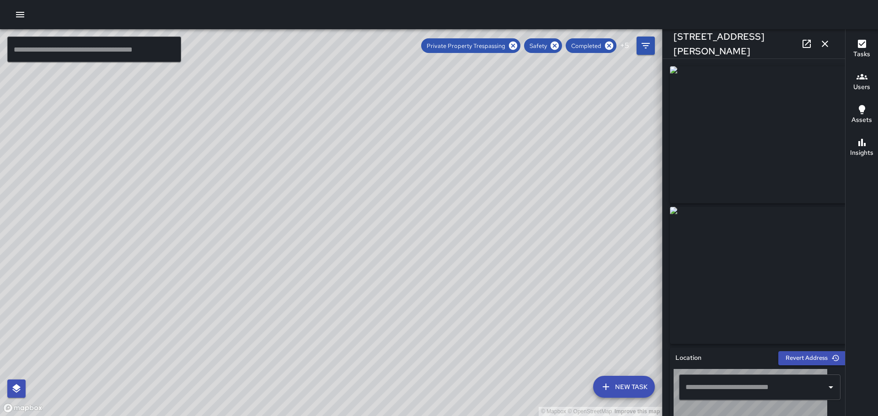
type input "**********"
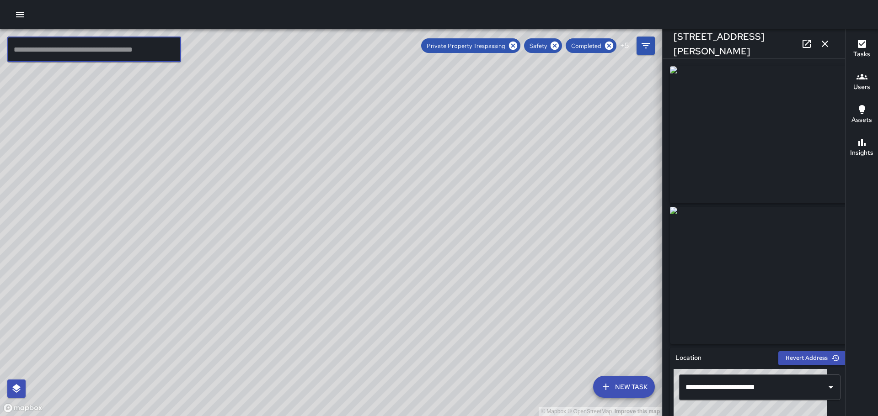
click at [826, 44] on icon "button" at bounding box center [824, 43] width 11 height 11
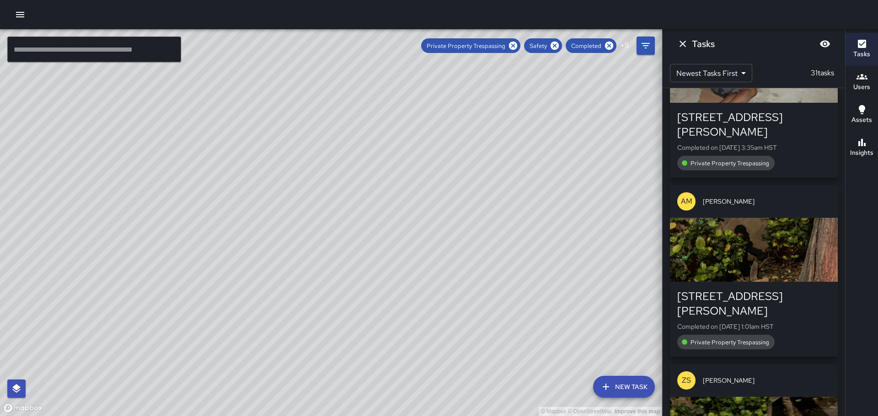
scroll to position [91, 0]
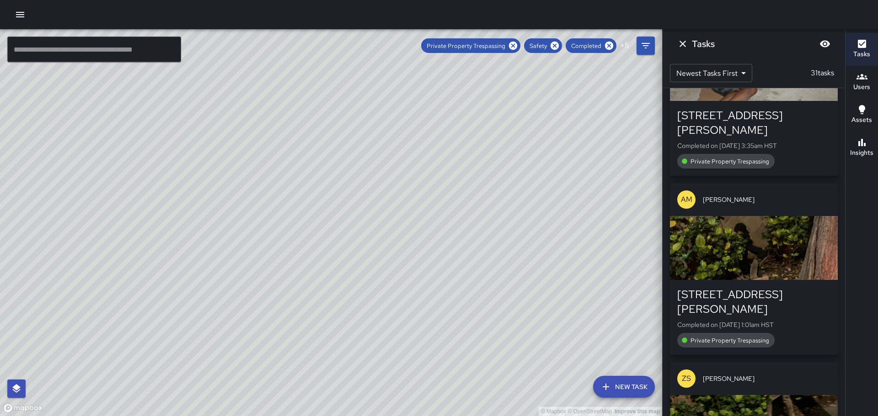
click at [733, 222] on div "button" at bounding box center [754, 248] width 168 height 64
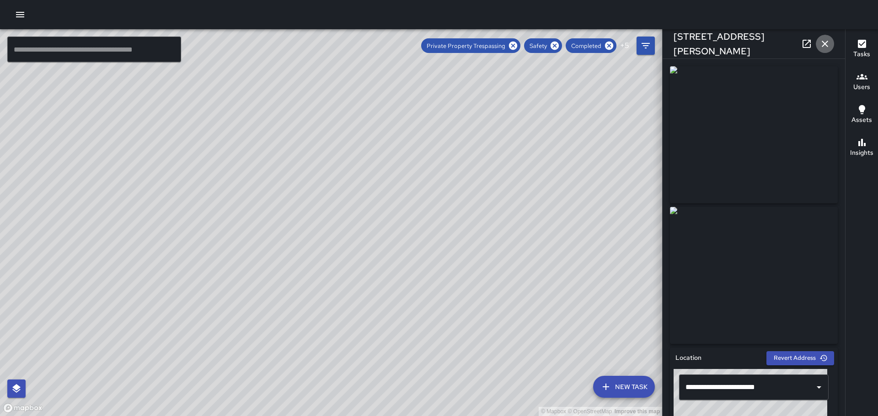
click at [825, 42] on icon "button" at bounding box center [824, 43] width 11 height 11
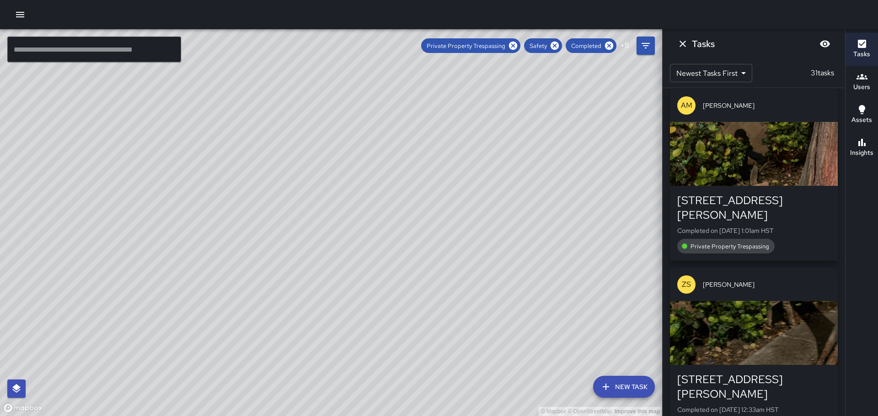
scroll to position [229, 0]
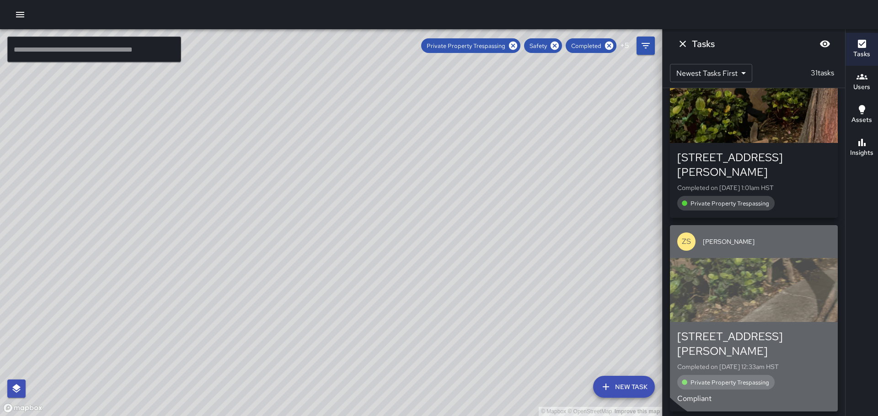
click at [767, 264] on div "button" at bounding box center [754, 290] width 168 height 64
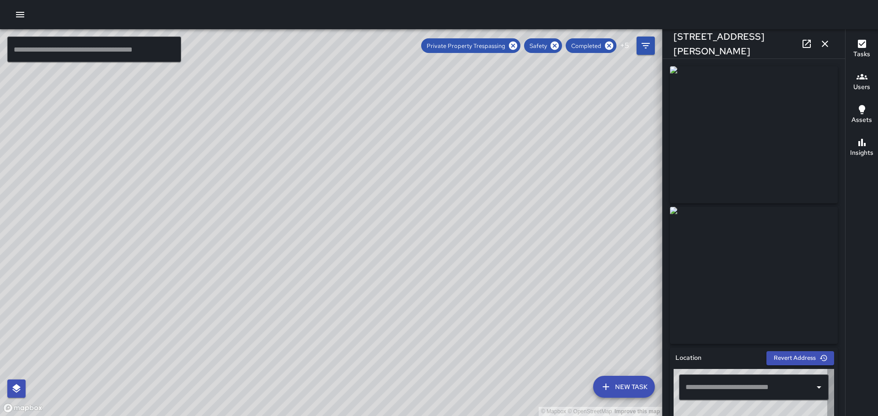
type input "**********"
click at [825, 39] on icon "button" at bounding box center [824, 43] width 11 height 11
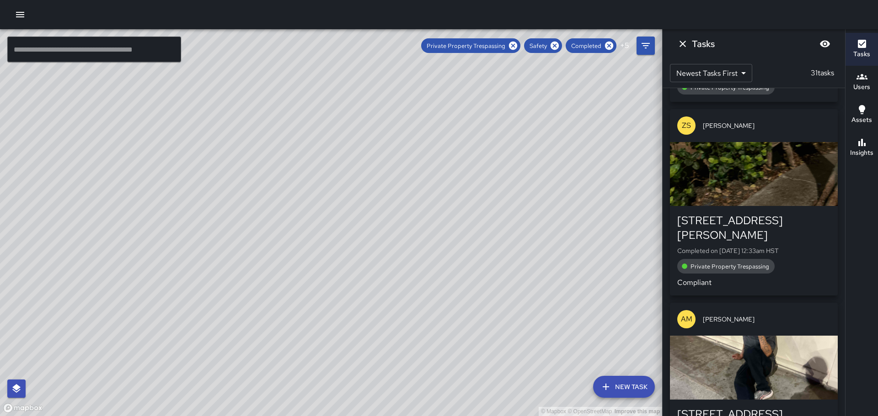
scroll to position [366, 0]
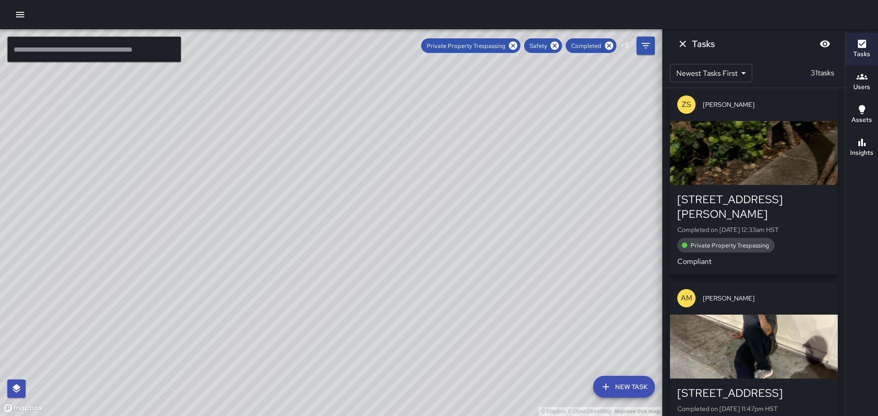
click at [763, 315] on div "button" at bounding box center [754, 347] width 168 height 64
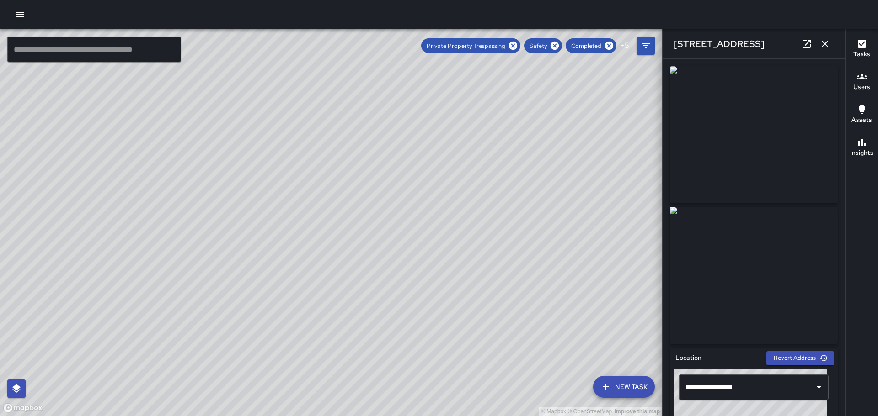
click at [815, 41] on link at bounding box center [806, 44] width 18 height 18
click at [826, 41] on icon "button" at bounding box center [824, 43] width 11 height 11
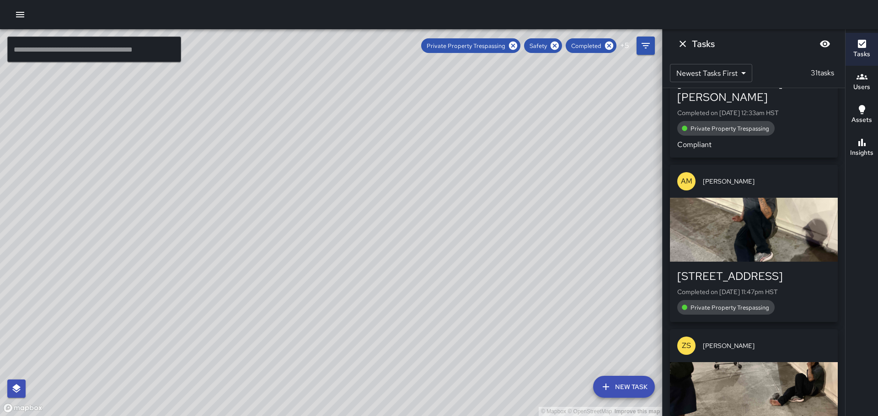
scroll to position [548, 0]
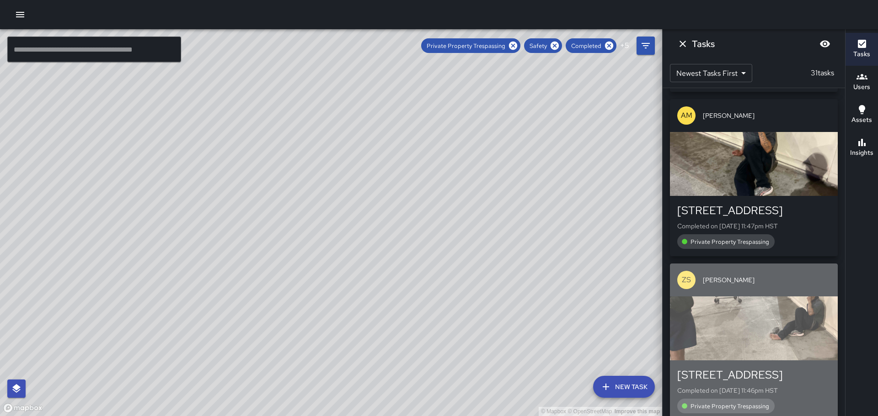
click at [769, 297] on div "button" at bounding box center [754, 329] width 168 height 64
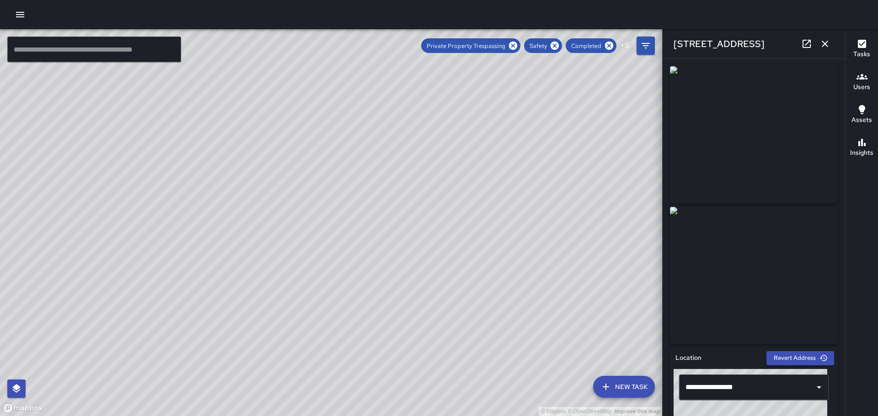
click at [827, 41] on icon "button" at bounding box center [824, 43] width 11 height 11
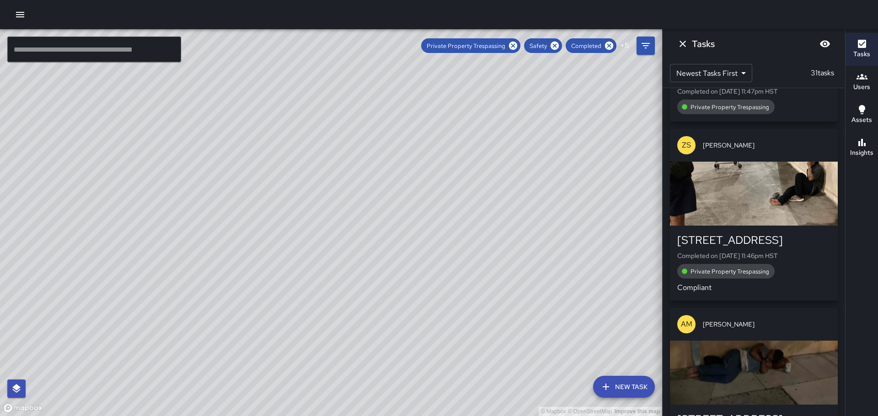
scroll to position [686, 0]
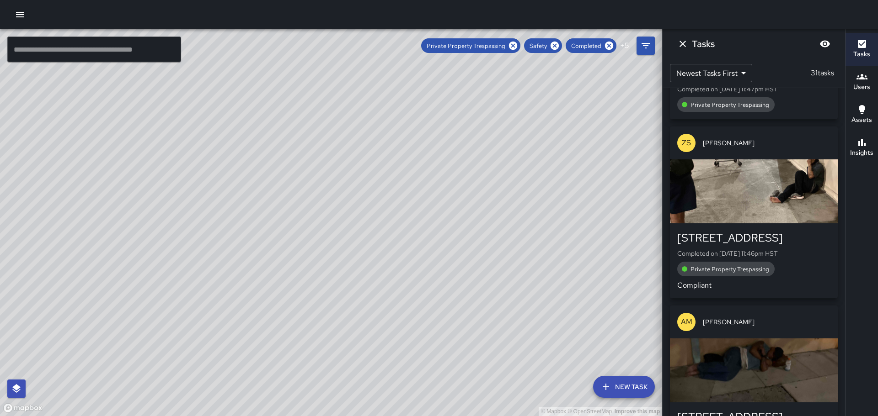
click at [788, 339] on div "button" at bounding box center [754, 371] width 168 height 64
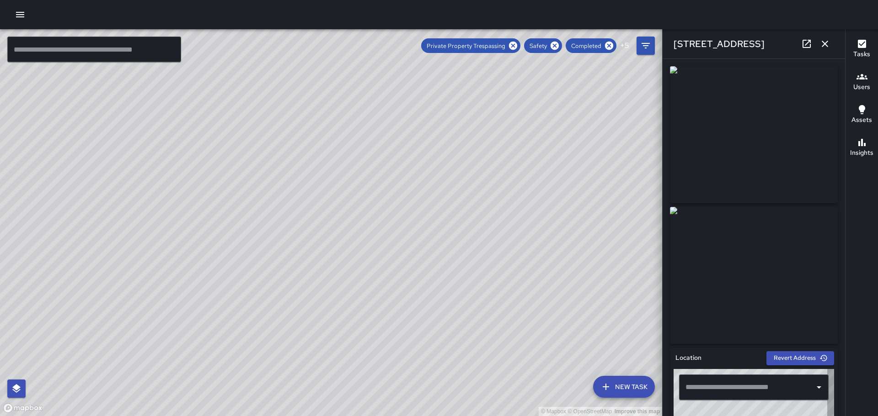
type input "**********"
click at [823, 44] on icon "button" at bounding box center [824, 43] width 11 height 11
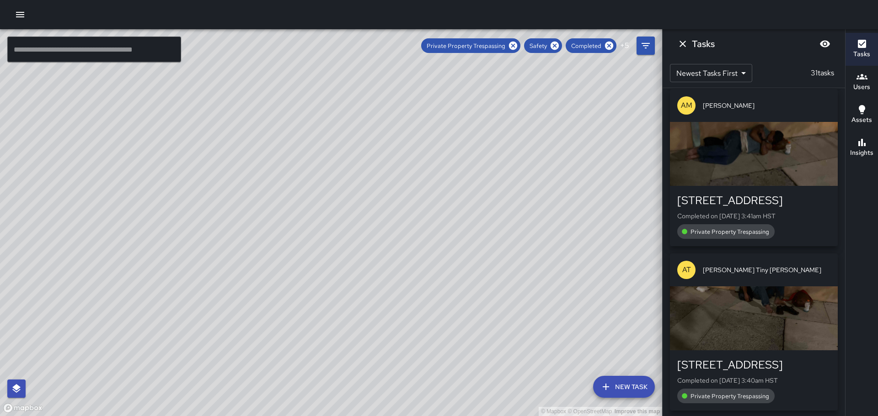
scroll to position [914, 0]
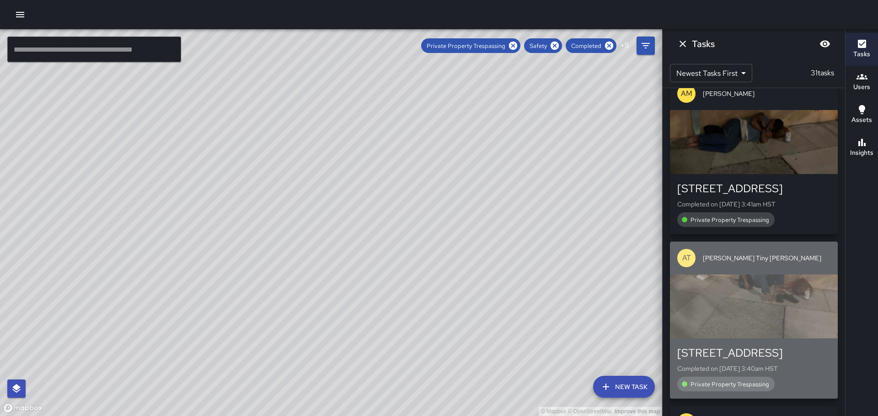
click at [781, 275] on div "button" at bounding box center [754, 307] width 168 height 64
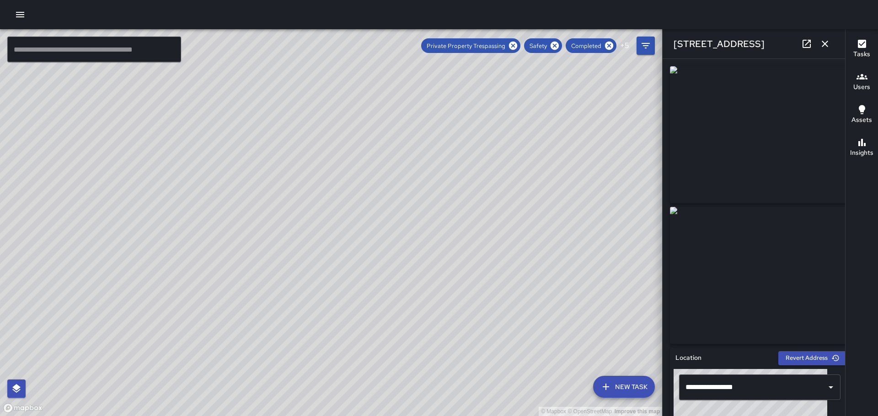
click at [825, 42] on icon "button" at bounding box center [824, 43] width 11 height 11
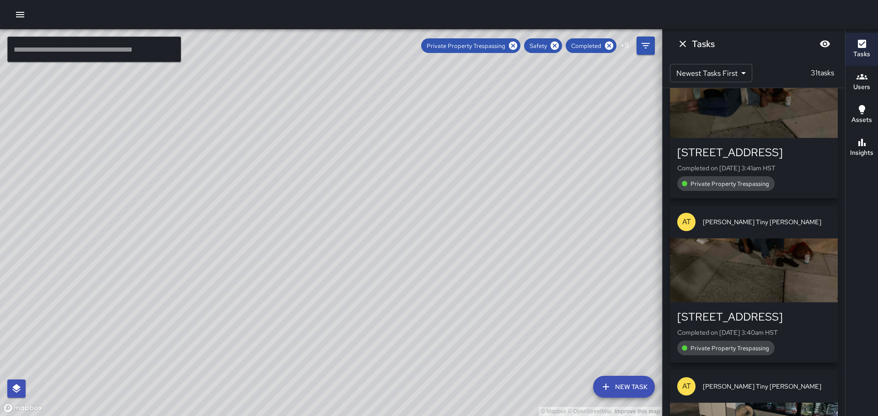
scroll to position [1097, 0]
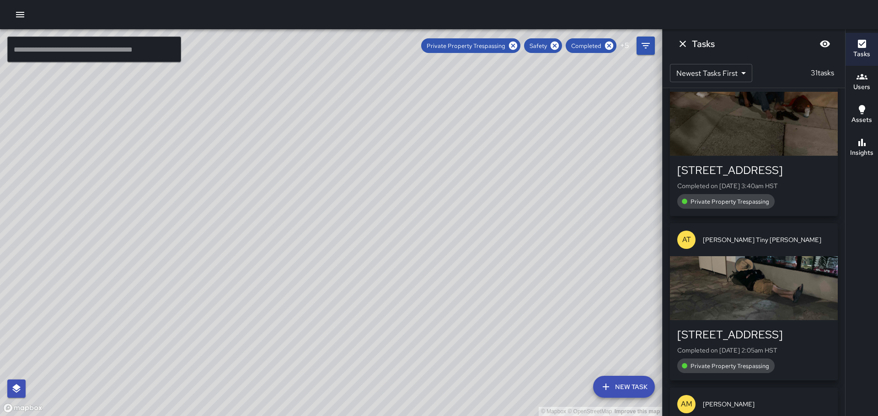
click at [755, 257] on div "button" at bounding box center [754, 288] width 168 height 64
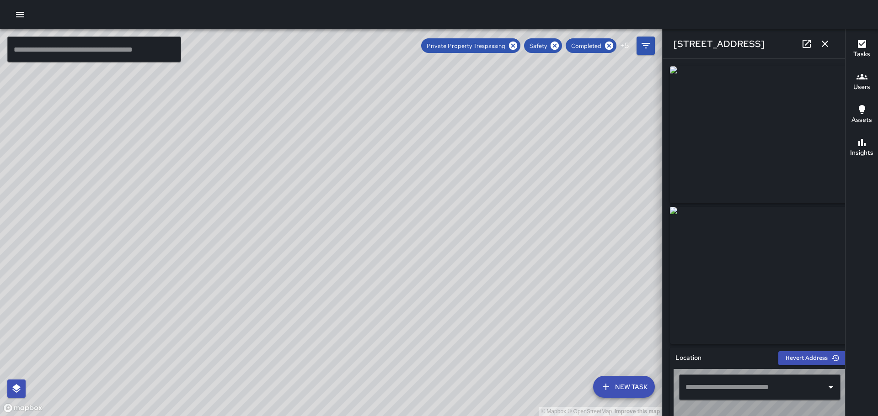
type input "**********"
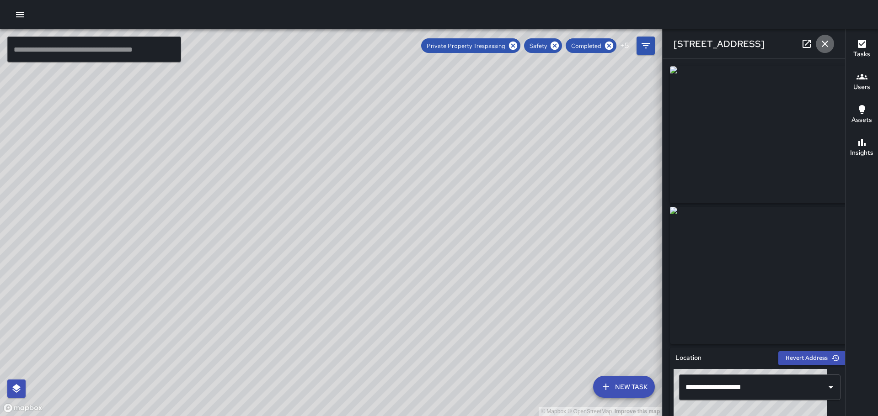
click at [822, 43] on icon "button" at bounding box center [824, 43] width 11 height 11
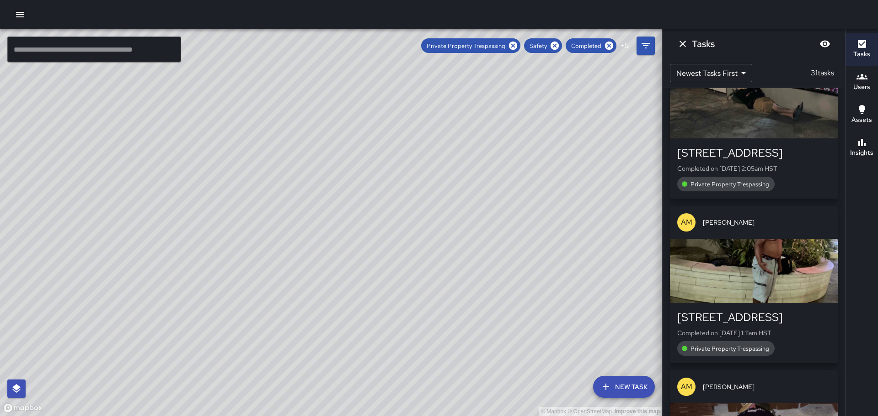
scroll to position [1280, 0]
click at [757, 238] on div "button" at bounding box center [754, 270] width 168 height 64
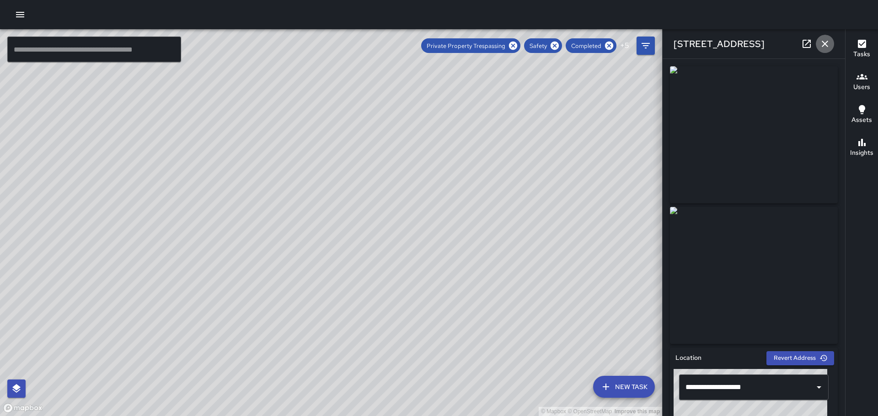
click at [821, 45] on icon "button" at bounding box center [824, 43] width 11 height 11
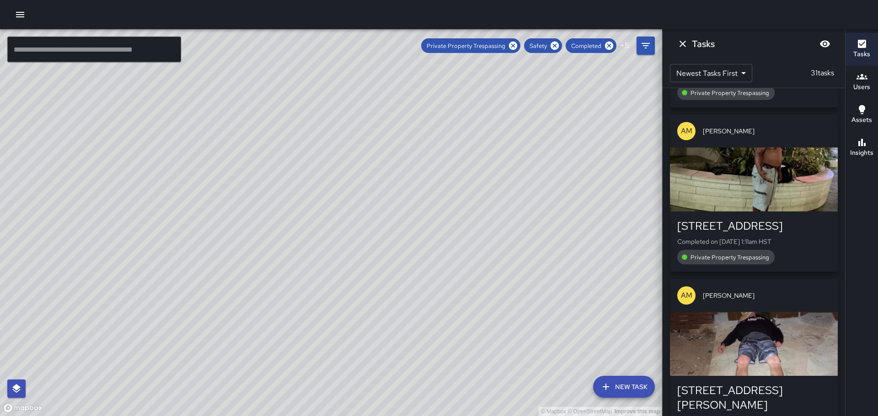
scroll to position [1445, 0]
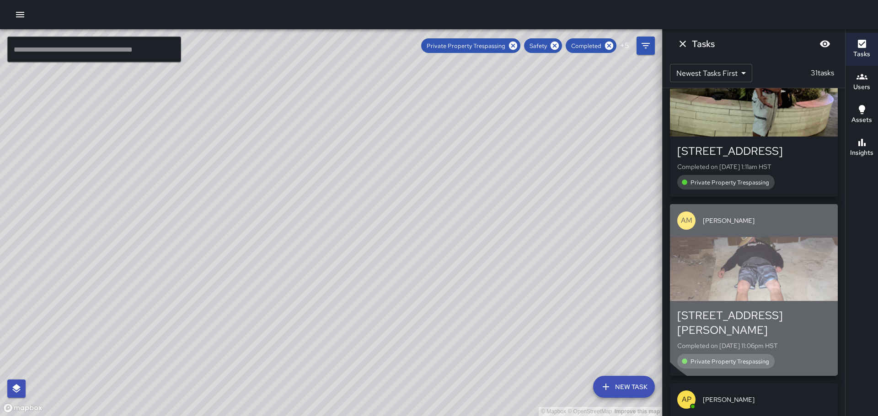
click at [761, 237] on div "button" at bounding box center [754, 269] width 168 height 64
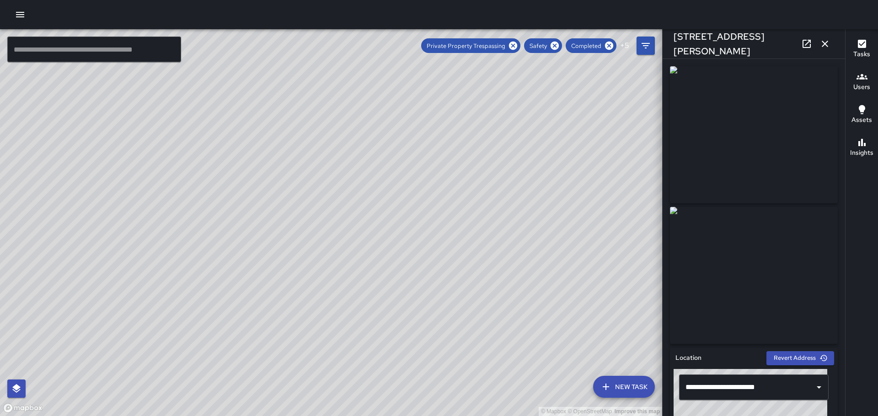
click at [824, 47] on icon "button" at bounding box center [824, 43] width 11 height 11
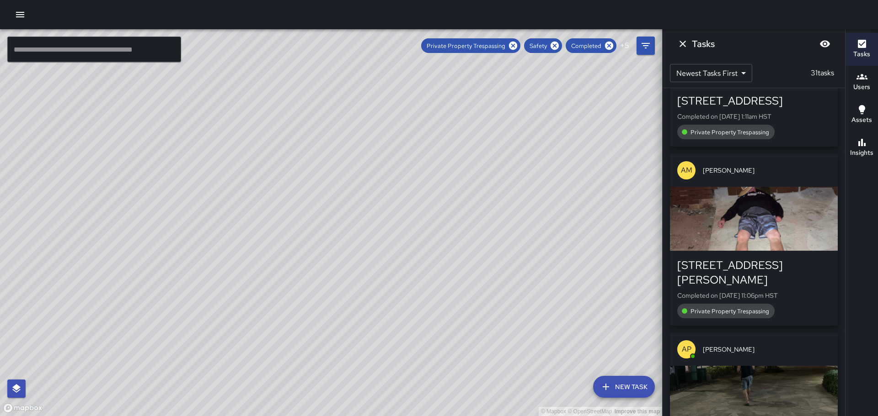
scroll to position [1582, 0]
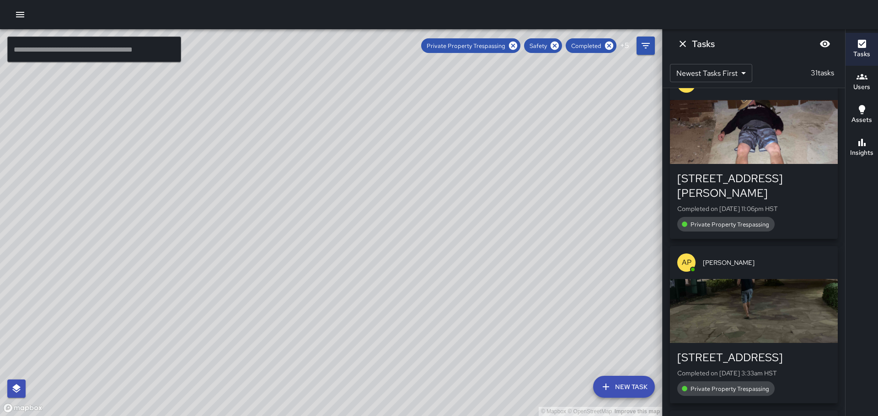
click at [771, 279] on div "button" at bounding box center [754, 311] width 168 height 64
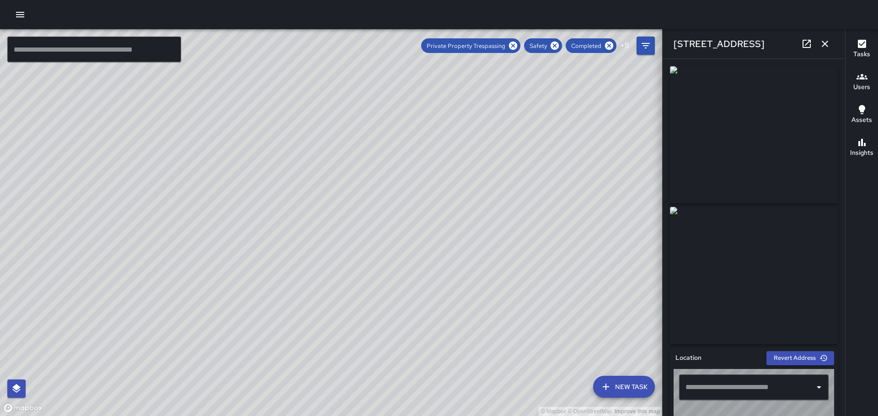
type input "**********"
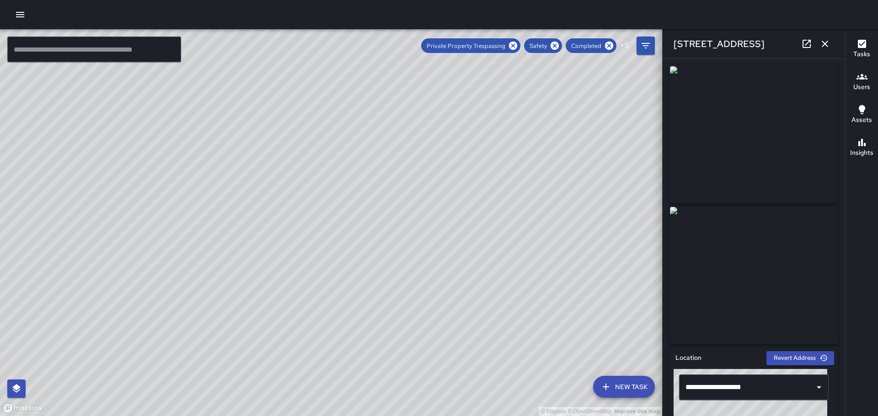
click at [822, 42] on icon "button" at bounding box center [824, 44] width 6 height 6
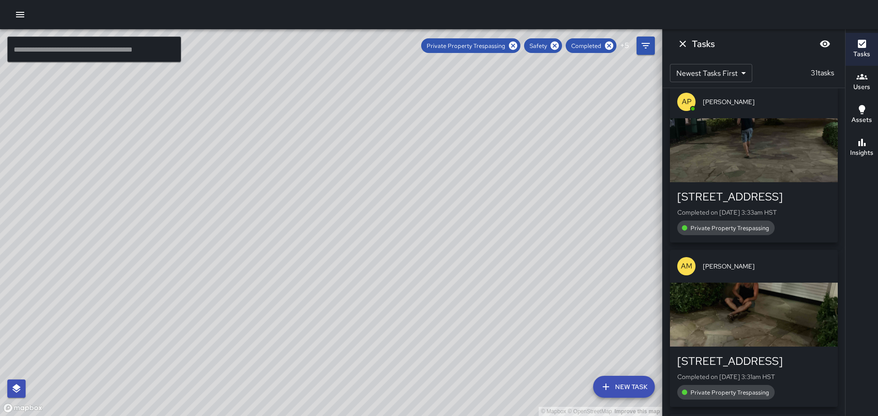
scroll to position [1765, 0]
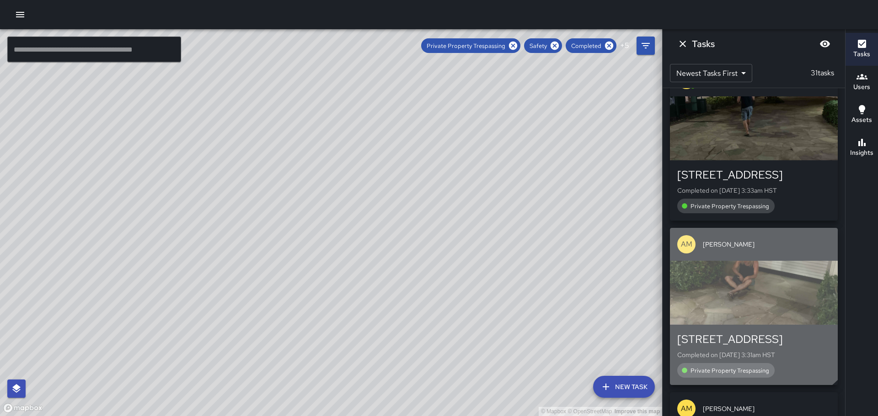
drag, startPoint x: 741, startPoint y: 223, endPoint x: 737, endPoint y: 229, distance: 7.6
click at [739, 261] on div "button" at bounding box center [754, 293] width 168 height 64
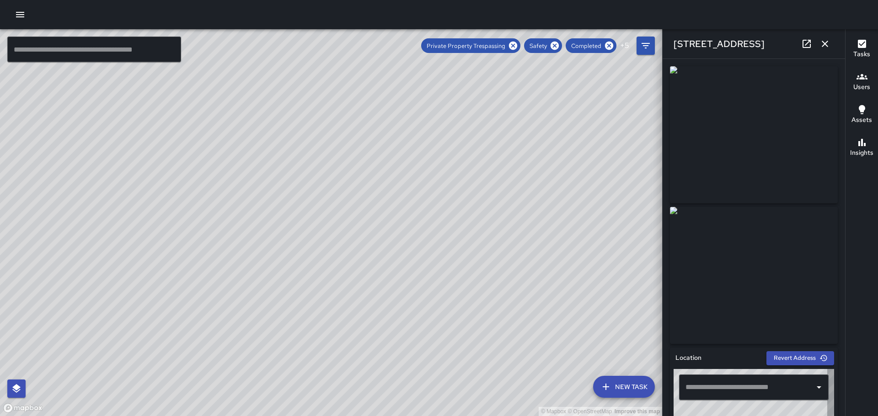
type input "**********"
click at [826, 41] on icon "button" at bounding box center [824, 43] width 11 height 11
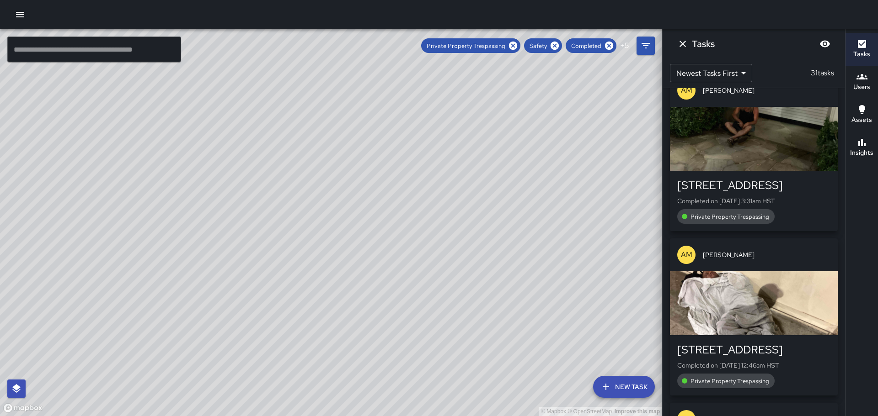
scroll to position [1948, 0]
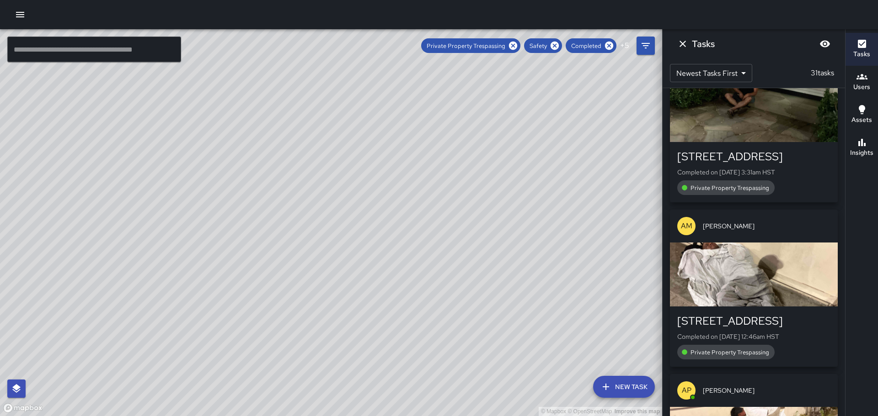
click at [763, 307] on div "[STREET_ADDRESS] Completed on [DATE] 12:46am HST Private Property Trespassing" at bounding box center [754, 337] width 168 height 60
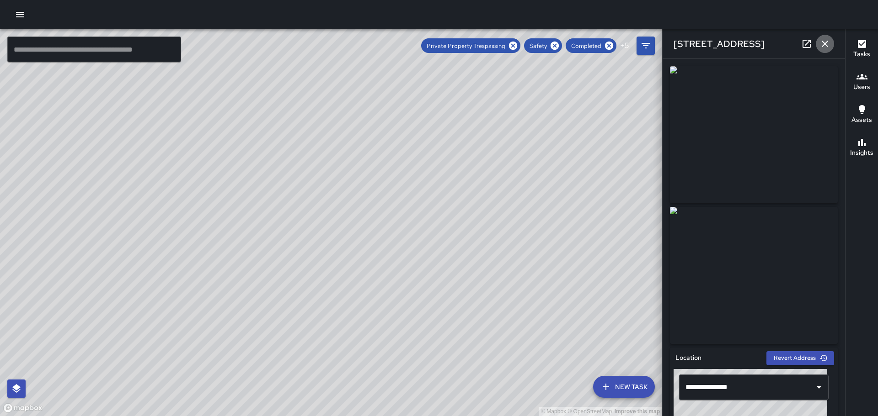
click at [827, 42] on icon "button" at bounding box center [824, 43] width 11 height 11
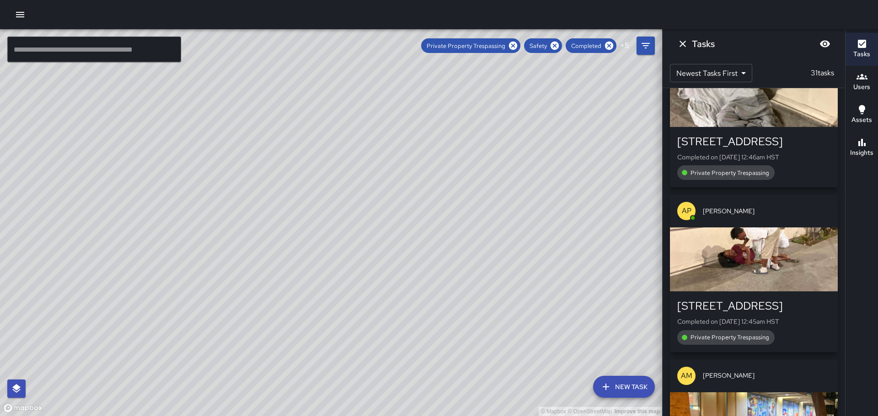
scroll to position [2131, 0]
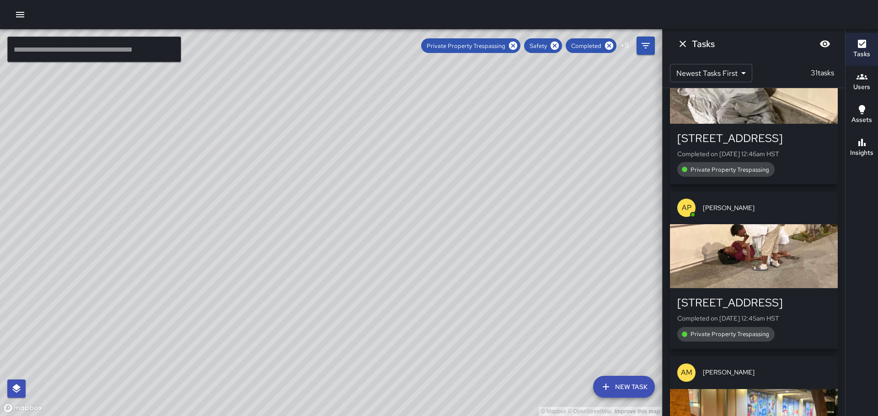
click at [773, 224] on div "button" at bounding box center [754, 256] width 168 height 64
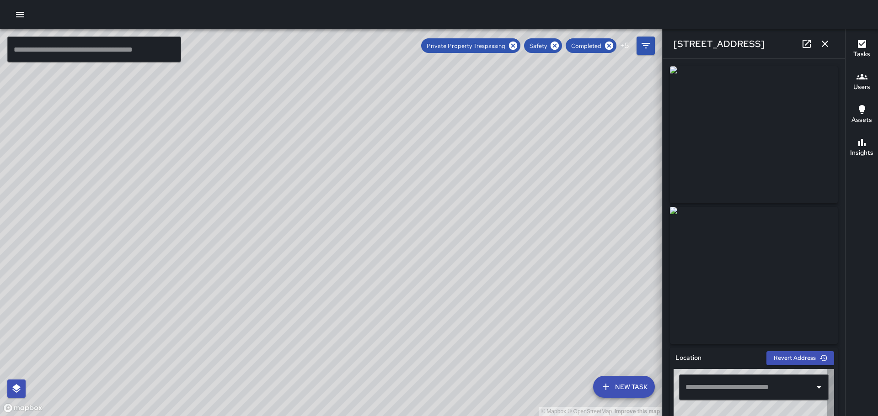
type input "**********"
click at [822, 45] on icon "button" at bounding box center [824, 43] width 11 height 11
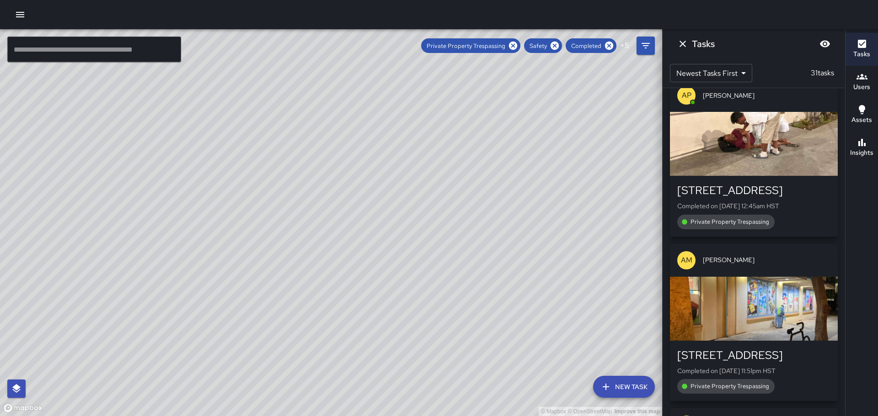
scroll to position [2268, 0]
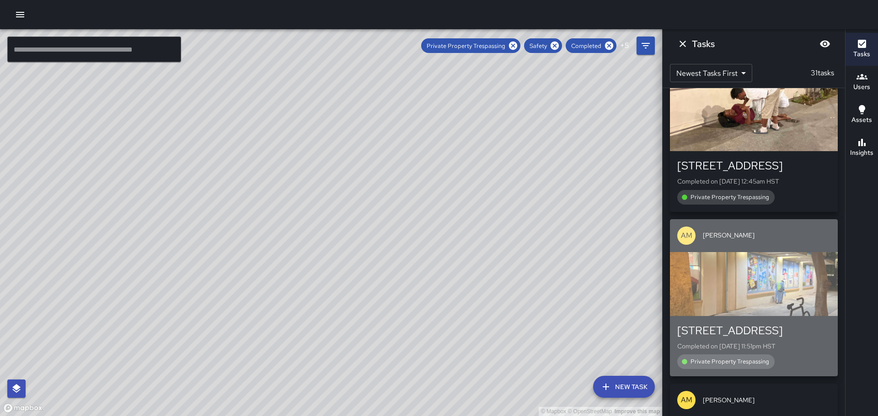
click at [759, 252] on div "button" at bounding box center [754, 284] width 168 height 64
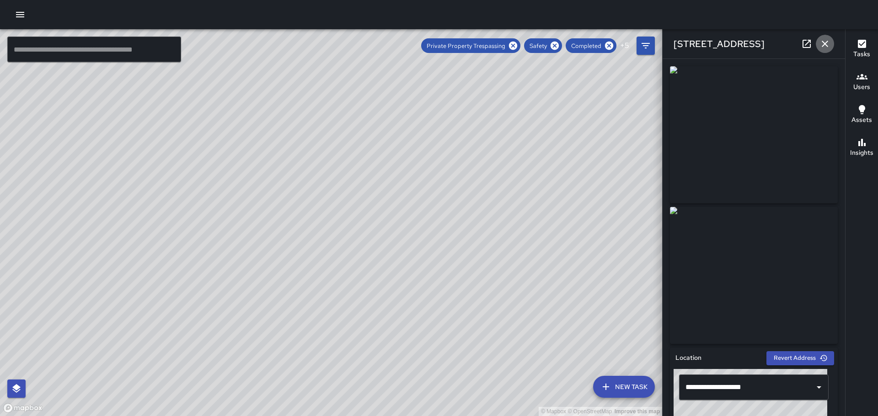
click at [826, 45] on icon "button" at bounding box center [824, 43] width 11 height 11
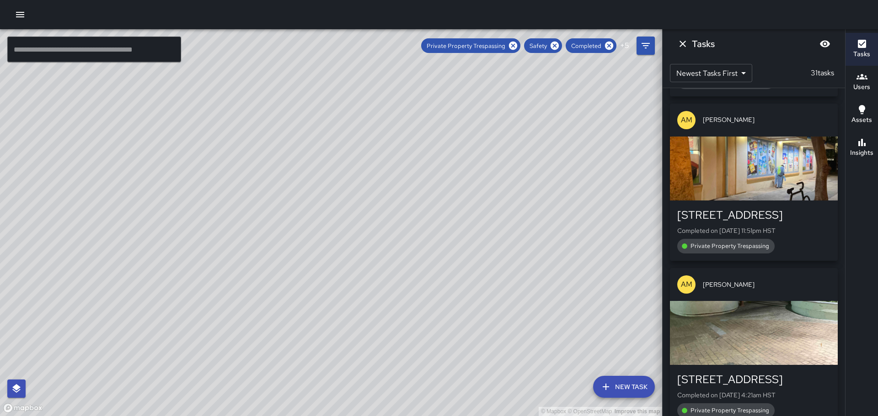
scroll to position [2405, 0]
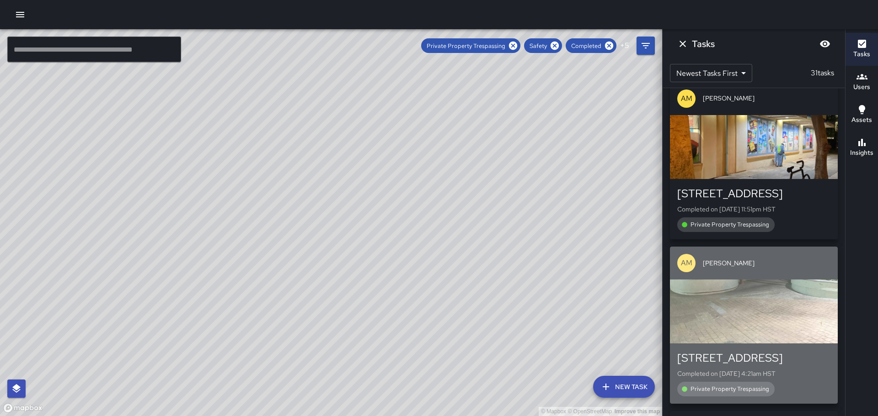
click at [766, 280] on div "button" at bounding box center [754, 312] width 168 height 64
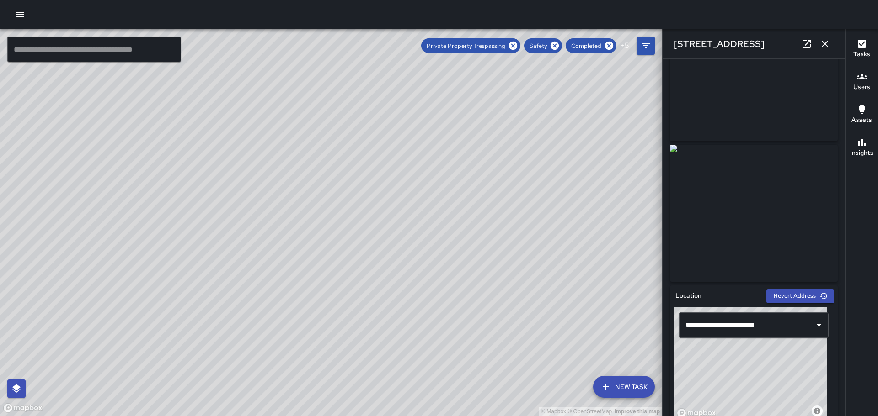
scroll to position [0, 0]
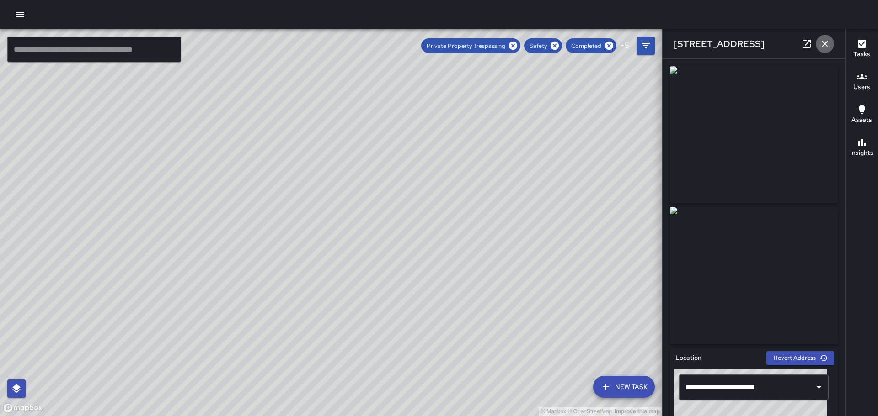
click at [827, 45] on icon "button" at bounding box center [824, 43] width 11 height 11
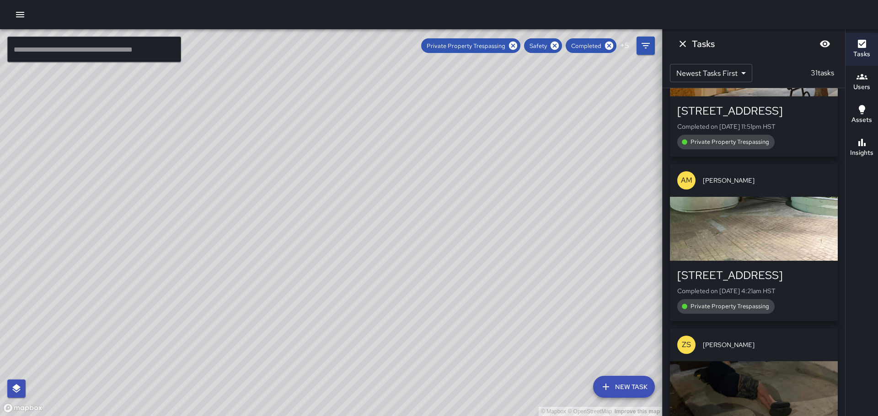
scroll to position [2588, 0]
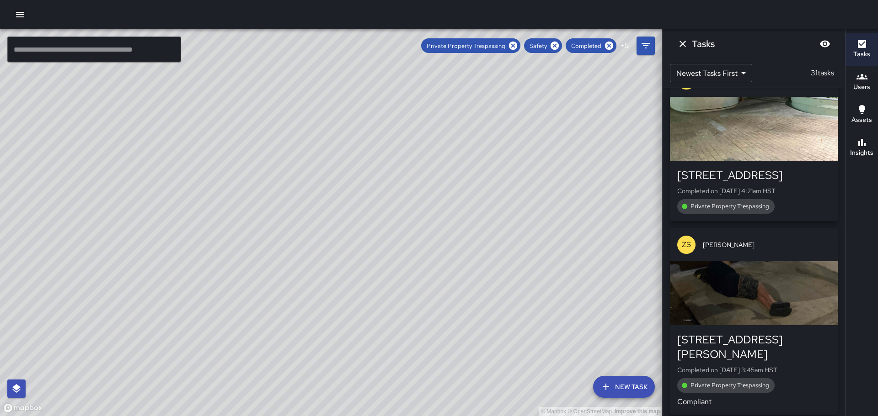
click at [750, 261] on div "button" at bounding box center [754, 293] width 168 height 64
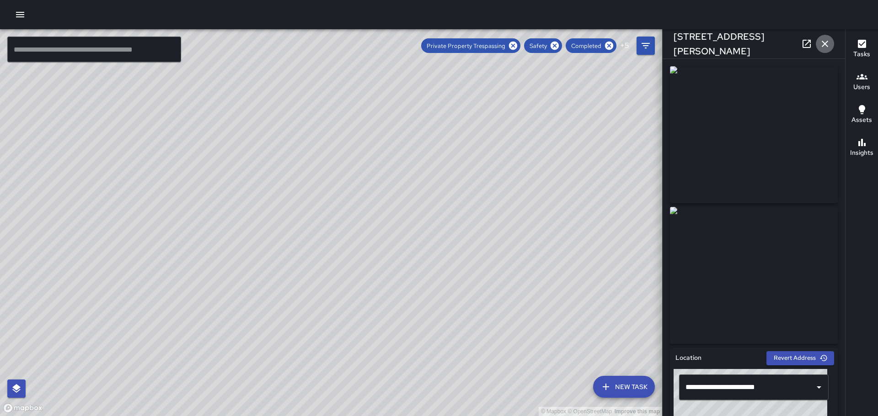
click at [825, 42] on icon "button" at bounding box center [824, 43] width 11 height 11
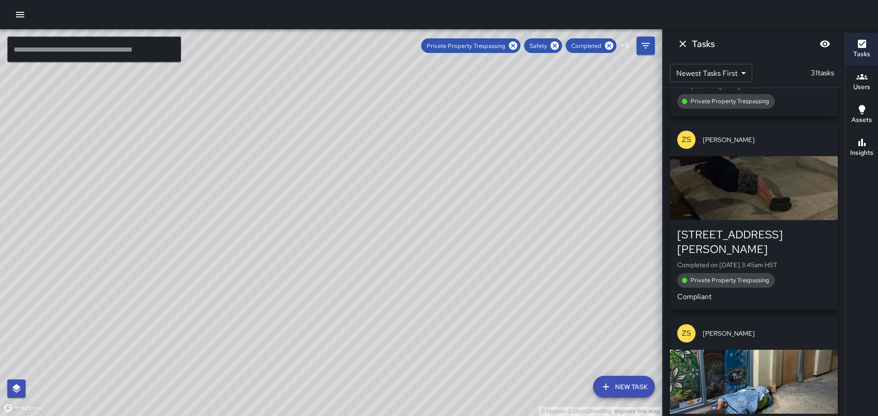
scroll to position [2725, 0]
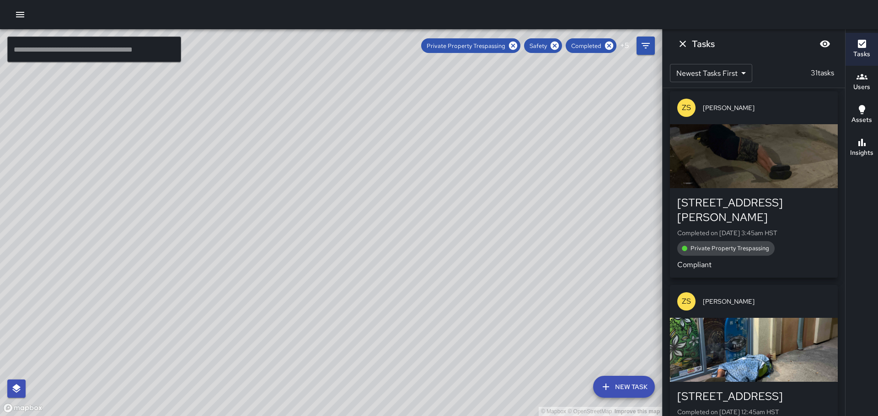
click at [752, 318] on div "button" at bounding box center [754, 350] width 168 height 64
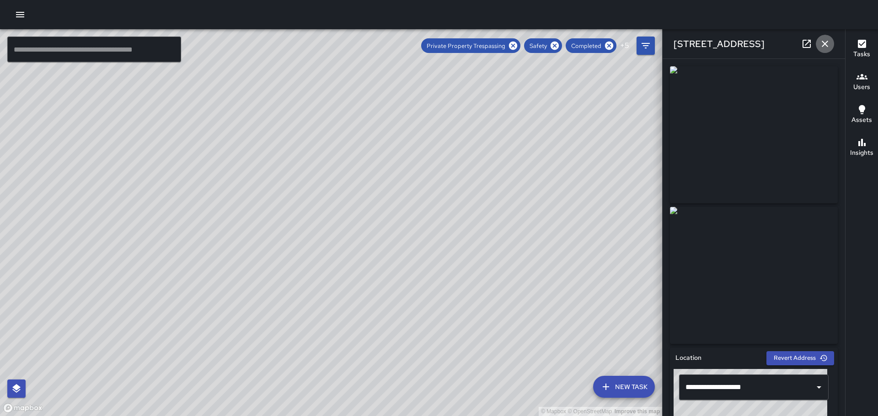
click at [823, 40] on icon "button" at bounding box center [824, 43] width 11 height 11
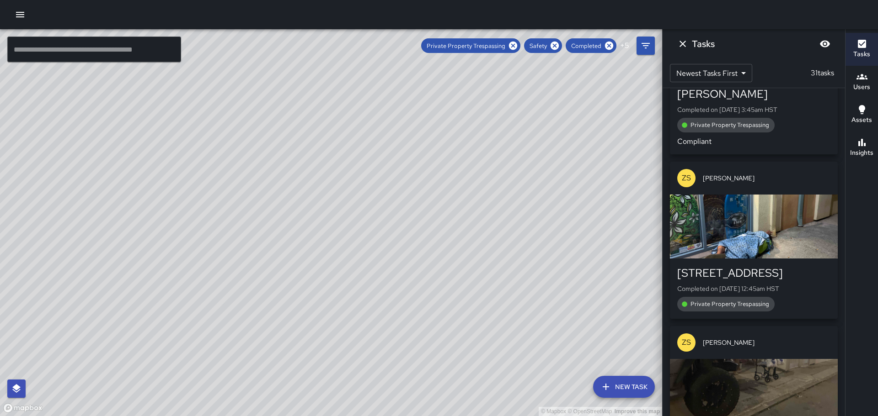
scroll to position [2862, 0]
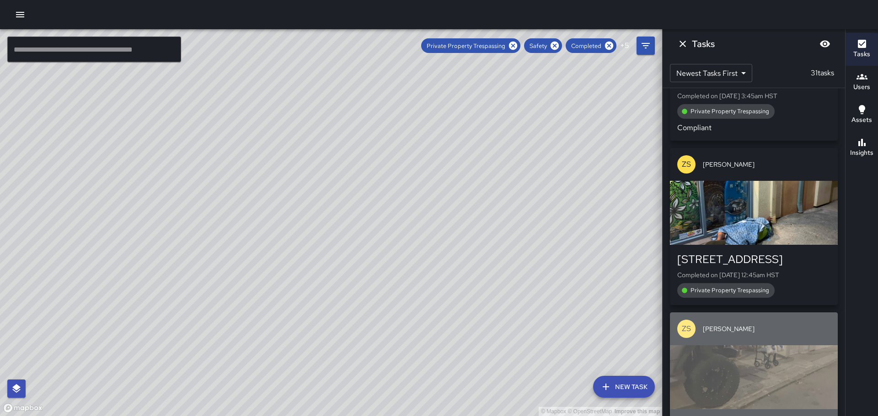
click at [753, 346] on div "button" at bounding box center [754, 378] width 168 height 64
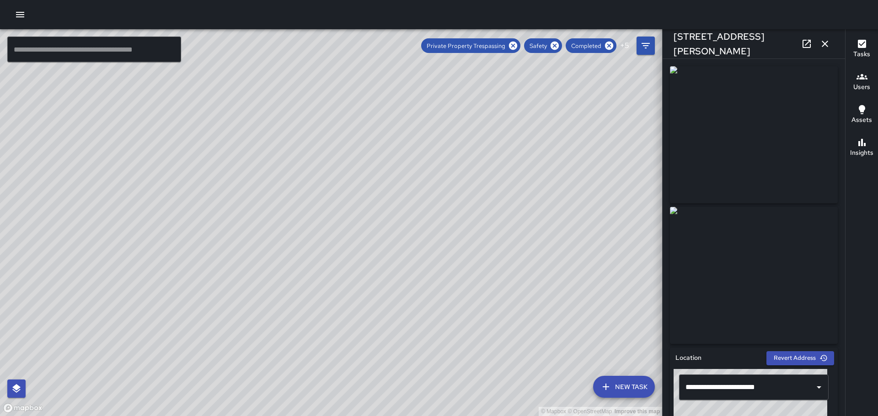
click at [824, 38] on icon "button" at bounding box center [824, 43] width 11 height 11
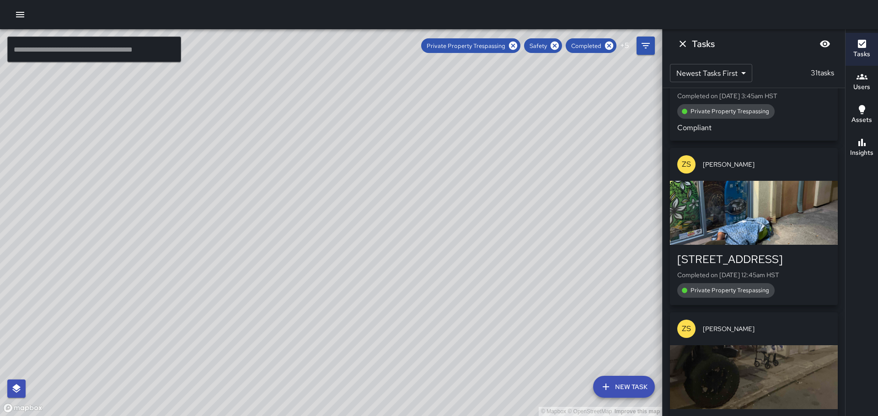
drag, startPoint x: 749, startPoint y: 308, endPoint x: 755, endPoint y: 304, distance: 7.4
click at [751, 346] on div "button" at bounding box center [754, 378] width 168 height 64
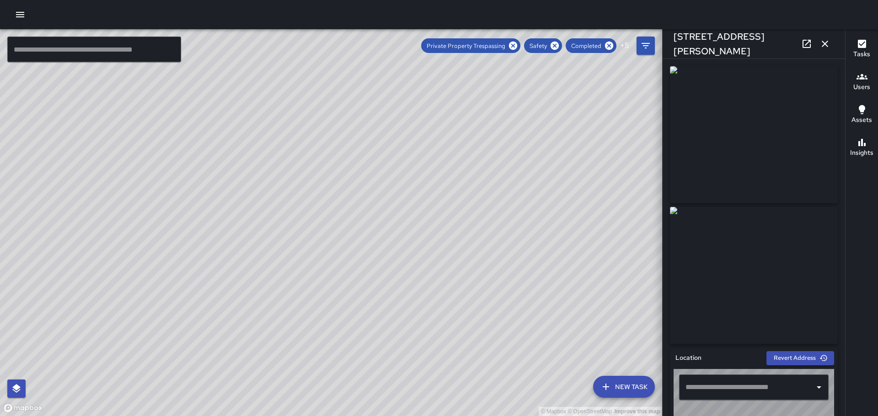
type input "**********"
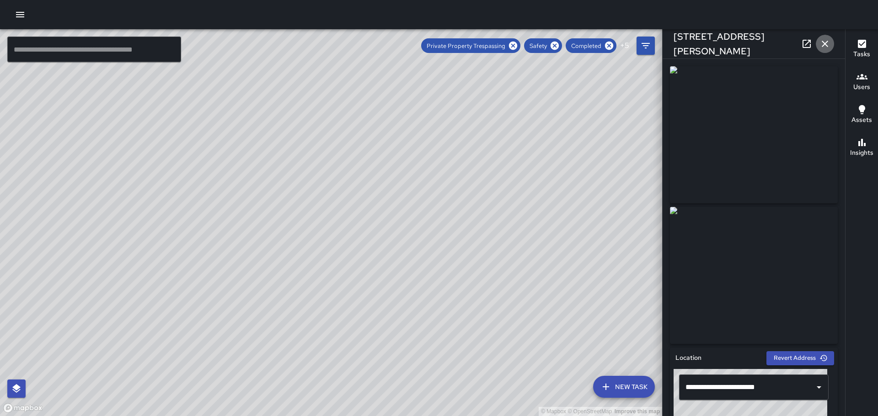
click at [828, 43] on icon "button" at bounding box center [824, 43] width 11 height 11
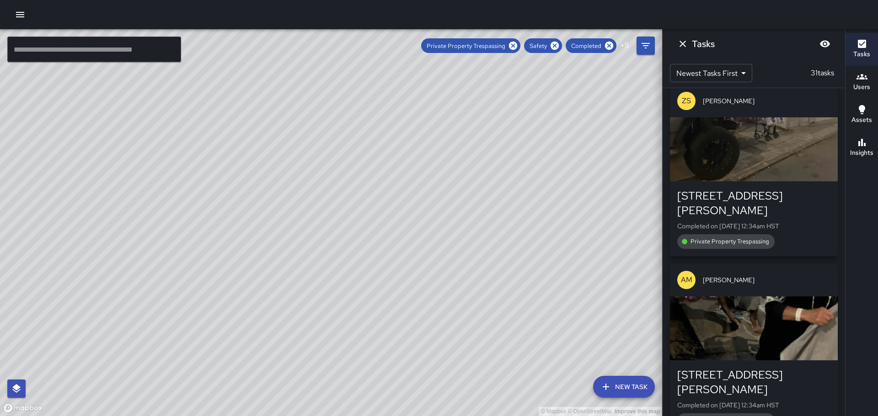
scroll to position [3090, 0]
click at [773, 296] on div "button" at bounding box center [754, 328] width 168 height 64
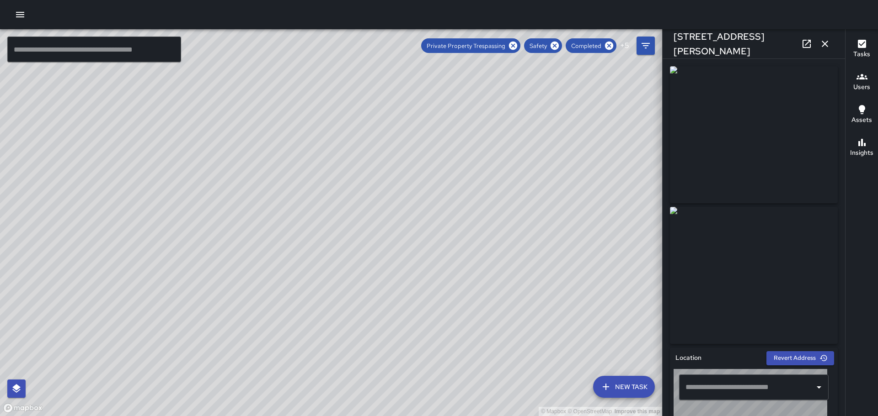
type input "**********"
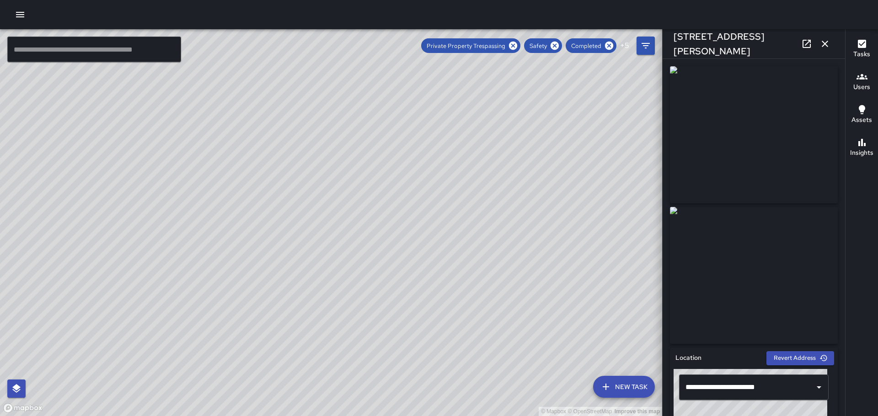
click at [828, 43] on icon "button" at bounding box center [824, 43] width 11 height 11
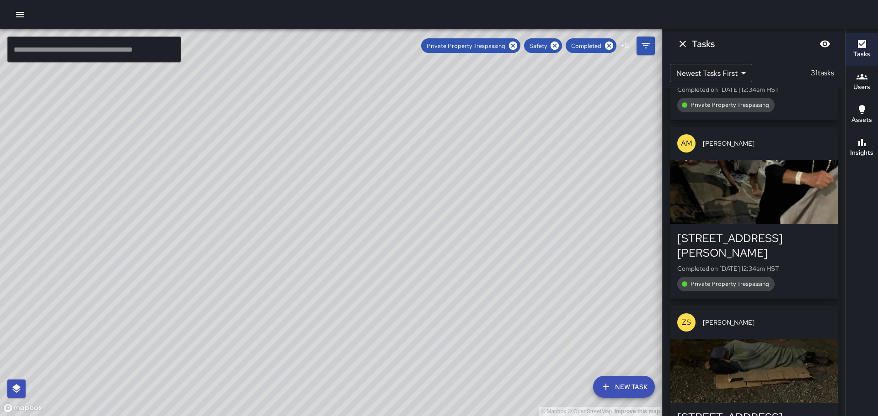
scroll to position [3228, 0]
click at [756, 338] on div "button" at bounding box center [754, 370] width 168 height 64
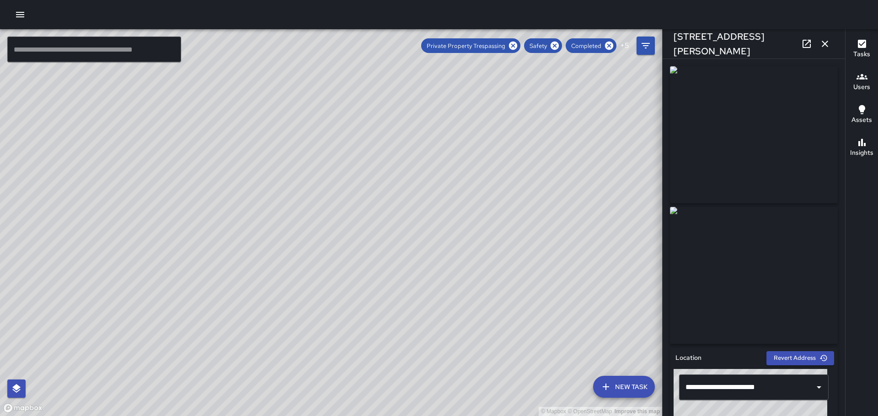
click at [826, 43] on icon "button" at bounding box center [824, 43] width 11 height 11
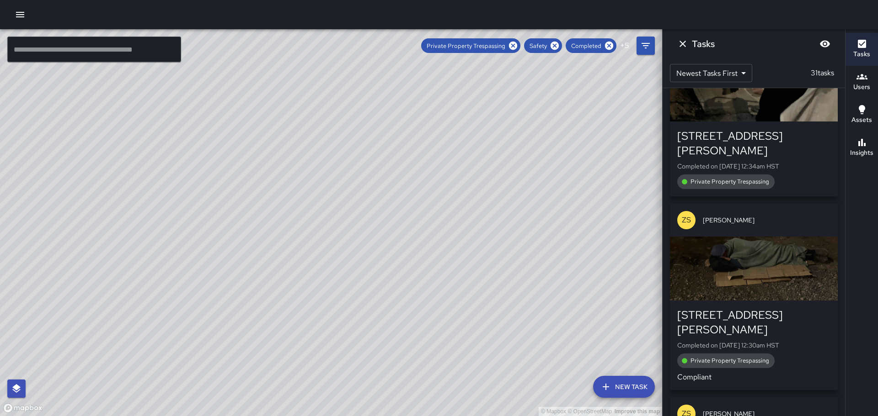
scroll to position [3365, 0]
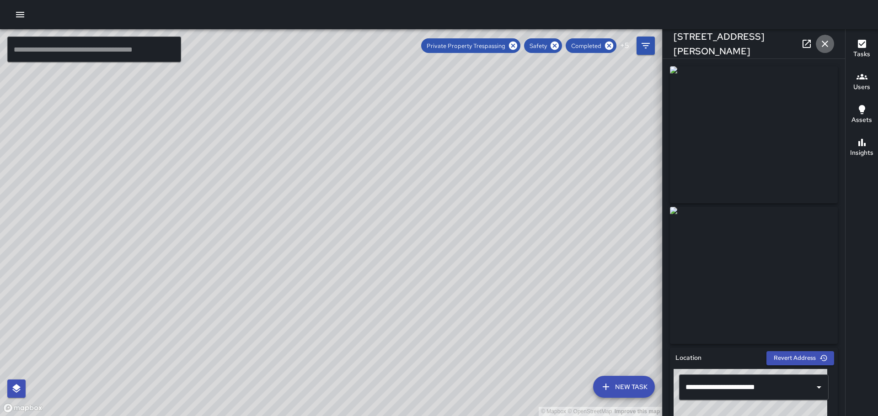
click at [823, 42] on icon "button" at bounding box center [824, 44] width 6 height 6
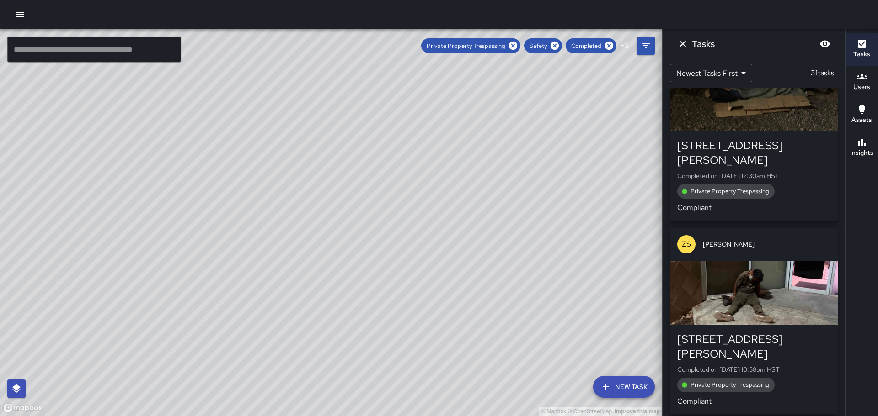
scroll to position [3547, 0]
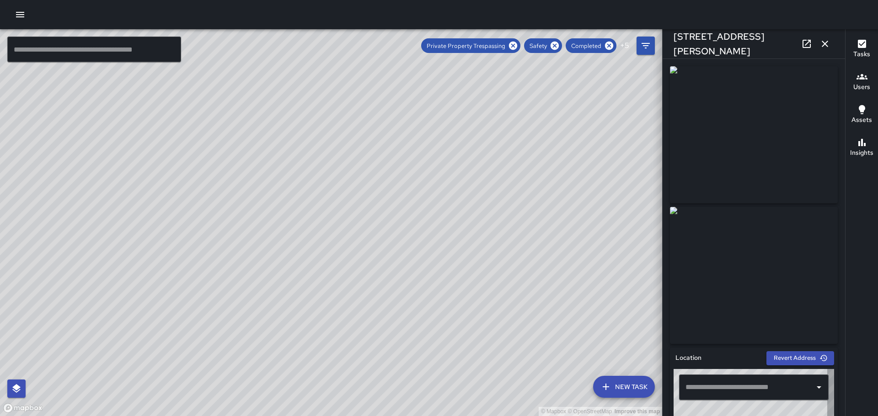
type input "**********"
click at [815, 48] on div "[STREET_ADDRESS][PERSON_NAME]" at bounding box center [753, 43] width 182 height 29
click at [825, 43] on icon "button" at bounding box center [824, 44] width 6 height 6
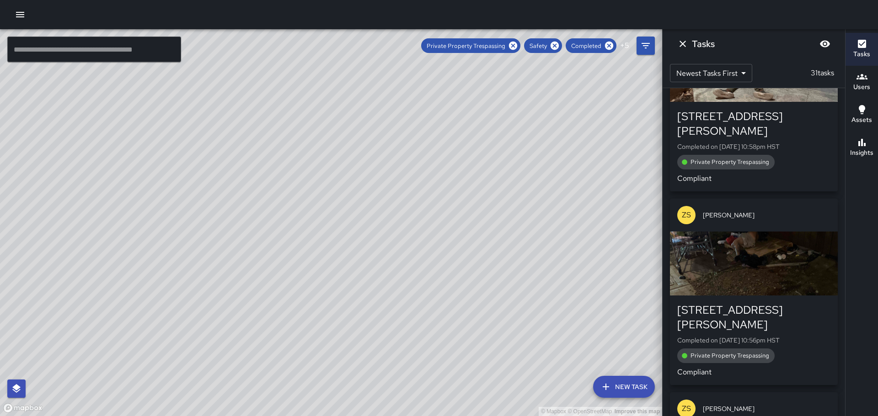
scroll to position [3730, 0]
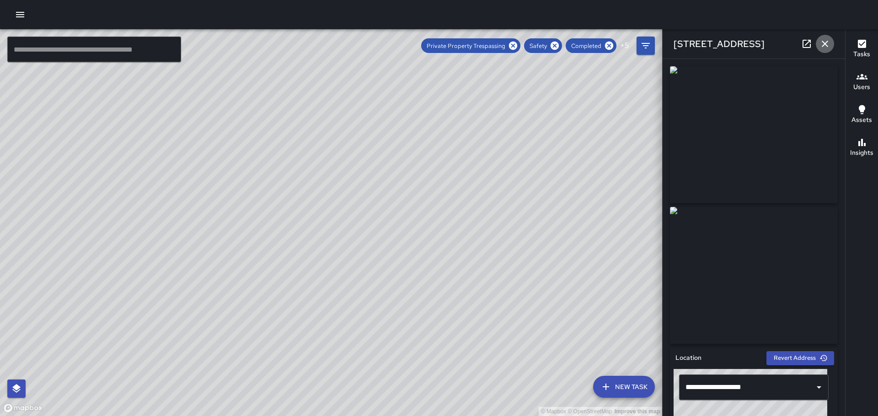
click at [825, 44] on icon "button" at bounding box center [824, 44] width 6 height 6
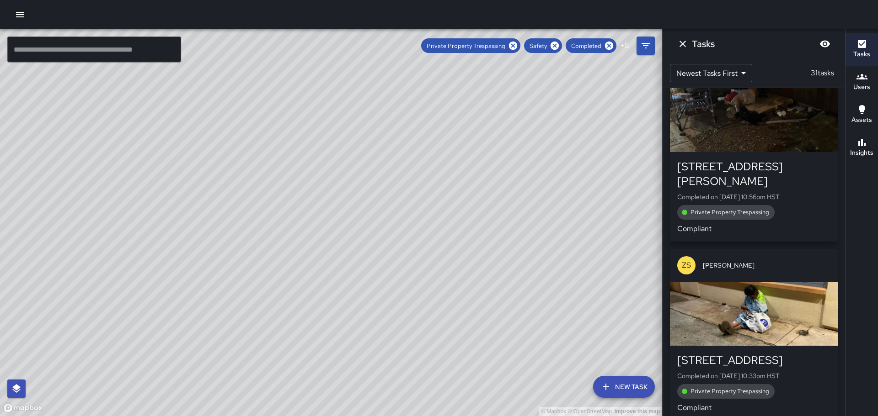
scroll to position [3913, 0]
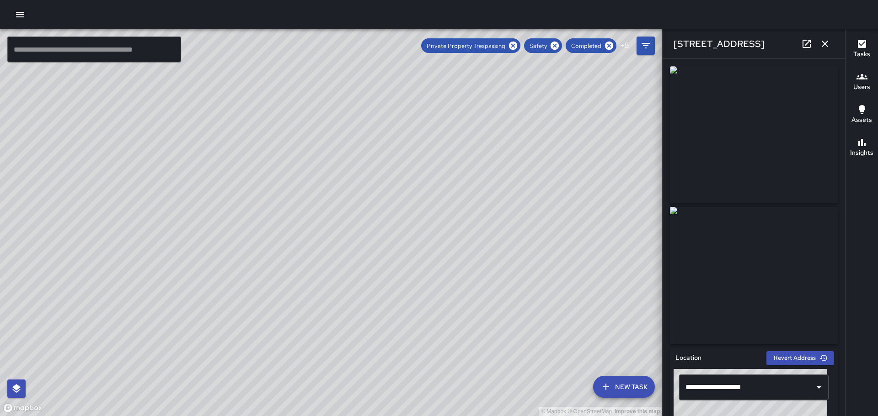
click at [825, 43] on icon "button" at bounding box center [824, 44] width 6 height 6
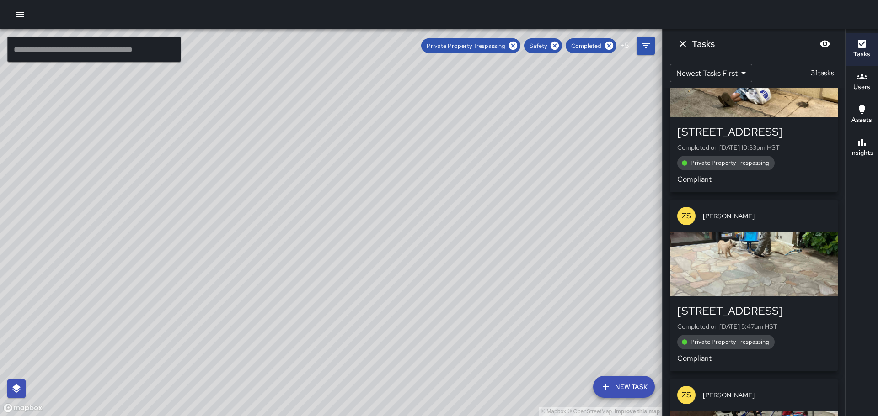
scroll to position [4096, 0]
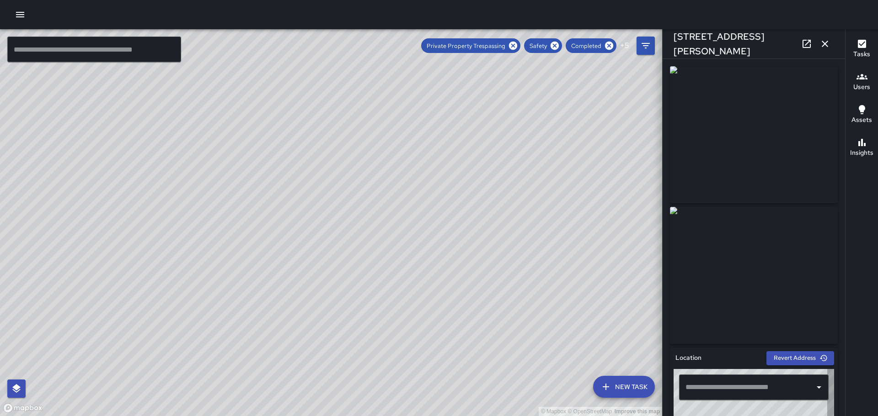
type input "**********"
click at [826, 42] on icon "button" at bounding box center [824, 44] width 6 height 6
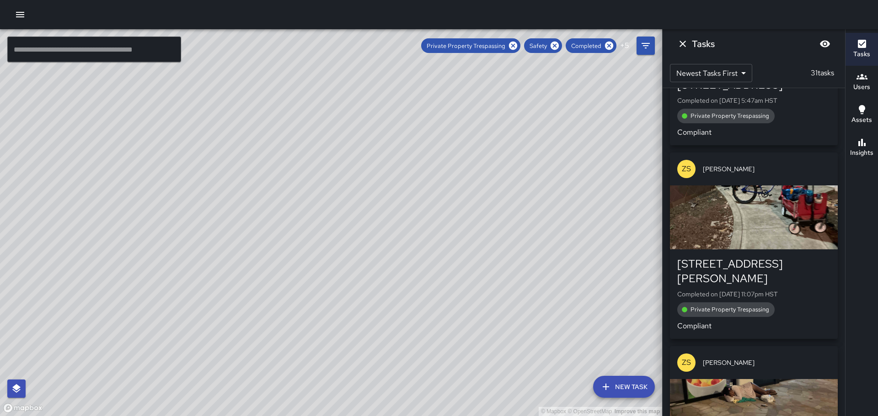
scroll to position [4324, 0]
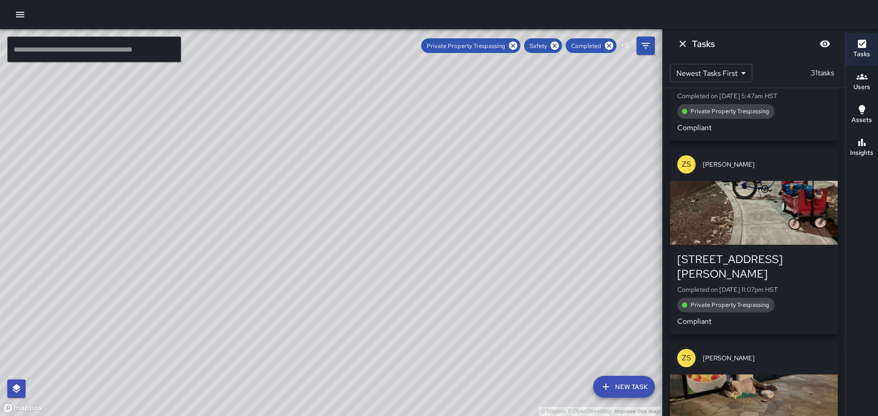
click at [777, 375] on div "button" at bounding box center [754, 407] width 168 height 64
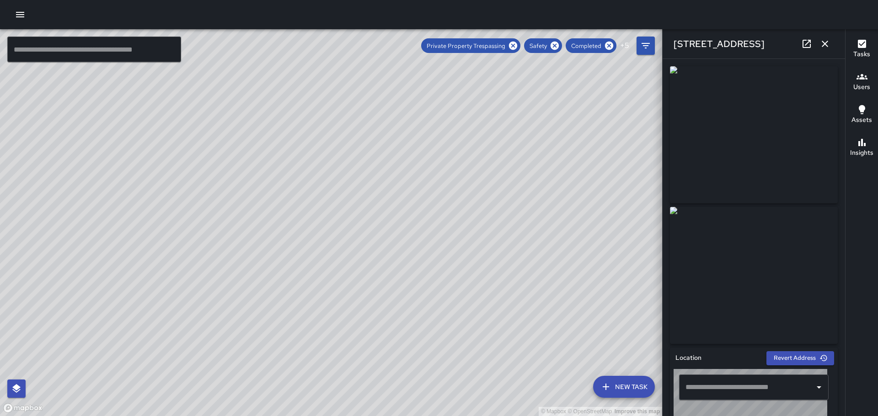
type input "**********"
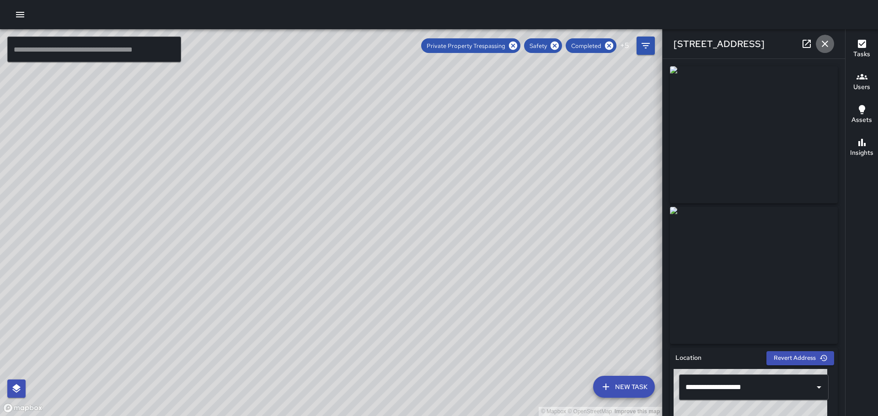
click at [826, 42] on icon "button" at bounding box center [824, 44] width 6 height 6
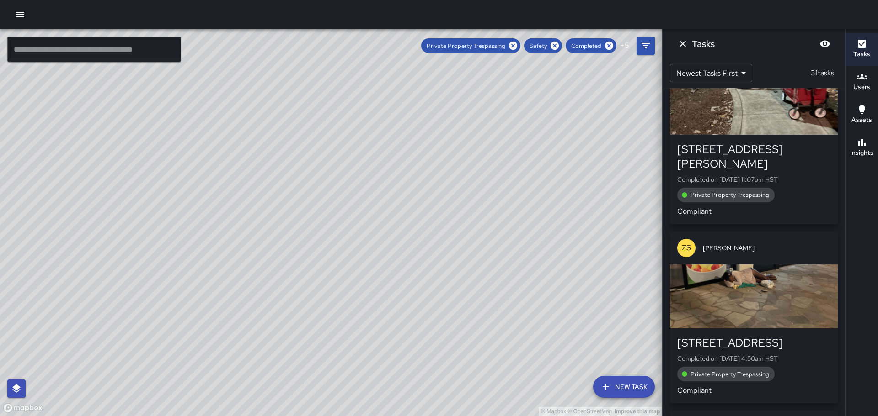
scroll to position [4462, 0]
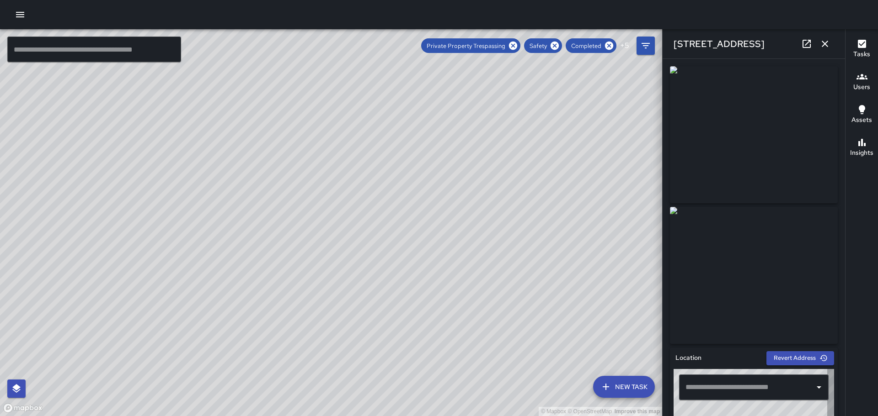
type input "**********"
click at [824, 44] on icon "button" at bounding box center [824, 44] width 6 height 6
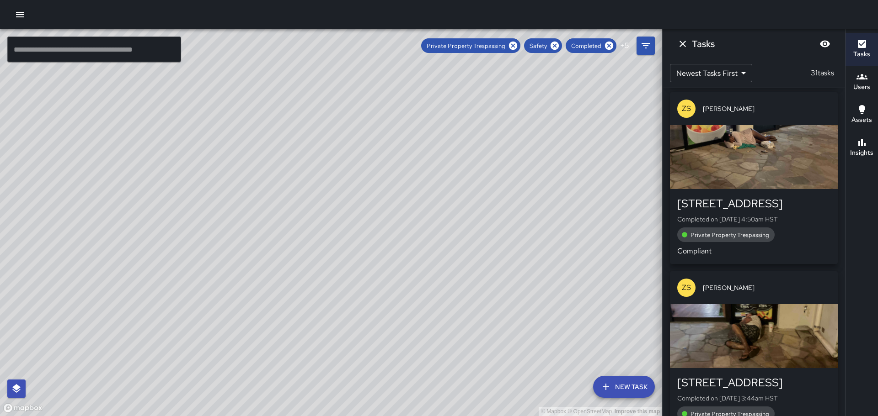
scroll to position [4690, 0]
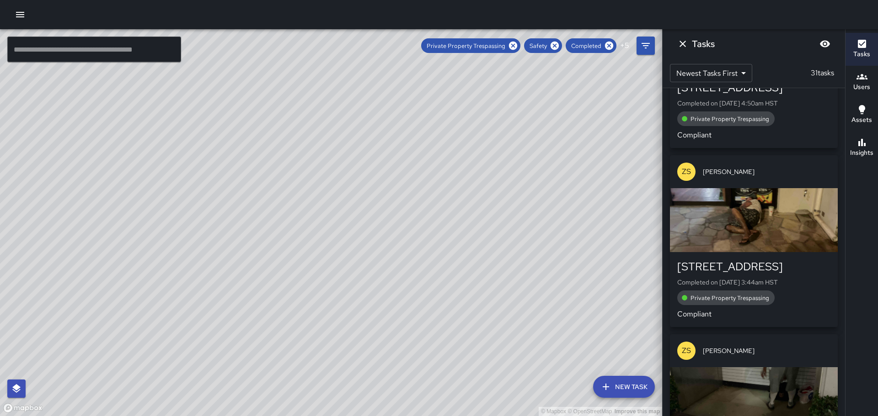
click at [754, 367] on div "button" at bounding box center [754, 399] width 168 height 64
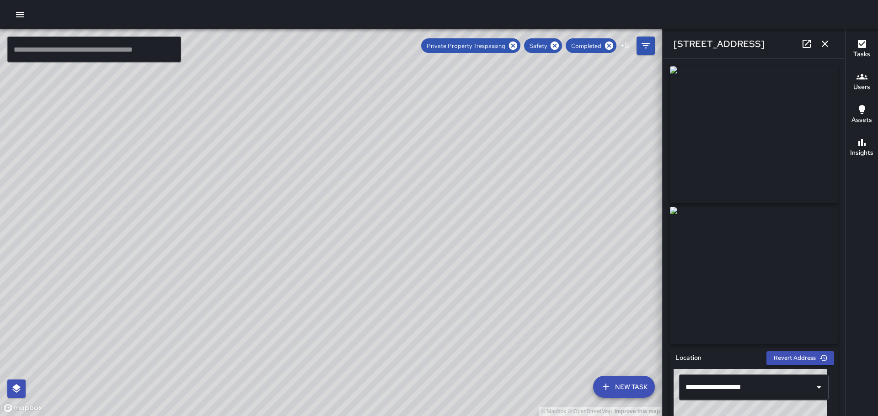
click at [822, 43] on icon "button" at bounding box center [824, 43] width 11 height 11
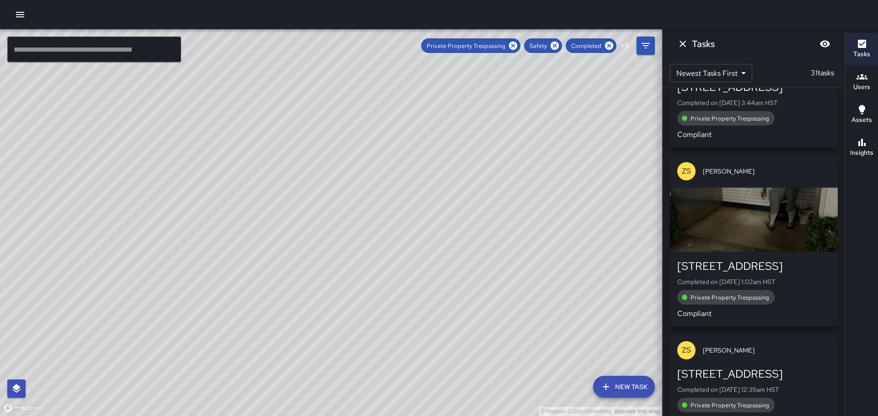
scroll to position [4873, 0]
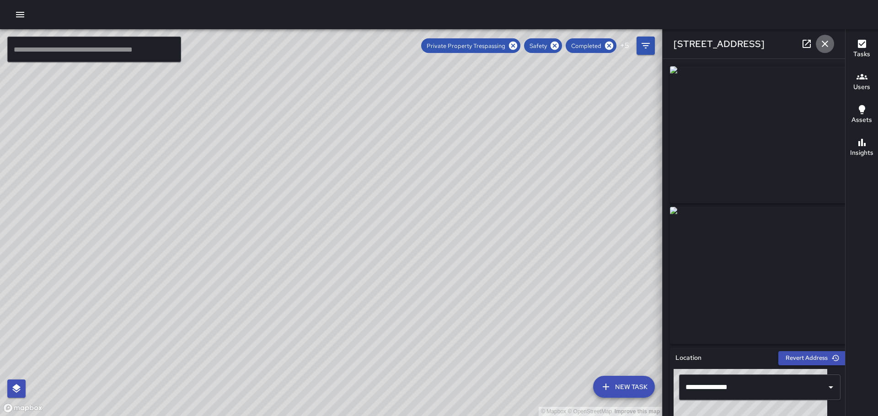
click at [827, 41] on icon "button" at bounding box center [824, 44] width 6 height 6
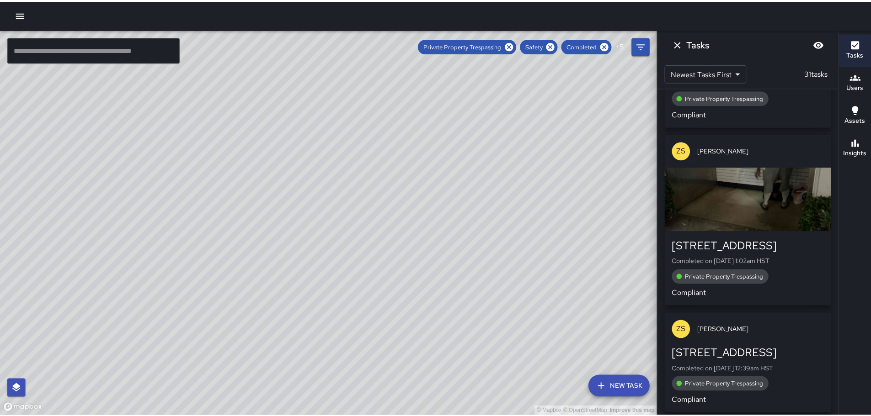
scroll to position [4899, 0]
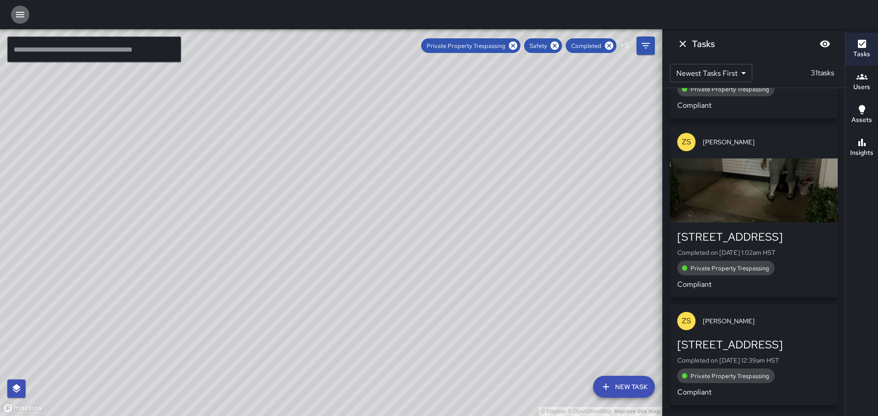
click at [22, 18] on icon "button" at bounding box center [20, 14] width 11 height 11
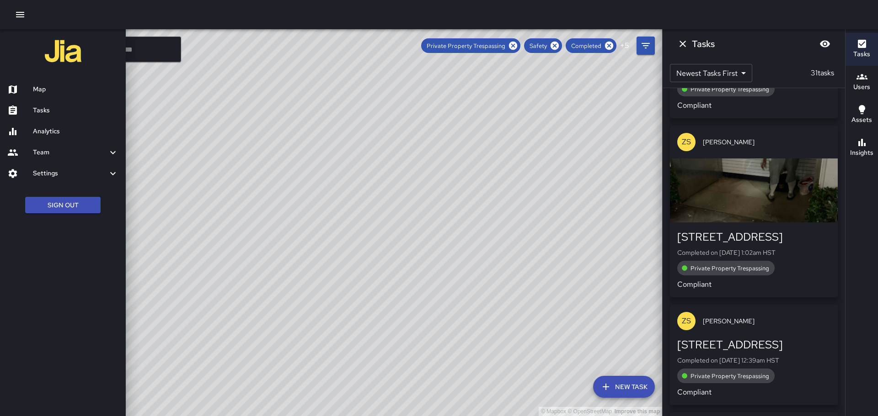
click at [43, 91] on h6 "Map" at bounding box center [75, 90] width 85 height 10
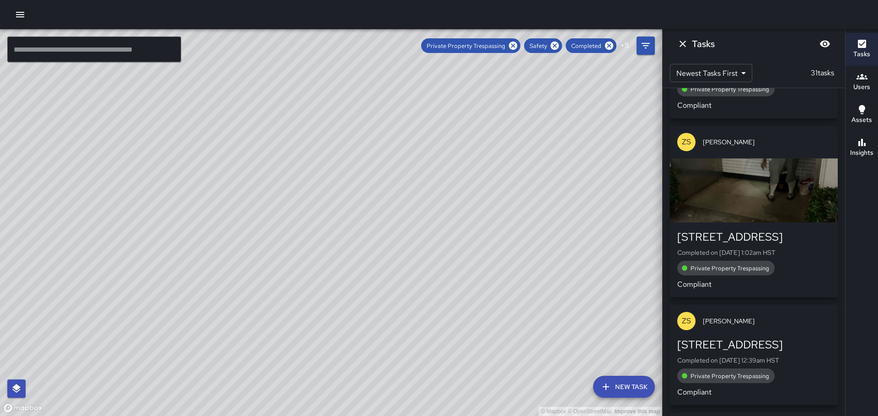
click at [19, 14] on icon "button" at bounding box center [20, 14] width 8 height 5
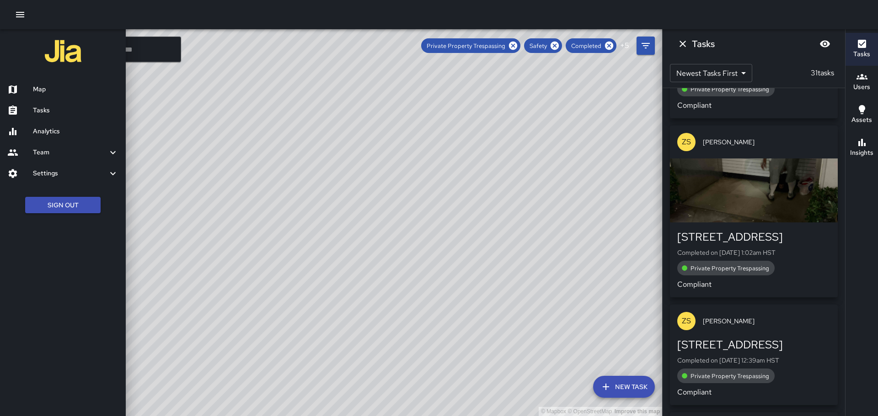
click at [42, 91] on h6 "Map" at bounding box center [75, 90] width 85 height 10
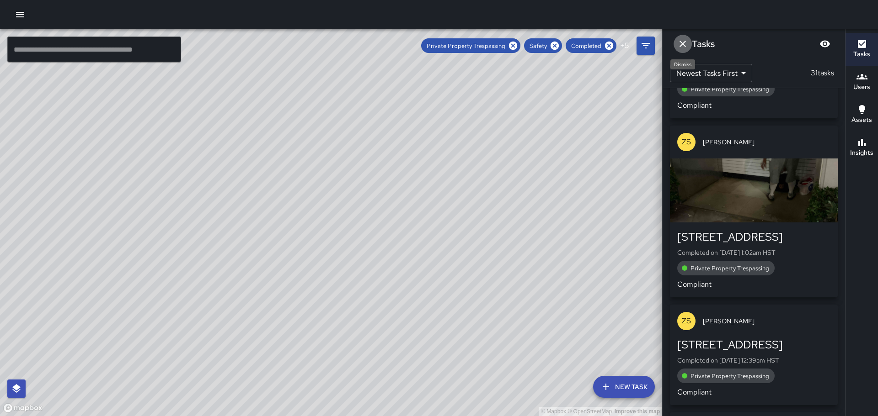
click at [679, 43] on icon "Dismiss" at bounding box center [682, 43] width 11 height 11
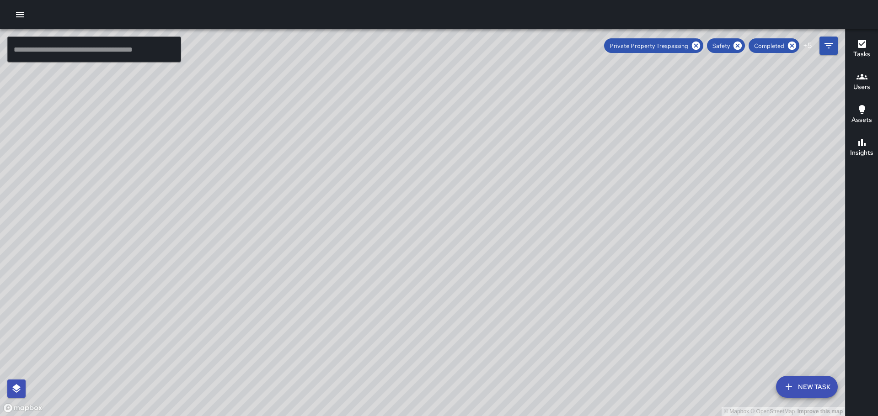
click at [22, 12] on icon "button" at bounding box center [20, 14] width 8 height 5
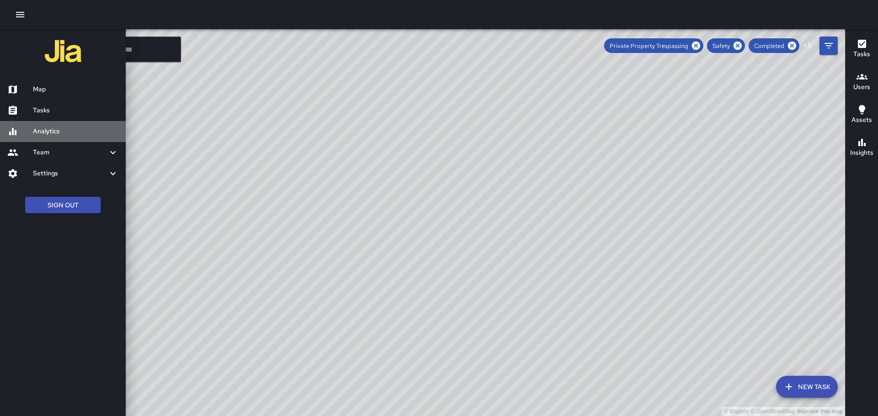
click at [61, 131] on h6 "Analytics" at bounding box center [75, 132] width 85 height 10
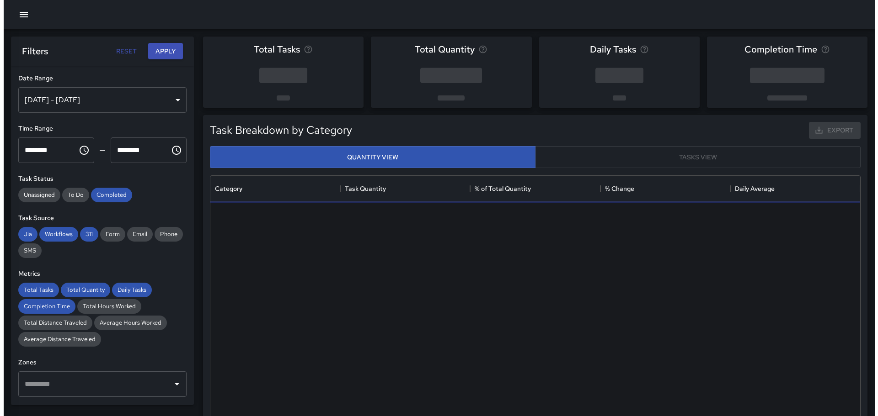
scroll to position [266, 643]
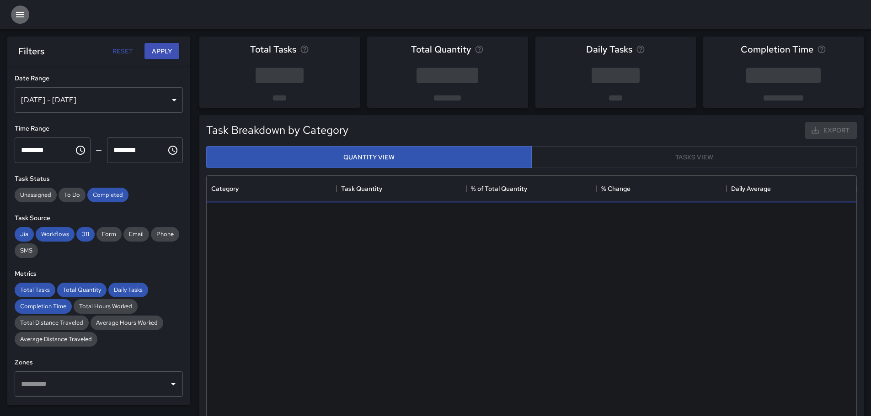
click at [21, 14] on icon "button" at bounding box center [20, 14] width 8 height 5
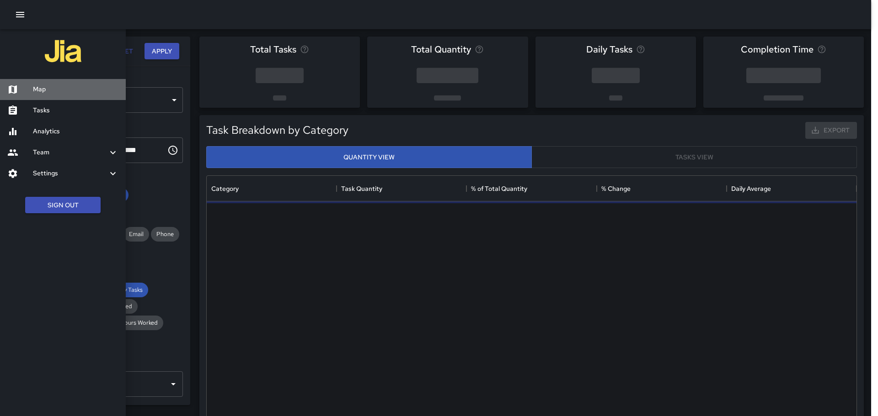
click at [52, 86] on h6 "Map" at bounding box center [75, 90] width 85 height 10
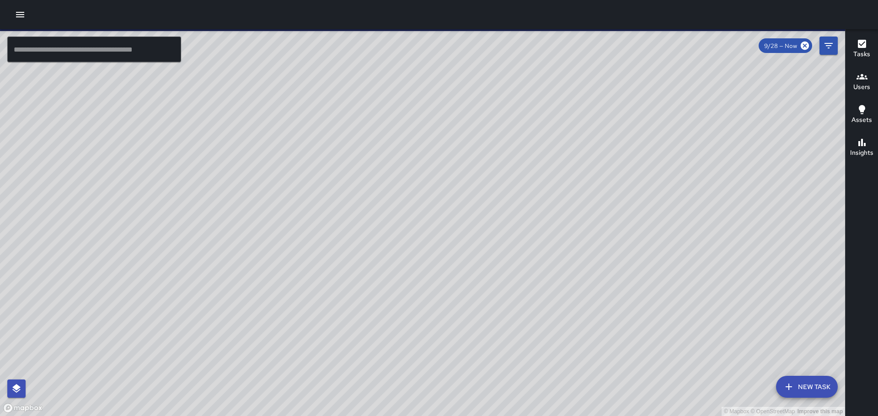
drag, startPoint x: 569, startPoint y: 266, endPoint x: 390, endPoint y: -11, distance: 330.4
click at [390, 0] on html "© Mapbox © OpenStreetMap Improve this map ​ New Task 9/28 — Now Map Layers Task…" at bounding box center [439, 208] width 878 height 416
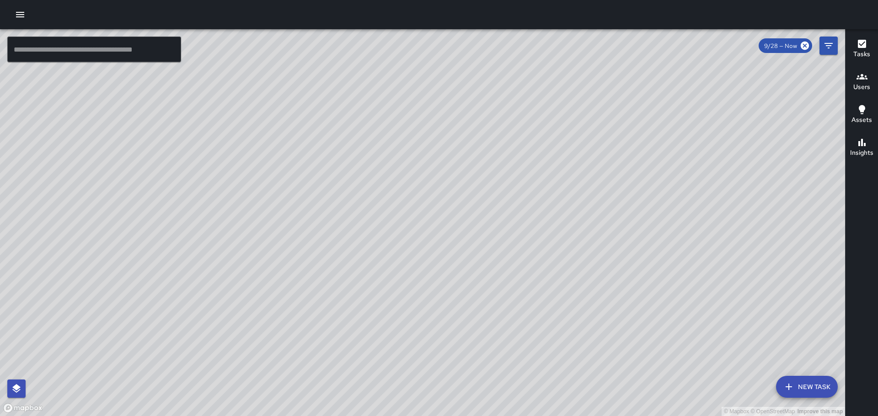
drag, startPoint x: 457, startPoint y: 198, endPoint x: 580, endPoint y: 140, distance: 136.8
click at [532, 71] on div "© Mapbox © OpenStreetMap Improve this map" at bounding box center [422, 222] width 845 height 387
drag, startPoint x: 615, startPoint y: 256, endPoint x: 498, endPoint y: 98, distance: 196.4
click at [498, 98] on div "© Mapbox © OpenStreetMap Improve this map" at bounding box center [422, 222] width 845 height 387
drag, startPoint x: 590, startPoint y: 178, endPoint x: 566, endPoint y: 201, distance: 33.3
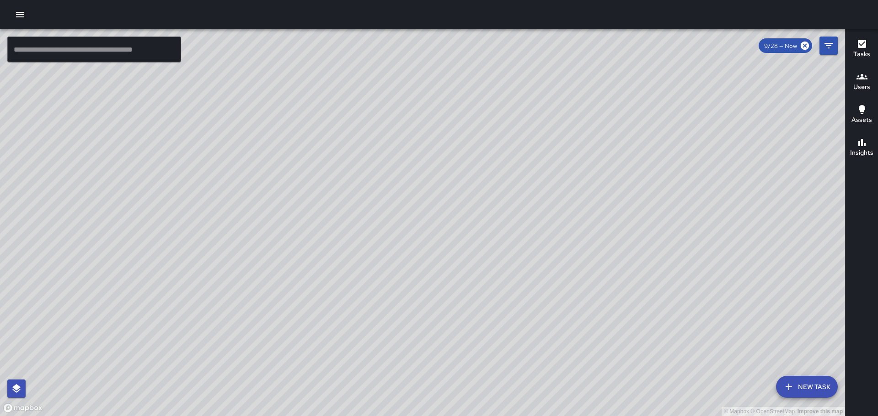
click at [591, 209] on div "© Mapbox © OpenStreetMap Improve this map" at bounding box center [422, 222] width 845 height 387
drag, startPoint x: 601, startPoint y: 231, endPoint x: 607, endPoint y: 248, distance: 17.9
click at [693, 306] on div "© Mapbox © OpenStreetMap Improve this map" at bounding box center [422, 222] width 845 height 387
drag, startPoint x: 420, startPoint y: 137, endPoint x: 556, endPoint y: 190, distance: 145.6
click at [555, 261] on div "© Mapbox © OpenStreetMap Improve this map" at bounding box center [422, 222] width 845 height 387
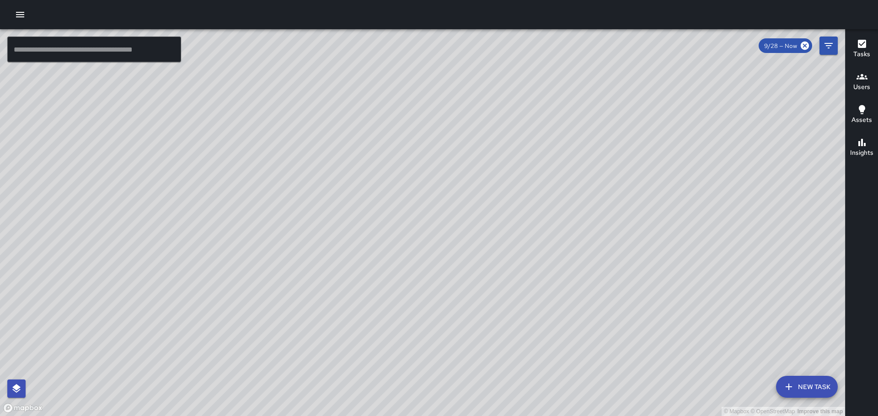
drag, startPoint x: 557, startPoint y: 187, endPoint x: 537, endPoint y: 210, distance: 29.5
click at [528, 265] on div "© Mapbox © OpenStreetMap Improve this map" at bounding box center [422, 222] width 845 height 387
drag, startPoint x: 539, startPoint y: 158, endPoint x: 530, endPoint y: 298, distance: 140.2
click at [545, 303] on div "© Mapbox © OpenStreetMap Improve this map" at bounding box center [422, 222] width 845 height 387
drag, startPoint x: 396, startPoint y: 319, endPoint x: 362, endPoint y: 55, distance: 265.9
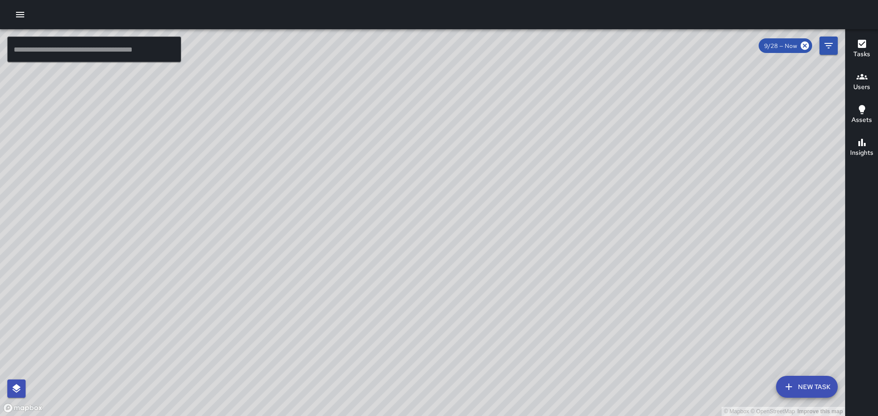
click at [362, 55] on div "© Mapbox © OpenStreetMap Improve this map" at bounding box center [422, 222] width 845 height 387
drag, startPoint x: 497, startPoint y: 183, endPoint x: 424, endPoint y: 10, distance: 188.6
click at [425, 13] on div "© Mapbox © OpenStreetMap Improve this map ​ New Task 9/28 — Now Map Layers Task…" at bounding box center [439, 208] width 878 height 416
drag, startPoint x: 596, startPoint y: 245, endPoint x: 496, endPoint y: 134, distance: 149.5
click at [496, 135] on div "© Mapbox © OpenStreetMap Improve this map" at bounding box center [422, 222] width 845 height 387
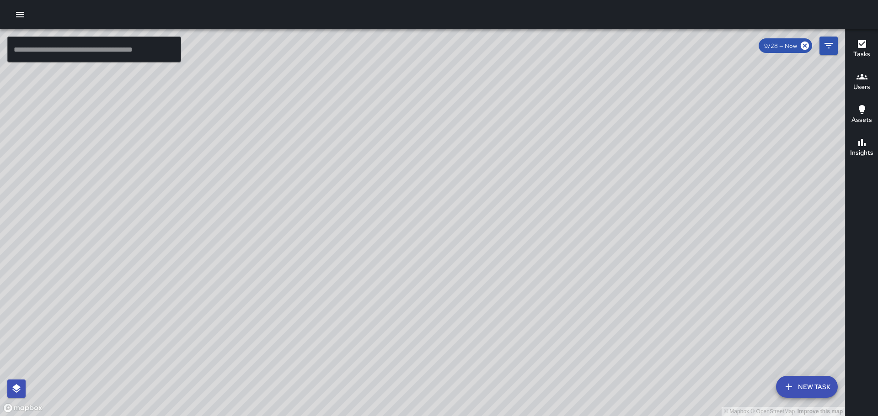
drag, startPoint x: 549, startPoint y: 283, endPoint x: 479, endPoint y: 170, distance: 132.9
click at [418, 94] on div "© Mapbox © OpenStreetMap Improve this map" at bounding box center [422, 222] width 845 height 387
drag, startPoint x: 604, startPoint y: 302, endPoint x: 494, endPoint y: 145, distance: 191.6
click at [499, 148] on div "© Mapbox © OpenStreetMap Improve this map" at bounding box center [422, 222] width 845 height 387
drag, startPoint x: 575, startPoint y: 215, endPoint x: 487, endPoint y: 116, distance: 132.4
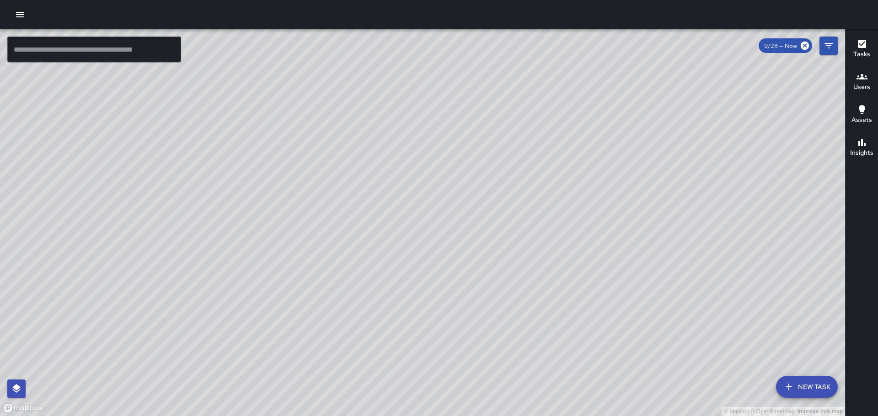
click at [496, 123] on div "© Mapbox © OpenStreetMap Improve this map" at bounding box center [422, 222] width 845 height 387
drag, startPoint x: 569, startPoint y: 175, endPoint x: 576, endPoint y: 360, distance: 184.8
click at [576, 361] on div "© Mapbox © OpenStreetMap Improve this map" at bounding box center [422, 222] width 845 height 387
drag, startPoint x: 537, startPoint y: 219, endPoint x: 504, endPoint y: 244, distance: 41.5
click at [569, 338] on div "© Mapbox © OpenStreetMap Improve this map" at bounding box center [422, 222] width 845 height 387
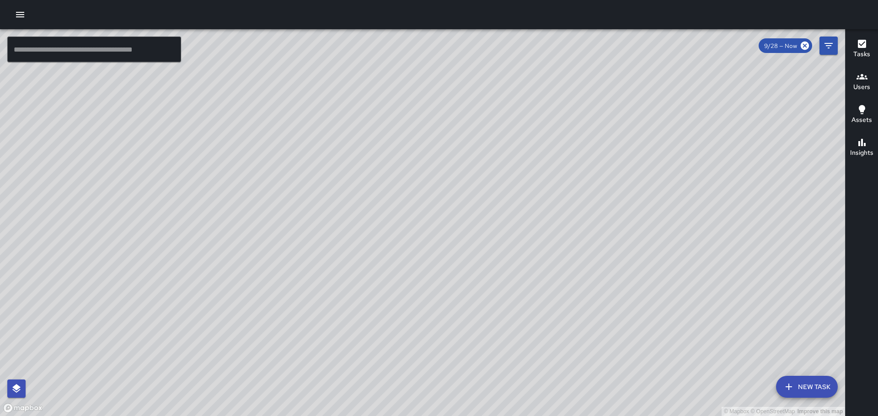
drag, startPoint x: 406, startPoint y: 207, endPoint x: 404, endPoint y: 305, distance: 97.8
click at [404, 303] on div "© Mapbox © OpenStreetMap Improve this map" at bounding box center [422, 222] width 845 height 387
drag, startPoint x: 397, startPoint y: 229, endPoint x: 443, endPoint y: 312, distance: 94.7
click at [447, 372] on div "© Mapbox © OpenStreetMap Improve this map" at bounding box center [422, 222] width 845 height 387
drag, startPoint x: 354, startPoint y: 251, endPoint x: 361, endPoint y: 303, distance: 52.9
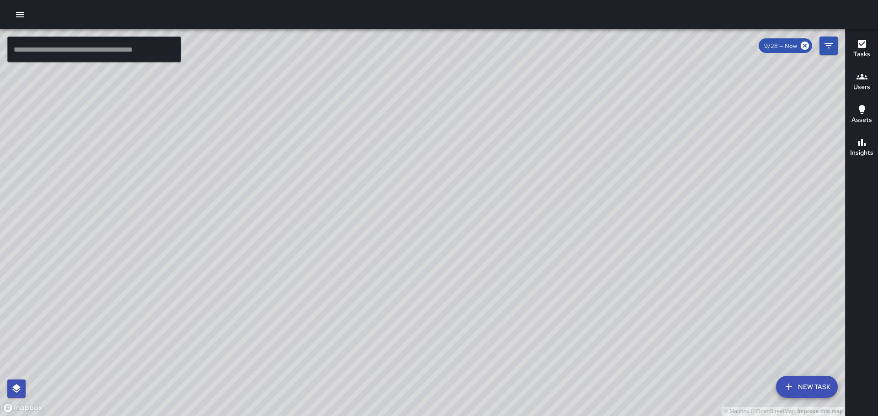
click at [401, 357] on div "© Mapbox © OpenStreetMap Improve this map" at bounding box center [422, 222] width 845 height 387
drag, startPoint x: 323, startPoint y: 265, endPoint x: 423, endPoint y: 386, distance: 156.8
click at [431, 393] on div "© Mapbox © OpenStreetMap Improve this map" at bounding box center [422, 222] width 845 height 387
drag, startPoint x: 141, startPoint y: 177, endPoint x: 360, endPoint y: 399, distance: 312.2
click at [360, 416] on html "© Mapbox © OpenStreetMap Improve this map ​ New Task 9/28 — Now Map Layers Task…" at bounding box center [439, 208] width 878 height 416
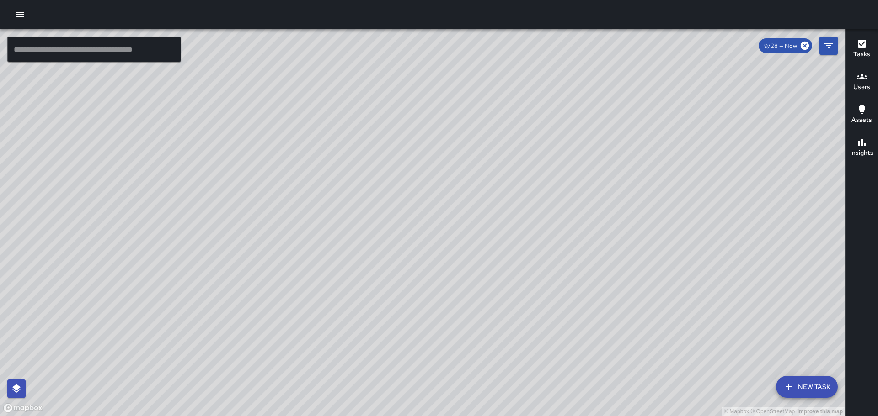
drag, startPoint x: 506, startPoint y: 314, endPoint x: 423, endPoint y: 38, distance: 288.7
click at [434, 55] on div "© Mapbox © OpenStreetMap Improve this map" at bounding box center [422, 222] width 845 height 387
drag, startPoint x: 609, startPoint y: 323, endPoint x: 508, endPoint y: 165, distance: 188.0
click at [511, 168] on div "© Mapbox © OpenStreetMap Improve this map" at bounding box center [422, 222] width 845 height 387
drag, startPoint x: 551, startPoint y: 314, endPoint x: 508, endPoint y: 208, distance: 113.8
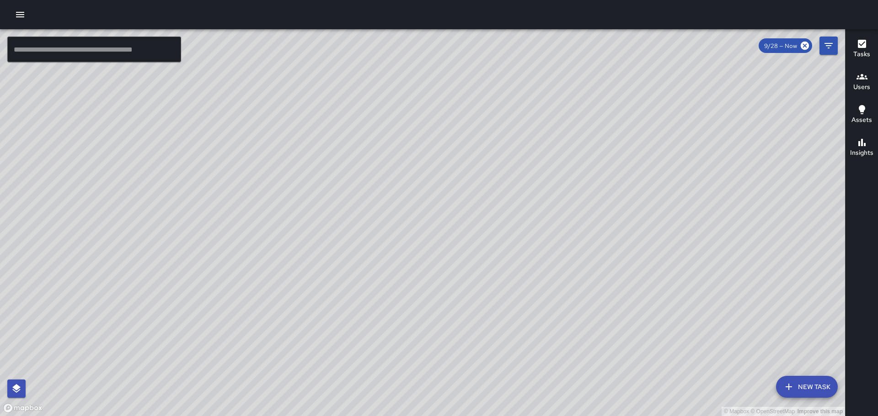
click at [508, 208] on div "© Mapbox © OpenStreetMap Improve this map" at bounding box center [422, 222] width 845 height 387
drag, startPoint x: 313, startPoint y: 234, endPoint x: 332, endPoint y: 282, distance: 51.0
click at [332, 281] on div "© Mapbox © OpenStreetMap Improve this map" at bounding box center [422, 222] width 845 height 387
drag, startPoint x: 337, startPoint y: 186, endPoint x: 423, endPoint y: 349, distance: 184.0
click at [415, 378] on div "© Mapbox © OpenStreetMap Improve this map" at bounding box center [422, 222] width 845 height 387
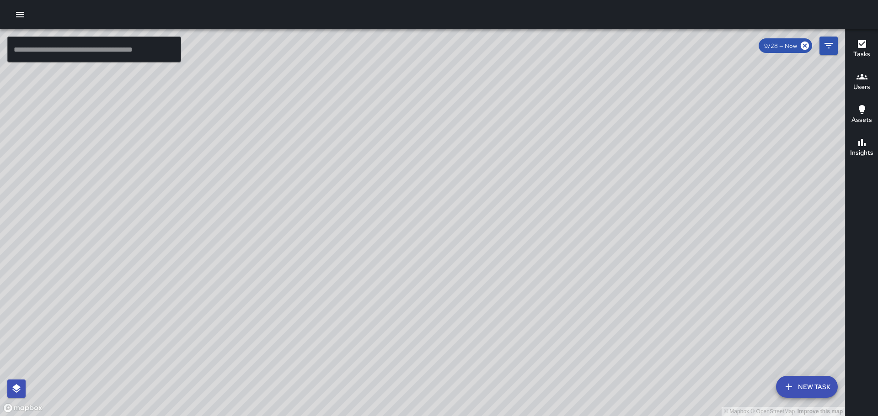
drag, startPoint x: 739, startPoint y: 359, endPoint x: 618, endPoint y: 208, distance: 192.5
click at [618, 208] on div "© Mapbox © OpenStreetMap Improve this map" at bounding box center [422, 222] width 845 height 387
drag, startPoint x: 726, startPoint y: 301, endPoint x: 670, endPoint y: 246, distance: 78.9
click at [671, 248] on div "© Mapbox © OpenStreetMap Improve this map" at bounding box center [422, 222] width 845 height 387
drag, startPoint x: 782, startPoint y: 395, endPoint x: 767, endPoint y: 382, distance: 19.4
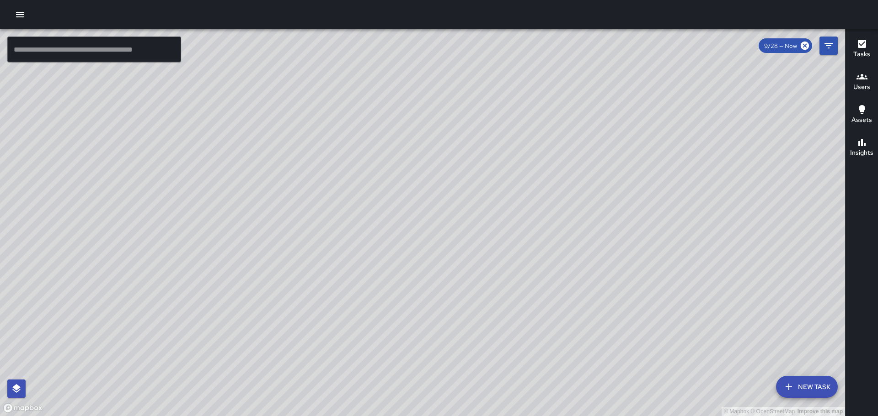
click at [767, 382] on div "© Mapbox © OpenStreetMap Improve this map" at bounding box center [422, 222] width 845 height 387
drag, startPoint x: 714, startPoint y: 339, endPoint x: 660, endPoint y: 294, distance: 70.4
click at [675, 307] on div "© Mapbox © OpenStreetMap Improve this map" at bounding box center [422, 222] width 845 height 387
drag, startPoint x: 709, startPoint y: 241, endPoint x: 568, endPoint y: 292, distance: 150.5
click at [559, 292] on div "© Mapbox © OpenStreetMap Improve this map" at bounding box center [422, 222] width 845 height 387
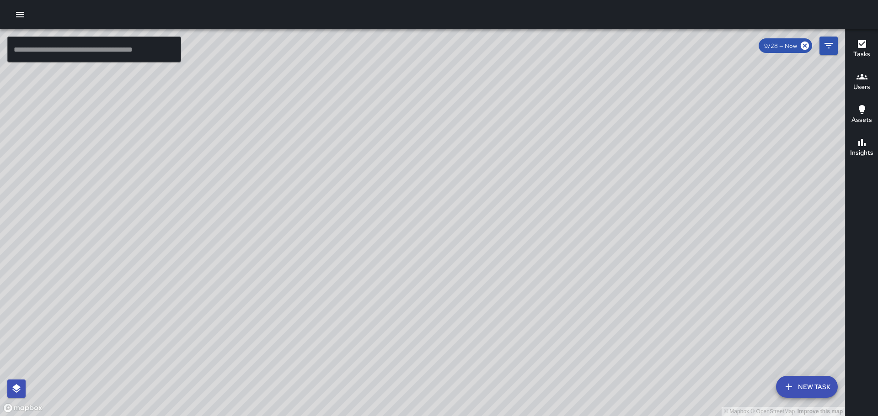
drag, startPoint x: 533, startPoint y: 289, endPoint x: 551, endPoint y: 308, distance: 26.2
click at [549, 341] on div "© Mapbox © OpenStreetMap Improve this map" at bounding box center [422, 222] width 845 height 387
drag, startPoint x: 404, startPoint y: 170, endPoint x: 464, endPoint y: 218, distance: 76.1
click at [429, 269] on div "© Mapbox © OpenStreetMap Improve this map" at bounding box center [422, 222] width 845 height 387
drag, startPoint x: 269, startPoint y: 326, endPoint x: 319, endPoint y: 337, distance: 50.6
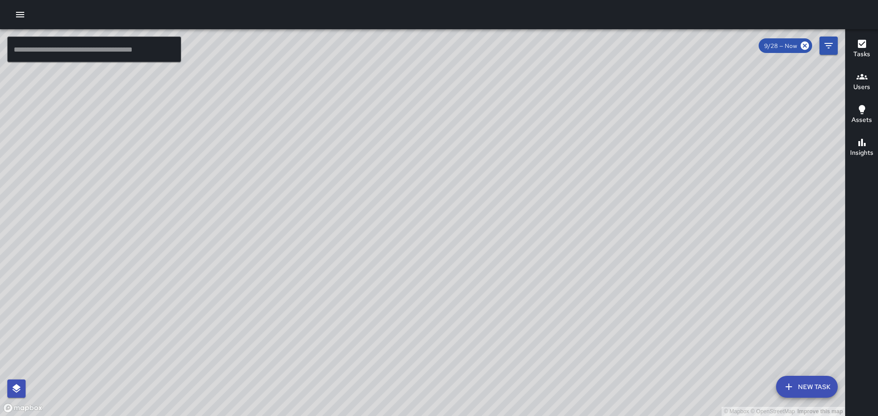
click at [318, 337] on div "© Mapbox © OpenStreetMap Improve this map" at bounding box center [422, 222] width 845 height 387
drag, startPoint x: 298, startPoint y: 269, endPoint x: 323, endPoint y: 303, distance: 42.1
click at [328, 330] on div "© Mapbox © OpenStreetMap Improve this map" at bounding box center [422, 222] width 845 height 387
drag, startPoint x: 546, startPoint y: 217, endPoint x: 503, endPoint y: 273, distance: 70.5
click at [504, 313] on div "© Mapbox © OpenStreetMap Improve this map" at bounding box center [422, 222] width 845 height 387
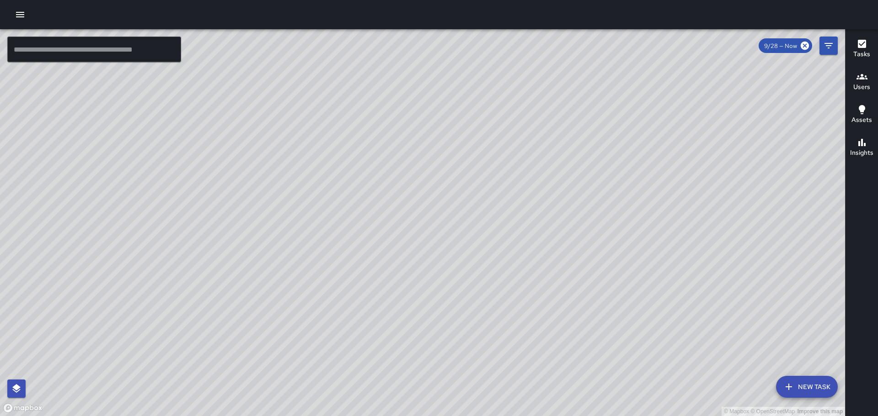
drag, startPoint x: 547, startPoint y: 239, endPoint x: 526, endPoint y: 264, distance: 32.7
click at [565, 307] on div "© Mapbox © OpenStreetMap Improve this map" at bounding box center [422, 222] width 845 height 387
drag, startPoint x: 631, startPoint y: 360, endPoint x: 488, endPoint y: 165, distance: 242.0
click at [500, 181] on div "© Mapbox © OpenStreetMap Improve this map" at bounding box center [422, 222] width 845 height 387
drag, startPoint x: 697, startPoint y: 327, endPoint x: 535, endPoint y: 158, distance: 233.7
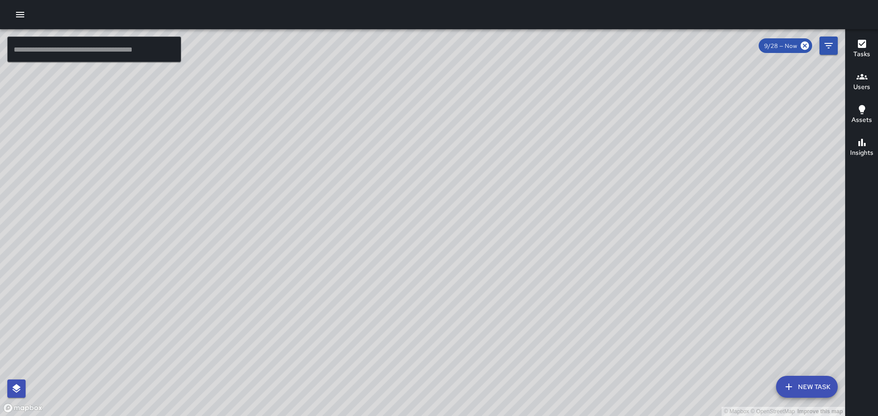
click at [536, 159] on div "© Mapbox © OpenStreetMap Improve this map" at bounding box center [422, 222] width 845 height 387
drag, startPoint x: 708, startPoint y: 312, endPoint x: 574, endPoint y: 197, distance: 176.7
click at [575, 197] on div "© Mapbox © OpenStreetMap Improve this map" at bounding box center [422, 222] width 845 height 387
click at [22, 16] on icon "button" at bounding box center [20, 14] width 11 height 11
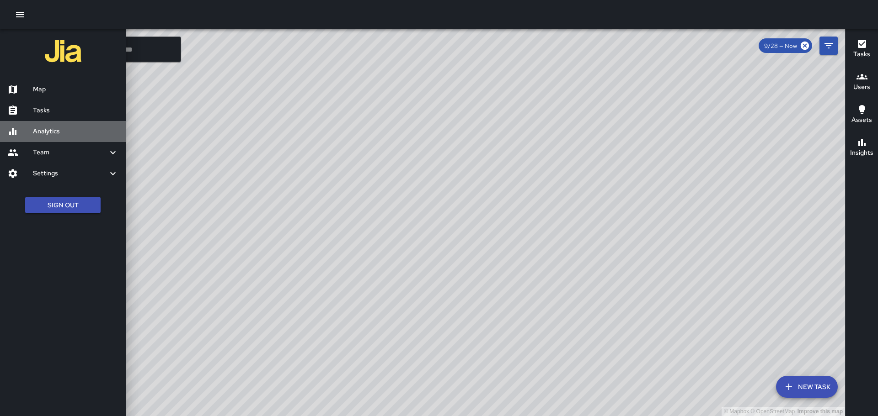
click at [31, 133] on div at bounding box center [20, 131] width 26 height 11
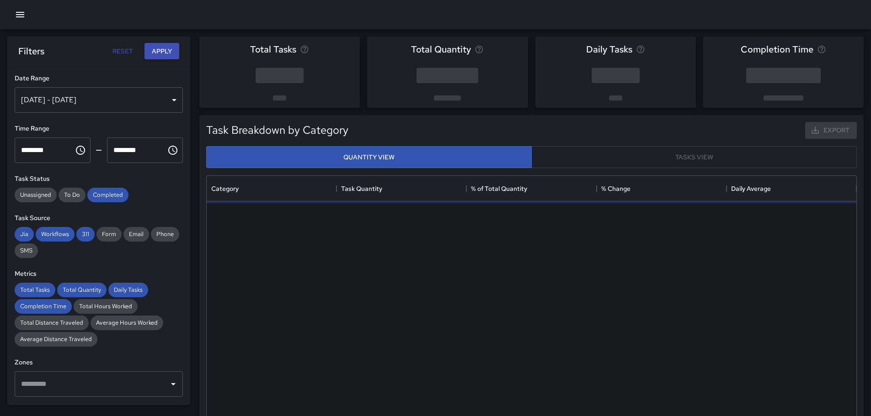
scroll to position [266, 643]
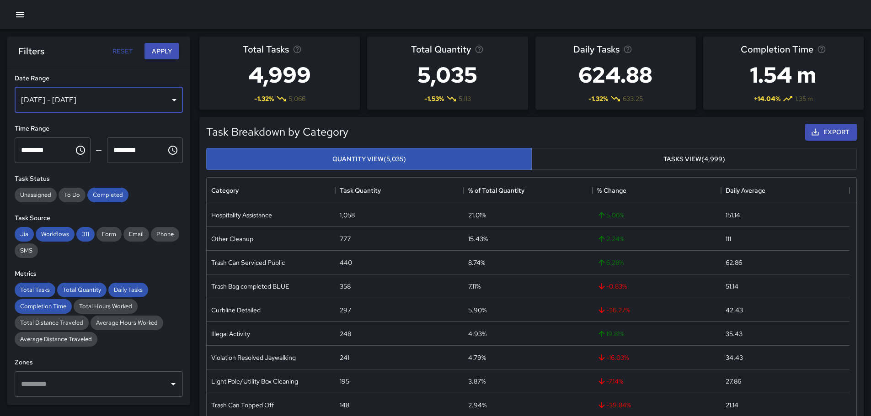
click at [164, 96] on div "[DATE] - [DATE]" at bounding box center [99, 100] width 168 height 26
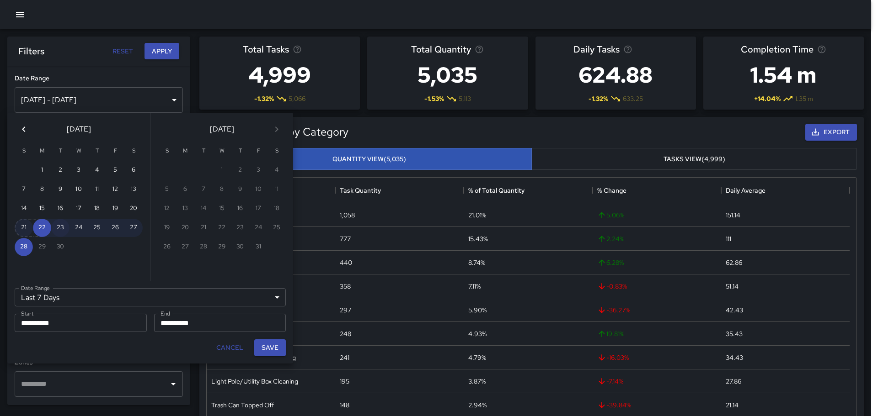
drag, startPoint x: 20, startPoint y: 226, endPoint x: 59, endPoint y: 229, distance: 39.4
click at [21, 226] on button "21" at bounding box center [24, 228] width 18 height 18
type input "******"
type input "**********"
click at [135, 224] on button "27" at bounding box center [133, 228] width 18 height 18
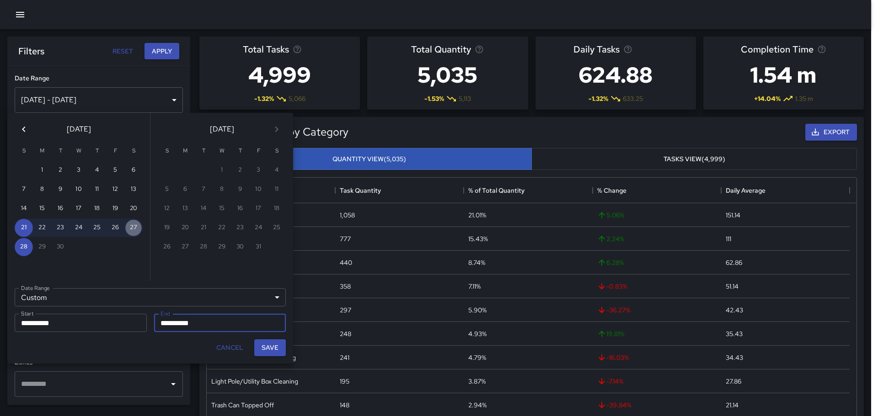
type input "**********"
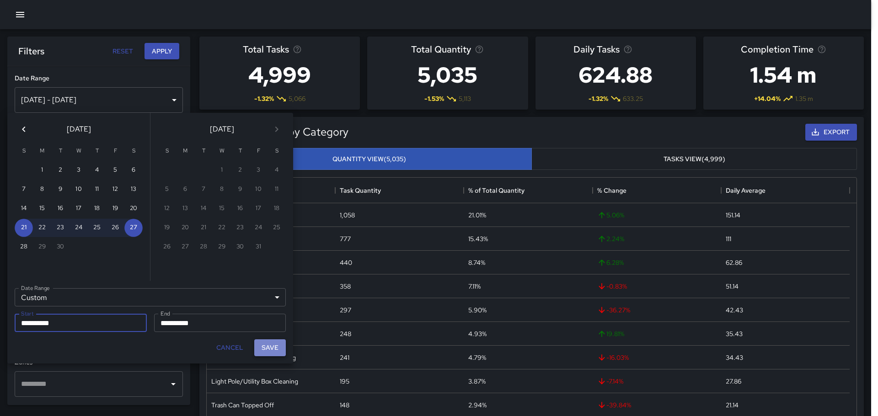
click at [273, 344] on button "Save" at bounding box center [270, 348] width 32 height 17
type input "**********"
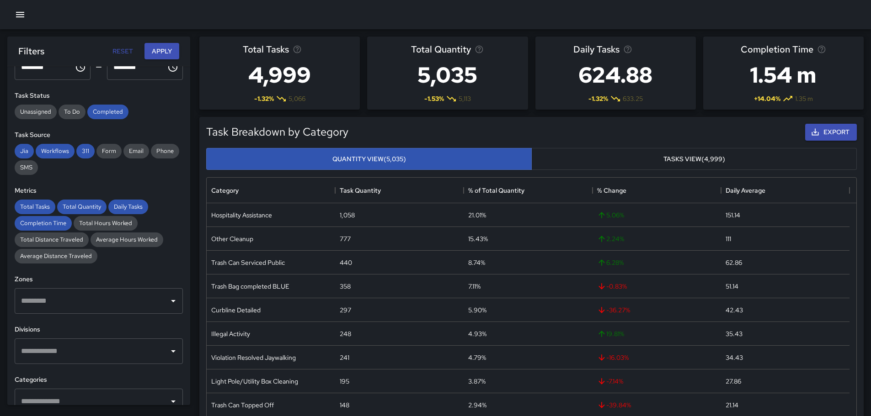
scroll to position [91, 0]
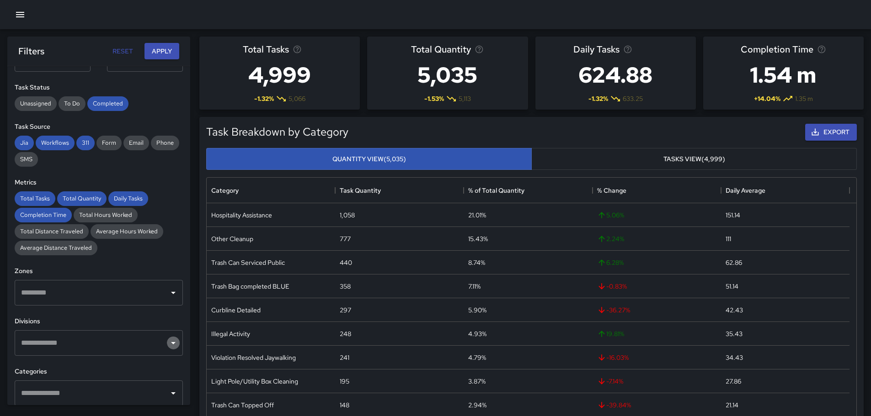
click at [169, 343] on icon "Open" at bounding box center [173, 343] width 11 height 11
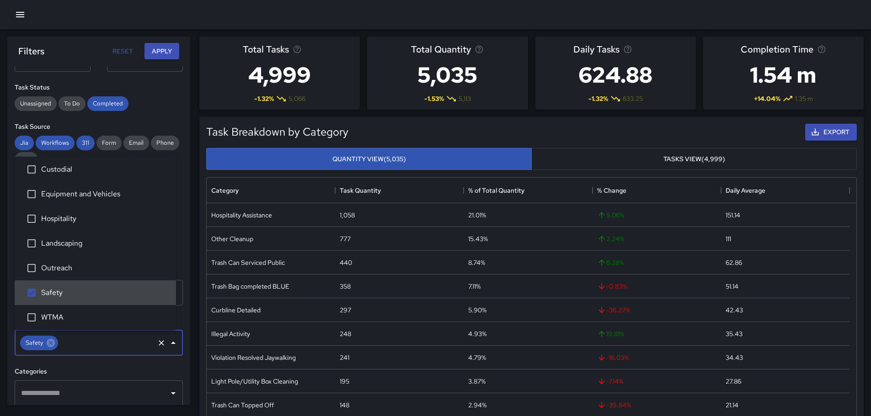
scroll to position [6, 0]
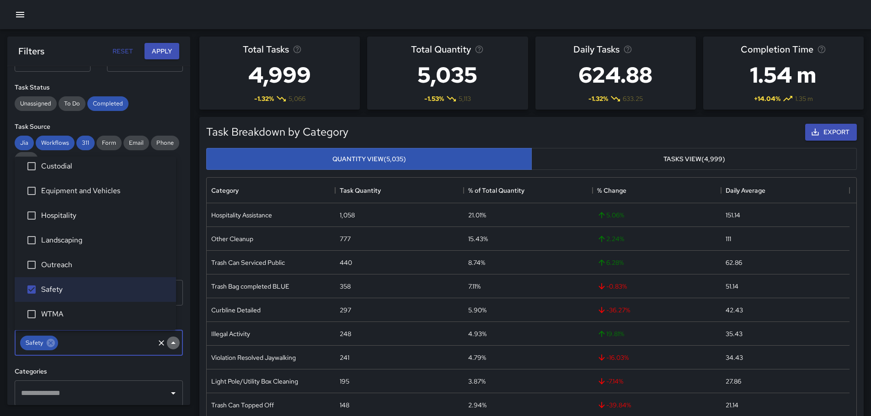
click at [168, 345] on icon "Close" at bounding box center [173, 343] width 11 height 11
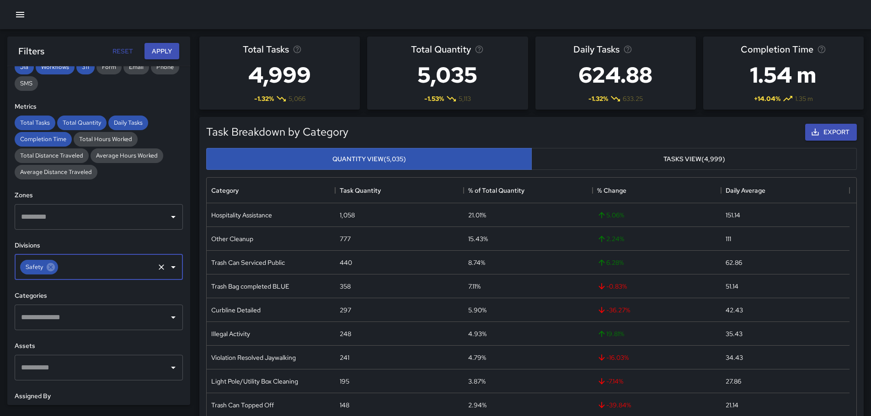
scroll to position [183, 0]
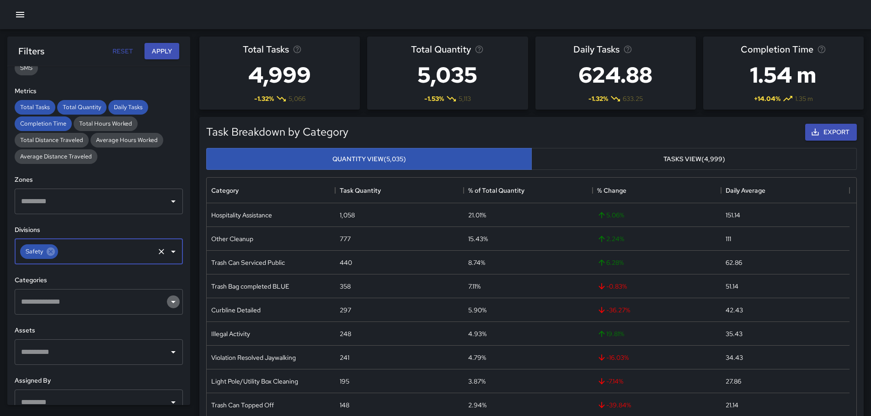
click at [171, 302] on icon "Open" at bounding box center [173, 302] width 5 height 2
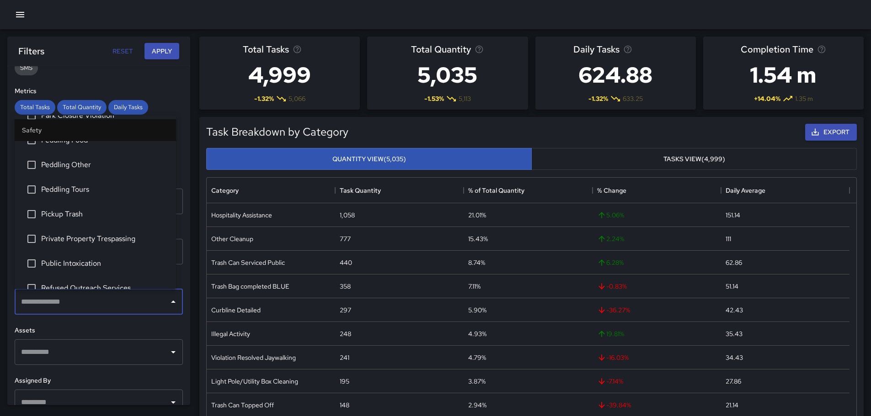
scroll to position [229, 0]
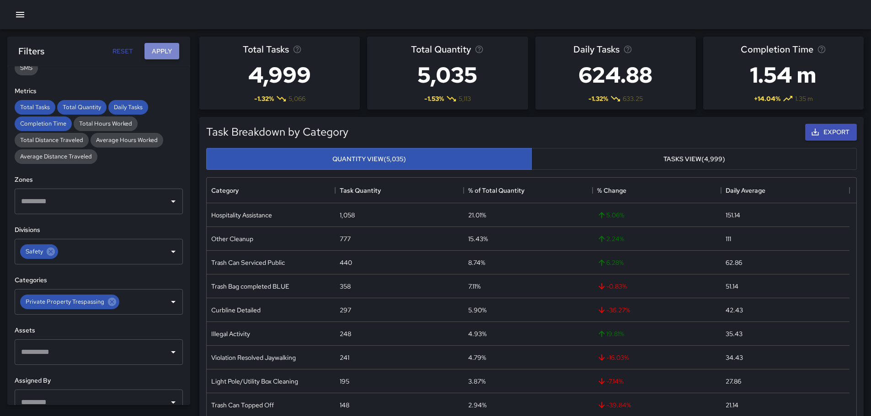
click at [168, 49] on button "Apply" at bounding box center [161, 51] width 35 height 17
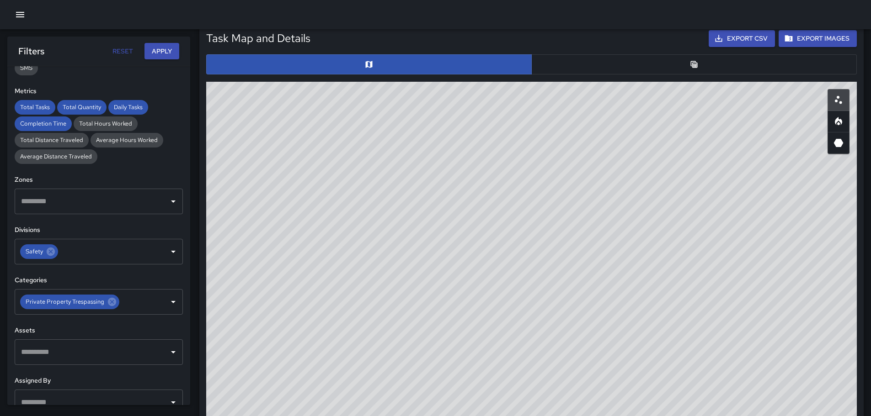
scroll to position [429, 0]
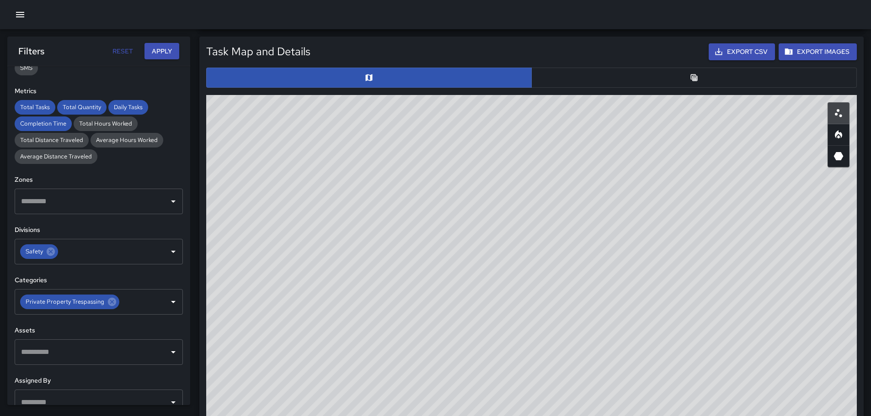
click at [689, 76] on button "button" at bounding box center [693, 78] width 325 height 20
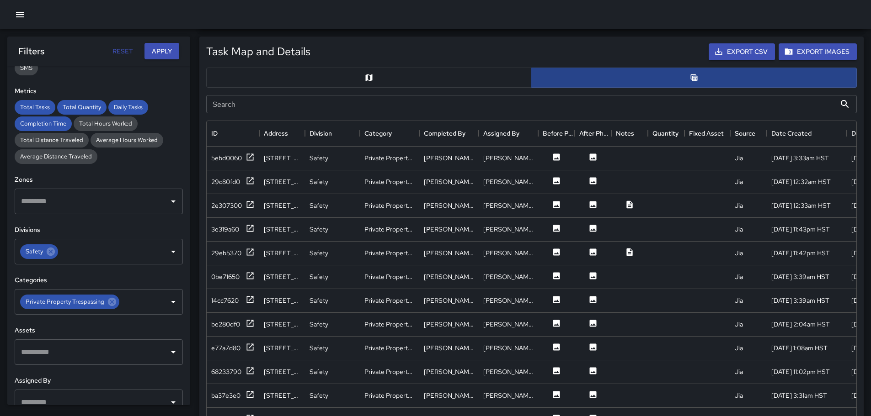
scroll to position [7, 7]
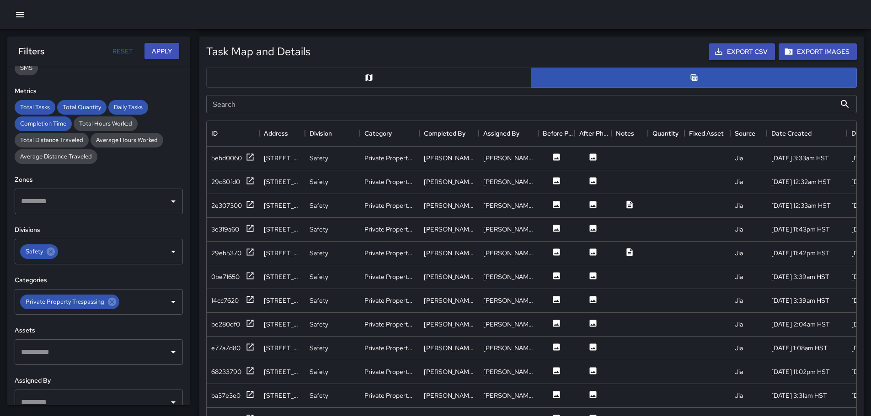
click at [472, 74] on button "button" at bounding box center [368, 78] width 325 height 20
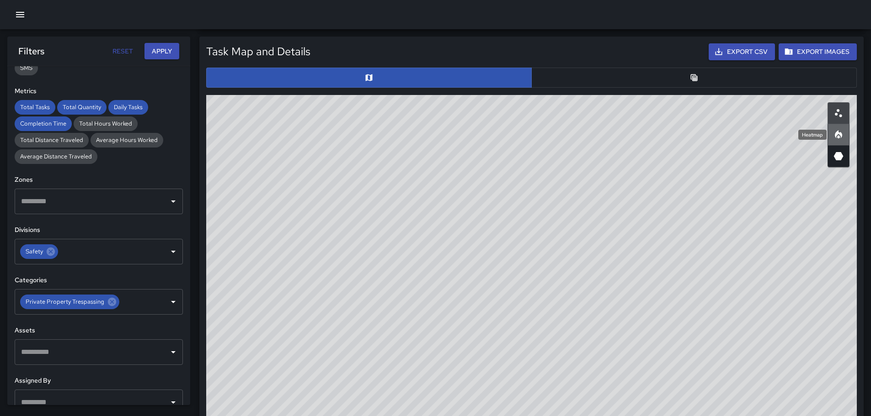
click at [836, 135] on icon "Heatmap" at bounding box center [838, 134] width 7 height 8
drag, startPoint x: 803, startPoint y: 214, endPoint x: 523, endPoint y: 118, distance: 296.1
click at [523, 118] on div "© Mapbox © OpenStreetMap Improve this map" at bounding box center [531, 278] width 650 height 366
drag, startPoint x: 482, startPoint y: 150, endPoint x: 570, endPoint y: 235, distance: 122.2
click at [560, 260] on div "© Mapbox © OpenStreetMap Improve this map" at bounding box center [531, 278] width 650 height 366
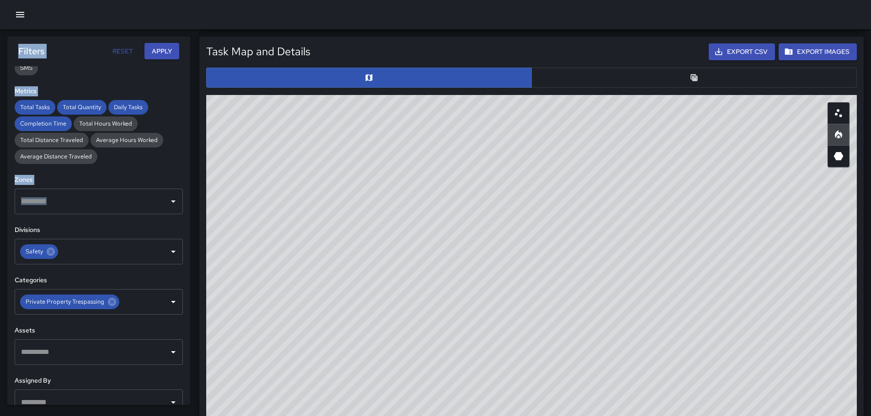
drag, startPoint x: 183, startPoint y: 204, endPoint x: 390, endPoint y: 241, distance: 210.3
click at [420, 253] on body "Total Tasks 31 + 24.00 % 25 Total Quantity 33 + 17.86 % 28 Daily Tasks 5.17 + 2…" at bounding box center [435, 216] width 871 height 1291
drag, startPoint x: 399, startPoint y: 234, endPoint x: 626, endPoint y: 218, distance: 226.8
click at [631, 213] on div "© Mapbox © OpenStreetMap Improve this map" at bounding box center [531, 278] width 650 height 366
drag, startPoint x: 427, startPoint y: 224, endPoint x: 721, endPoint y: 251, distance: 295.6
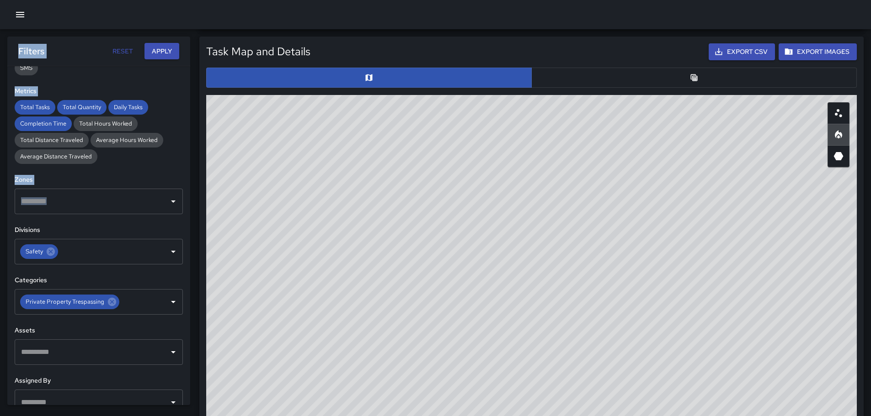
click at [721, 251] on div "© Mapbox © OpenStreetMap Improve this map" at bounding box center [531, 278] width 650 height 366
drag, startPoint x: 564, startPoint y: 246, endPoint x: 692, endPoint y: 287, distance: 134.9
click at [692, 287] on div "© Mapbox © OpenStreetMap Improve this map" at bounding box center [531, 278] width 650 height 366
drag, startPoint x: 818, startPoint y: 346, endPoint x: 619, endPoint y: 231, distance: 229.6
click at [624, 234] on div "© Mapbox © OpenStreetMap Improve this map" at bounding box center [531, 278] width 650 height 366
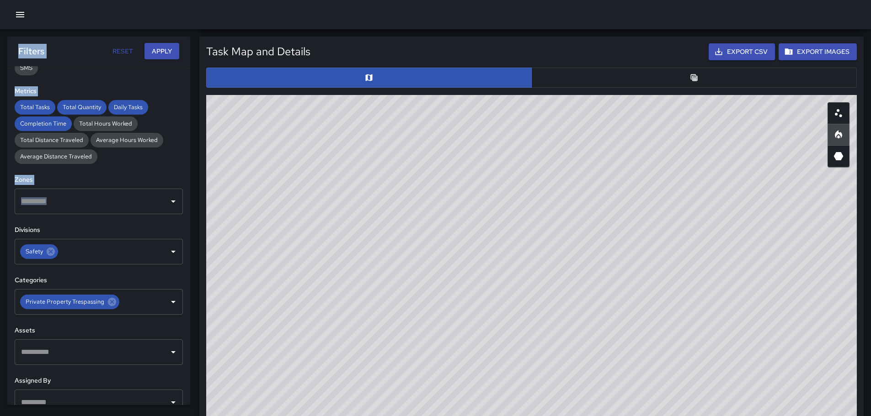
drag, startPoint x: 760, startPoint y: 278, endPoint x: 643, endPoint y: 229, distance: 126.8
click at [635, 220] on div "© Mapbox © OpenStreetMap Improve this map" at bounding box center [531, 278] width 650 height 366
drag, startPoint x: 522, startPoint y: 223, endPoint x: 610, endPoint y: 354, distance: 157.2
click at [608, 365] on div "© Mapbox © OpenStreetMap Improve this map" at bounding box center [531, 278] width 650 height 366
drag, startPoint x: 563, startPoint y: 255, endPoint x: 625, endPoint y: 293, distance: 73.2
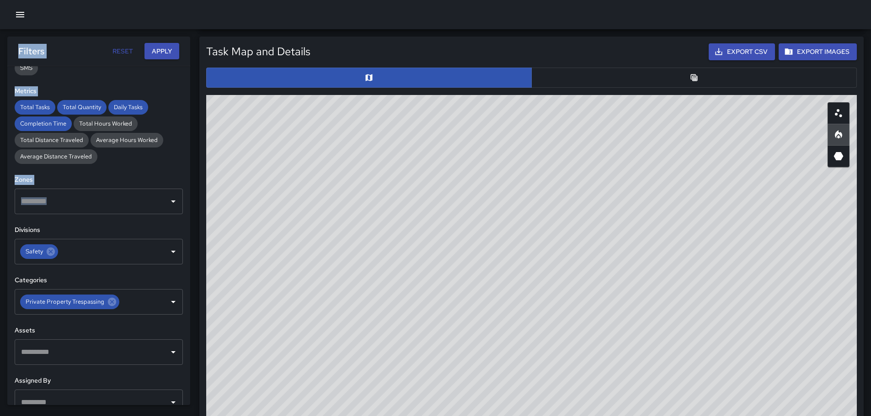
click at [630, 296] on div "© Mapbox © OpenStreetMap Improve this map" at bounding box center [531, 278] width 650 height 366
drag, startPoint x: 701, startPoint y: 288, endPoint x: 652, endPoint y: 236, distance: 72.1
click at [665, 245] on div "© Mapbox © OpenStreetMap Improve this map" at bounding box center [531, 278] width 650 height 366
drag, startPoint x: 470, startPoint y: 192, endPoint x: 623, endPoint y: 294, distance: 184.6
click at [623, 297] on div "© Mapbox © OpenStreetMap Improve this map" at bounding box center [531, 278] width 650 height 366
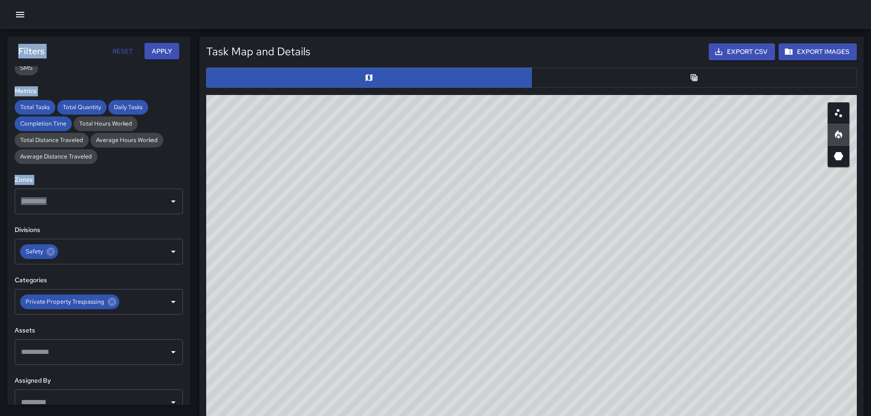
drag, startPoint x: 574, startPoint y: 221, endPoint x: 643, endPoint y: 281, distance: 91.7
click at [640, 286] on div "© Mapbox © OpenStreetMap Improve this map" at bounding box center [531, 278] width 650 height 366
drag, startPoint x: 584, startPoint y: 217, endPoint x: 650, endPoint y: 302, distance: 107.5
click at [652, 315] on div "© Mapbox © OpenStreetMap Improve this map" at bounding box center [531, 278] width 650 height 366
drag, startPoint x: 633, startPoint y: 250, endPoint x: 652, endPoint y: 278, distance: 34.1
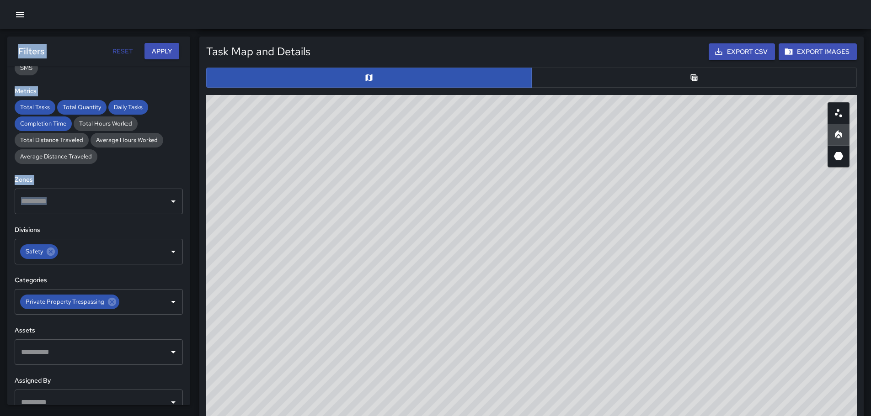
click at [652, 278] on div "© Mapbox © OpenStreetMap Improve this map" at bounding box center [531, 278] width 650 height 366
drag, startPoint x: 605, startPoint y: 207, endPoint x: 654, endPoint y: 319, distance: 121.8
click at [654, 320] on div "© Mapbox © OpenStreetMap Improve this map" at bounding box center [531, 278] width 650 height 366
drag, startPoint x: 561, startPoint y: 307, endPoint x: 657, endPoint y: 291, distance: 97.8
click at [657, 290] on div "© Mapbox © OpenStreetMap Improve this map" at bounding box center [531, 278] width 650 height 366
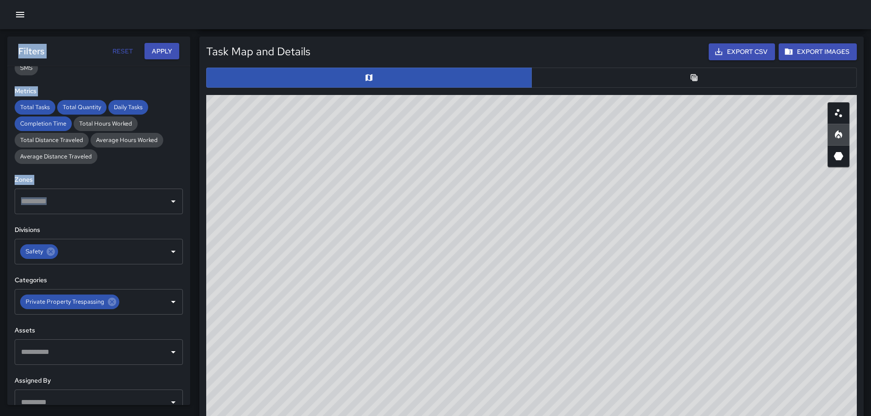
drag, startPoint x: 522, startPoint y: 323, endPoint x: 637, endPoint y: 166, distance: 194.2
click at [637, 167] on div "© Mapbox © OpenStreetMap Improve this map" at bounding box center [531, 278] width 650 height 366
drag, startPoint x: 570, startPoint y: 340, endPoint x: 592, endPoint y: 257, distance: 85.3
click at [592, 257] on div "© Mapbox © OpenStreetMap Improve this map" at bounding box center [531, 278] width 650 height 366
click at [842, 159] on icon "3D Heatmap" at bounding box center [838, 156] width 11 height 11
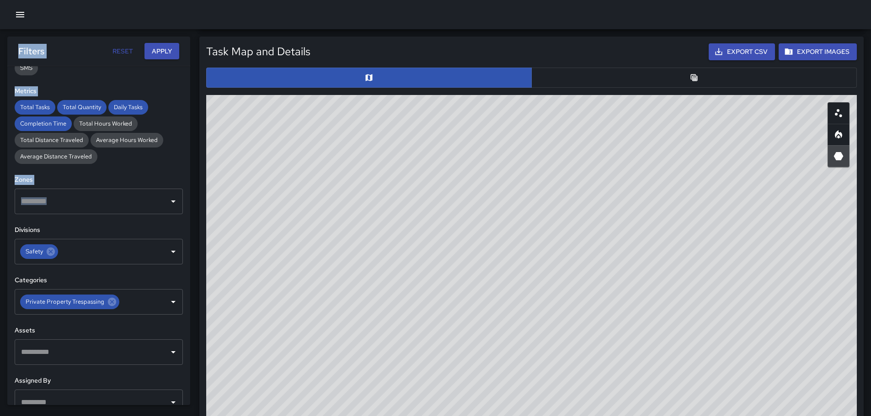
drag, startPoint x: 708, startPoint y: 304, endPoint x: 699, endPoint y: 296, distance: 12.6
click at [716, 305] on div "© Mapbox © OpenStreetMap Improve this map" at bounding box center [531, 278] width 650 height 366
drag, startPoint x: 548, startPoint y: 207, endPoint x: 468, endPoint y: 125, distance: 115.1
click at [468, 126] on div "© Mapbox © OpenStreetMap Improve this map" at bounding box center [531, 278] width 650 height 366
drag, startPoint x: 623, startPoint y: 210, endPoint x: 541, endPoint y: 217, distance: 82.1
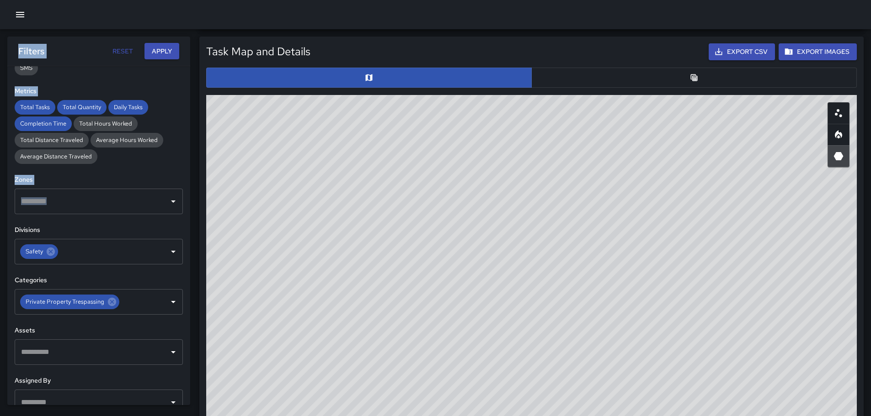
click at [693, 324] on div "© Mapbox © OpenStreetMap Improve this map" at bounding box center [531, 278] width 650 height 366
drag, startPoint x: 431, startPoint y: 125, endPoint x: 511, endPoint y: 252, distance: 149.9
click at [512, 256] on div "© Mapbox © OpenStreetMap Improve this map" at bounding box center [531, 278] width 650 height 366
drag, startPoint x: 555, startPoint y: 271, endPoint x: 568, endPoint y: 293, distance: 24.6
click at [568, 293] on div "© Mapbox © OpenStreetMap Improve this map" at bounding box center [531, 278] width 650 height 366
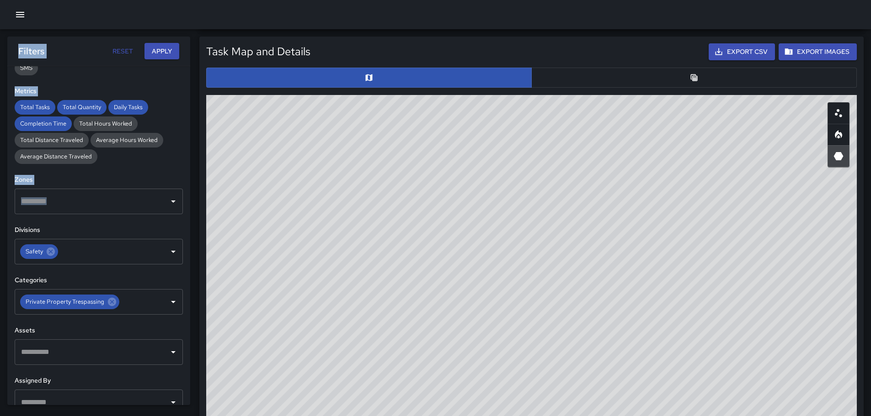
drag, startPoint x: 511, startPoint y: 327, endPoint x: 581, endPoint y: 181, distance: 162.5
click at [575, 178] on div "© Mapbox © OpenStreetMap Improve this map" at bounding box center [531, 278] width 650 height 366
drag, startPoint x: 399, startPoint y: 309, endPoint x: 540, endPoint y: 254, distance: 150.8
click at [519, 245] on div "© Mapbox © OpenStreetMap Improve this map" at bounding box center [531, 278] width 650 height 366
drag, startPoint x: 590, startPoint y: 185, endPoint x: 623, endPoint y: 229, distance: 55.8
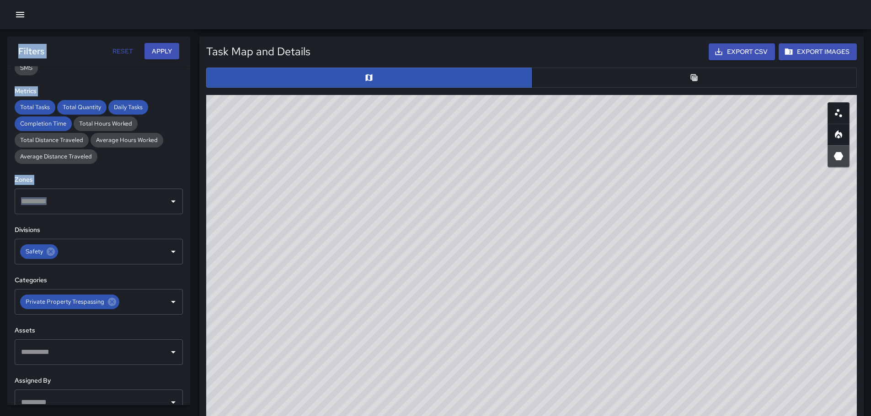
click at [623, 229] on div "© Mapbox © OpenStreetMap Improve this map" at bounding box center [531, 278] width 650 height 366
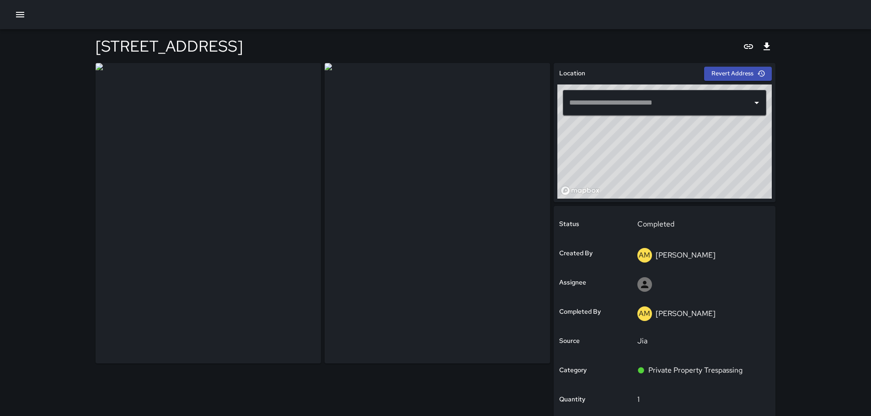
type input "**********"
